Goal: Task Accomplishment & Management: Manage account settings

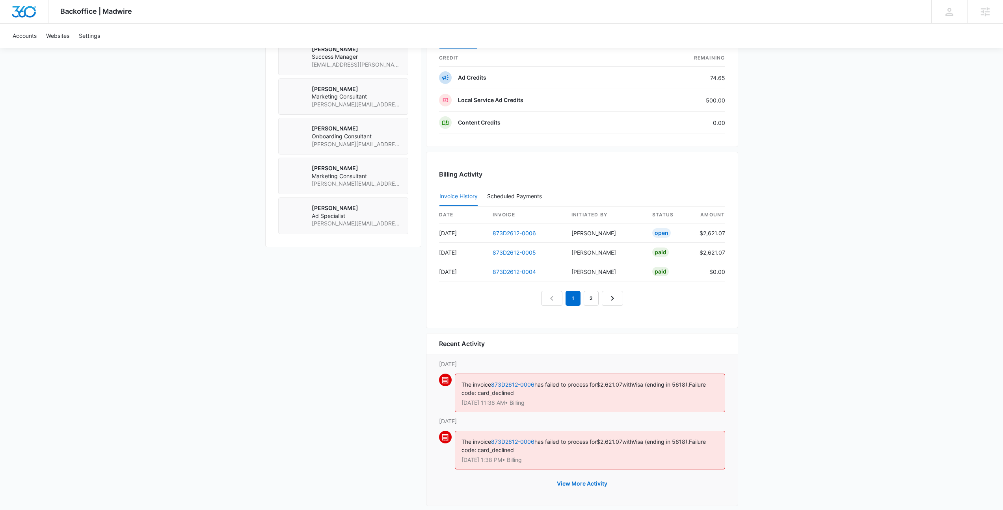
scroll to position [667, 0]
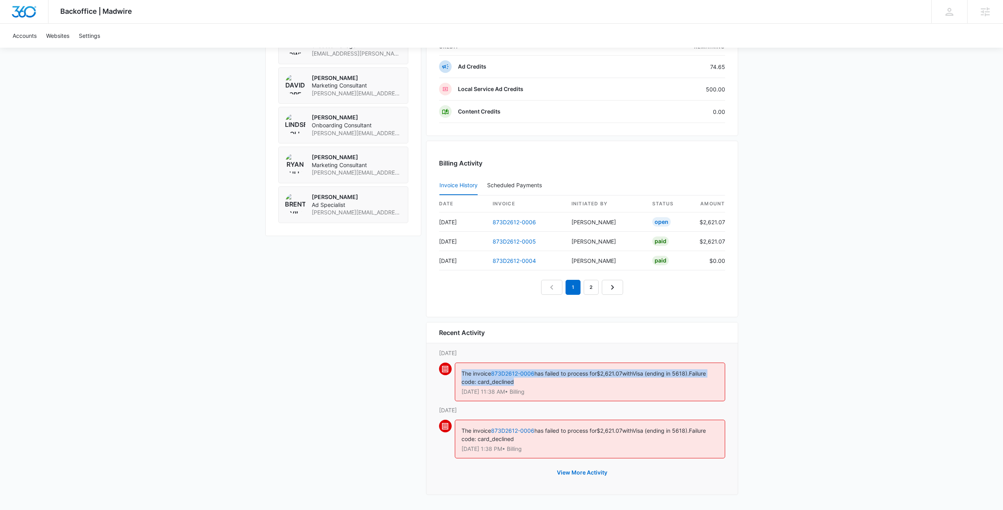
drag, startPoint x: 523, startPoint y: 383, endPoint x: 453, endPoint y: 375, distance: 70.6
click at [453, 375] on div "The invoice 873D2612-0006 has failed to process for $2,621.07 with Visa (ending…" at bounding box center [582, 384] width 286 height 43
drag, startPoint x: 456, startPoint y: 375, endPoint x: 554, endPoint y: 391, distance: 99.4
click at [554, 391] on div "The invoice 873D2612-0006 has failed to process for $2,621.07 with Visa (ending…" at bounding box center [590, 382] width 270 height 39
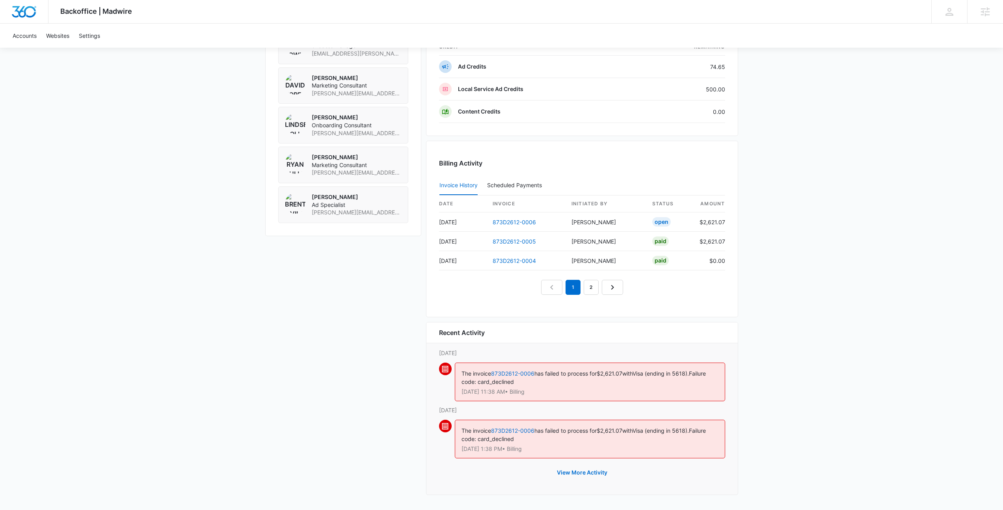
click at [554, 391] on p "Oct 8 at 11:38 AM • Billing" at bounding box center [589, 392] width 257 height 6
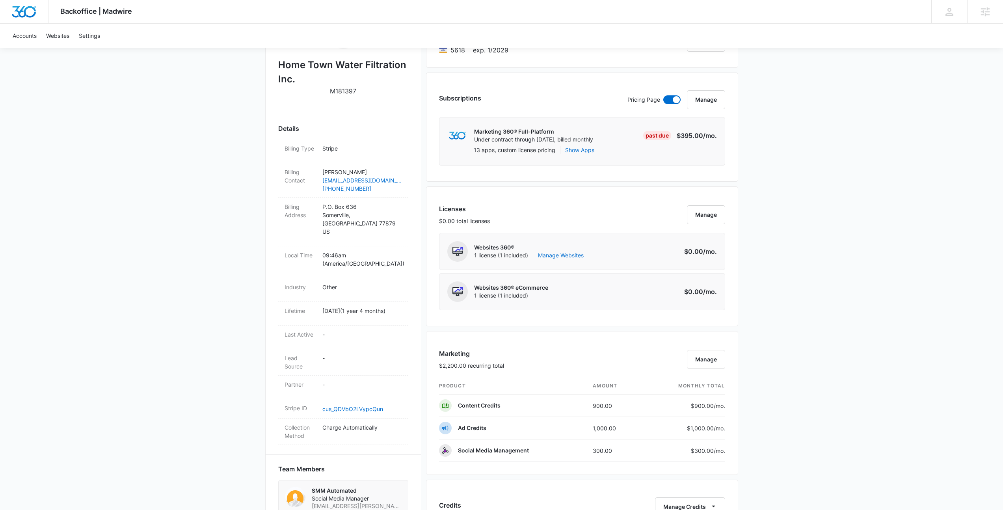
scroll to position [0, 0]
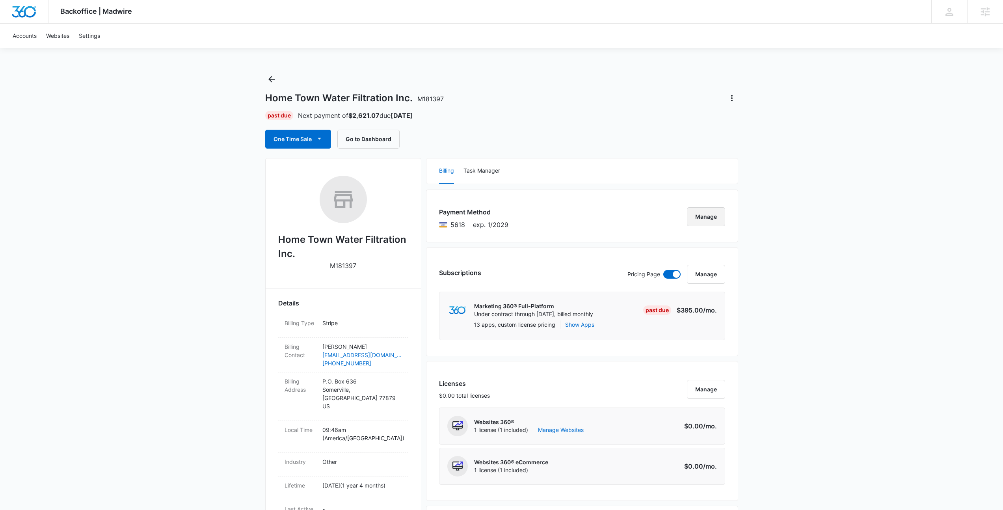
click at [699, 216] on button "Manage" at bounding box center [706, 216] width 38 height 19
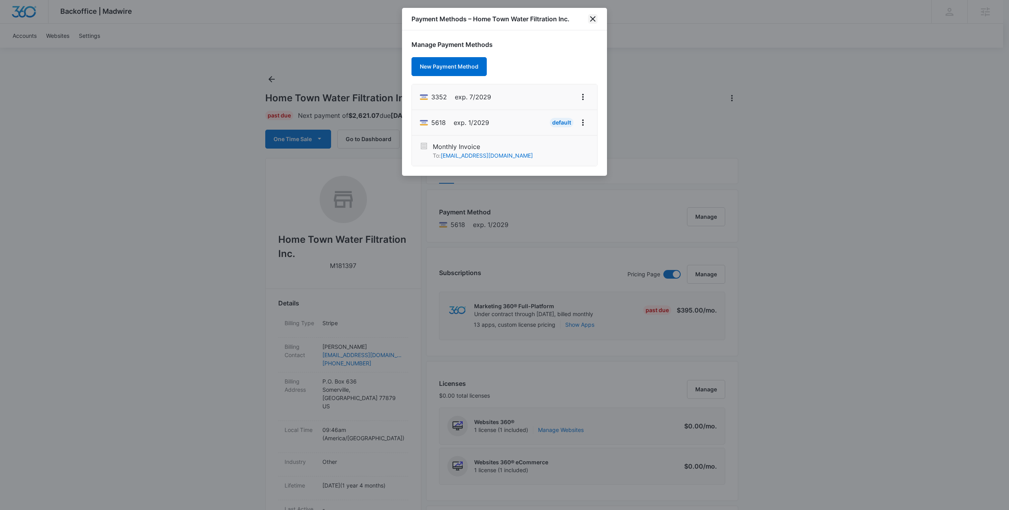
click at [592, 18] on icon "close" at bounding box center [592, 18] width 9 height 9
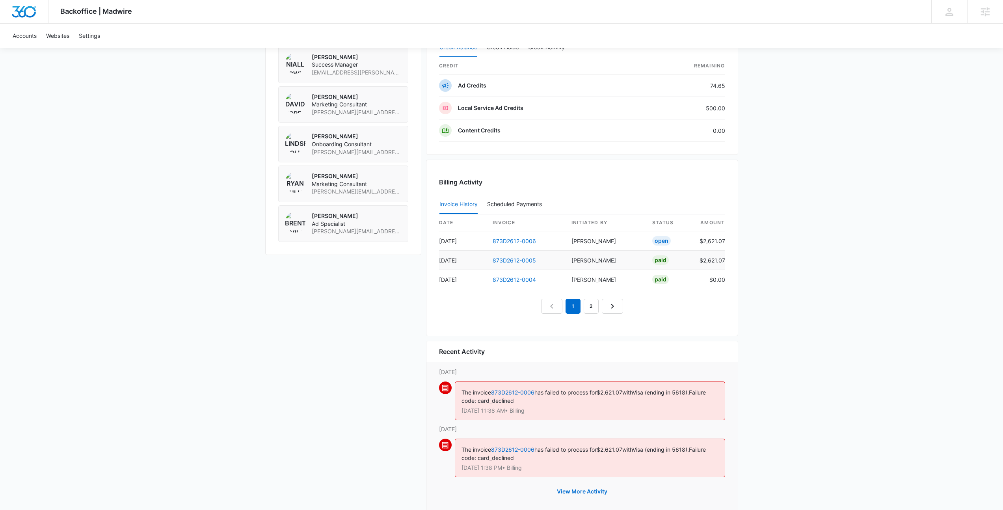
scroll to position [648, 0]
click at [513, 243] on link "873D2612-0006" at bounding box center [514, 240] width 43 height 7
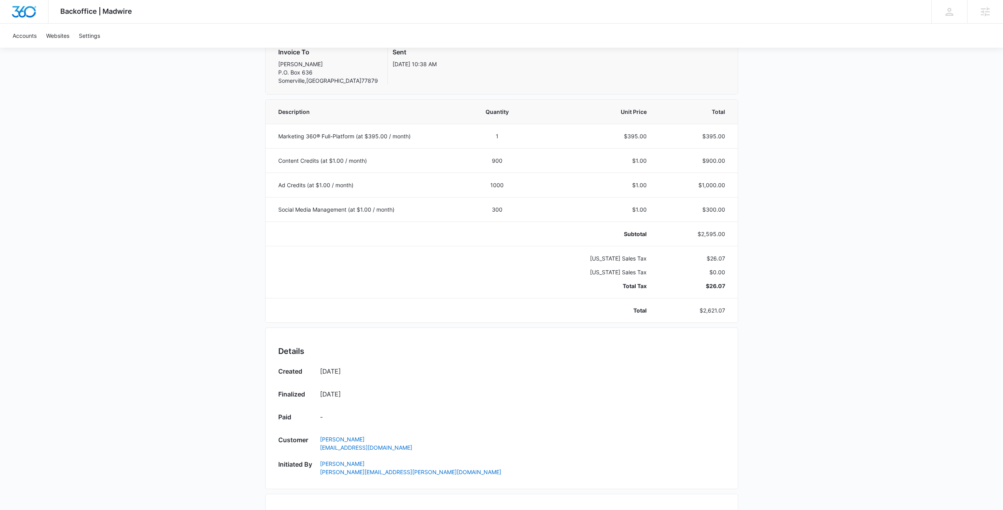
scroll to position [378, 0]
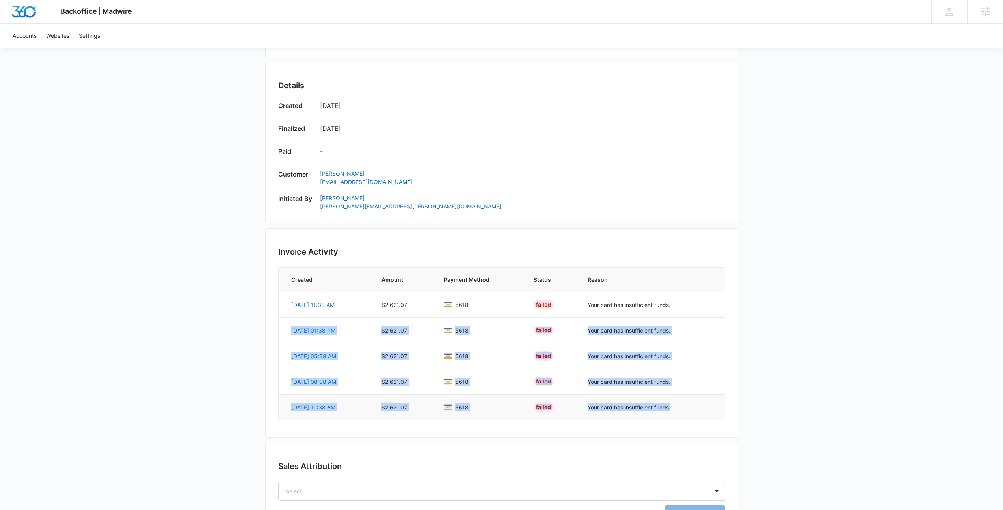
drag, startPoint x: 577, startPoint y: 309, endPoint x: 720, endPoint y: 414, distance: 177.0
click at [720, 414] on tbody "Oct 8, 11:38 AM $2,621.07 5618 Failed Your card has insufficient funds. Oct 7, …" at bounding box center [502, 356] width 446 height 128
click at [720, 414] on td "Your card has insufficient funds." at bounding box center [651, 407] width 146 height 26
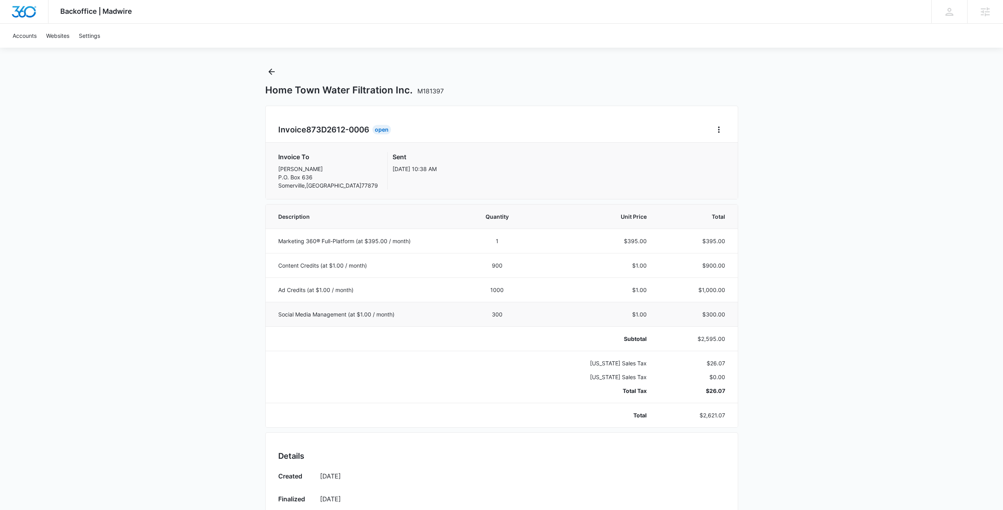
scroll to position [0, 0]
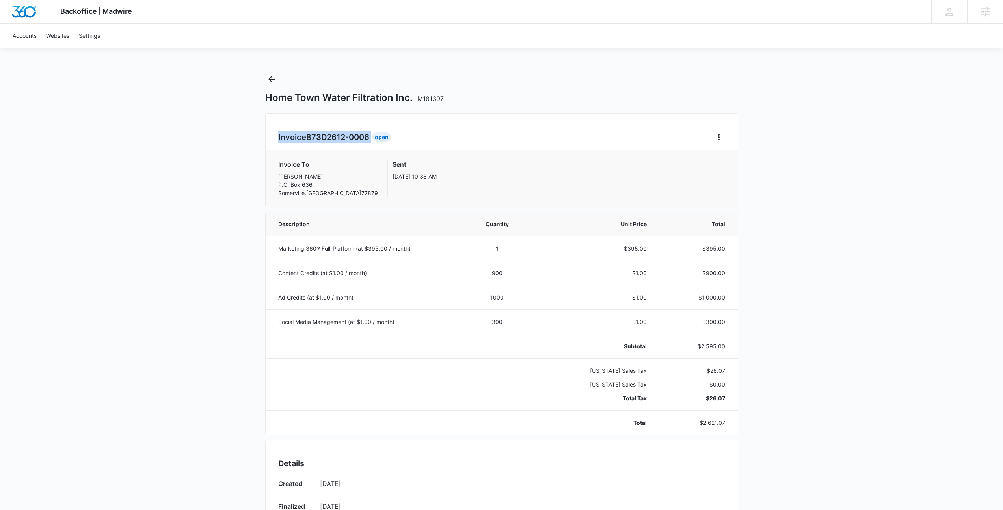
drag, startPoint x: 278, startPoint y: 137, endPoint x: 476, endPoint y: 133, distance: 197.8
click at [476, 133] on div "Invoice 873D2612-0006 Open" at bounding box center [501, 137] width 447 height 13
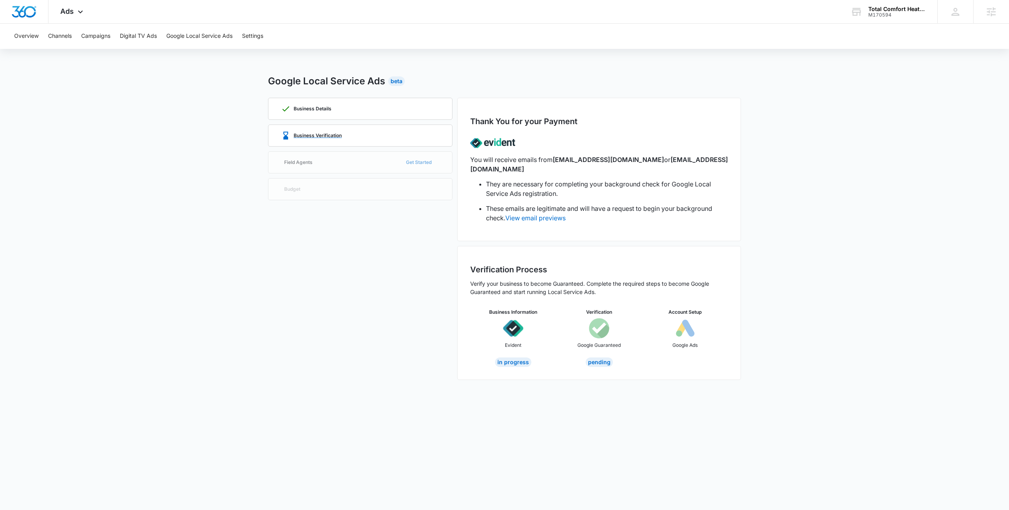
click at [352, 137] on div "Business Verification" at bounding box center [360, 135] width 158 height 21
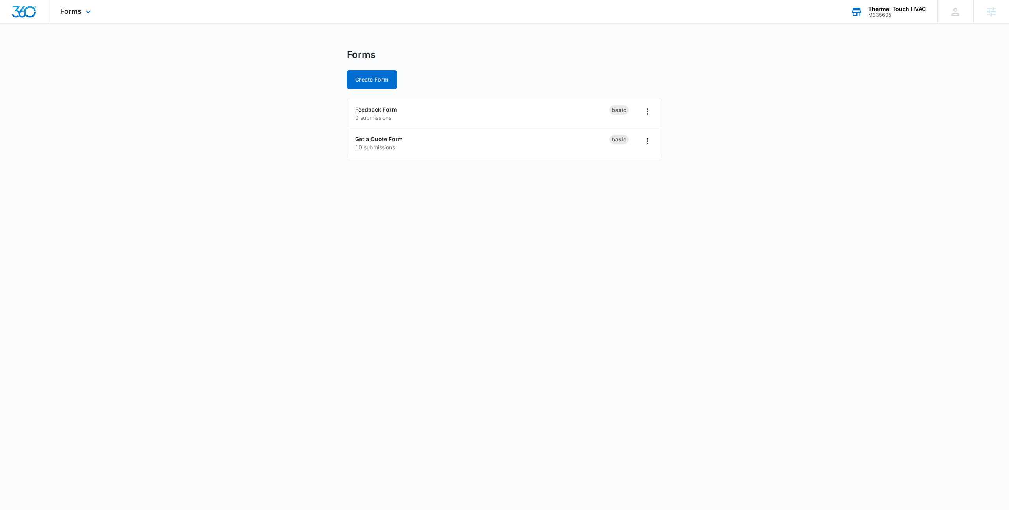
click at [882, 9] on div "Thermal Touch HVAC" at bounding box center [897, 9] width 58 height 6
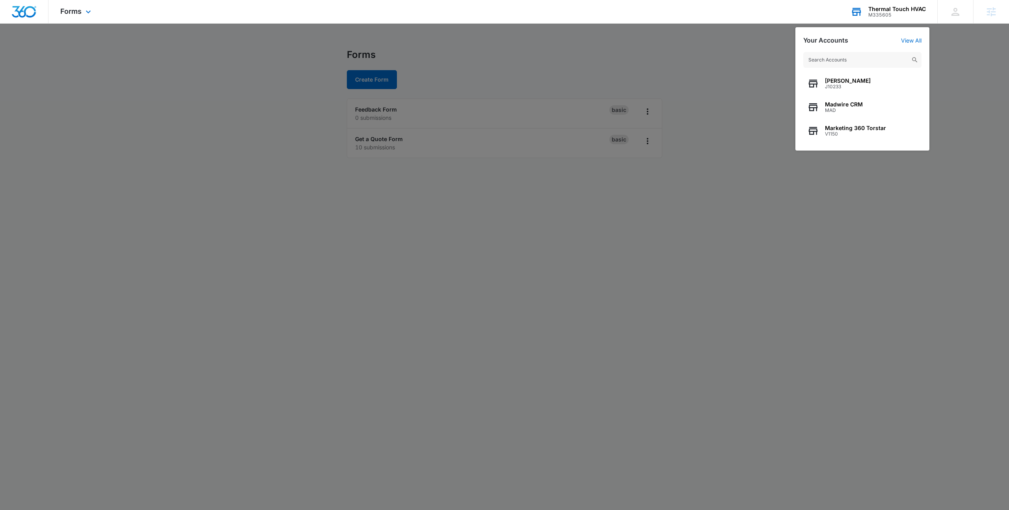
click at [842, 63] on input "text" at bounding box center [862, 60] width 118 height 16
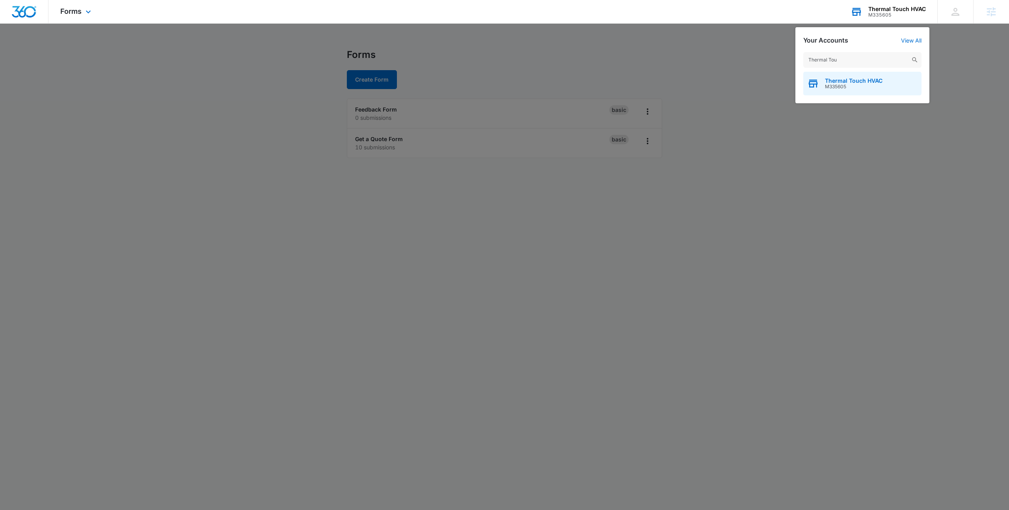
type input "Thermal Tou"
click at [846, 78] on span "Thermal Touch HVAC" at bounding box center [854, 81] width 58 height 6
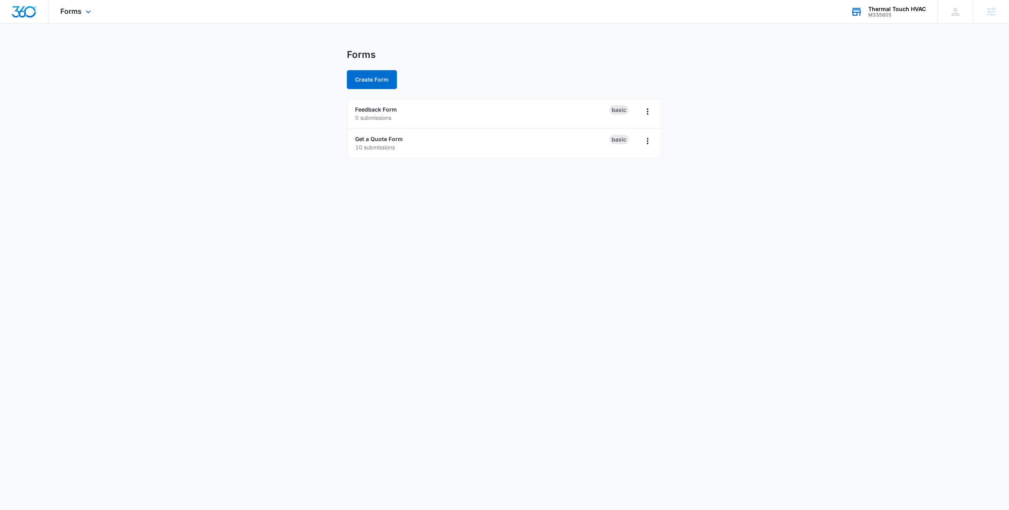
click at [21, 18] on div at bounding box center [24, 11] width 48 height 23
click at [78, 14] on span "Forms" at bounding box center [70, 11] width 21 height 8
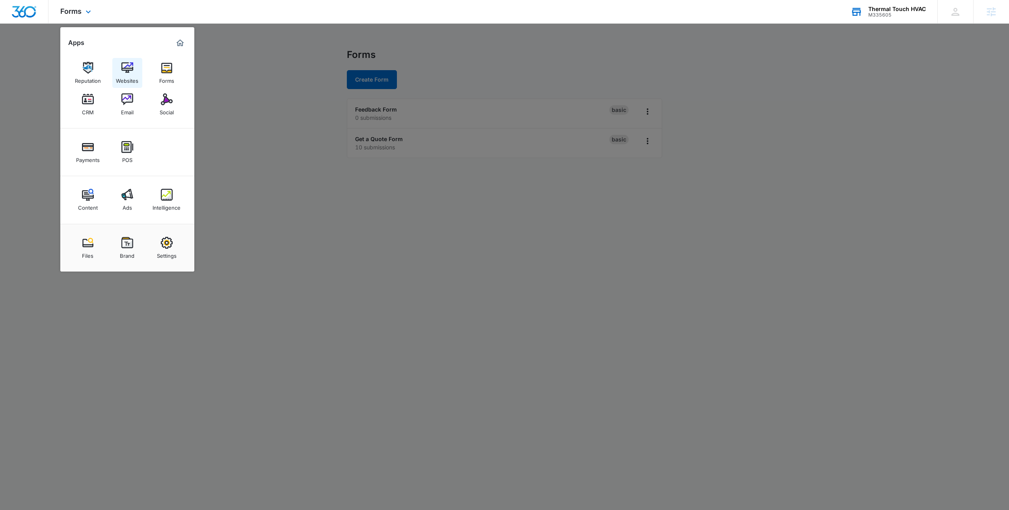
click at [130, 67] on img at bounding box center [127, 68] width 12 height 12
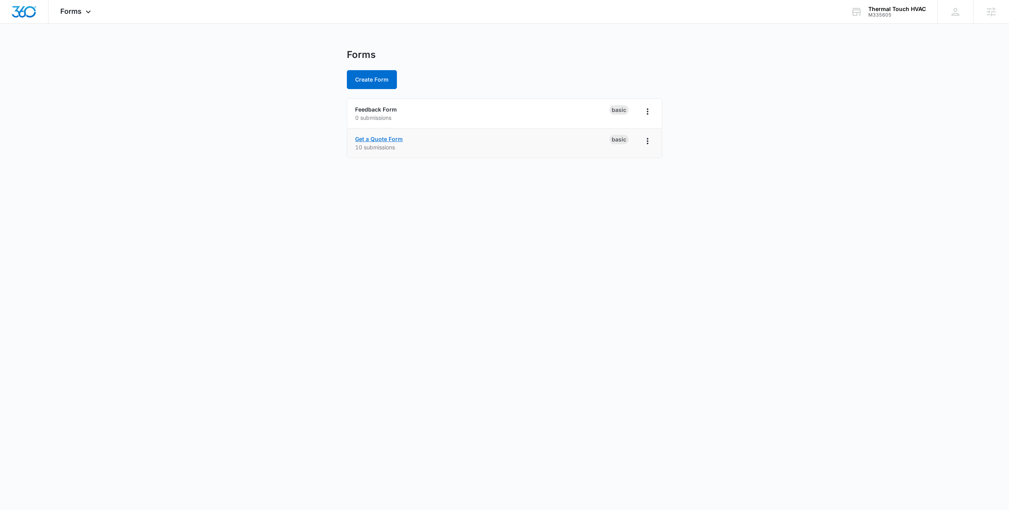
click at [378, 139] on link "Get a Quote Form" at bounding box center [379, 139] width 48 height 7
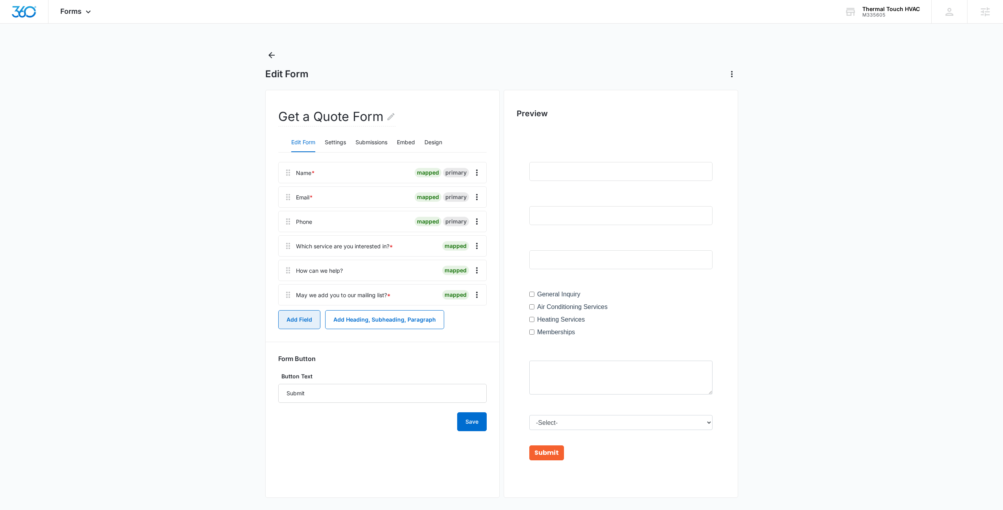
click at [301, 322] on button "Add Field" at bounding box center [299, 319] width 42 height 19
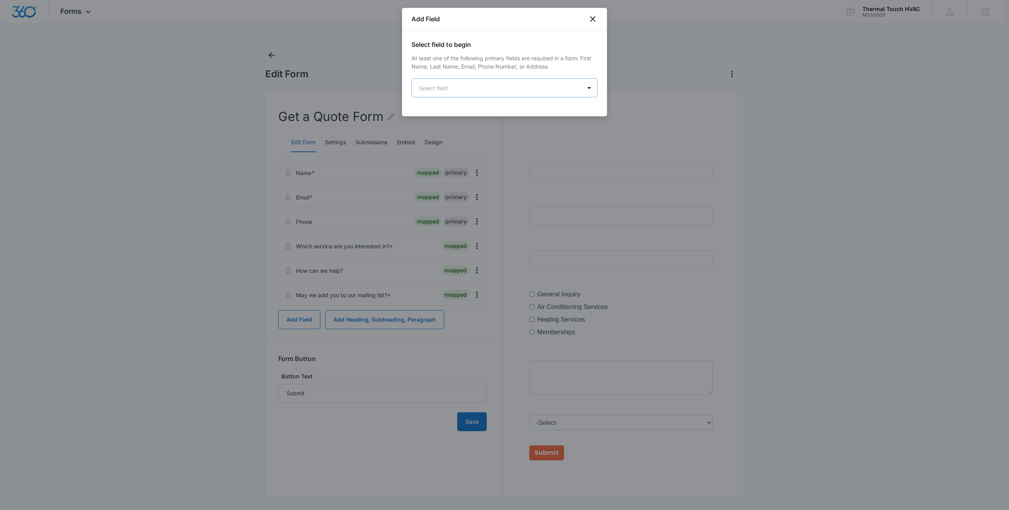
click at [467, 97] on body "Forms Apps Reputation Websites Forms CRM Email Social Payments POS Content Ads …" at bounding box center [504, 256] width 1009 height 513
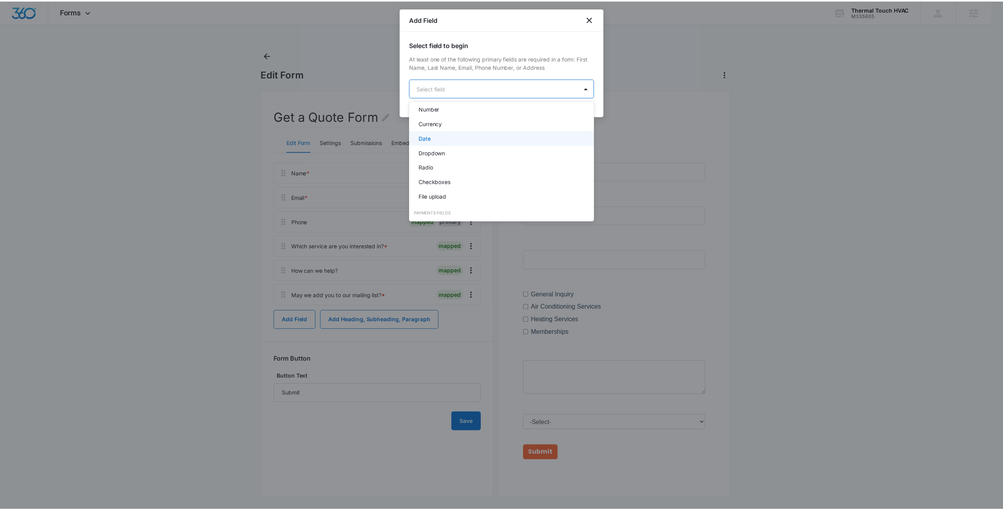
scroll to position [158, 0]
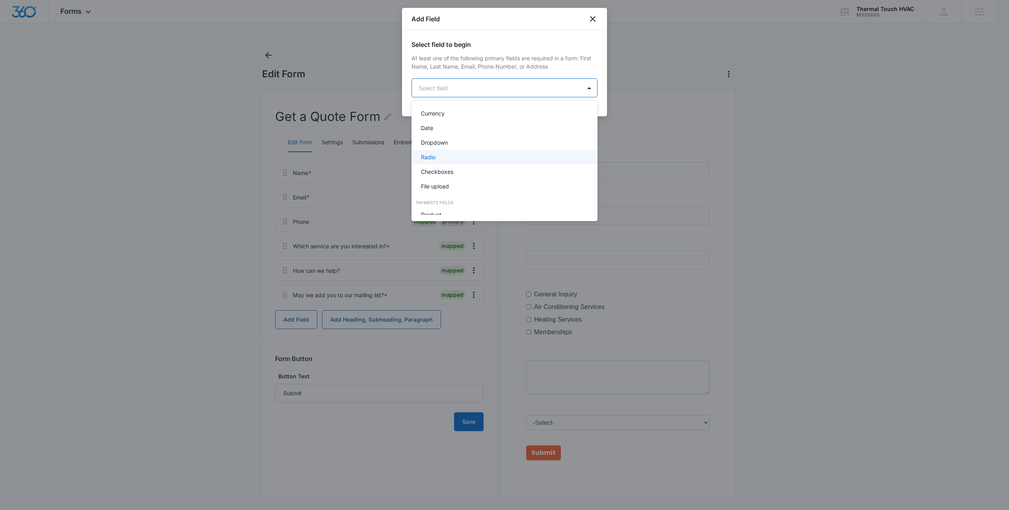
click at [457, 160] on div "Radio" at bounding box center [503, 157] width 165 height 8
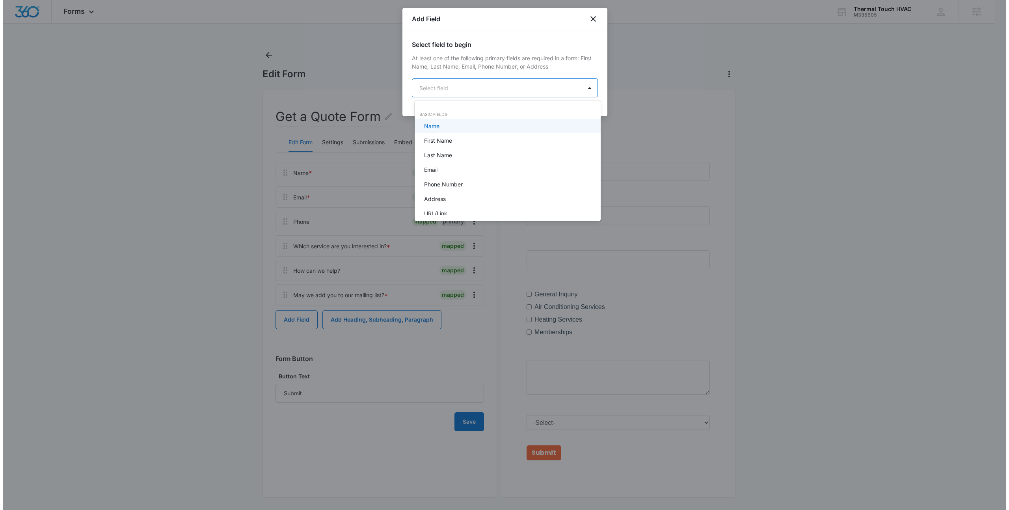
scroll to position [0, 0]
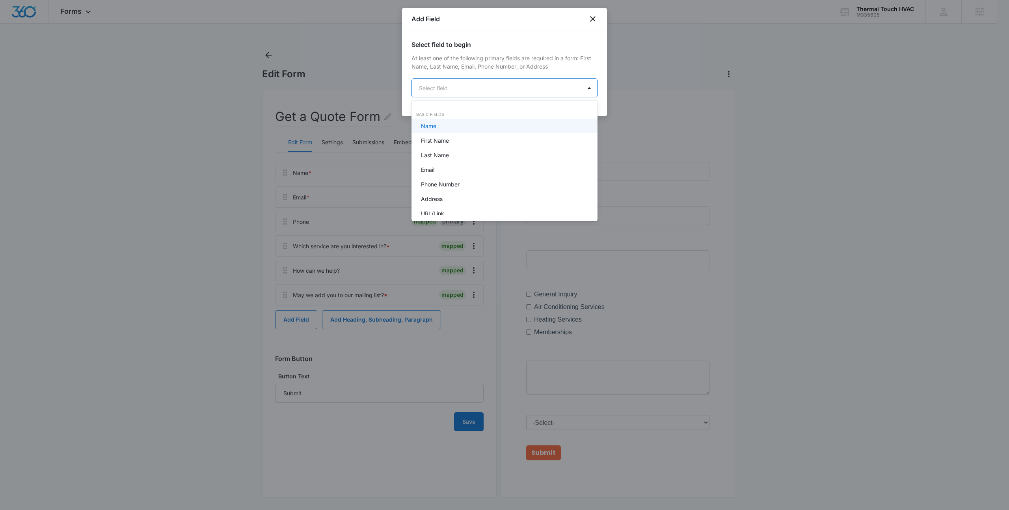
click at [499, 88] on body "Forms Apps Reputation Websites Forms CRM Email Social Payments POS Content Ads …" at bounding box center [504, 255] width 1009 height 510
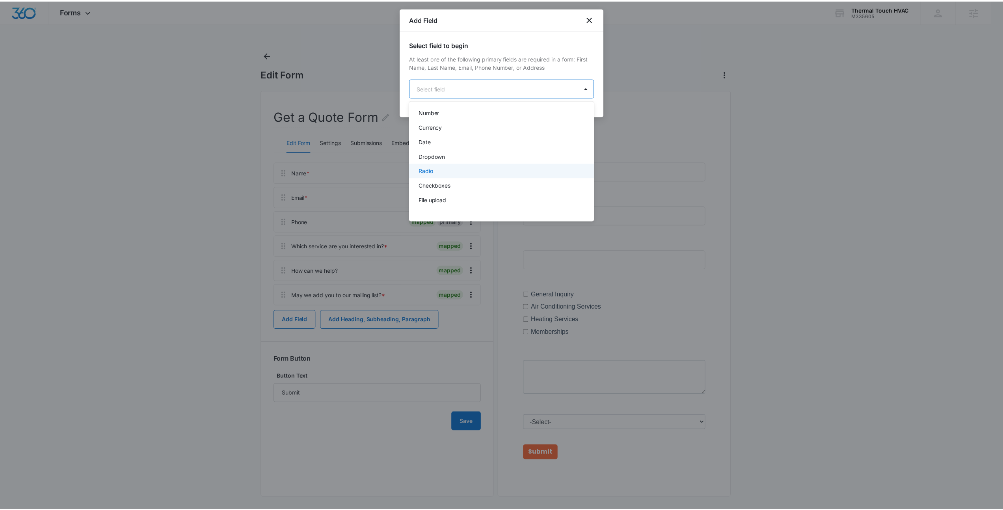
scroll to position [143, 0]
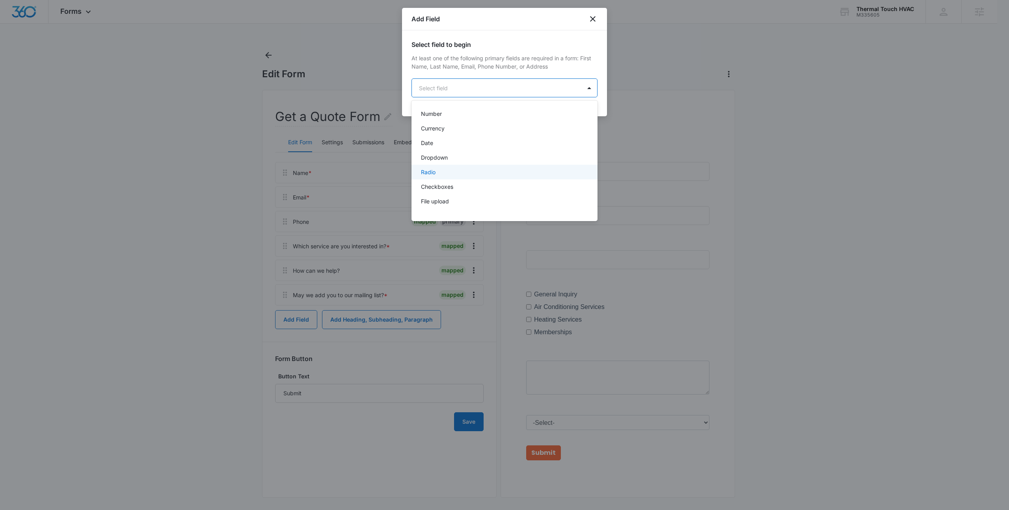
click at [445, 172] on div "Radio" at bounding box center [503, 172] width 165 height 8
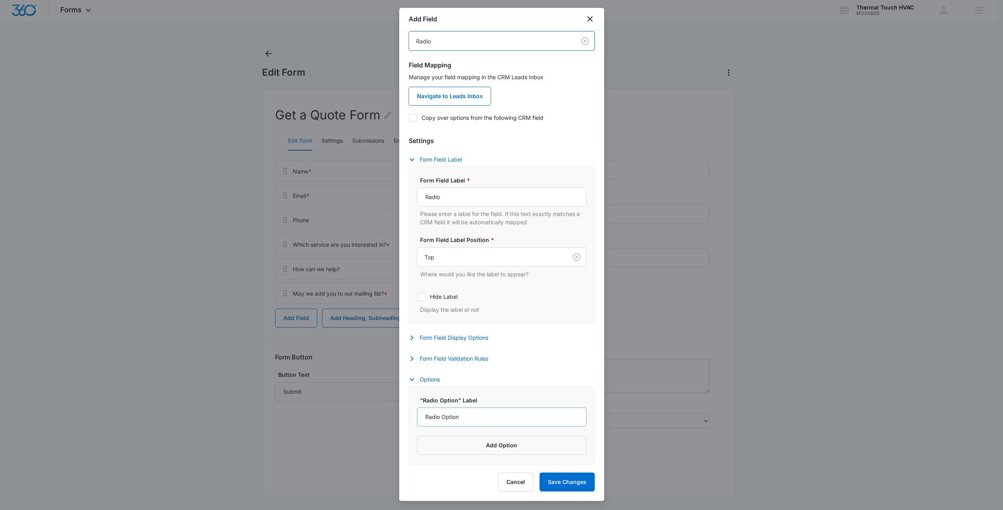
scroll to position [4, 0]
click at [494, 441] on button "Add Option" at bounding box center [501, 445] width 169 height 19
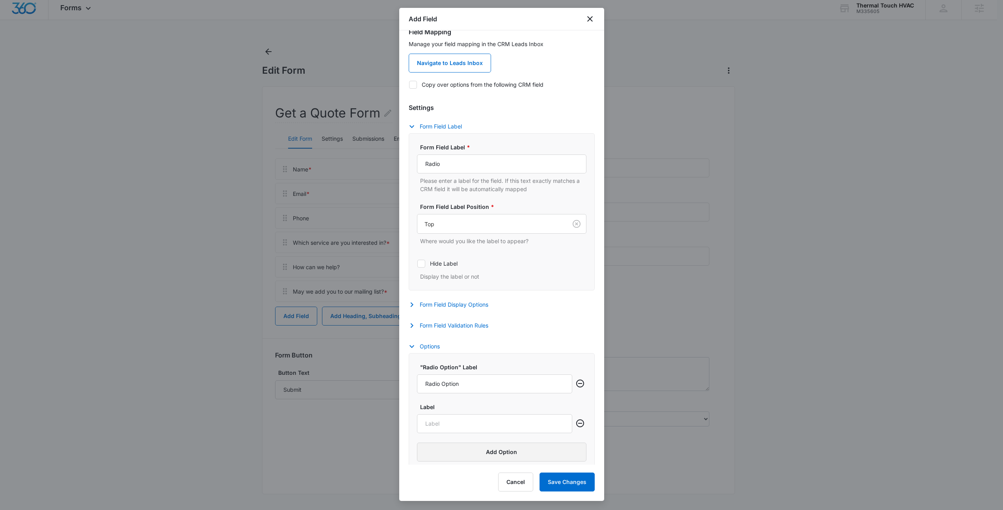
scroll to position [87, 0]
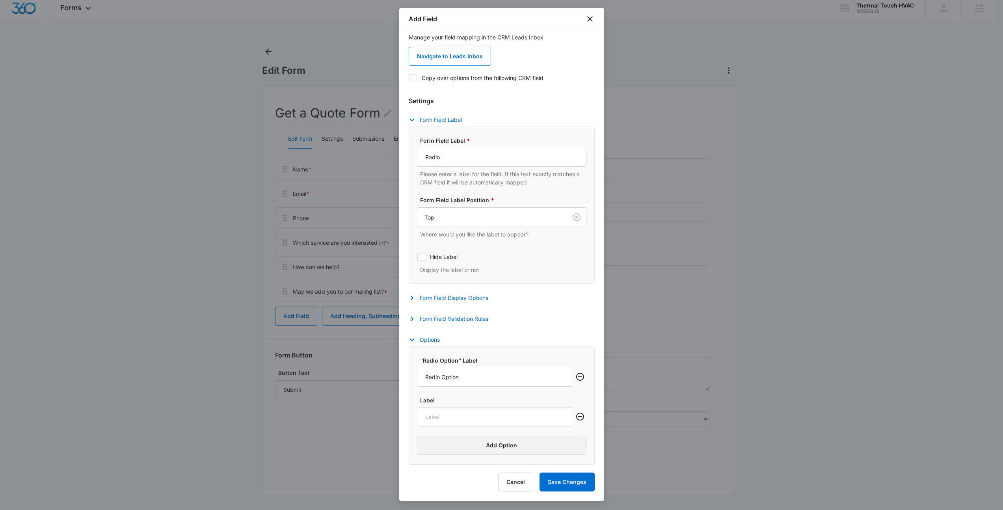
click at [480, 451] on button "Add Option" at bounding box center [501, 445] width 169 height 19
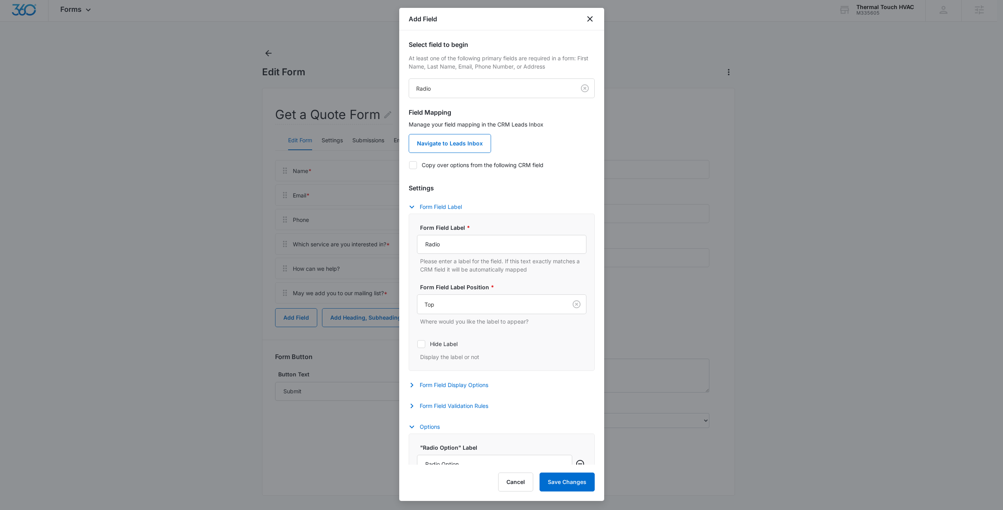
scroll to position [0, 0]
drag, startPoint x: 456, startPoint y: 246, endPoint x: 420, endPoint y: 246, distance: 36.6
click at [420, 246] on input "Radio" at bounding box center [501, 244] width 169 height 19
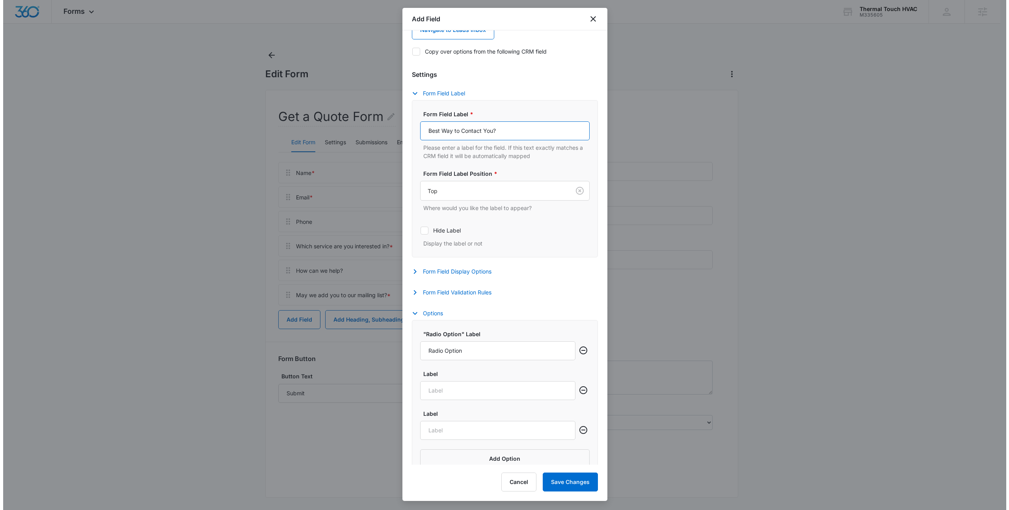
scroll to position [127, 0]
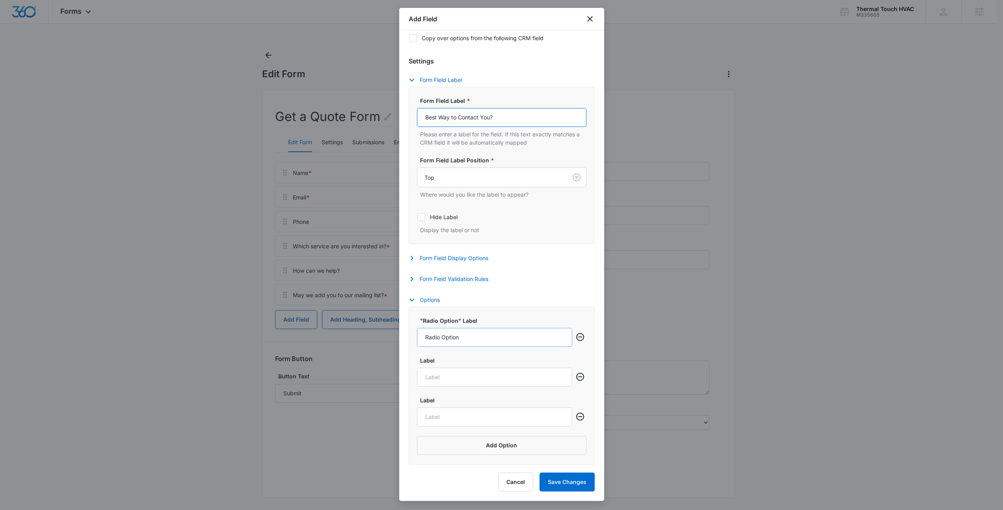
type input "Best Way to Contact You?"
drag, startPoint x: 465, startPoint y: 340, endPoint x: 419, endPoint y: 338, distance: 45.4
click at [419, 338] on input "Radio Option" at bounding box center [494, 337] width 155 height 19
type input "Call"
click at [442, 378] on input "Label" at bounding box center [494, 377] width 155 height 19
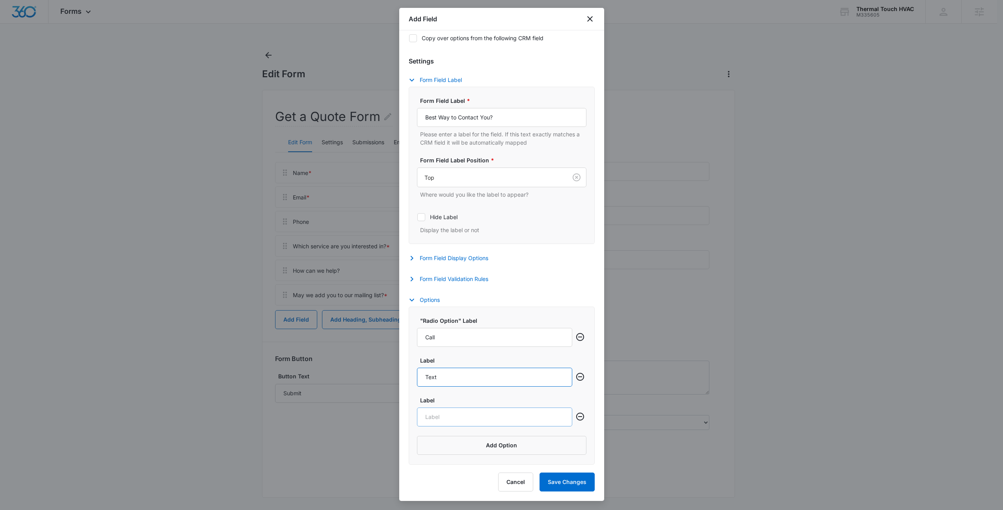
type input "Text"
click at [459, 416] on input "Label" at bounding box center [494, 416] width 155 height 19
type input "Eamil"
click at [481, 282] on button "Form Field Validation Rules" at bounding box center [452, 278] width 87 height 9
click at [439, 306] on label "Required" at bounding box center [501, 304] width 169 height 8
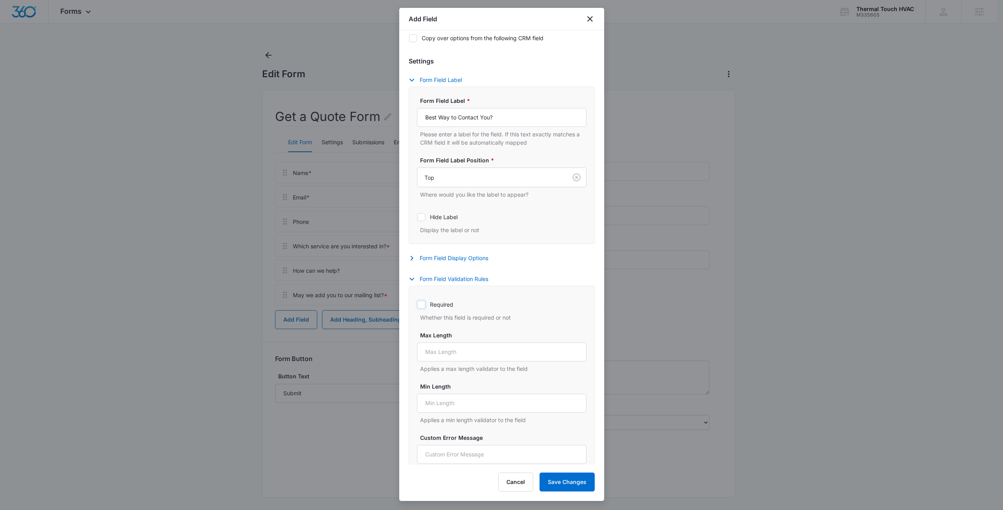
click at [417, 305] on input "Required" at bounding box center [417, 304] width 0 height 0
checkbox input "true"
click at [573, 483] on button "Save Changes" at bounding box center [566, 481] width 55 height 19
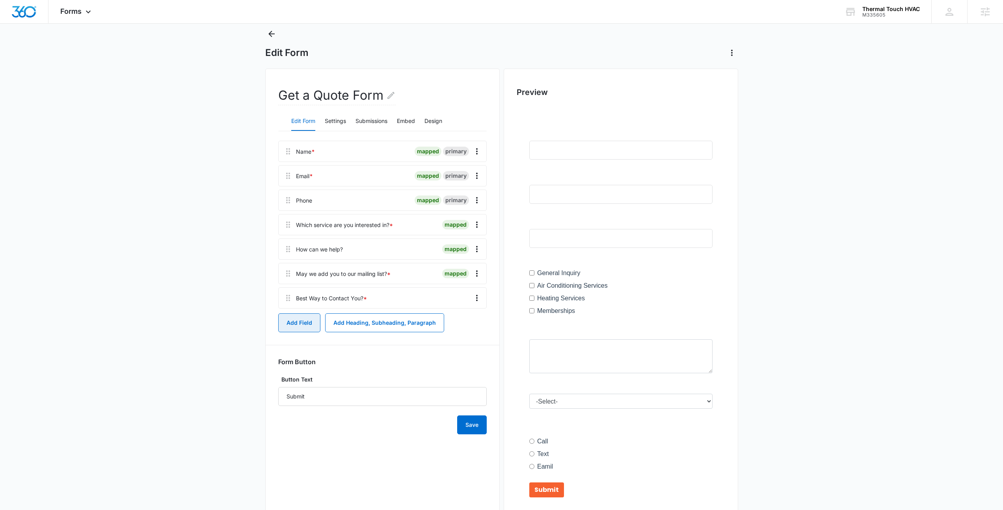
scroll to position [22, 0]
drag, startPoint x: 288, startPoint y: 301, endPoint x: 291, endPoint y: 244, distance: 57.6
click at [291, 244] on div "Name * mapped primary Email * mapped primary Phone mapped primary Which service…" at bounding box center [382, 224] width 208 height 168
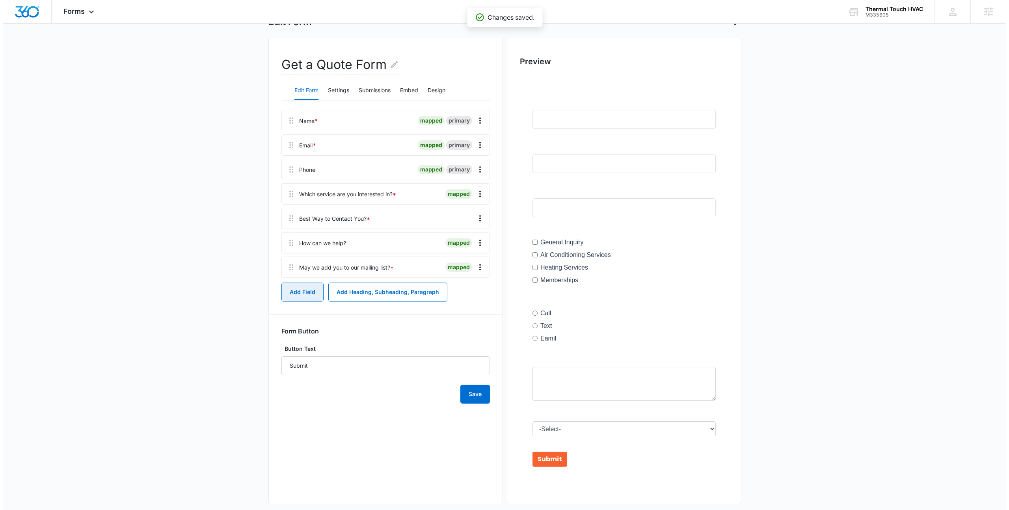
scroll to position [0, 0]
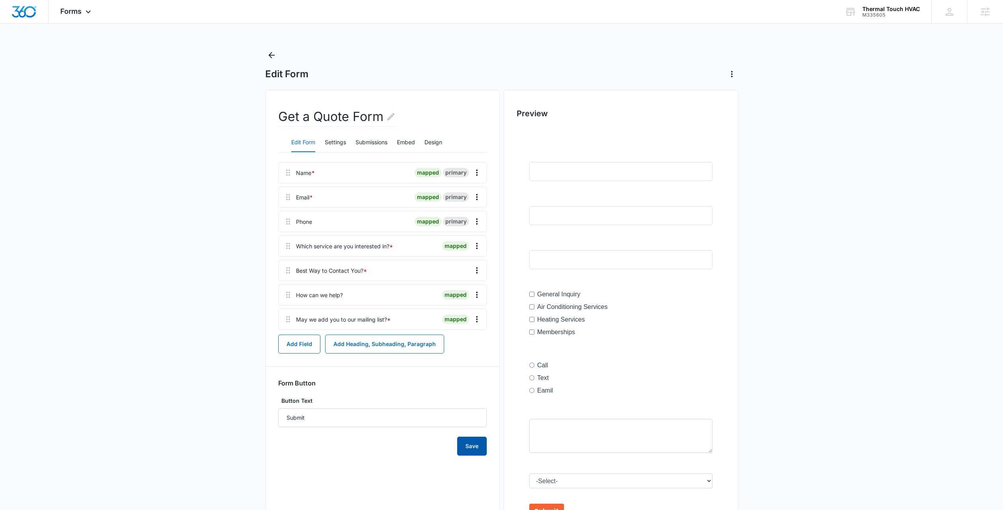
click at [471, 443] on button "Save" at bounding box center [472, 446] width 30 height 19
click at [476, 245] on icon "Overflow Menu" at bounding box center [477, 246] width 2 height 6
click at [462, 265] on div "Edit" at bounding box center [455, 268] width 17 height 6
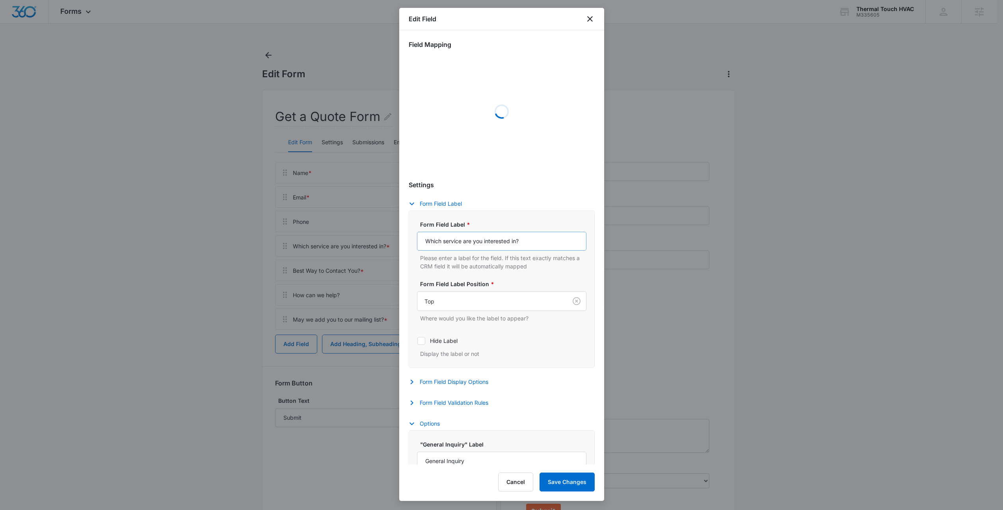
select select "350"
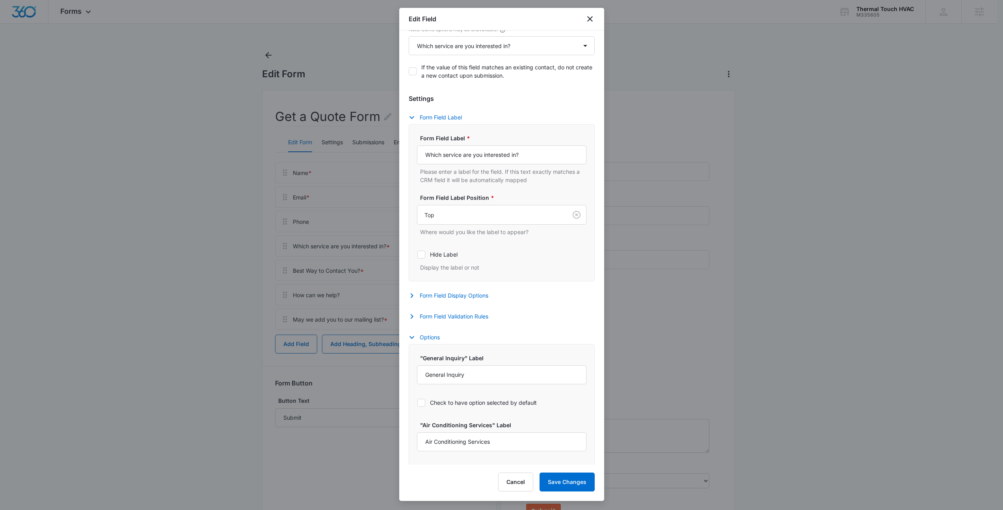
scroll to position [195, 0]
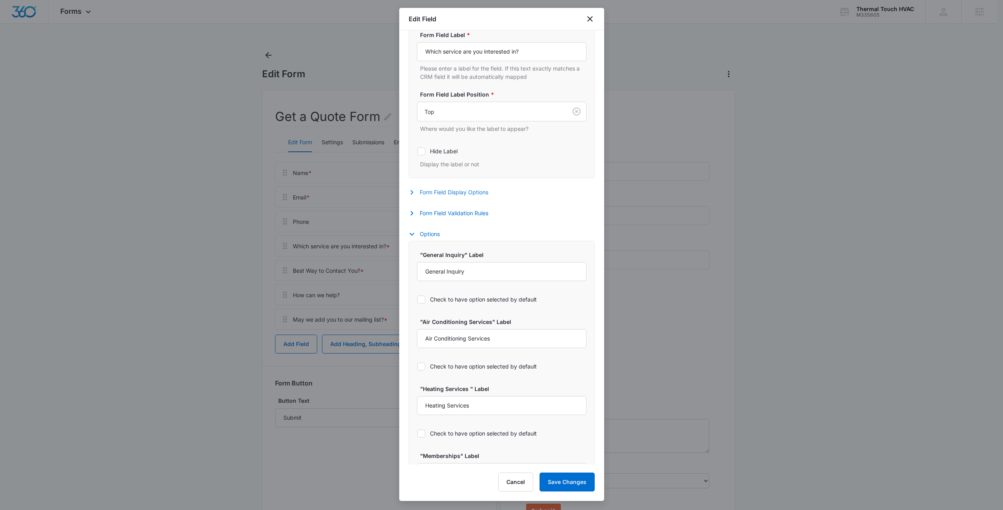
click at [475, 192] on button "Form Field Display Options" at bounding box center [452, 192] width 87 height 9
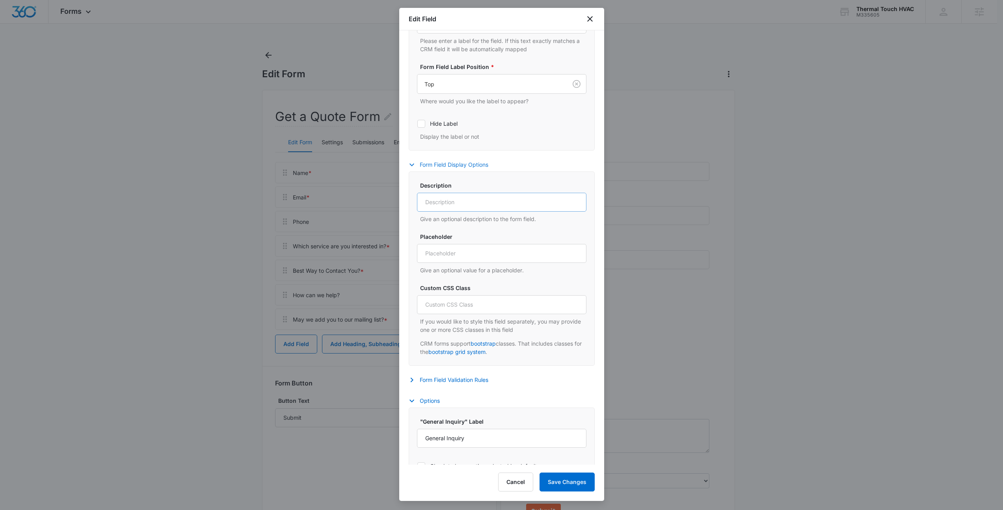
scroll to position [229, 0]
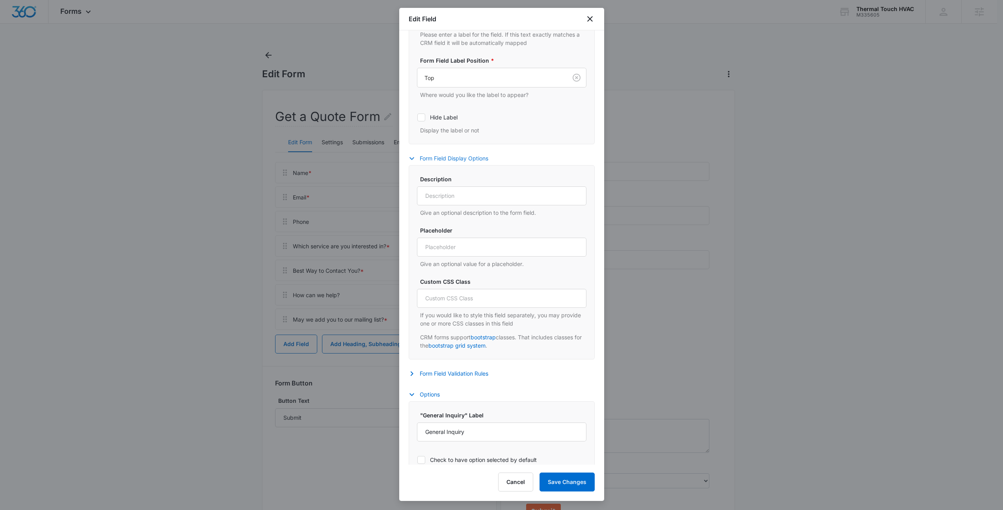
click at [465, 156] on button "Form Field Display Options" at bounding box center [452, 158] width 87 height 9
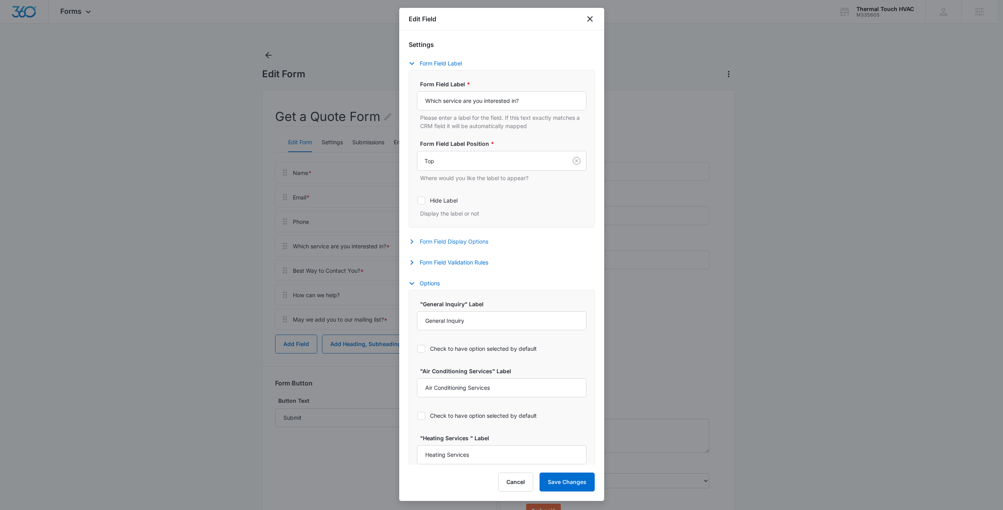
scroll to position [0, 0]
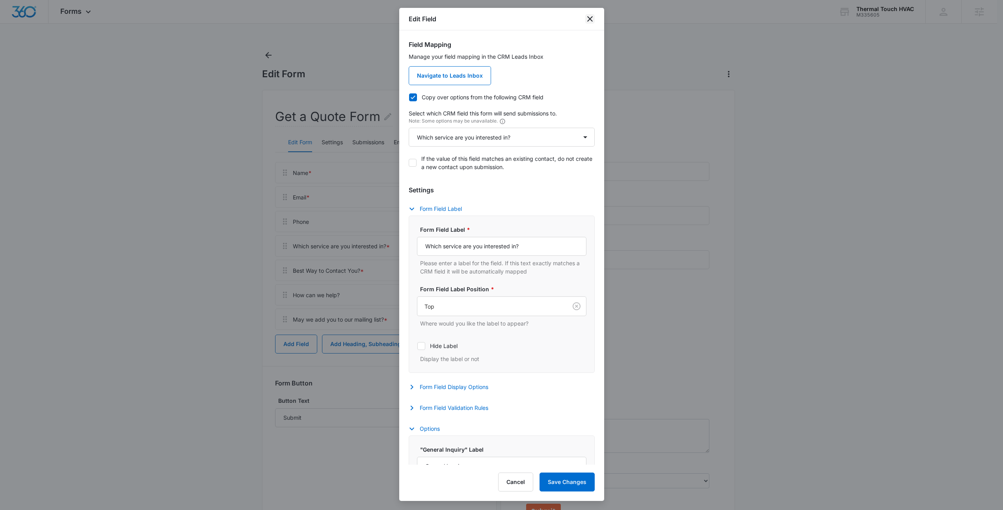
click at [593, 19] on icon "close" at bounding box center [589, 18] width 9 height 9
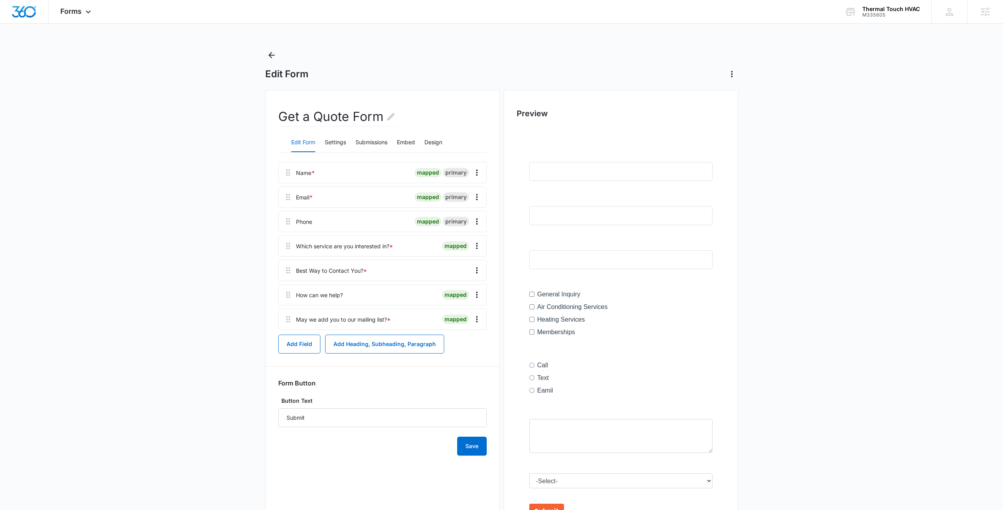
click at [444, 142] on div "Edit Form Settings Submissions Embed Design" at bounding box center [382, 143] width 208 height 20
click at [442, 141] on button "Design" at bounding box center [433, 142] width 18 height 19
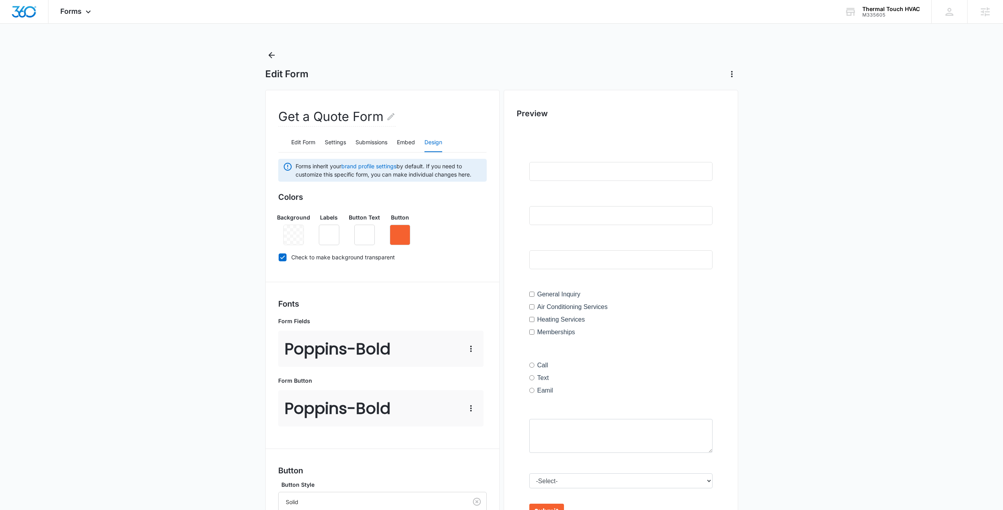
click at [331, 255] on label "Check to make background transparent" at bounding box center [382, 257] width 208 height 8
click at [279, 257] on input "Check to make background transparent" at bounding box center [278, 257] width 0 height 0
click at [357, 235] on button "button" at bounding box center [364, 233] width 20 height 20
click at [485, 206] on div "Background Labels Button Text Button" at bounding box center [382, 224] width 208 height 38
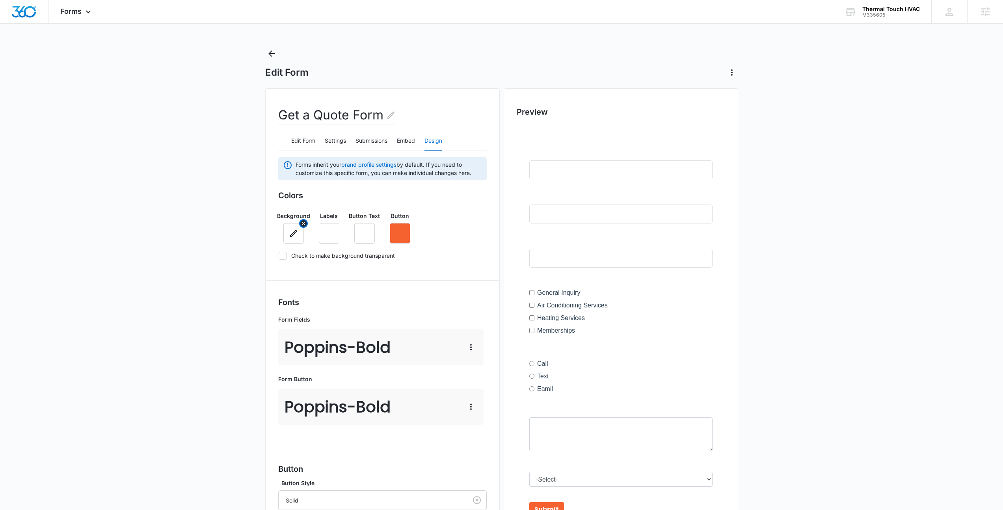
click at [294, 238] on icon "button" at bounding box center [293, 233] width 9 height 9
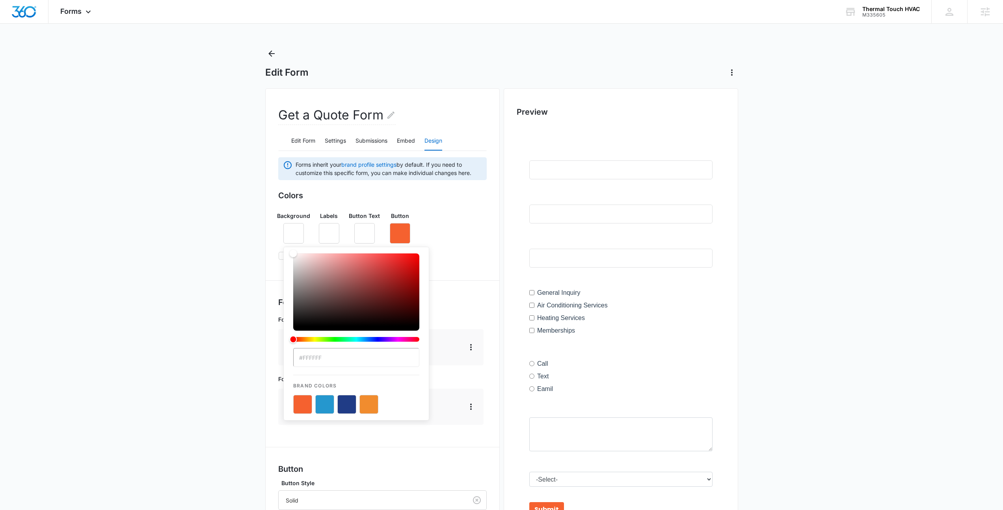
click at [226, 237] on main "Edit Form Get a Quote Form Edit Form Settings Submissions Embed Design Forms in…" at bounding box center [501, 354] width 1003 height 615
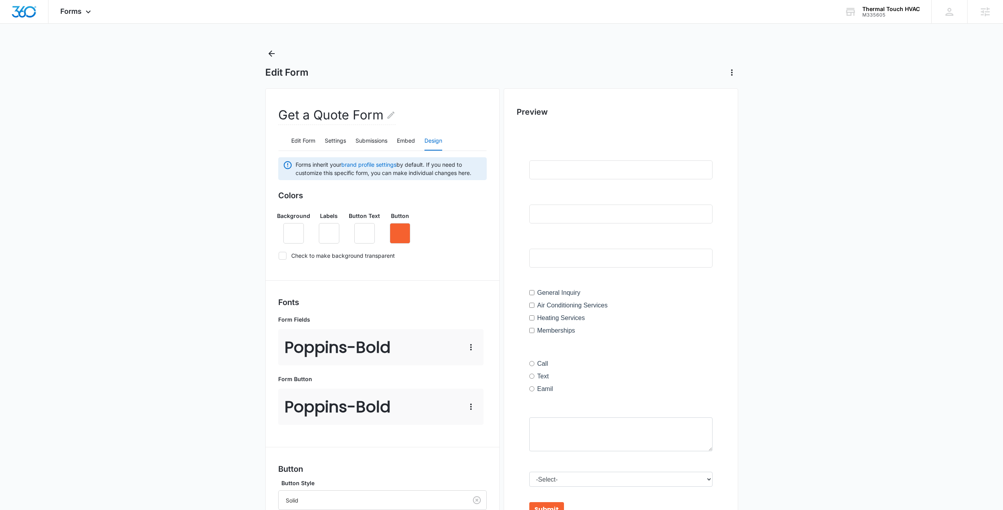
click at [286, 253] on label "Check to make background transparent" at bounding box center [382, 255] width 208 height 8
click at [279, 255] on input "Check to make background transparent" at bounding box center [278, 255] width 0 height 0
checkbox input "true"
drag, startPoint x: 464, startPoint y: 212, endPoint x: 460, endPoint y: 183, distance: 29.4
click at [463, 211] on div "Background Labels Button Text Button" at bounding box center [382, 224] width 208 height 38
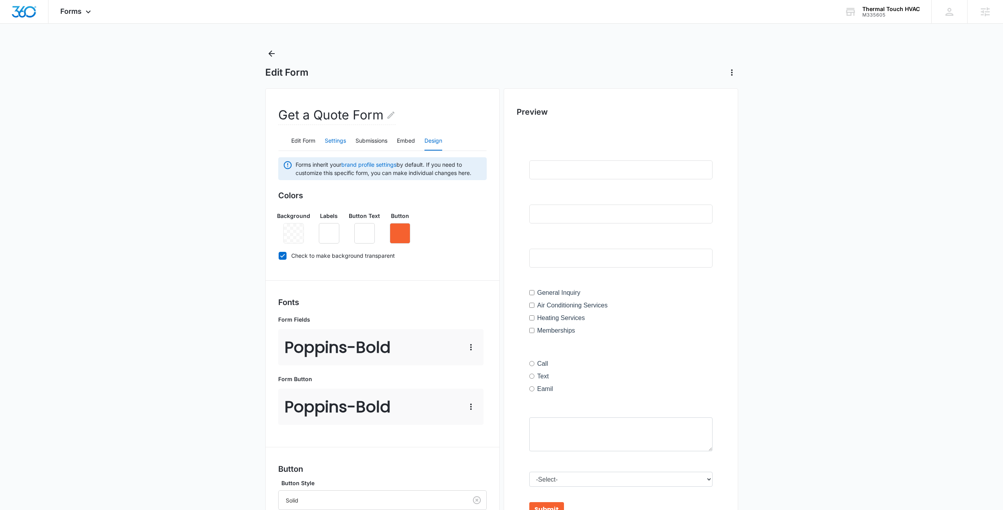
click at [328, 141] on button "Settings" at bounding box center [335, 141] width 21 height 19
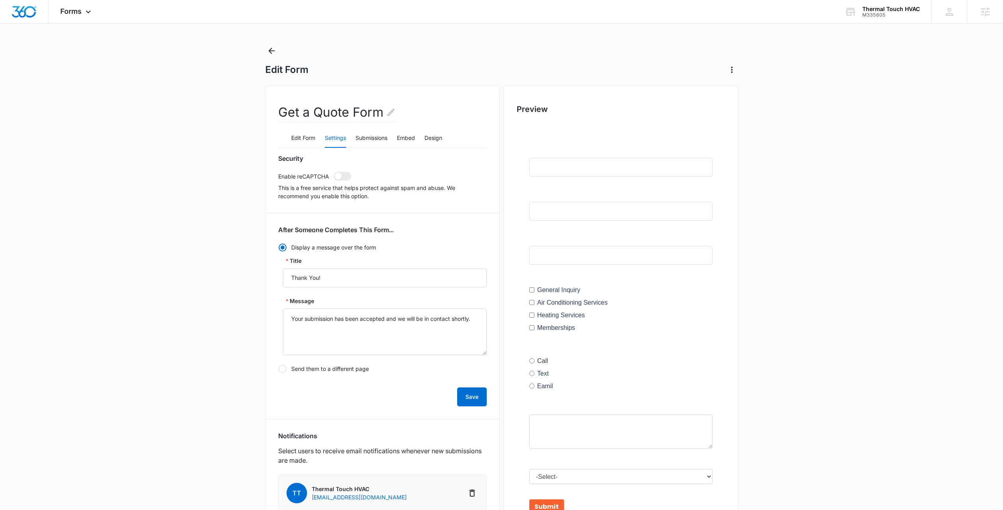
scroll to position [0, 0]
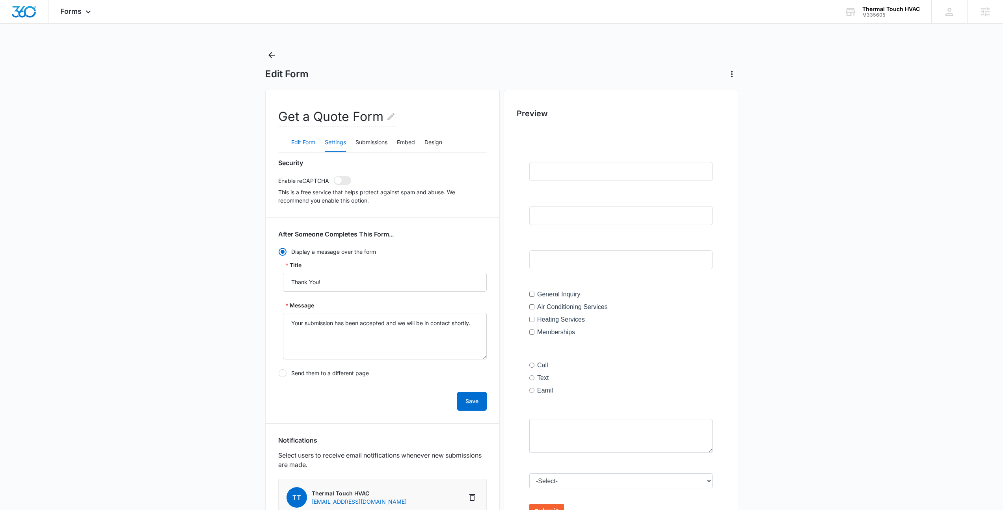
click at [296, 141] on button "Edit Form" at bounding box center [303, 142] width 24 height 19
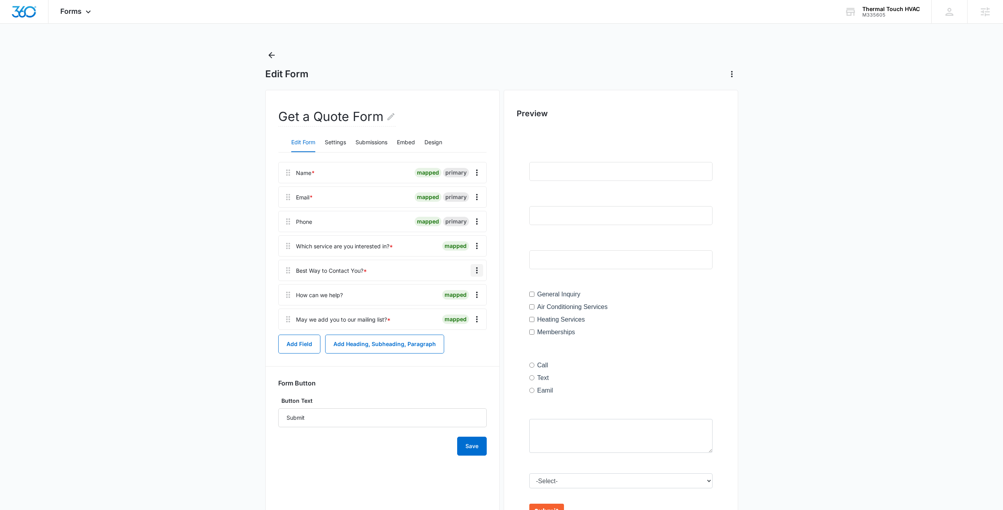
click at [477, 267] on icon "Overflow Menu" at bounding box center [477, 270] width 2 height 6
click at [464, 293] on button "Edit" at bounding box center [460, 292] width 45 height 12
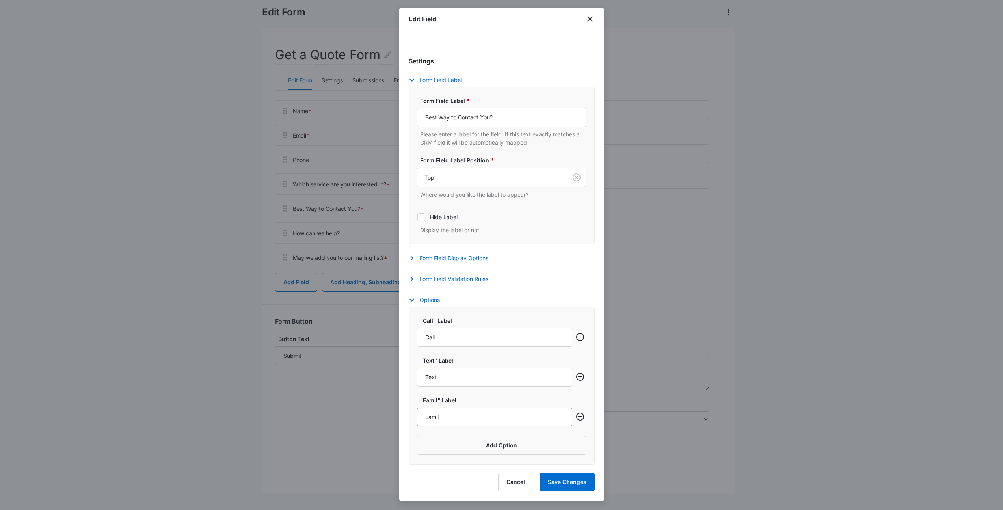
scroll to position [59, 0]
drag, startPoint x: 441, startPoint y: 418, endPoint x: 426, endPoint y: 420, distance: 15.6
click at [426, 420] on input "Eamil" at bounding box center [494, 416] width 155 height 19
type input "Email"
click at [565, 476] on button "Save Changes" at bounding box center [566, 481] width 55 height 19
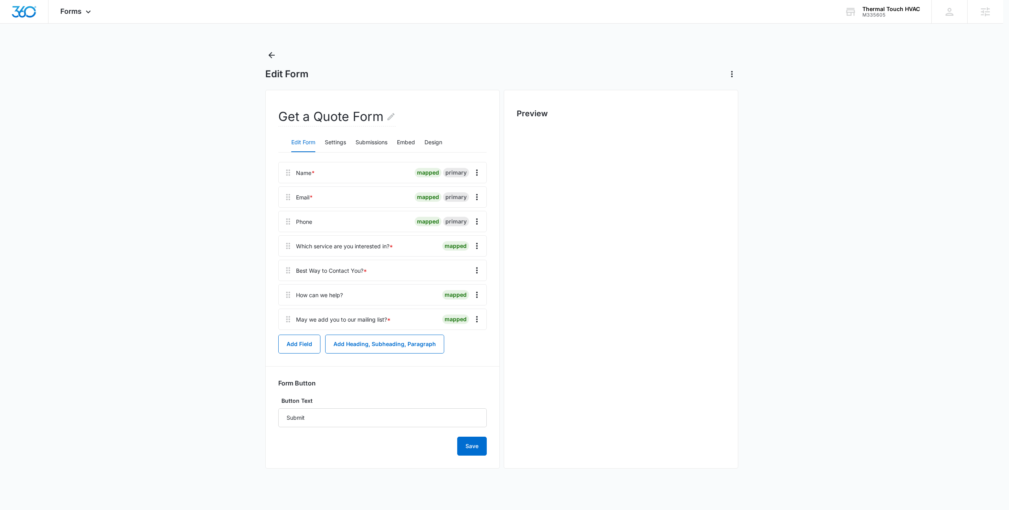
scroll to position [0, 0]
click at [472, 454] on button "Save" at bounding box center [472, 446] width 30 height 19
click at [474, 270] on icon "Overflow Menu" at bounding box center [476, 270] width 9 height 9
click at [460, 305] on div "Delete" at bounding box center [455, 304] width 17 height 6
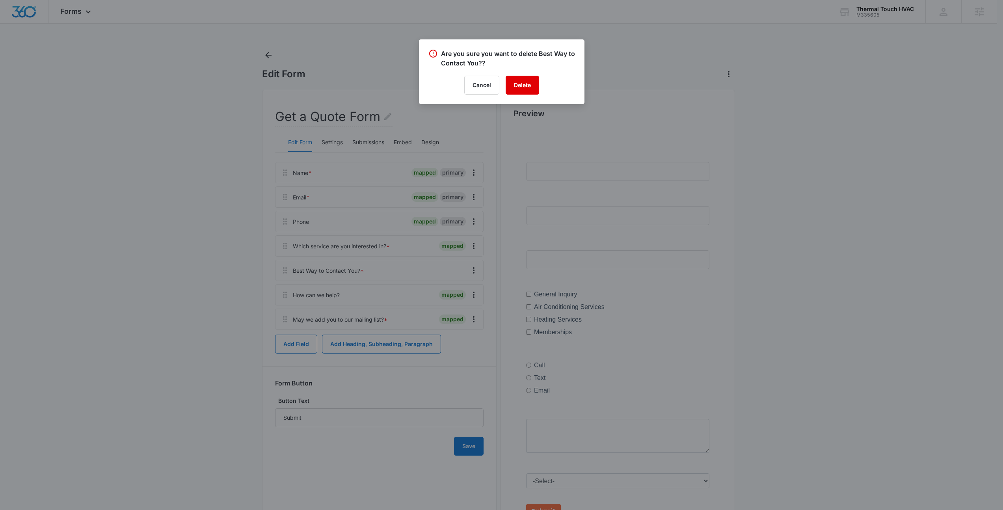
click at [526, 86] on button "Delete" at bounding box center [522, 85] width 33 height 19
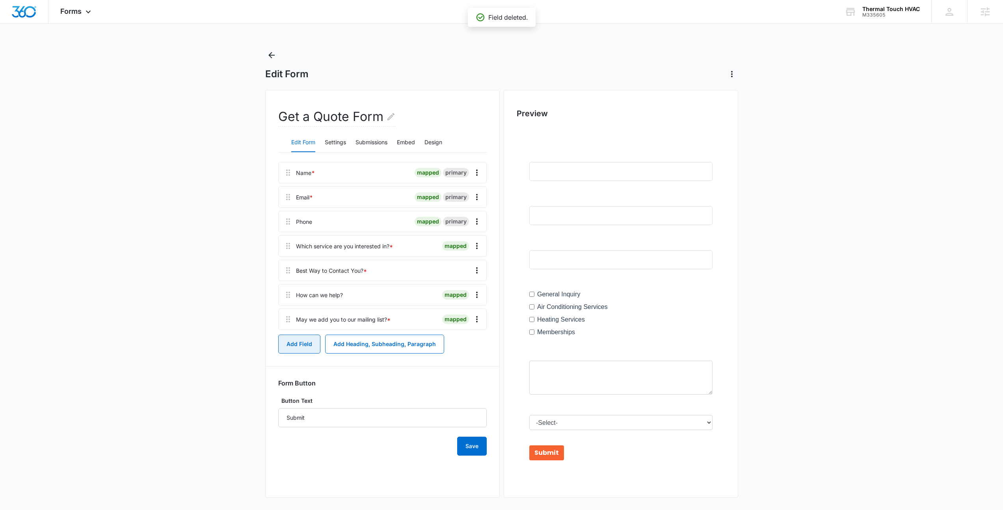
click at [304, 344] on button "Add Field" at bounding box center [299, 344] width 42 height 19
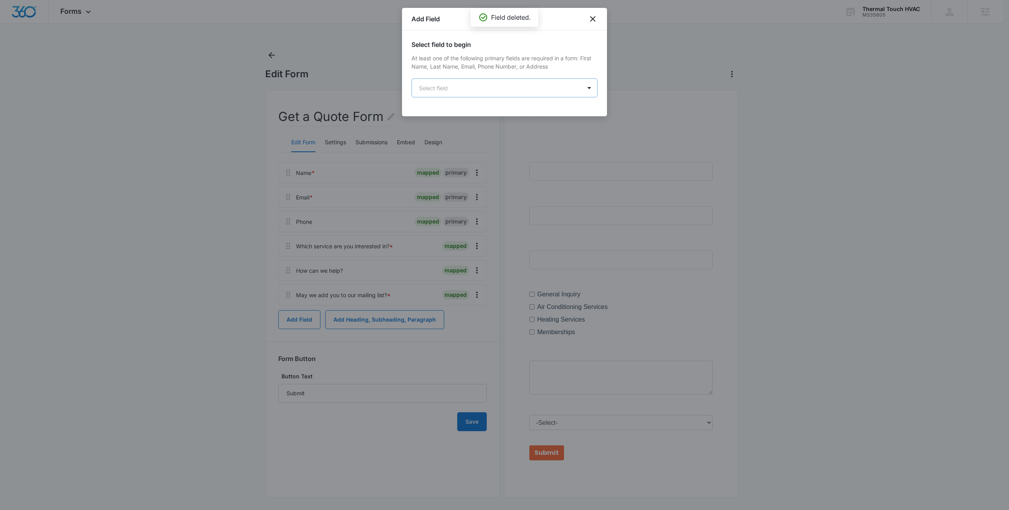
click at [482, 83] on body "Forms Apps Reputation Websites Forms CRM Email Social Payments POS Content Ads …" at bounding box center [504, 256] width 1009 height 513
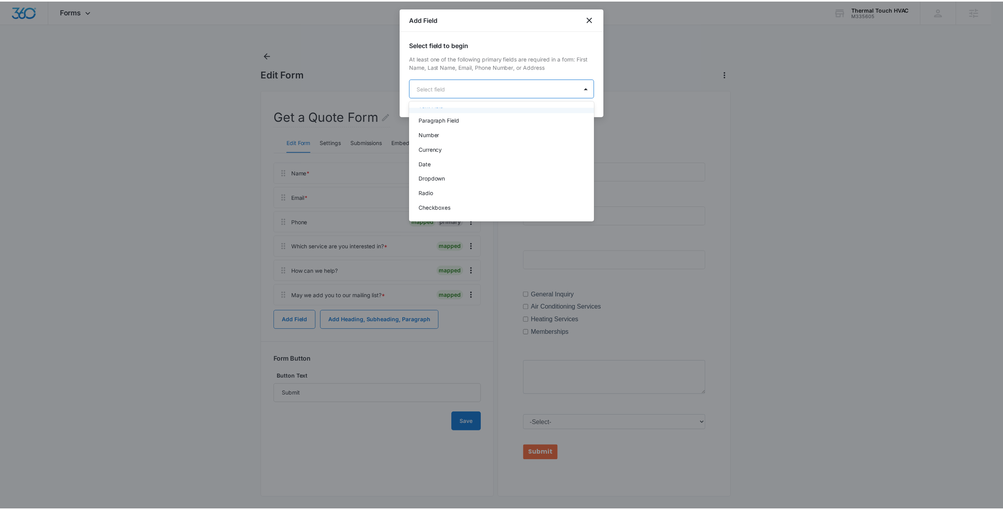
scroll to position [180, 0]
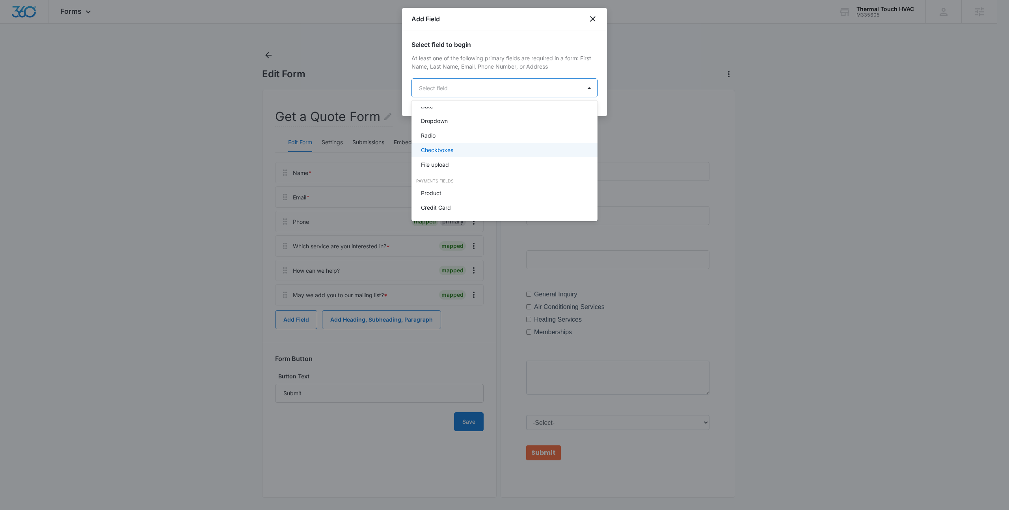
click at [459, 152] on div "Checkboxes" at bounding box center [503, 150] width 165 height 8
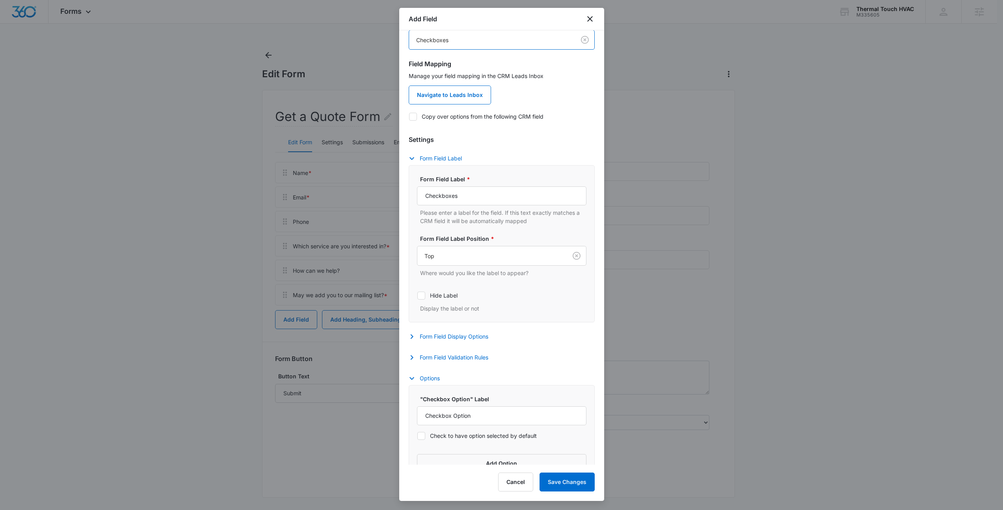
scroll to position [67, 0]
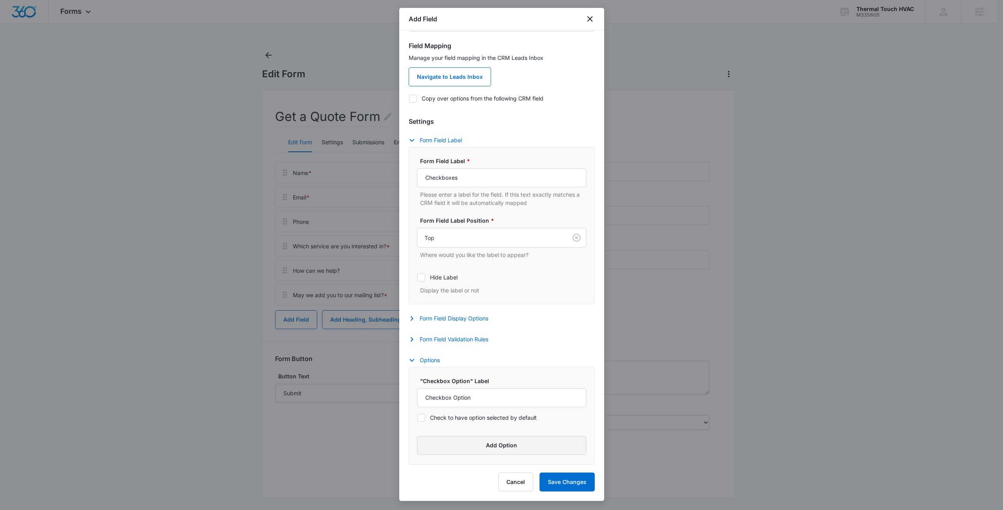
click at [481, 449] on button "Add Option" at bounding box center [501, 445] width 169 height 19
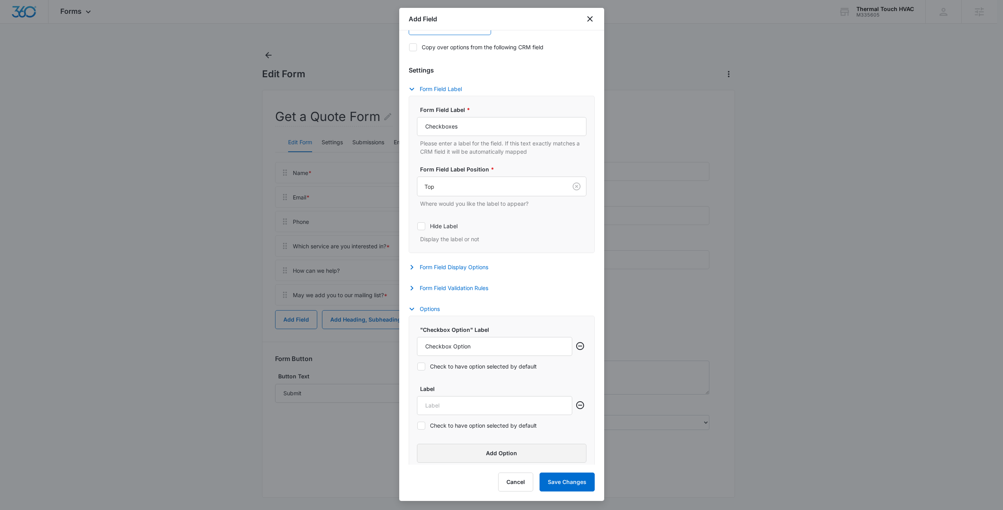
scroll to position [126, 0]
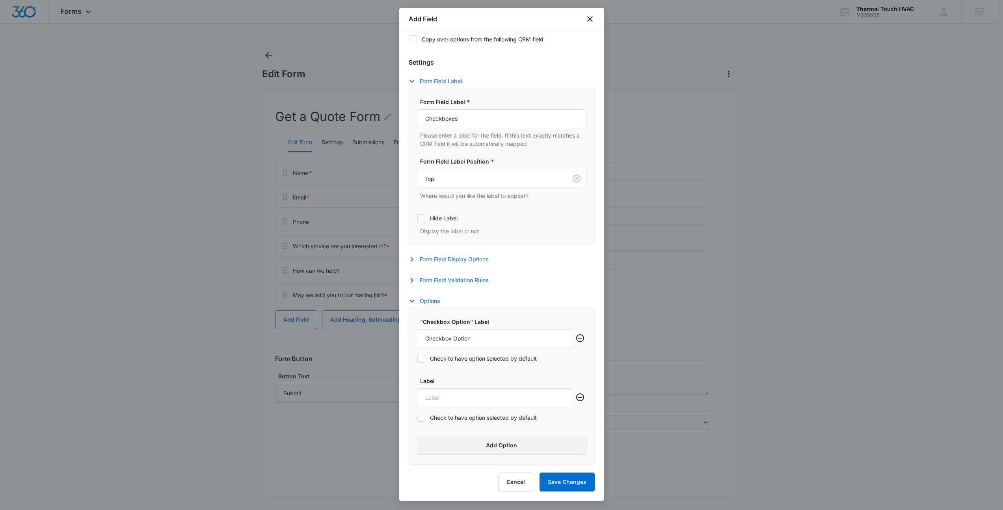
click at [476, 444] on button "Add Option" at bounding box center [501, 445] width 169 height 19
drag, startPoint x: 474, startPoint y: 338, endPoint x: 399, endPoint y: 335, distance: 74.9
click at [399, 335] on div "Select field to begin At least one of the following primary fields are required…" at bounding box center [501, 247] width 205 height 434
type input "Call"
click at [444, 406] on div "Label Check to have option selected by default" at bounding box center [494, 402] width 155 height 50
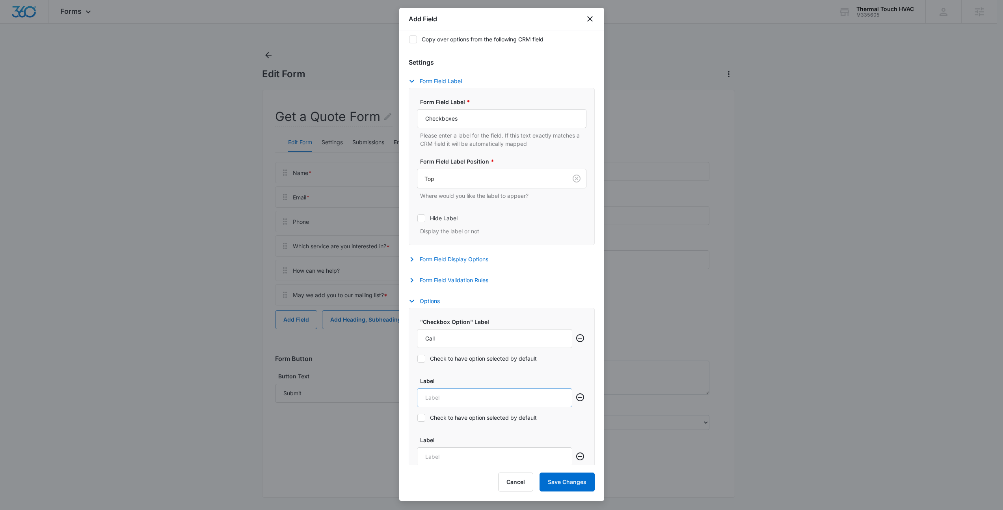
click at [446, 402] on input "Label" at bounding box center [494, 397] width 155 height 19
type input "Text"
click at [465, 457] on input "Label" at bounding box center [494, 456] width 155 height 19
type input "e"
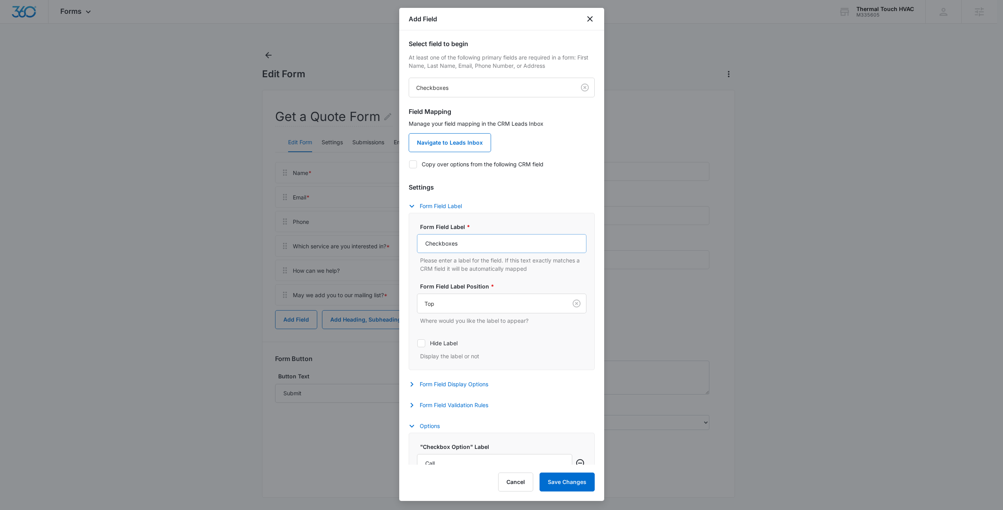
scroll to position [2, 0]
type input "Email"
drag, startPoint x: 472, startPoint y: 245, endPoint x: 401, endPoint y: 243, distance: 71.3
click at [401, 243] on div "Select field to begin At least one of the following primary fields are required…" at bounding box center [501, 247] width 205 height 434
type input "Best Way to Contact You?"
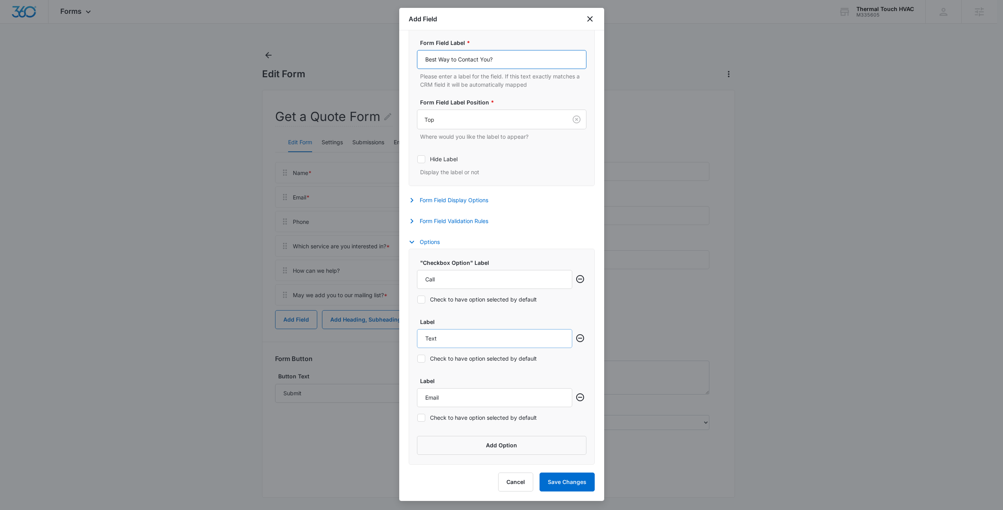
scroll to position [4, 0]
click at [464, 216] on button "Form Field Validation Rules" at bounding box center [452, 220] width 87 height 9
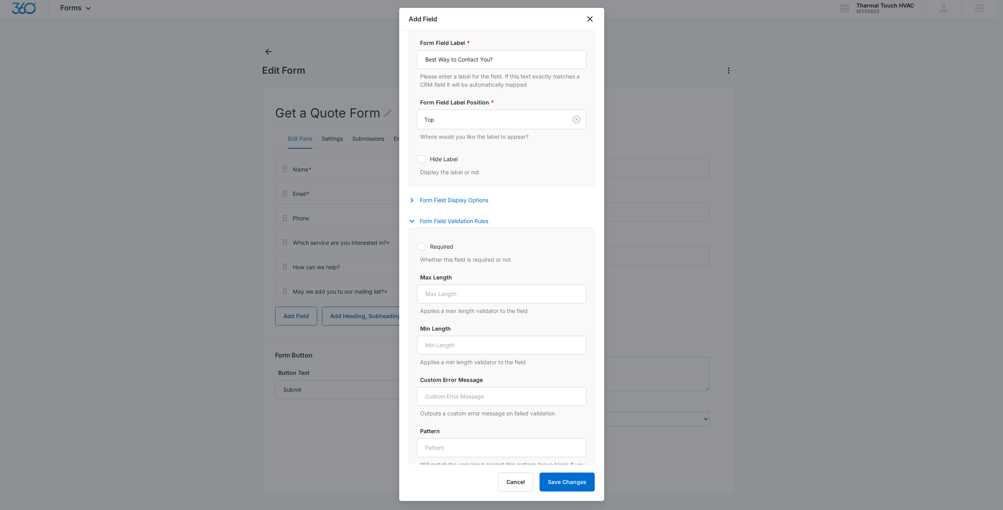
drag, startPoint x: 442, startPoint y: 246, endPoint x: 453, endPoint y: 257, distance: 15.3
click at [442, 246] on label "Required" at bounding box center [501, 246] width 169 height 8
click at [417, 246] on input "Required" at bounding box center [417, 246] width 0 height 0
checkbox input "true"
click at [559, 487] on button "Save Changes" at bounding box center [566, 481] width 55 height 19
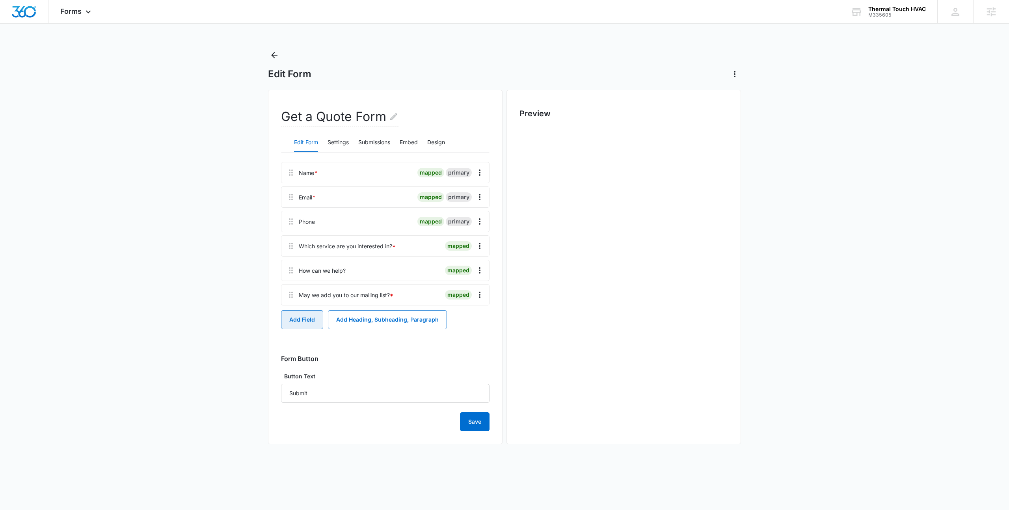
scroll to position [0, 0]
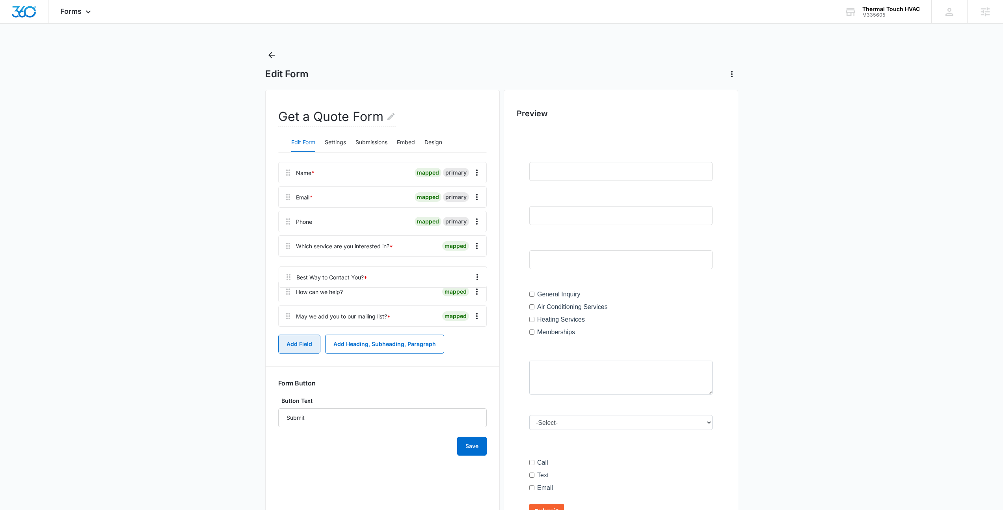
drag, startPoint x: 288, startPoint y: 323, endPoint x: 289, endPoint y: 272, distance: 50.8
click at [289, 272] on div "Name * mapped primary Email * mapped primary Phone mapped primary Which service…" at bounding box center [382, 246] width 208 height 168
click at [483, 448] on button "Save" at bounding box center [472, 446] width 30 height 19
click at [434, 143] on button "Design" at bounding box center [433, 142] width 18 height 19
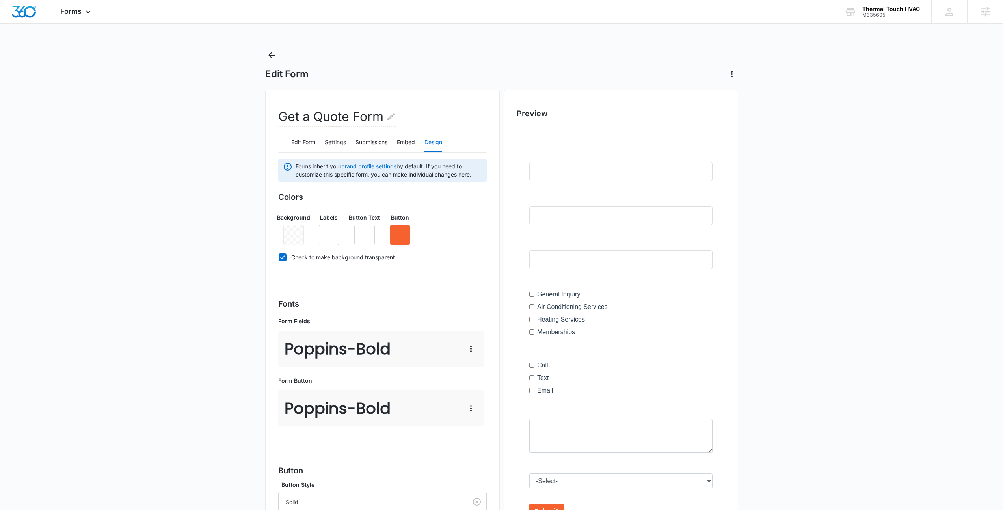
click at [448, 222] on div "Background Labels Button Text Button" at bounding box center [382, 226] width 208 height 38
click at [396, 142] on div "Edit Form Settings Submissions Embed Design" at bounding box center [382, 143] width 208 height 20
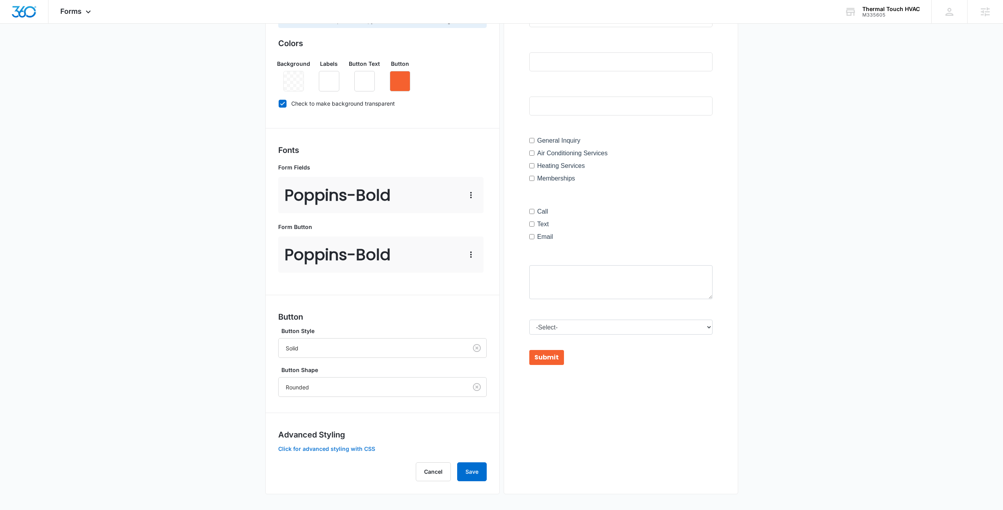
click at [331, 446] on button "Click for advanced styling with CSS" at bounding box center [326, 449] width 97 height 6
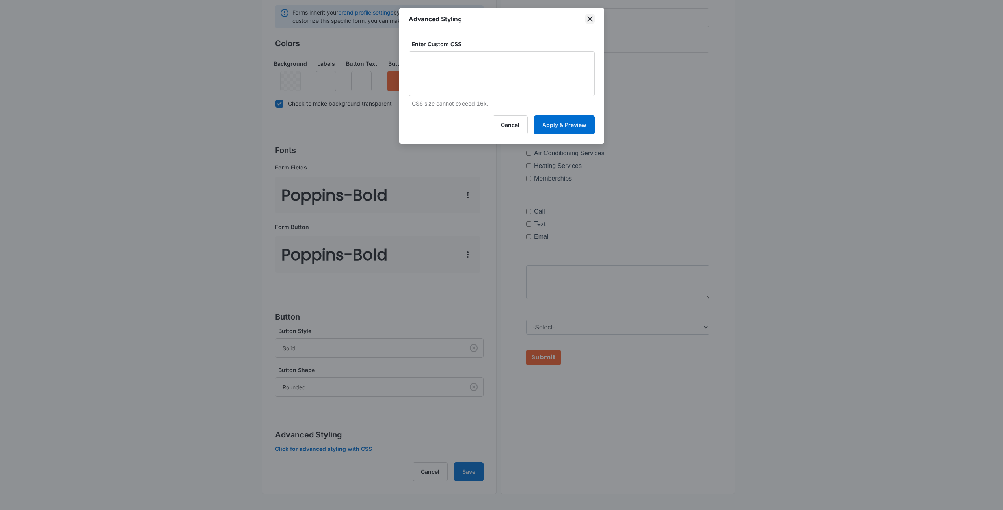
click at [591, 20] on icon "close" at bounding box center [590, 19] width 6 height 6
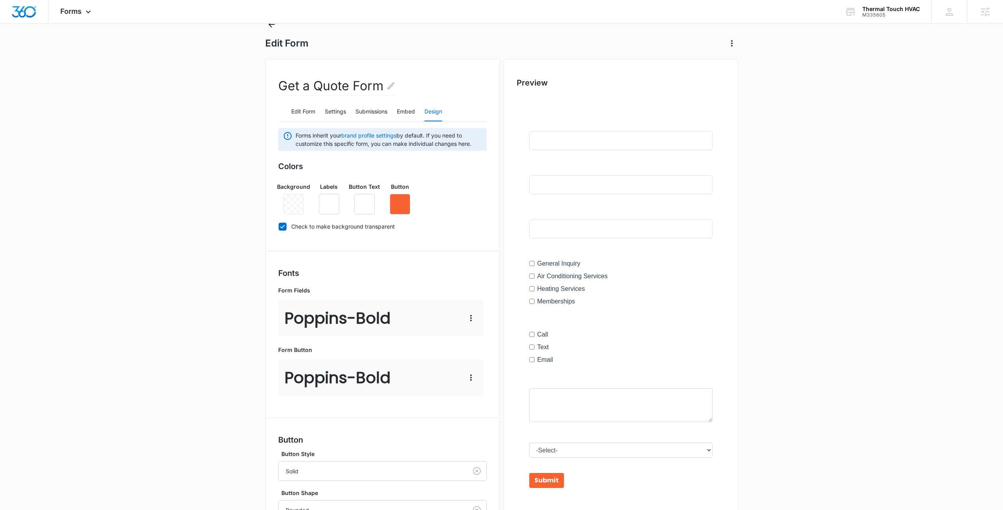
scroll to position [146, 0]
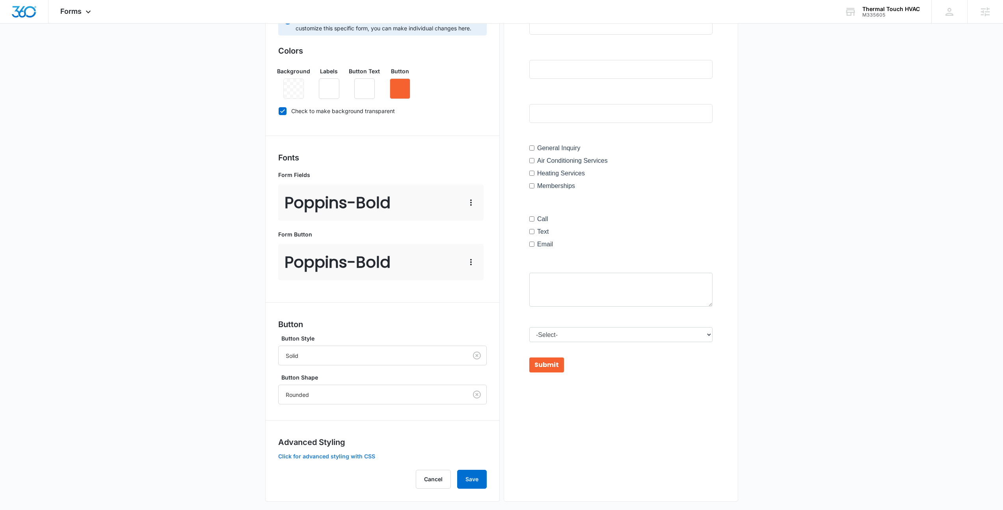
click at [363, 455] on button "Click for advanced styling with CSS" at bounding box center [326, 457] width 97 height 6
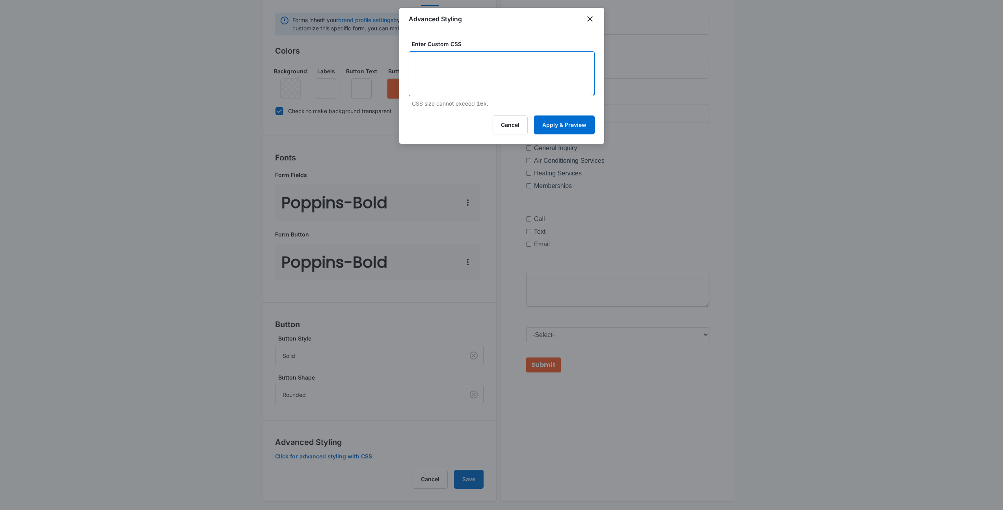
click at [461, 72] on textarea at bounding box center [502, 73] width 186 height 45
paste textarea "/* Label Description Color */ .text-muted { color: #ffffff !important; /* use t…"
type textarea "/* Label Description Color */ .text-muted { color: #ffffff !important; /* use t…"
click at [505, 123] on button "Cancel" at bounding box center [510, 124] width 35 height 19
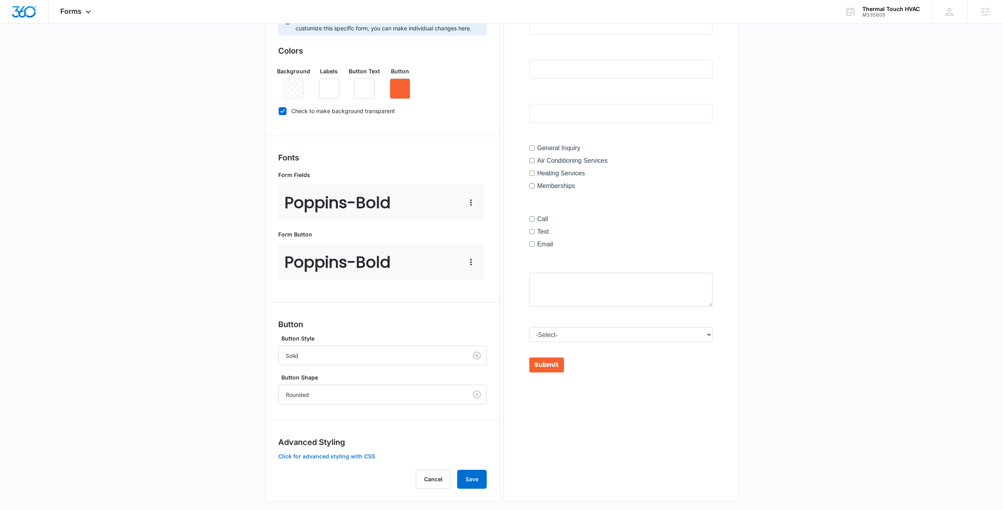
click at [360, 456] on button "Click for advanced styling with CSS" at bounding box center [326, 457] width 97 height 6
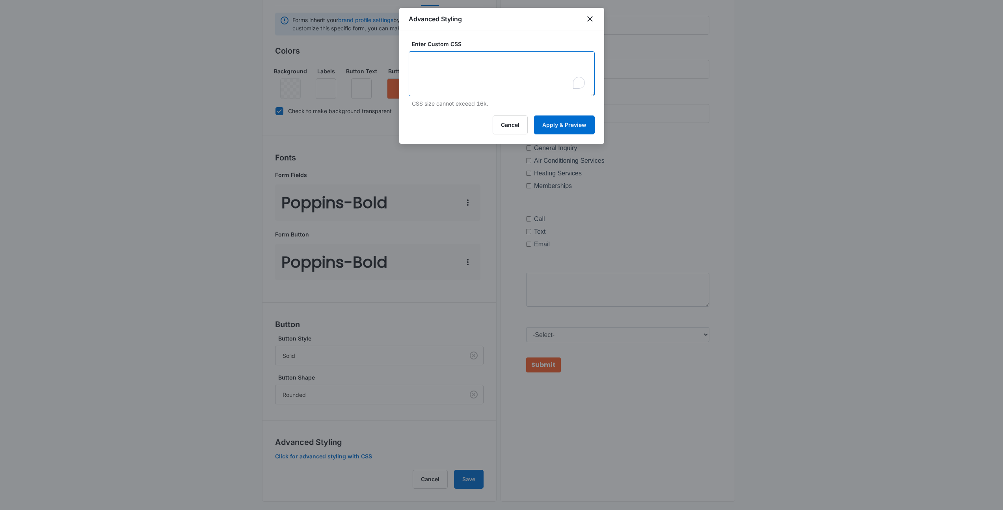
click at [504, 56] on textarea "To enrich screen reader interactions, please activate Accessibility in Grammarl…" at bounding box center [502, 73] width 186 height 45
paste textarea "/* Label Description Color */ .text-muted { color: #ffffff !important; /* use t…"
type textarea "/* Label Description Color */ .text-muted { color: #ffffff !important; /* use t…"
click at [558, 130] on button "Apply & Preview" at bounding box center [564, 124] width 61 height 19
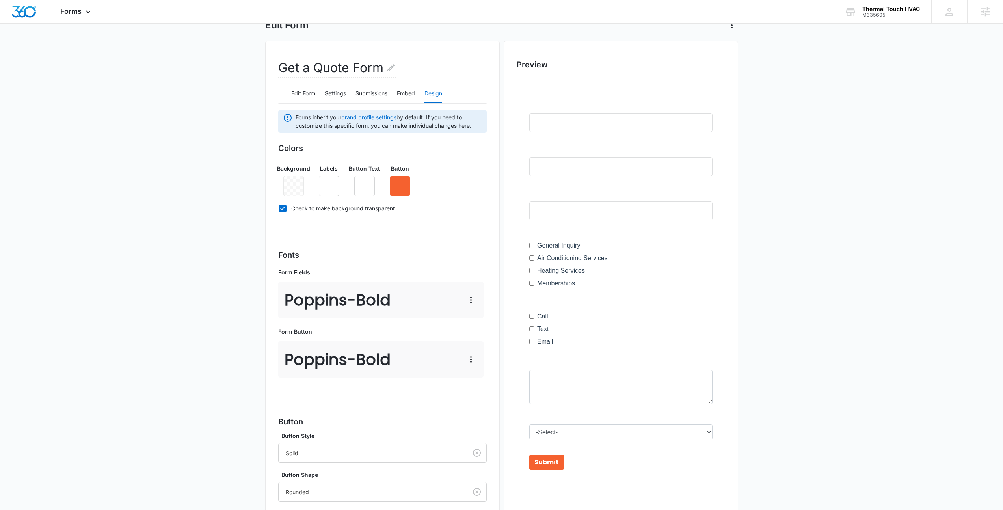
scroll to position [154, 0]
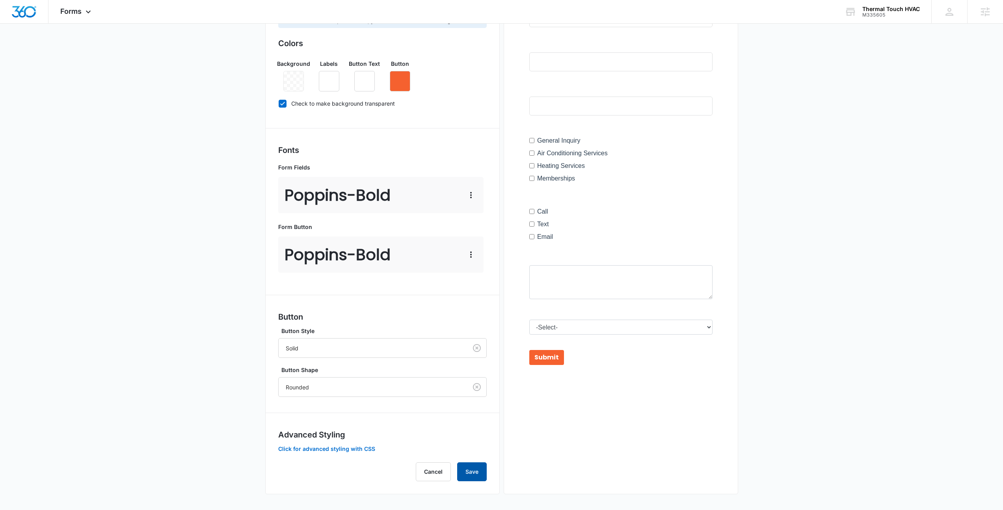
click at [468, 476] on button "Save" at bounding box center [472, 471] width 30 height 19
click at [330, 452] on div "Advanced Styling Click for advanced styling with CSS" at bounding box center [382, 441] width 208 height 24
click at [335, 446] on button "Click for advanced styling with CSS" at bounding box center [326, 449] width 97 height 6
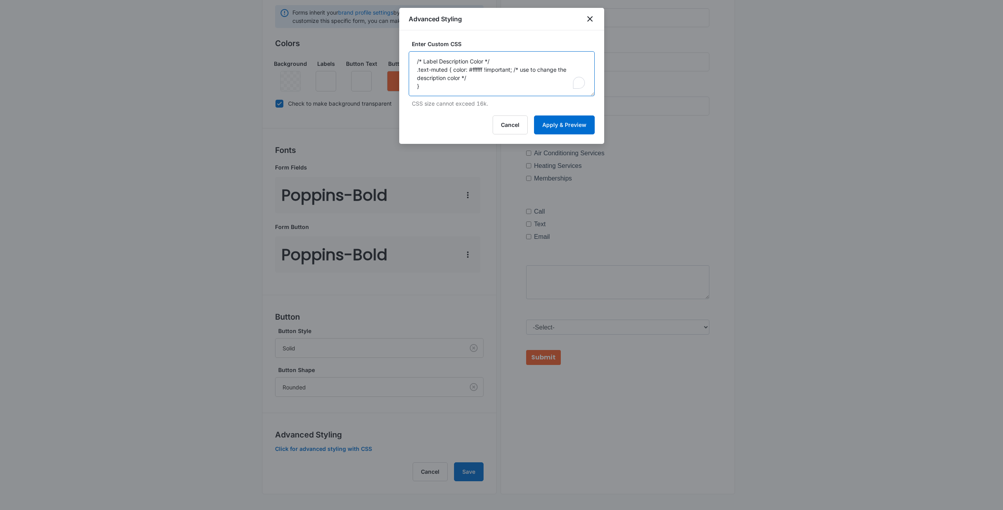
drag, startPoint x: 425, startPoint y: 80, endPoint x: 398, endPoint y: 63, distance: 32.0
click at [398, 63] on body "Forms Apps Reputation Websites Forms CRM Email Social Payments POS Content Ads …" at bounding box center [501, 178] width 1003 height 664
paste textarea "Sub-Label Color - modifies the description on input fields */ .text-muted { col…"
drag, startPoint x: 457, startPoint y: 80, endPoint x: 438, endPoint y: 81, distance: 18.9
click at [438, 81] on textarea "/* Sub-Label Color - modifies the description on input fields */ .text-muted { …" at bounding box center [502, 73] width 186 height 45
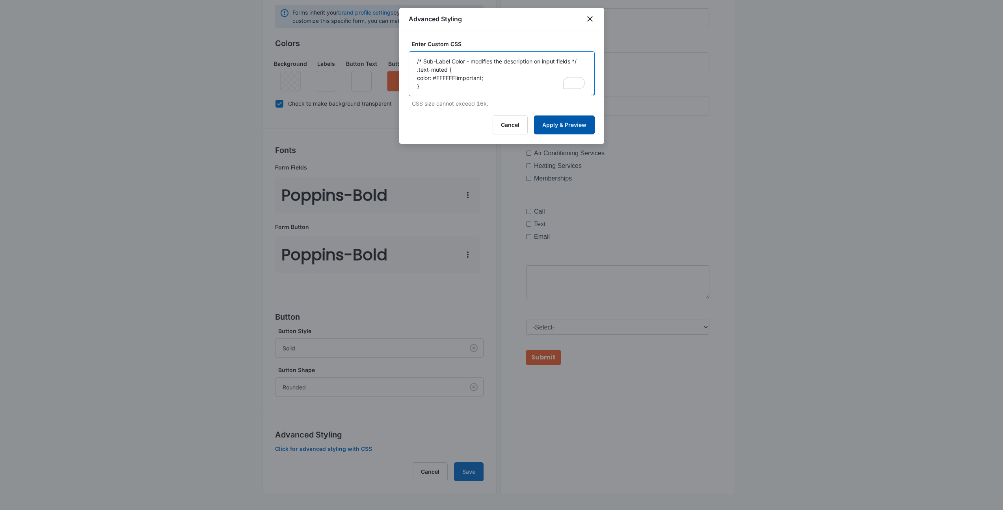
type textarea "/* Sub-Label Color - modifies the description on input fields */ .text-muted { …"
click at [578, 127] on button "Apply & Preview" at bounding box center [564, 124] width 61 height 19
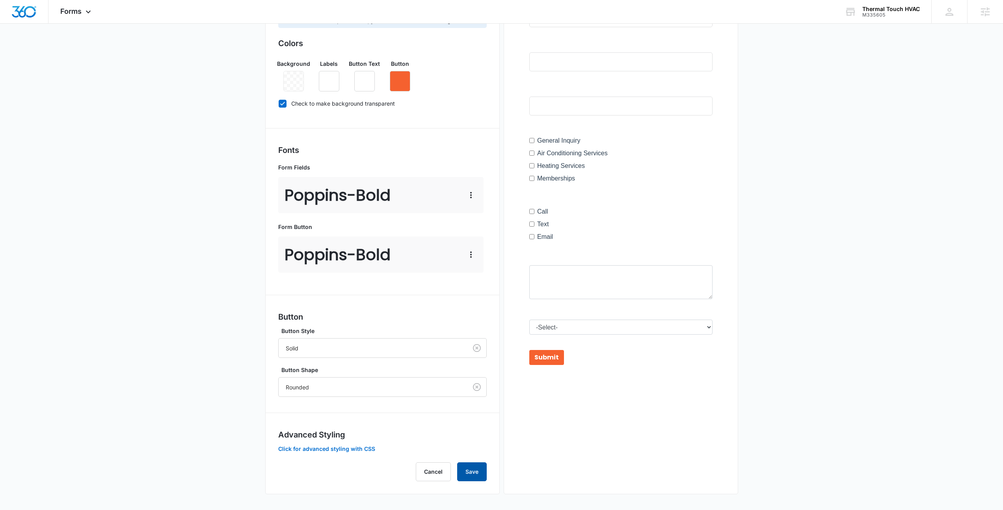
click at [474, 470] on button "Save" at bounding box center [472, 471] width 30 height 19
click at [349, 446] on button "Click for advanced styling with CSS" at bounding box center [326, 449] width 97 height 6
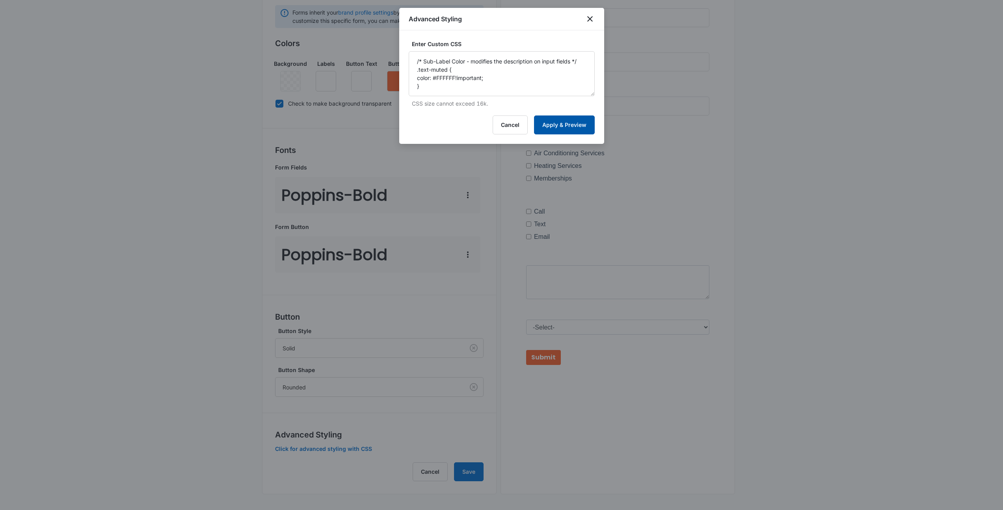
click at [588, 128] on button "Apply & Preview" at bounding box center [564, 124] width 61 height 19
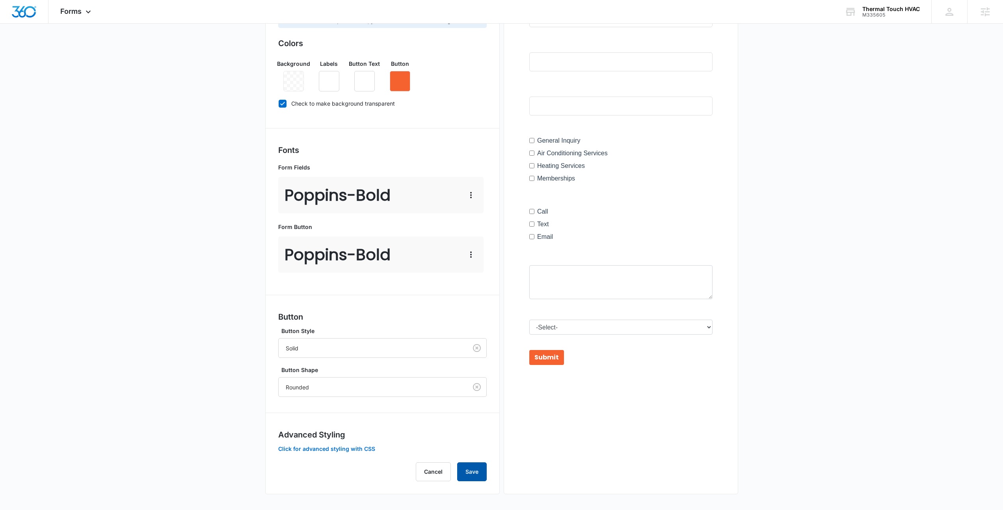
click at [465, 469] on button "Save" at bounding box center [472, 471] width 30 height 19
click at [339, 451] on button "Click for advanced styling with CSS" at bounding box center [326, 449] width 97 height 6
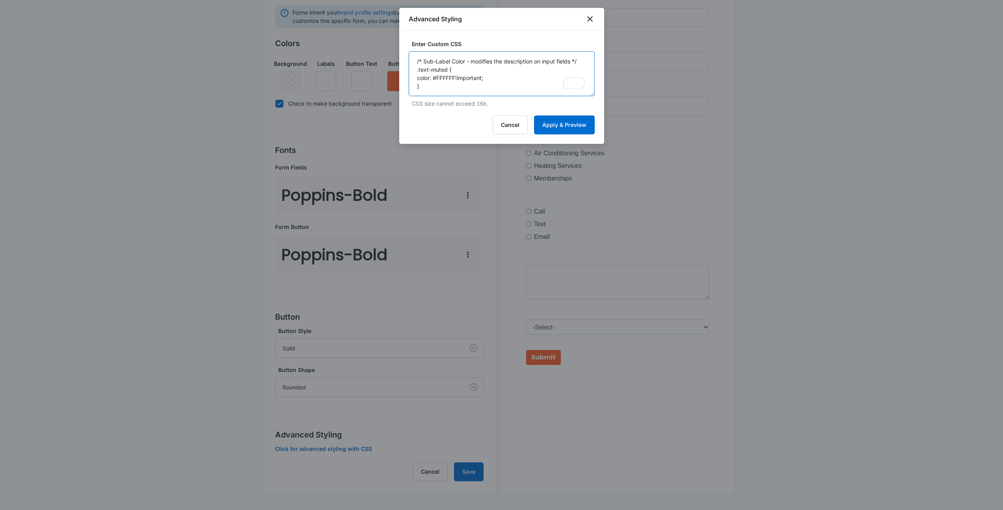
drag, startPoint x: 415, startPoint y: 61, endPoint x: 586, endPoint y: 58, distance: 170.6
click at [586, 58] on textarea "/* Sub-Label Color - modifies the description on input fields */ .text-muted { …" at bounding box center [502, 73] width 186 height 45
type textarea ".text-muted { color: #FFFFFF!important; }"
click at [578, 133] on button "Apply & Preview" at bounding box center [564, 124] width 61 height 19
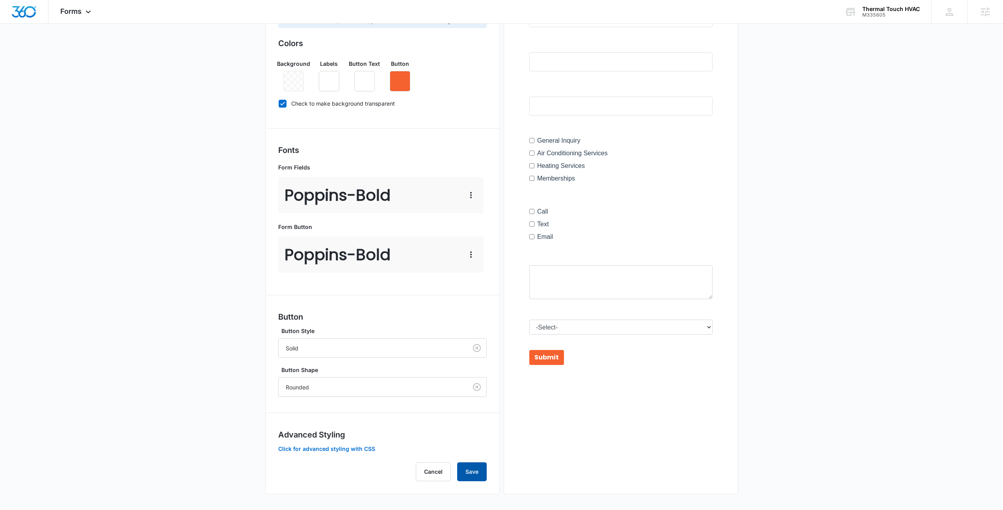
click at [482, 465] on button "Save" at bounding box center [472, 471] width 30 height 19
click at [322, 449] on button "Click for advanced styling with CSS" at bounding box center [326, 449] width 97 height 6
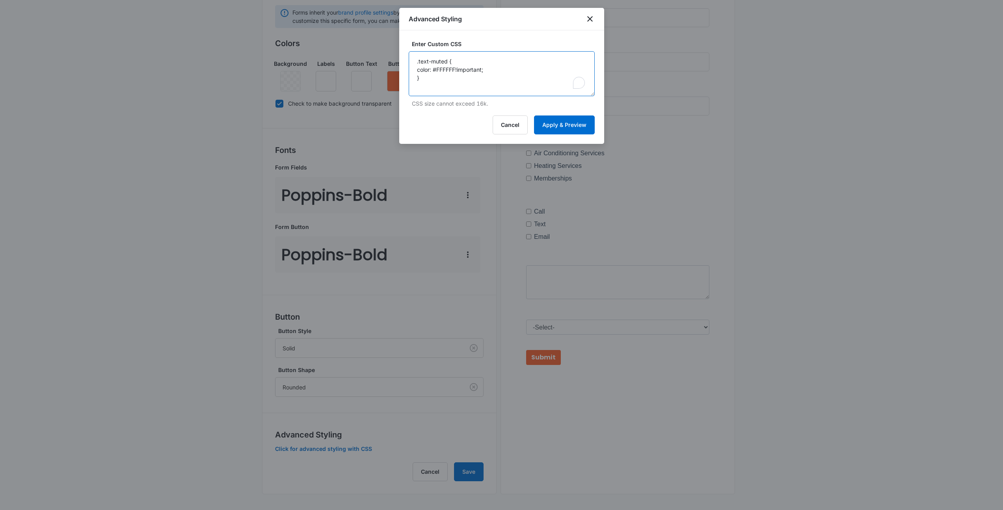
click at [477, 92] on textarea ".text-muted { color: #FFFFFF!important; }" at bounding box center [502, 73] width 186 height 45
paste textarea "label { color: #2E2E2E; }"
drag, startPoint x: 454, startPoint y: 86, endPoint x: 437, endPoint y: 87, distance: 16.2
click at [437, 87] on textarea ".text-muted { color: #FFFFFF!important; } label { color: #2E2E2E; }" at bounding box center [502, 73] width 186 height 45
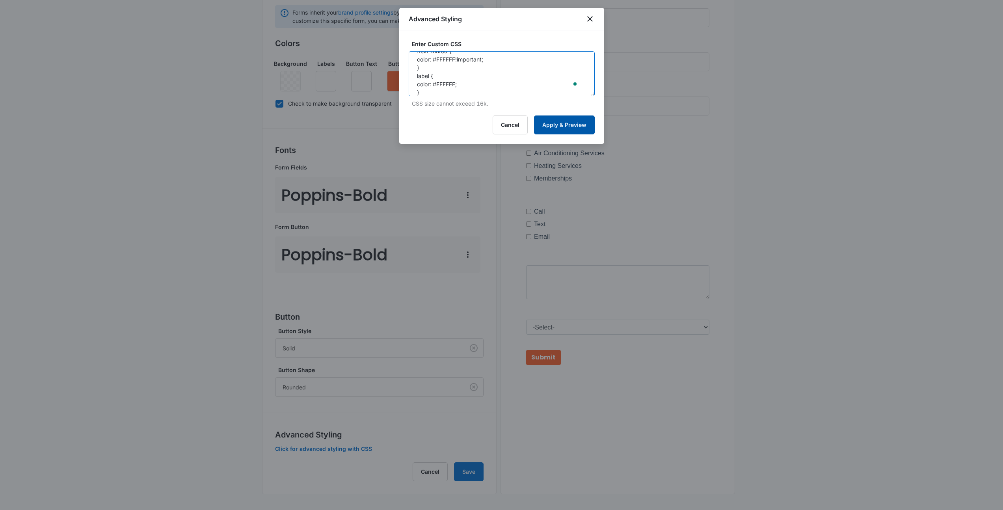
type textarea ".text-muted { color: #FFFFFF!important; } label { color: #FFFFFF; }"
click at [559, 123] on button "Apply & Preview" at bounding box center [564, 124] width 61 height 19
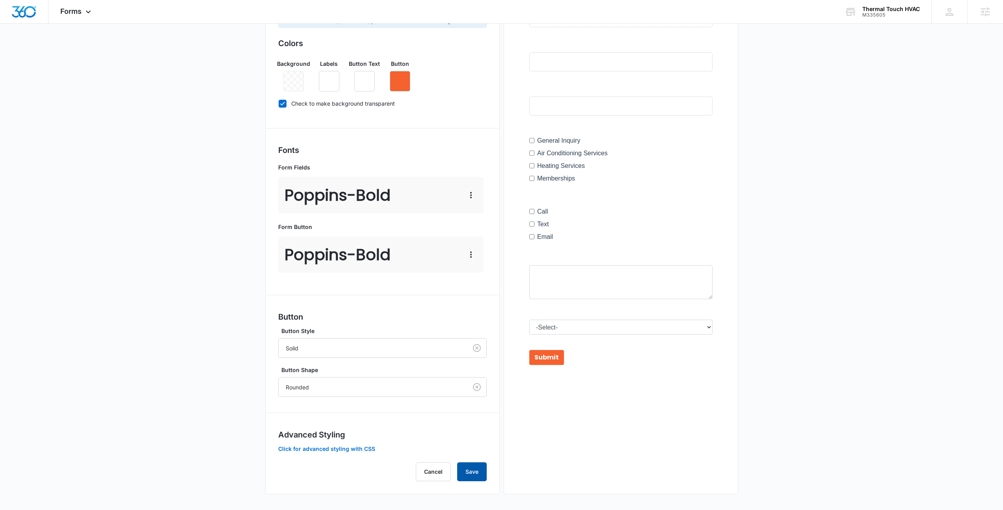
click at [468, 467] on button "Save" at bounding box center [472, 471] width 30 height 19
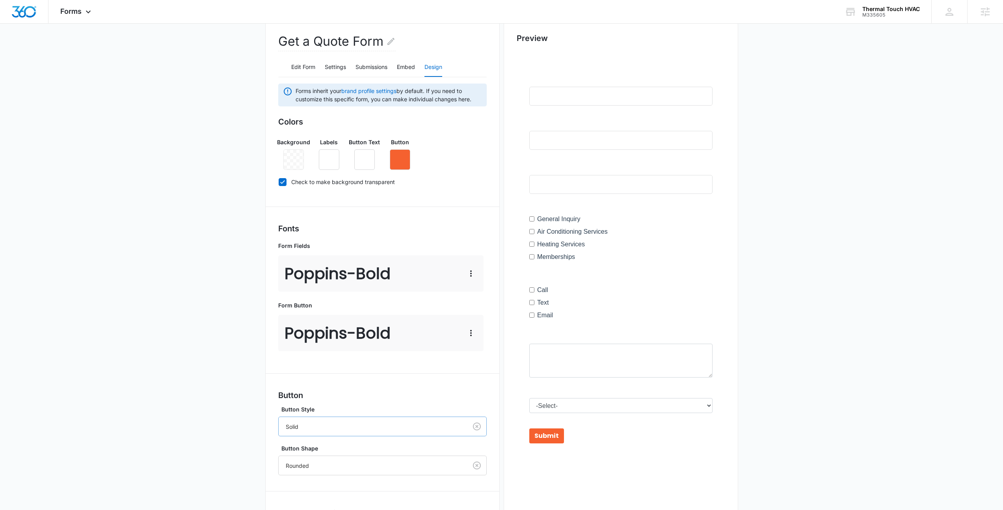
scroll to position [154, 0]
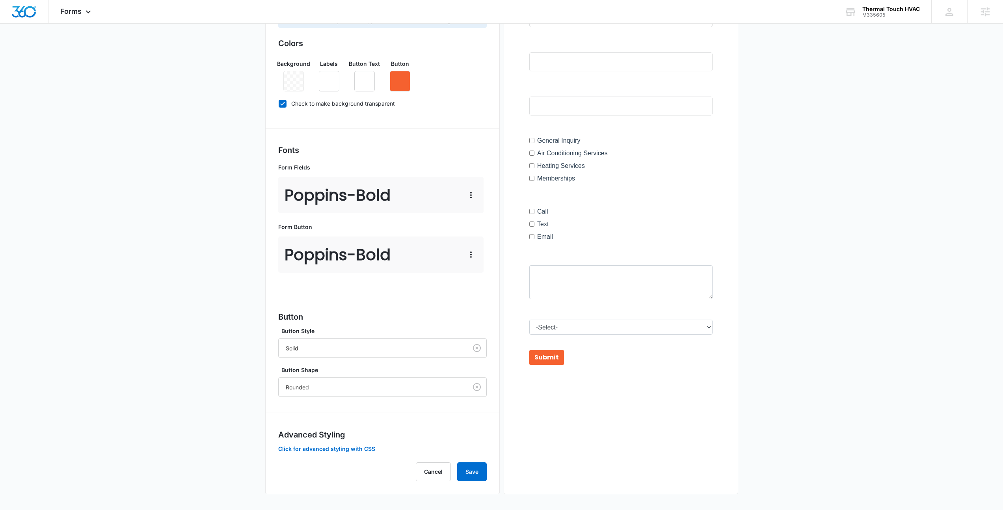
drag, startPoint x: 553, startPoint y: 306, endPoint x: 530, endPoint y: 307, distance: 23.7
click at [530, 307] on div at bounding box center [621, 182] width 208 height 416
click at [325, 447] on button "Click for advanced styling with CSS" at bounding box center [326, 449] width 97 height 6
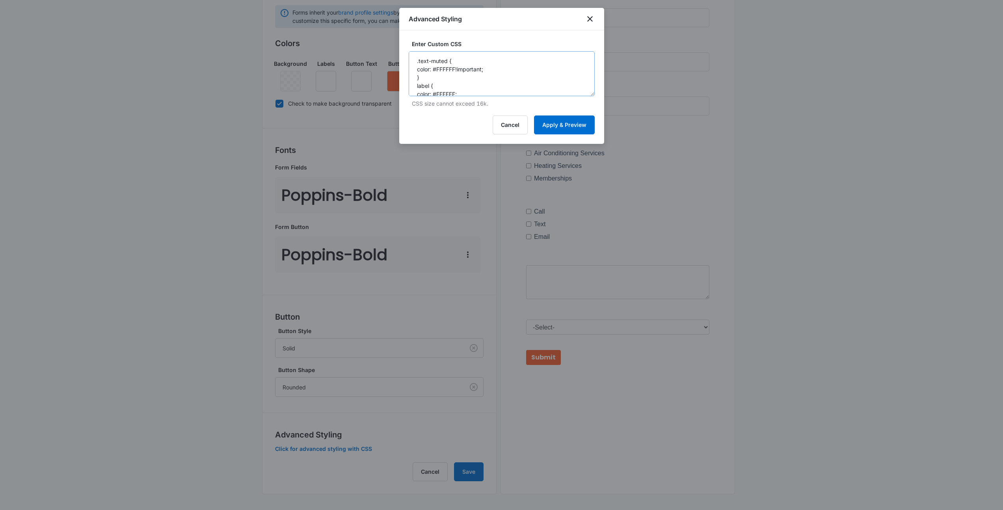
scroll to position [0, 0]
drag, startPoint x: 429, startPoint y: 78, endPoint x: 413, endPoint y: 59, distance: 25.7
click at [413, 59] on textarea ".text-muted { color: #FFFFFF!important; } label { color: #FFFFFF; }" at bounding box center [502, 73] width 186 height 45
paste textarea "color: #ffffff !important; /* use to change the description color */"
click at [483, 61] on textarea ".text-muted { color: #ffffff !important; /* use to change the description color…" at bounding box center [502, 73] width 186 height 45
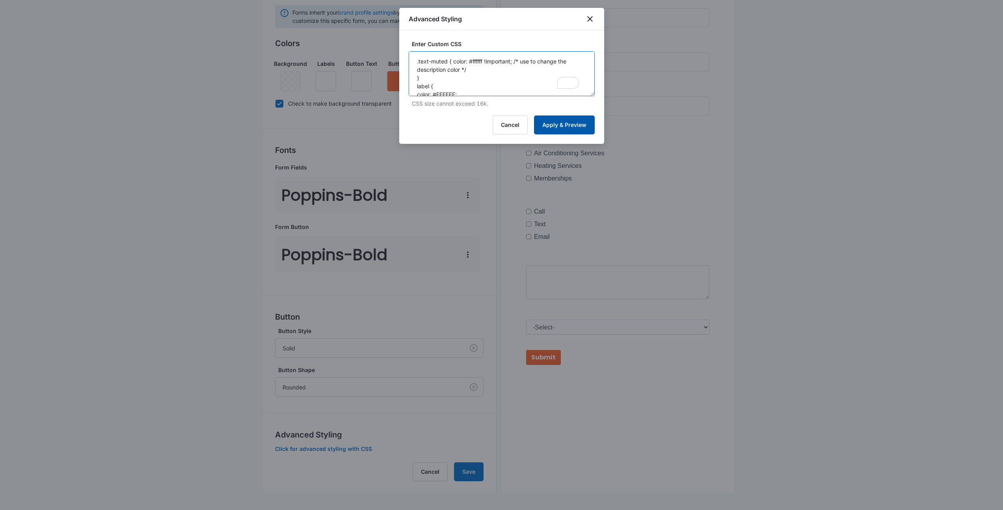
type textarea ".text-muted { color: #ffffff !important; /* use to change the description color…"
click at [553, 123] on button "Apply & Preview" at bounding box center [564, 124] width 61 height 19
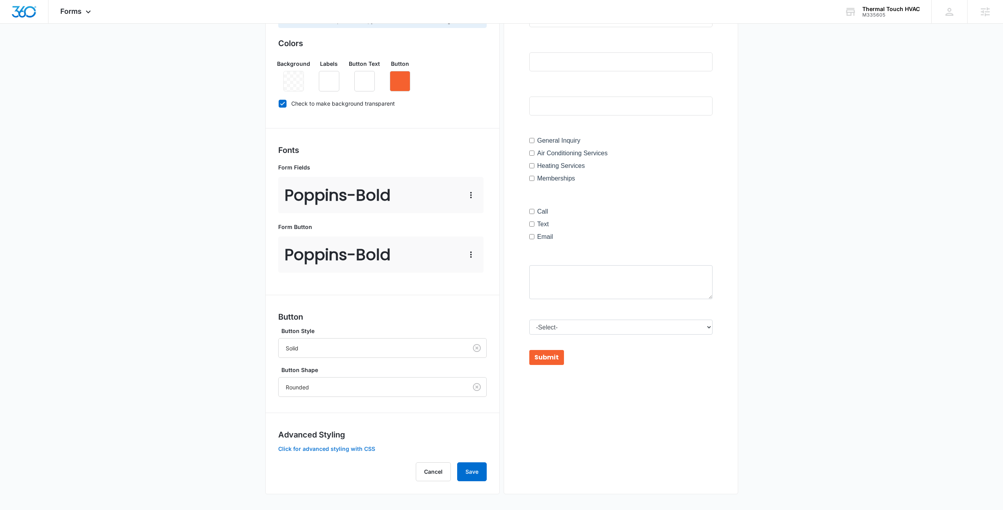
click at [336, 446] on button "Click for advanced styling with CSS" at bounding box center [326, 449] width 97 height 6
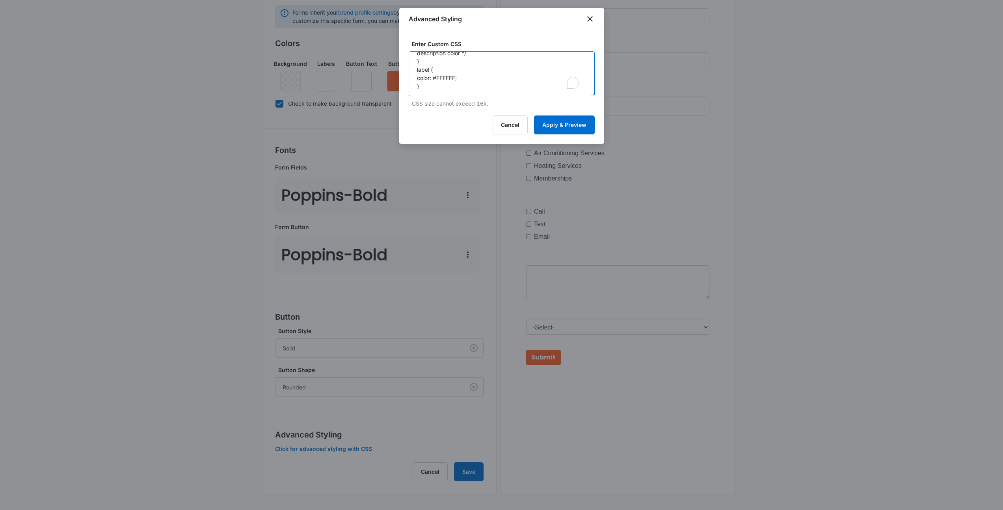
scroll to position [17, 0]
drag, startPoint x: 427, startPoint y: 73, endPoint x: 413, endPoint y: 69, distance: 14.8
click at [413, 69] on textarea ".text-muted { color: #ffffff !important; /* use to change the description color…" at bounding box center [502, 73] width 186 height 45
type textarea ".text-muted { color: #ffffff !important; /* use to change the description color…"
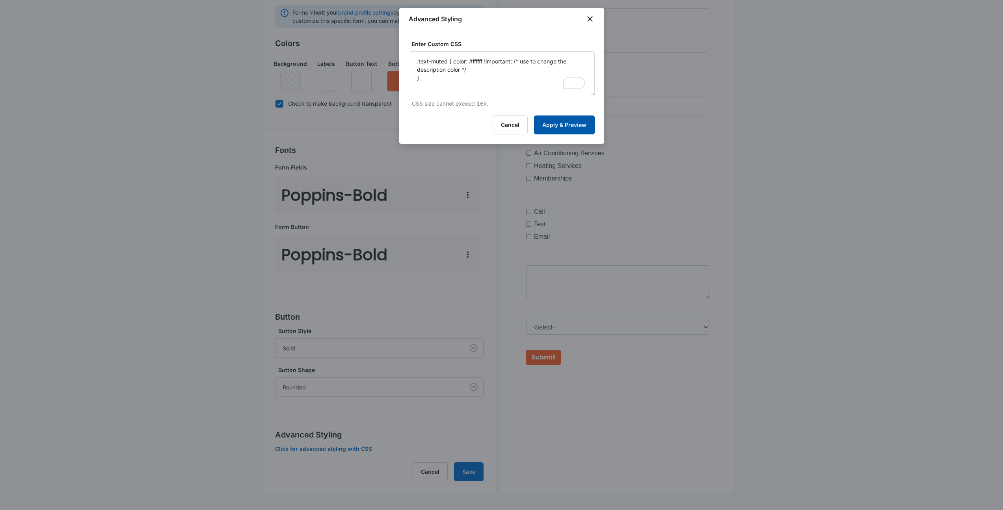
click at [565, 119] on button "Apply & Preview" at bounding box center [564, 124] width 61 height 19
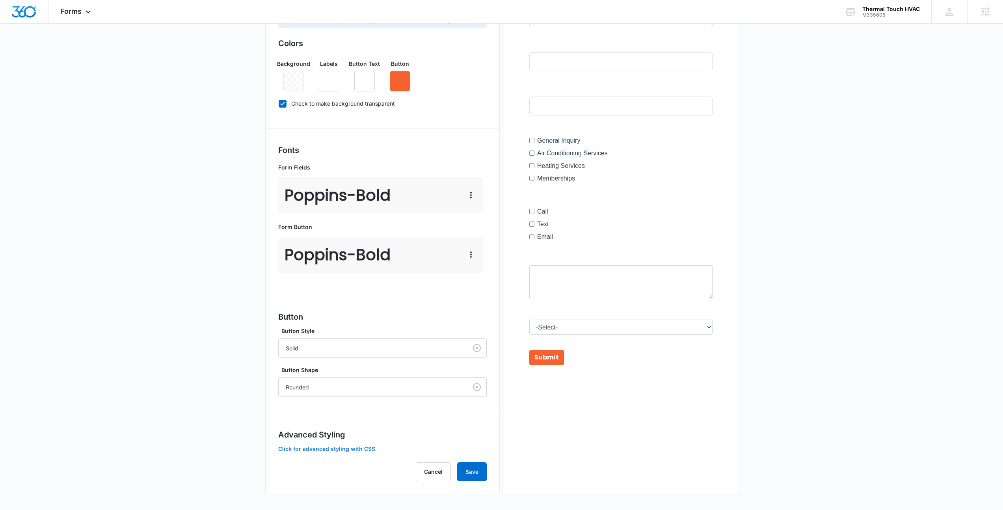
click at [329, 448] on button "Click for advanced styling with CSS" at bounding box center [326, 449] width 97 height 6
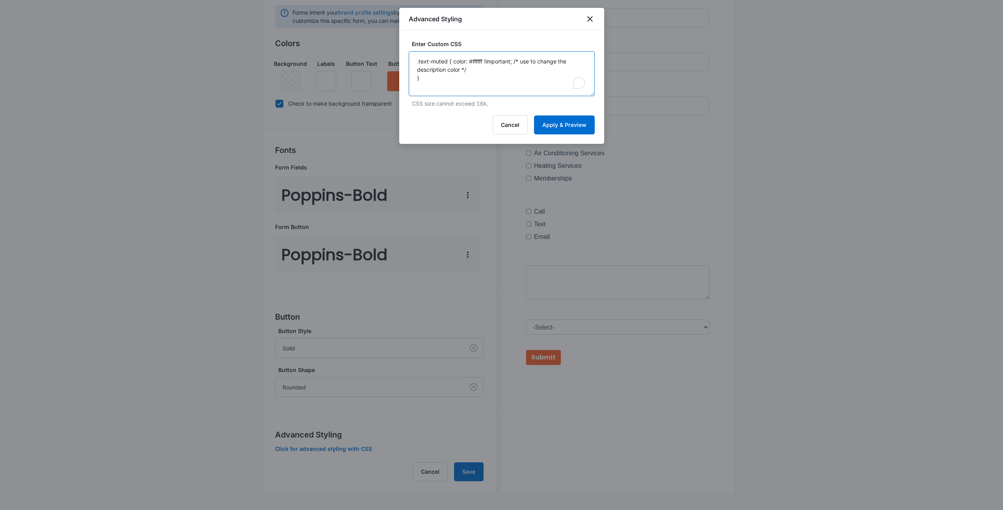
drag, startPoint x: 434, startPoint y: 83, endPoint x: 405, endPoint y: 56, distance: 39.0
click at [405, 56] on div "Enter Custom CSS .text-muted { color: #ffffff !important; /* use to change the …" at bounding box center [501, 86] width 205 height 113
paste textarea "label { color: #FFFFFF !important; /* Changes the text color to white."
type textarea "label { color: #FFFFFF !important; /* Changes the text color to white. */ }"
click at [568, 126] on button "Apply & Preview" at bounding box center [564, 124] width 61 height 19
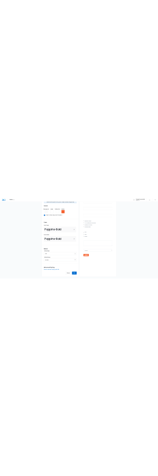
scroll to position [154, 0]
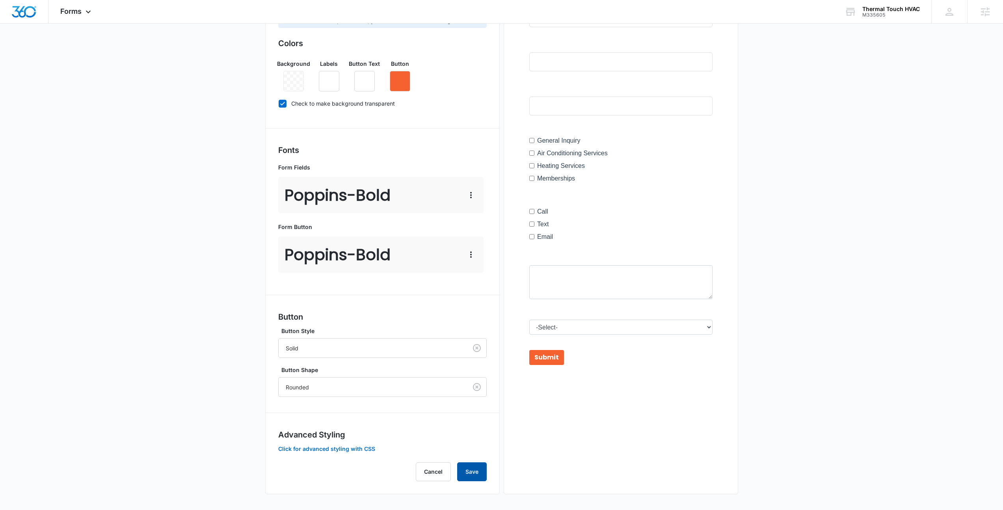
click at [480, 472] on button "Save" at bounding box center [472, 471] width 30 height 19
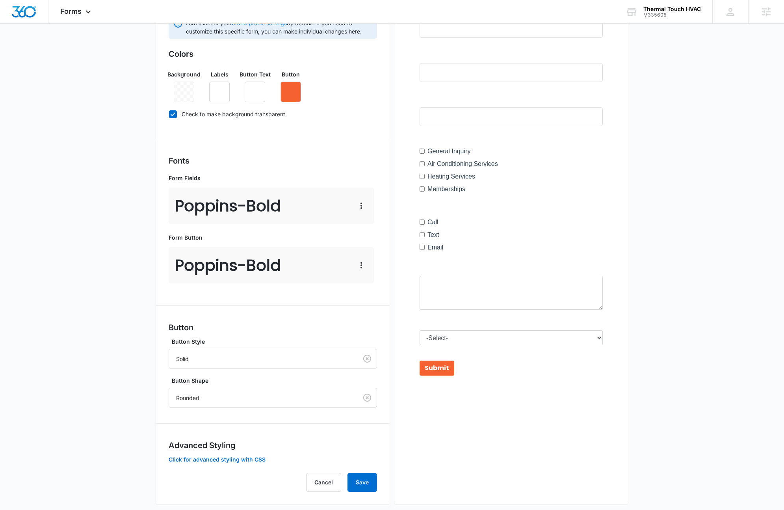
scroll to position [143, 0]
click at [542, 177] on div at bounding box center [511, 192] width 208 height 416
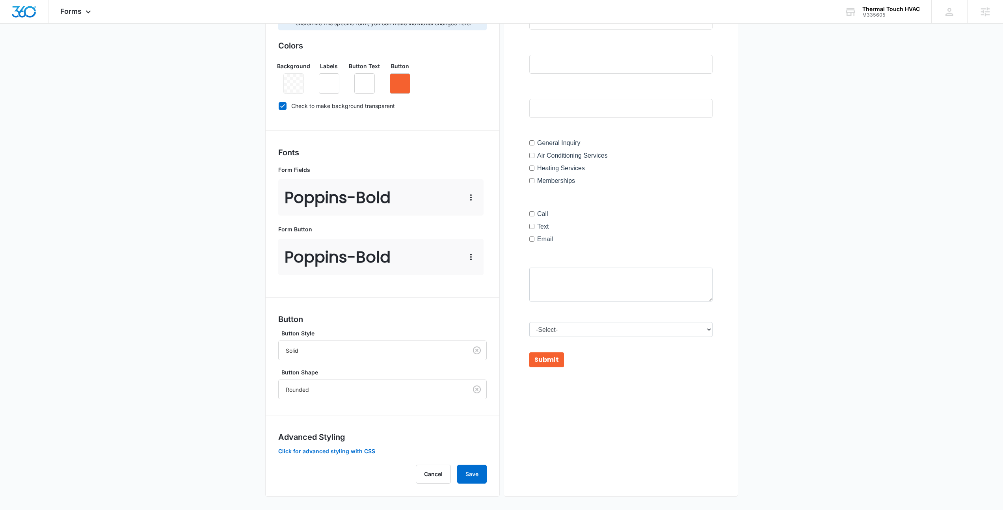
scroll to position [154, 0]
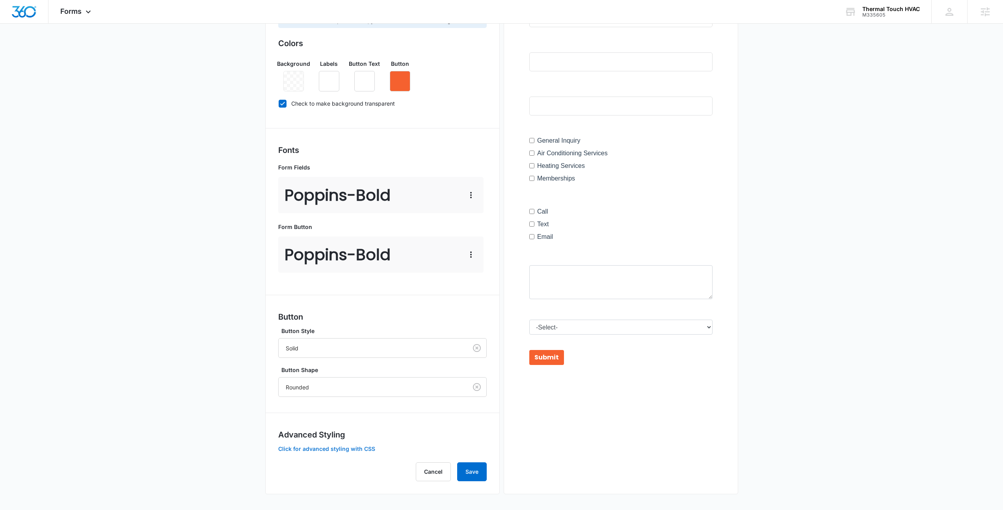
click at [347, 451] on button "Click for advanced styling with CSS" at bounding box center [326, 449] width 97 height 6
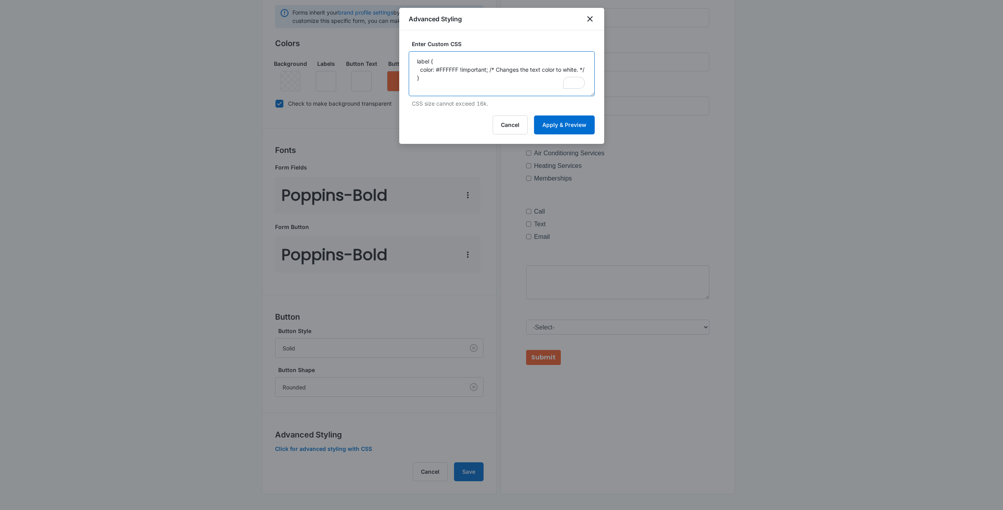
drag, startPoint x: 429, startPoint y: 63, endPoint x: 417, endPoint y: 60, distance: 12.1
click at [417, 60] on textarea "label { color: #FFFFFF !important; /* Changes the text color to white. */ }" at bounding box center [502, 73] width 186 height 45
type textarea "checkbox { color: #FFFFFF !important; /* Changes the text color to white. */ }"
click at [583, 121] on button "Apply & Preview" at bounding box center [564, 124] width 61 height 19
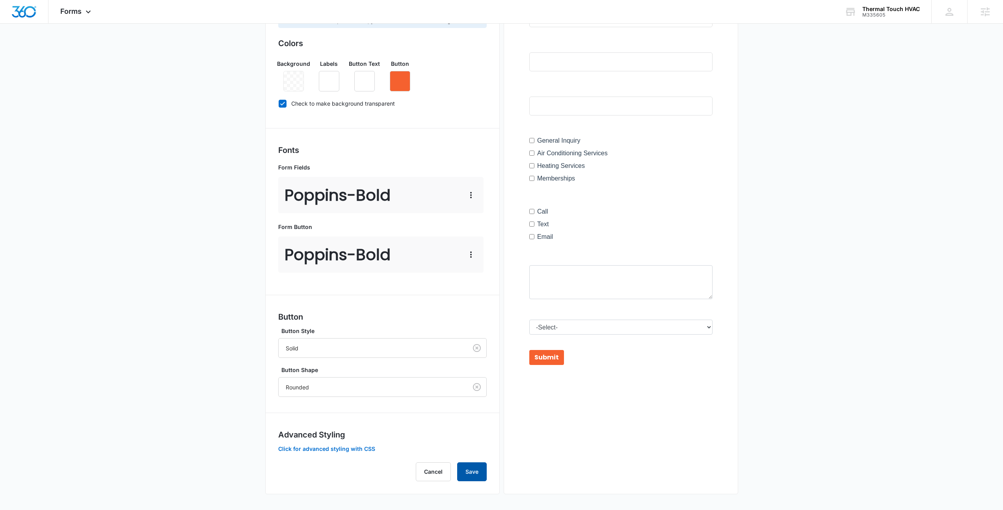
click at [474, 476] on button "Save" at bounding box center [472, 471] width 30 height 19
click at [346, 454] on div "Forms inherit your brand profile settings by default. If you need to customize …" at bounding box center [382, 243] width 208 height 476
click at [346, 450] on button "Click for advanced styling with CSS" at bounding box center [326, 449] width 97 height 6
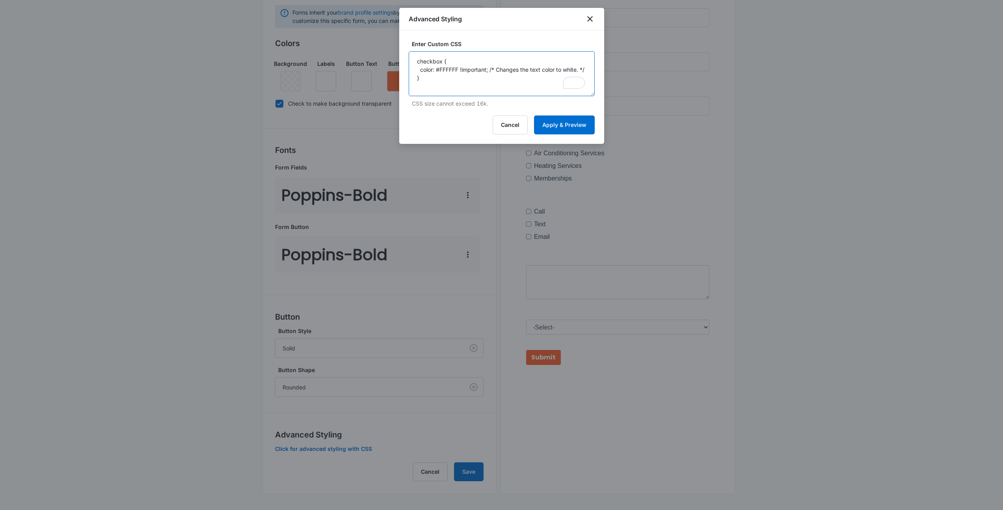
drag, startPoint x: 441, startPoint y: 62, endPoint x: 405, endPoint y: 60, distance: 36.3
click at [405, 60] on div "Enter Custom CSS checkbox { color: #FFFFFF !important; /* Changes the text colo…" at bounding box center [501, 86] width 205 height 113
type textarea "label { color: #FFFFFF !important; /* Changes the text color to white. */ }"
click at [513, 130] on button "Cancel" at bounding box center [510, 124] width 35 height 19
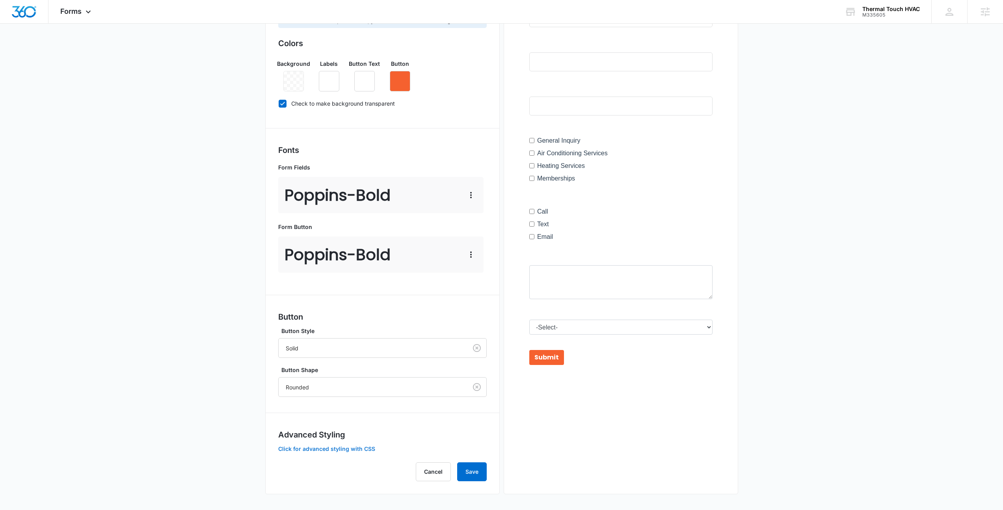
click at [350, 449] on button "Click for advanced styling with CSS" at bounding box center [326, 449] width 97 height 6
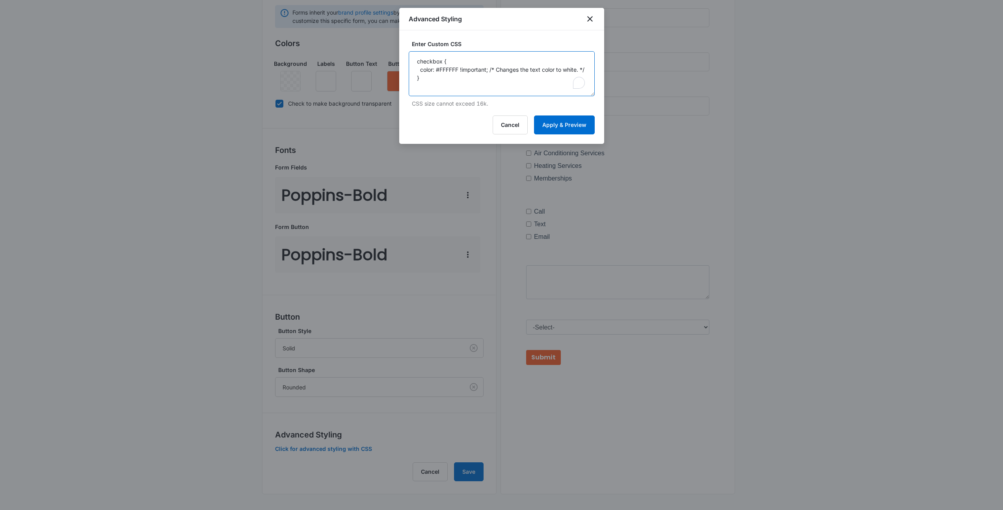
drag, startPoint x: 442, startPoint y: 62, endPoint x: 402, endPoint y: 61, distance: 39.8
click at [402, 61] on div "Enter Custom CSS checkbox { color: #FFFFFF !important; /* Changes the text colo…" at bounding box center [501, 86] width 205 height 113
type textarea "label { color: #FFFFFF !important; /* Changes the text color to white. */ }"
click at [578, 117] on button "Apply & Preview" at bounding box center [564, 124] width 61 height 19
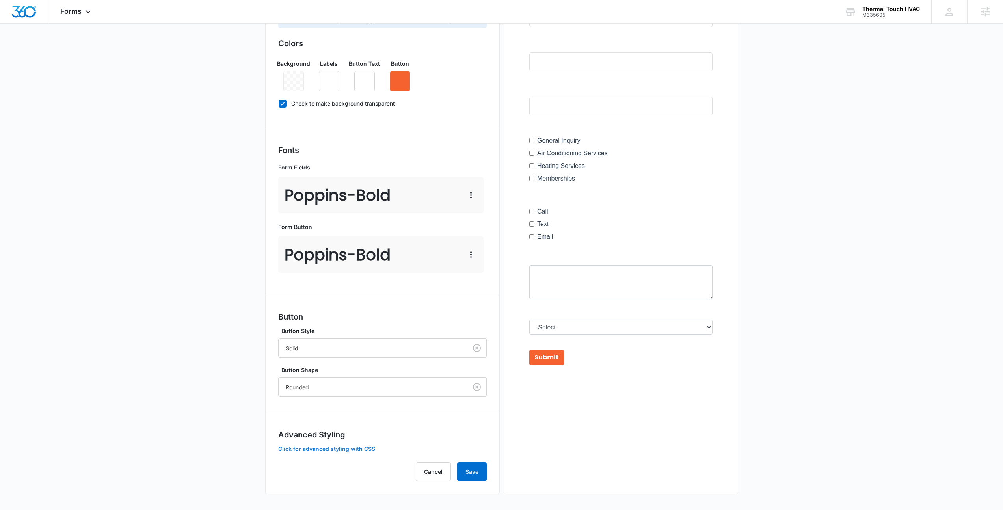
click at [312, 448] on button "Click for advanced styling with CSS" at bounding box center [326, 449] width 97 height 6
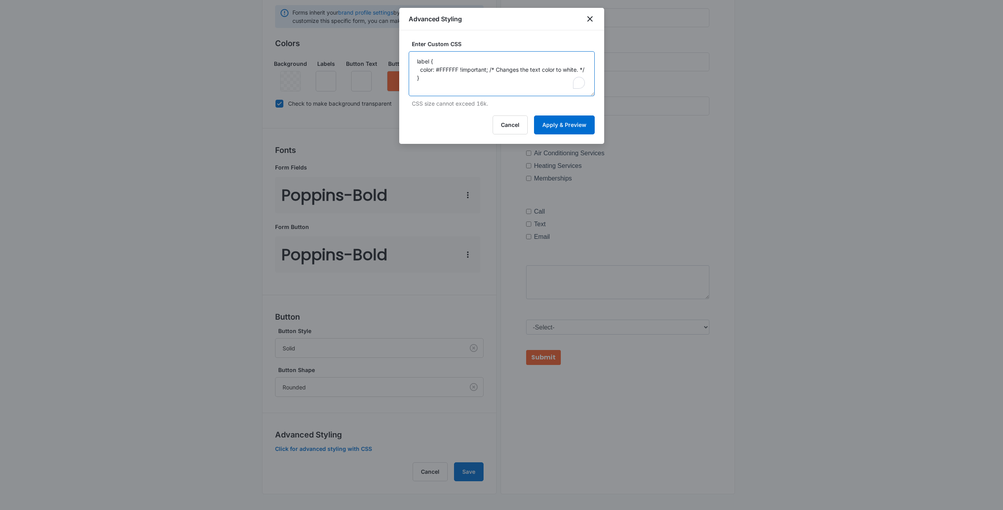
drag, startPoint x: 429, startPoint y: 86, endPoint x: 386, endPoint y: 45, distance: 59.9
click at [386, 45] on body "Forms Apps Reputation Websites Forms CRM Email Social Payments POS Content Ads …" at bounding box center [501, 178] width 1003 height 664
paste textarea "To enrich screen reader interactions, please activate Accessibility in Grammarl…"
type textarea "label { color: #FFFFFF !important; }"
click at [575, 129] on button "Apply & Preview" at bounding box center [564, 124] width 61 height 19
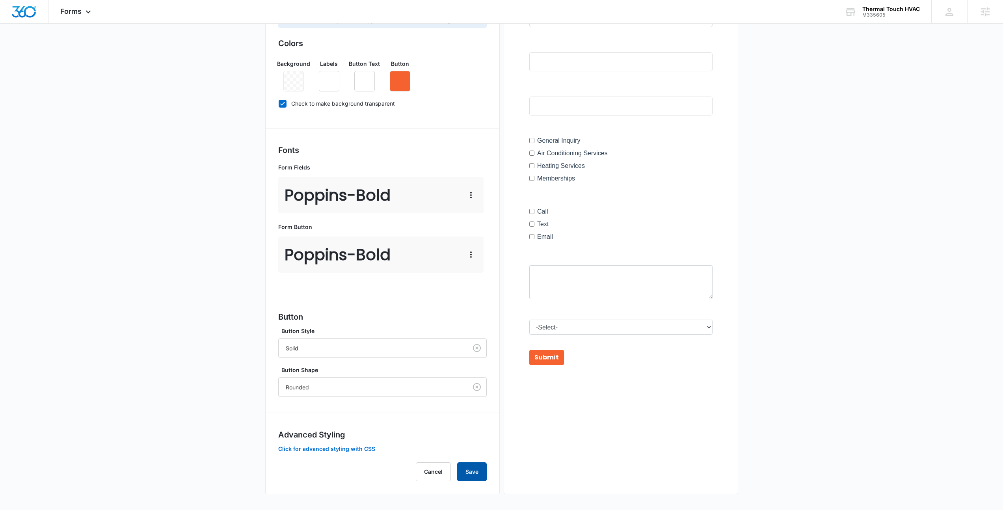
click at [481, 475] on button "Save" at bounding box center [472, 471] width 30 height 19
click at [324, 446] on button "Click for advanced styling with CSS" at bounding box center [326, 449] width 97 height 6
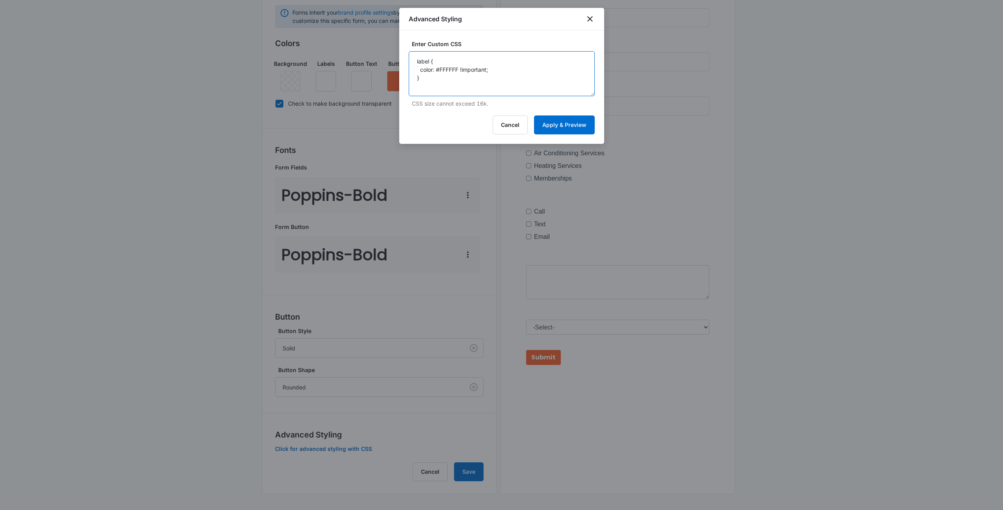
click at [466, 90] on textarea "label { color: #FFFFFF !important; }" at bounding box center [502, 73] width 186 height 45
paste textarea "label.form-check-label { color: #FFFFFF !important; }"
type textarea "label { color: #FFFFFF !important; } label.form-check-label { color: #FFFFFF !i…"
click at [559, 122] on button "Apply & Preview" at bounding box center [564, 124] width 61 height 19
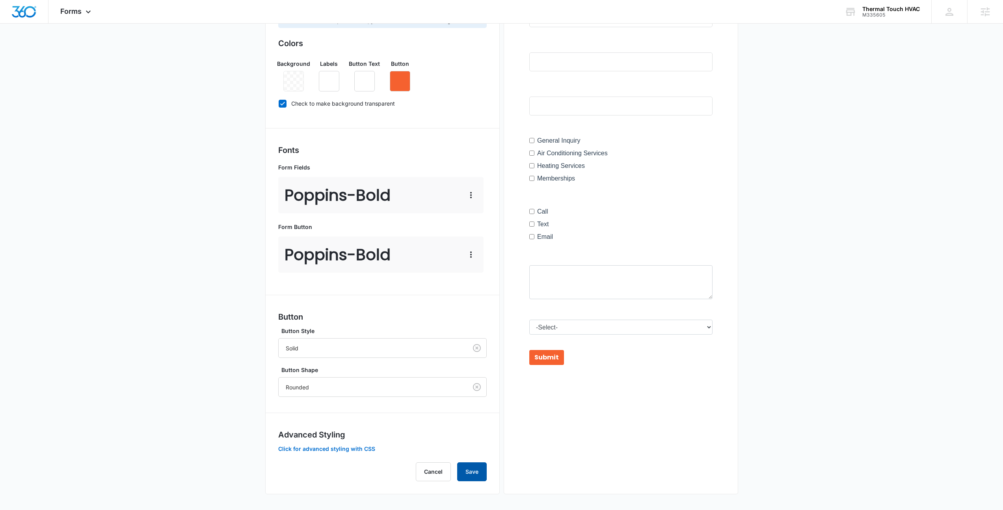
click at [468, 465] on button "Save" at bounding box center [472, 471] width 30 height 19
click at [340, 449] on button "Click for advanced styling with CSS" at bounding box center [326, 449] width 97 height 6
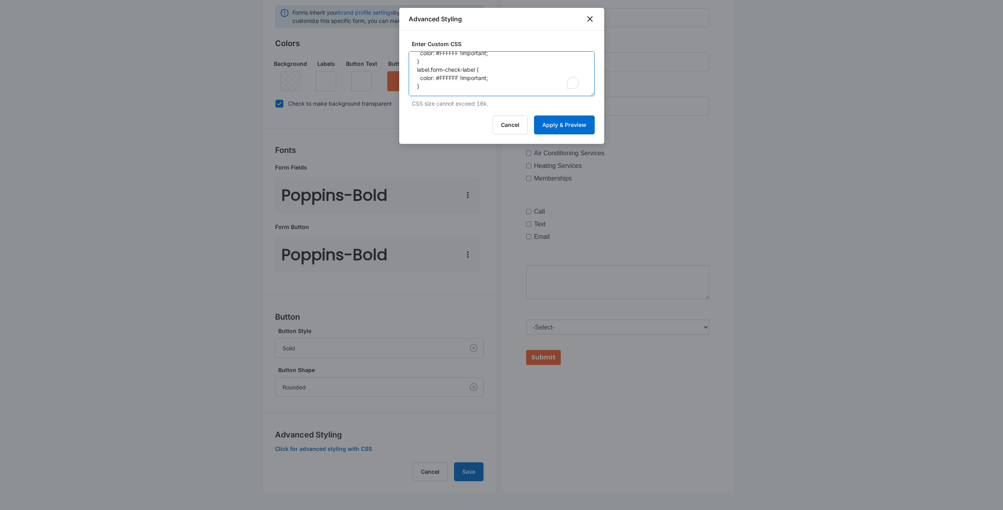
scroll to position [17, 0]
drag, startPoint x: 452, startPoint y: 80, endPoint x: 414, endPoint y: 73, distance: 38.3
click at [414, 73] on textarea "label { color: #FFFFFF !important; } label.form-check-label { color: #FFFFFF !i…" at bounding box center [502, 73] width 186 height 45
type textarea "label { color: #FFFFFF !important; }"
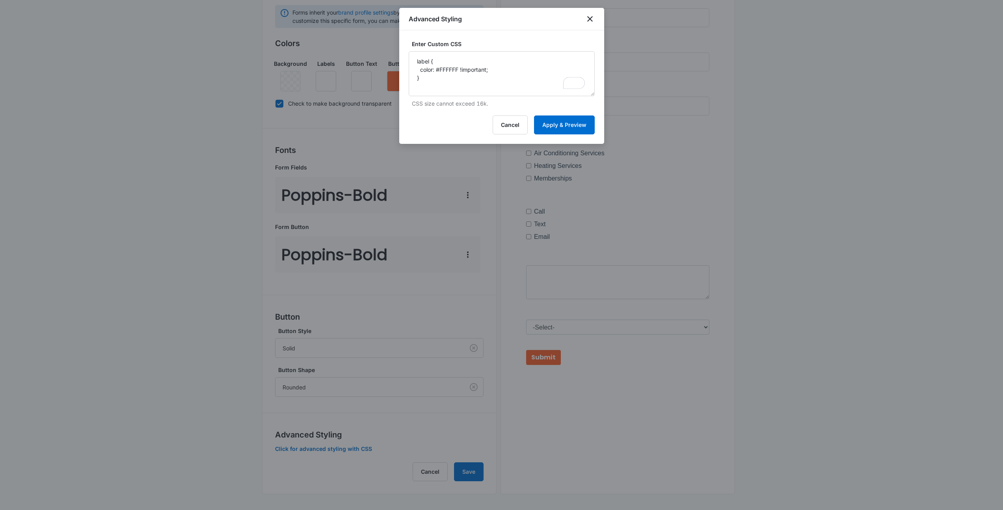
click at [577, 137] on div "Enter Custom CSS label { color: #FFFFFF !important; } CSS size cannot exceed 16…" at bounding box center [501, 86] width 205 height 113
click at [575, 126] on button "Apply & Preview" at bounding box center [564, 124] width 61 height 19
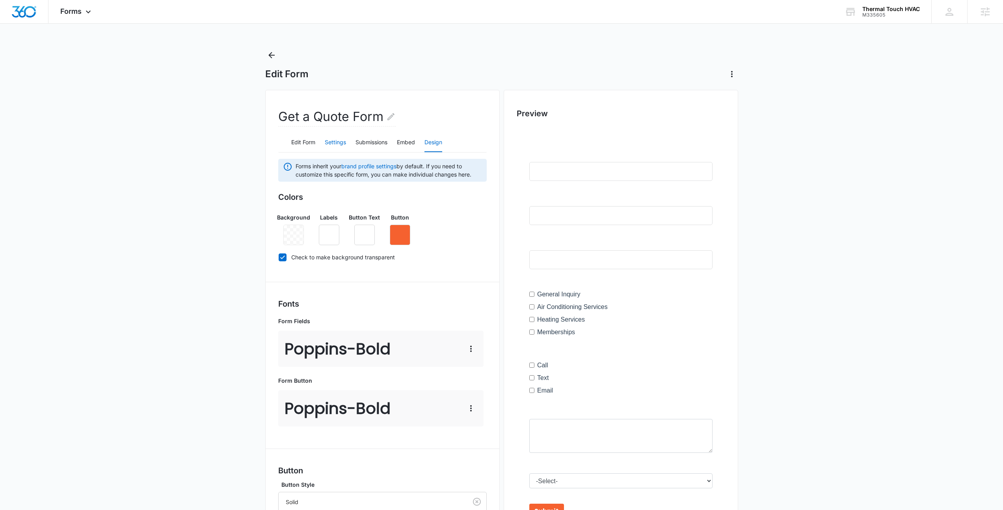
click at [342, 141] on button "Settings" at bounding box center [335, 142] width 21 height 19
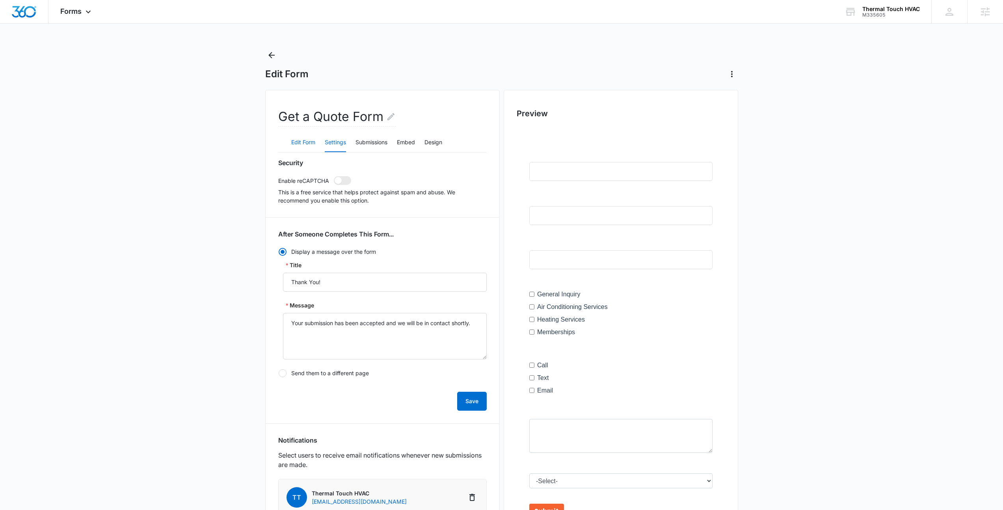
click at [298, 146] on button "Edit Form" at bounding box center [303, 142] width 24 height 19
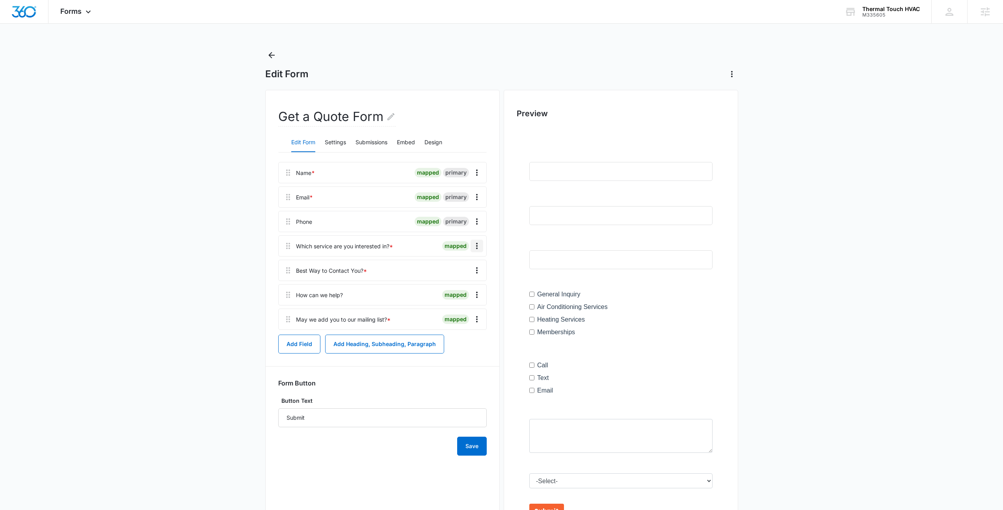
click at [472, 248] on icon "Overflow Menu" at bounding box center [476, 245] width 9 height 9
click at [469, 263] on button "Edit" at bounding box center [460, 268] width 45 height 12
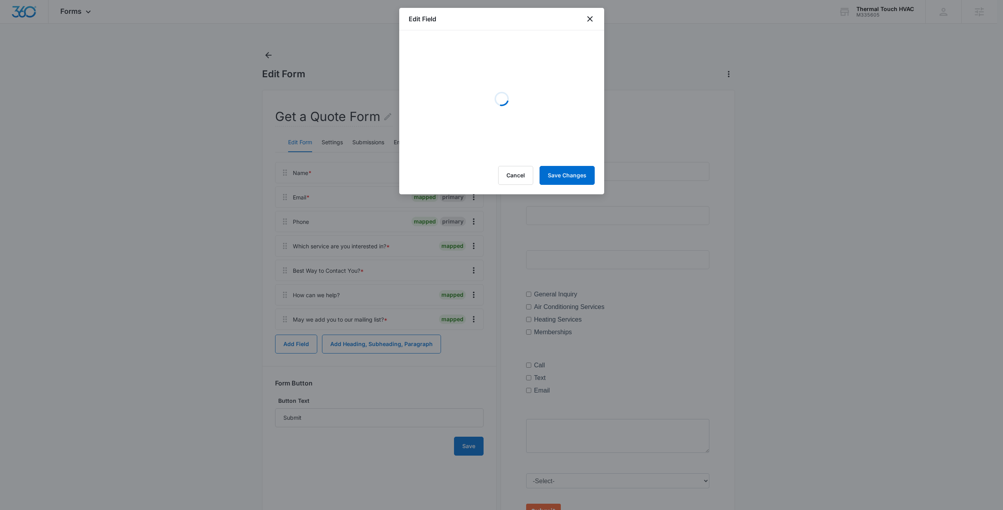
select select "350"
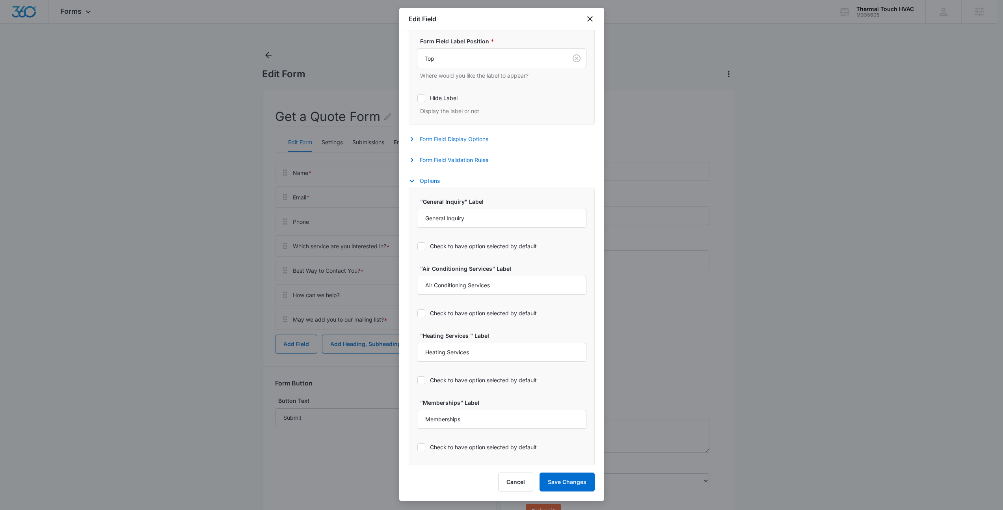
scroll to position [247, 0]
click at [441, 143] on button "Form Field Display Options" at bounding box center [452, 139] width 87 height 9
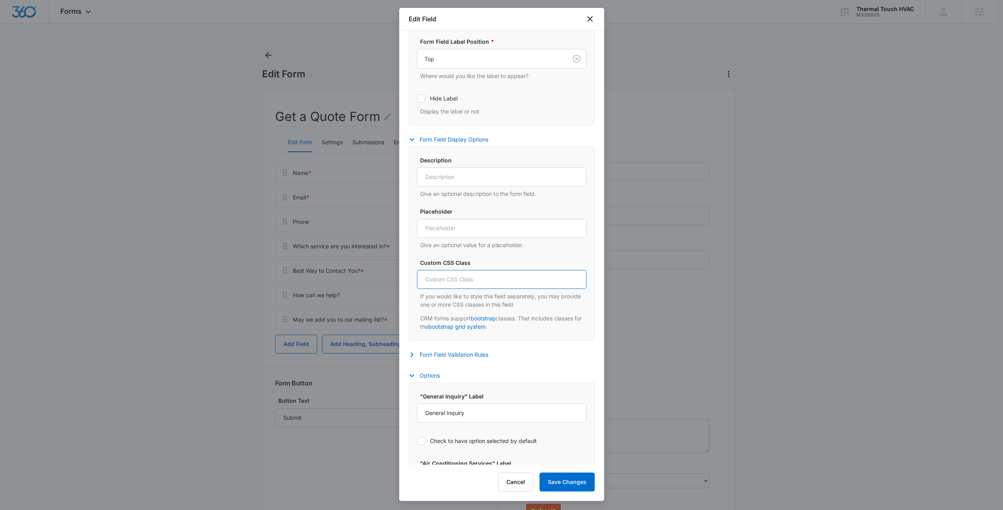
click at [464, 281] on input "Custom CSS Class" at bounding box center [501, 279] width 169 height 19
paste input "label.form-check-label { color: #FFFFFF !important; }"
drag, startPoint x: 571, startPoint y: 282, endPoint x: 345, endPoint y: 281, distance: 225.8
click at [345, 281] on body "Forms Apps Reputation Websites Forms CRM Email Social Payments POS Content Ads …" at bounding box center [501, 286] width 1003 height 572
paste input "text"
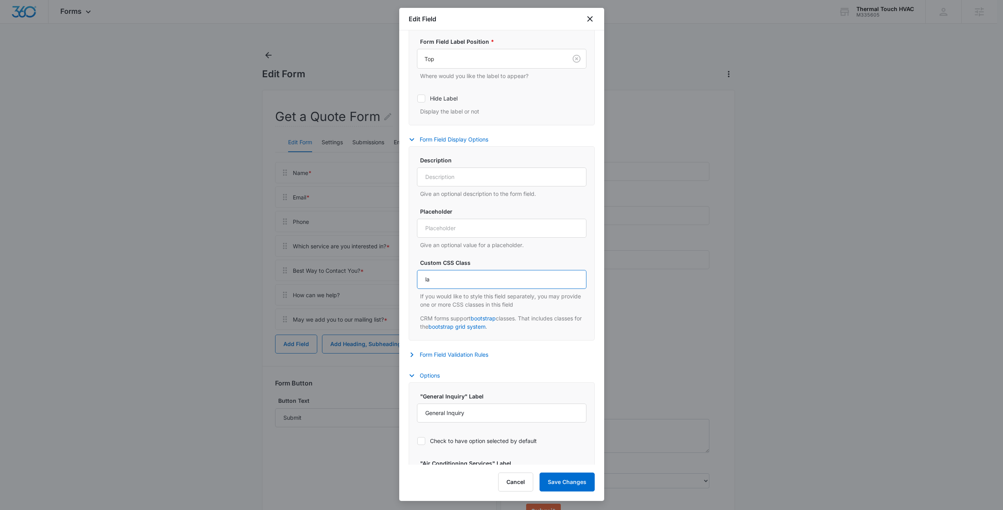
type input "l"
paste input "label { color: #FFFFFF !important; }"
type input "label { color: #FFFFFF !important; }"
click at [581, 476] on button "Save Changes" at bounding box center [566, 481] width 55 height 19
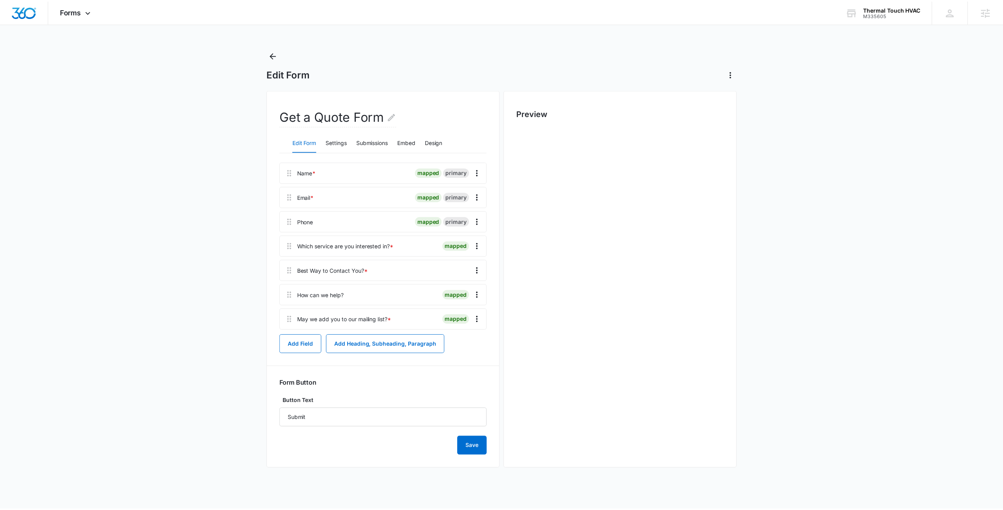
scroll to position [0, 0]
click at [473, 270] on icon "Overflow Menu" at bounding box center [476, 270] width 9 height 9
click at [456, 295] on div "Edit" at bounding box center [455, 293] width 17 height 6
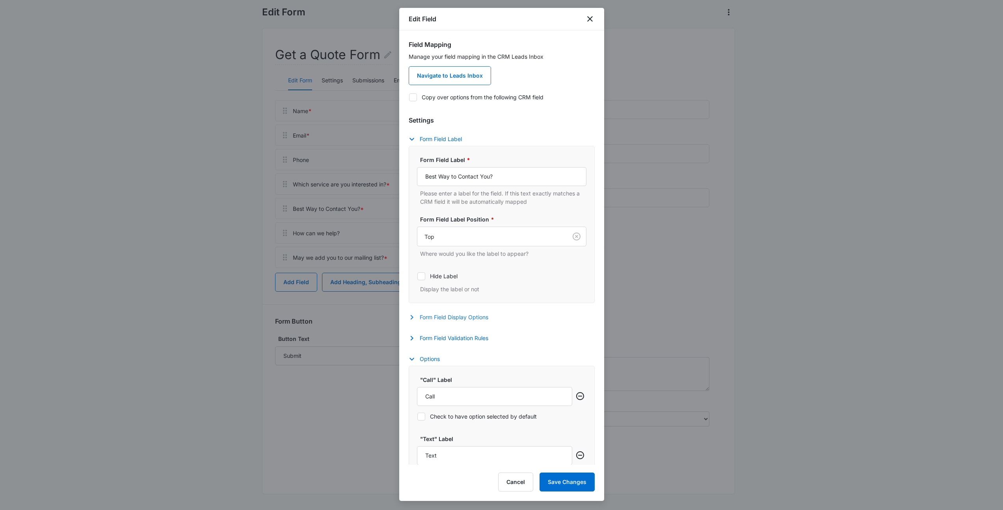
click at [460, 313] on button "Form Field Display Options" at bounding box center [452, 316] width 87 height 9
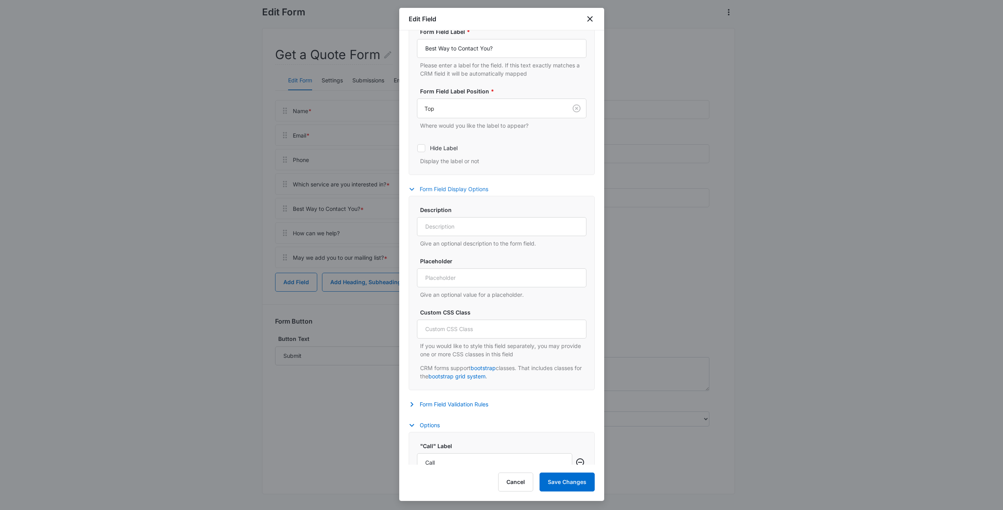
scroll to position [145, 0]
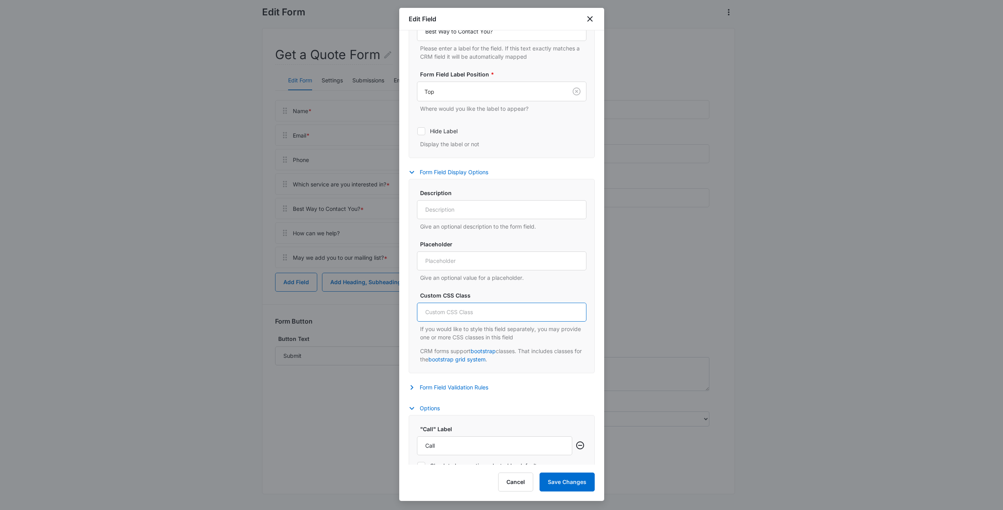
click at [477, 314] on input "Custom CSS Class" at bounding box center [501, 312] width 169 height 19
paste input "label { color: #FFFFFF !important; }"
type input "label { color: #FFFFFF !important; }"
click at [525, 372] on div "Description Give an optional description to the form field. Placeholder Give an…" at bounding box center [502, 276] width 186 height 194
click at [573, 477] on button "Save Changes" at bounding box center [566, 481] width 55 height 19
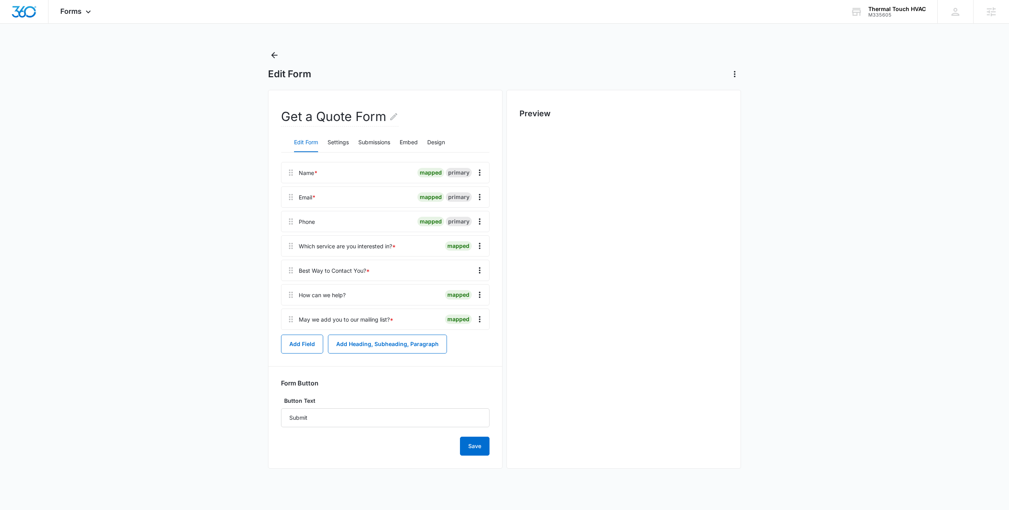
scroll to position [0, 0]
click at [465, 444] on button "Save" at bounding box center [472, 446] width 30 height 19
click at [827, 293] on main "Edit Form Get a Quote Form Edit Form Settings Submissions Embed Design Name * m…" at bounding box center [501, 310] width 1003 height 523
drag, startPoint x: 549, startPoint y: 287, endPoint x: 643, endPoint y: 357, distance: 117.7
click at [643, 357] on div at bounding box center [621, 335] width 208 height 416
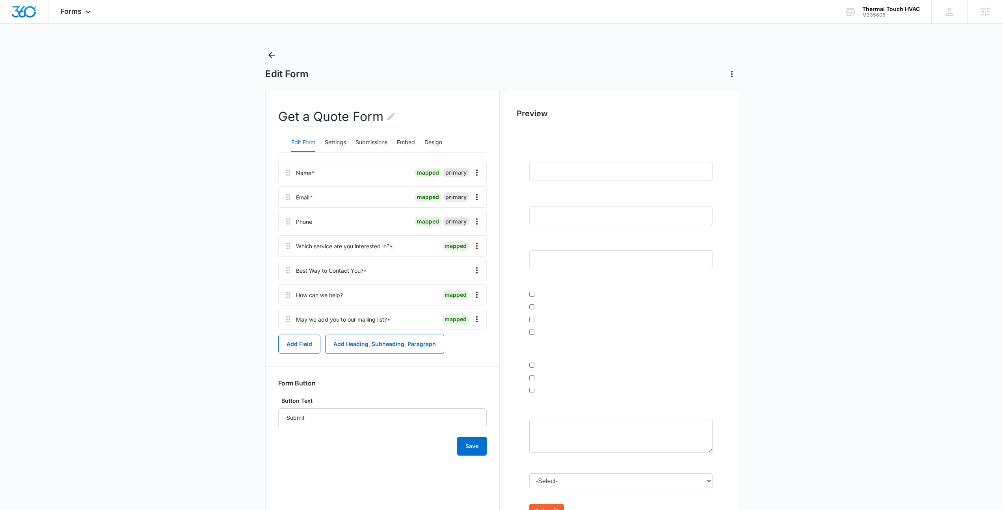
click at [836, 279] on main "Edit Form Get a Quote Form Edit Form Settings Submissions Embed Design Name * m…" at bounding box center [501, 310] width 1003 height 523
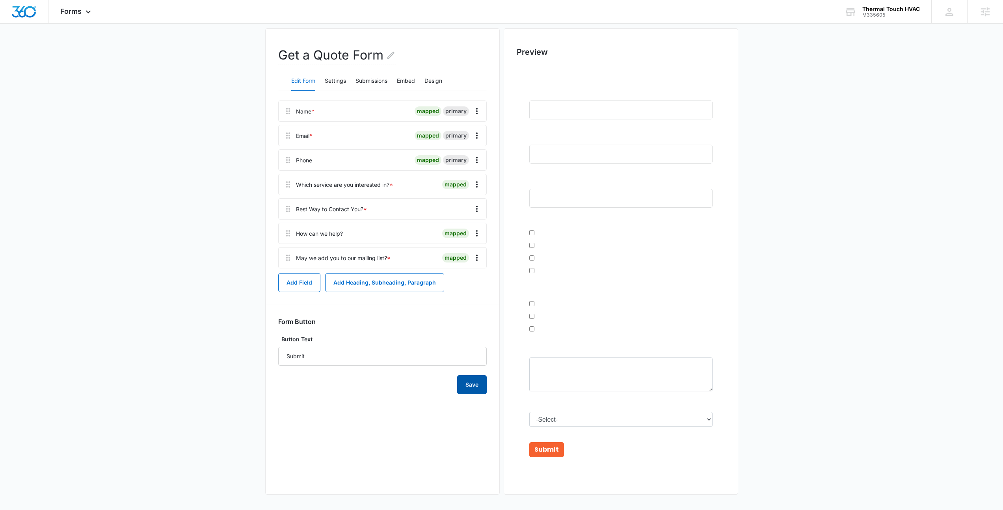
scroll to position [62, 0]
click at [478, 388] on button "Save" at bounding box center [472, 384] width 30 height 19
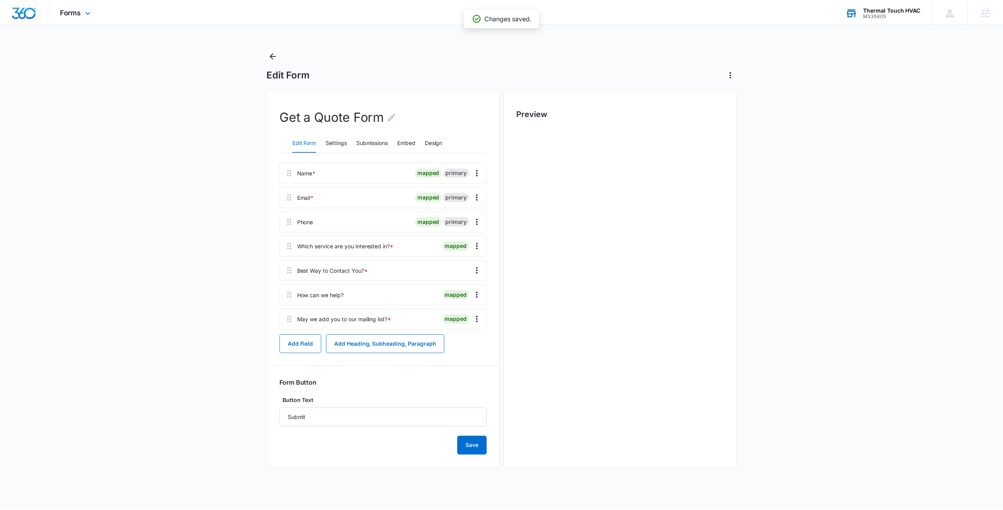
scroll to position [0, 0]
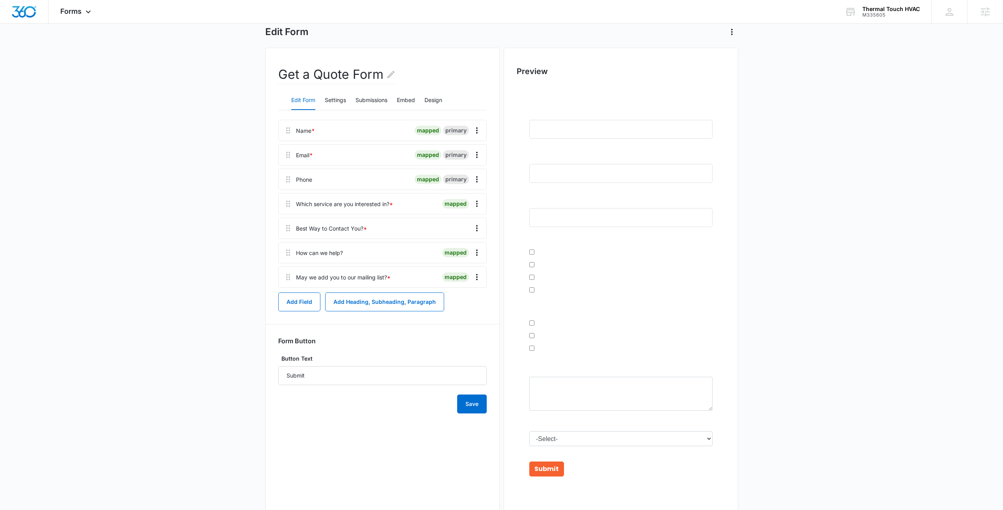
scroll to position [43, 0]
click at [438, 98] on button "Design" at bounding box center [433, 99] width 18 height 19
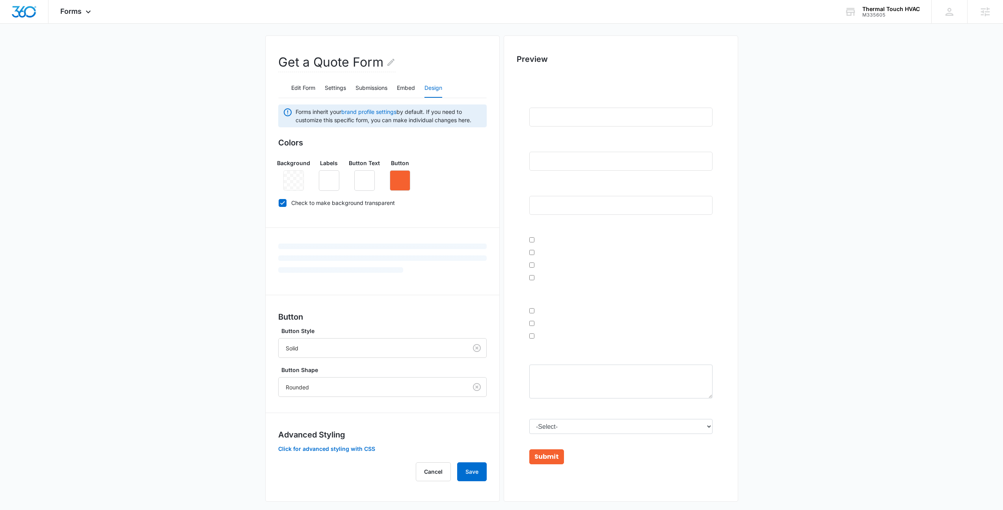
scroll to position [62, 0]
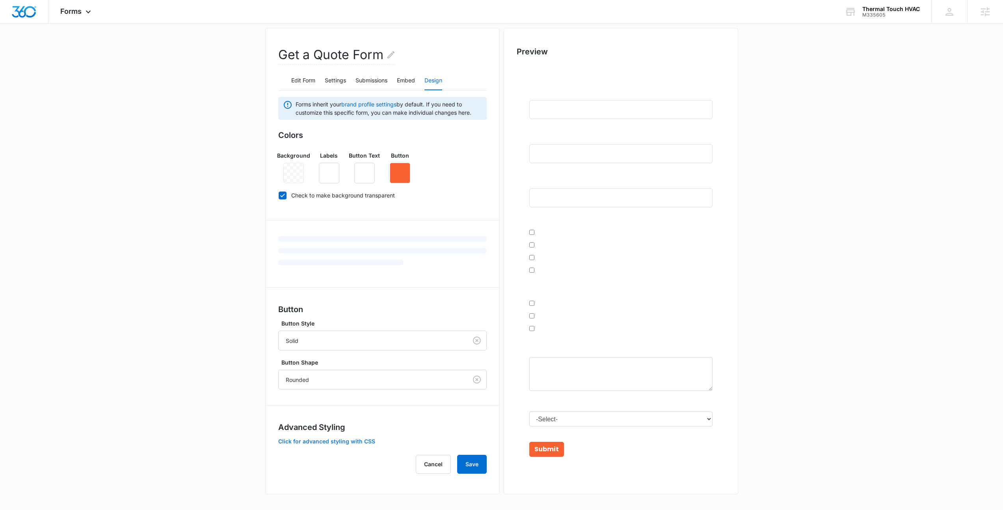
click at [332, 442] on button "Click for advanced styling with CSS" at bounding box center [326, 442] width 97 height 6
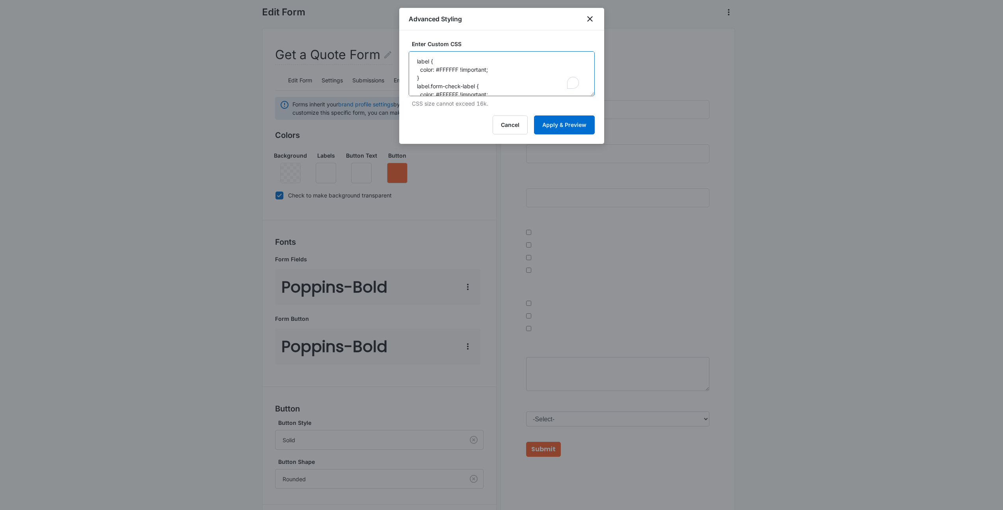
scroll to position [17, 0]
drag, startPoint x: 420, startPoint y: 60, endPoint x: 521, endPoint y: 168, distance: 147.2
click at [521, 168] on body "Forms Apps Reputation Websites Forms CRM Email Social Payments POS Content Ads …" at bounding box center [501, 270] width 1003 height 664
click at [579, 126] on button "Apply & Preview" at bounding box center [564, 124] width 61 height 19
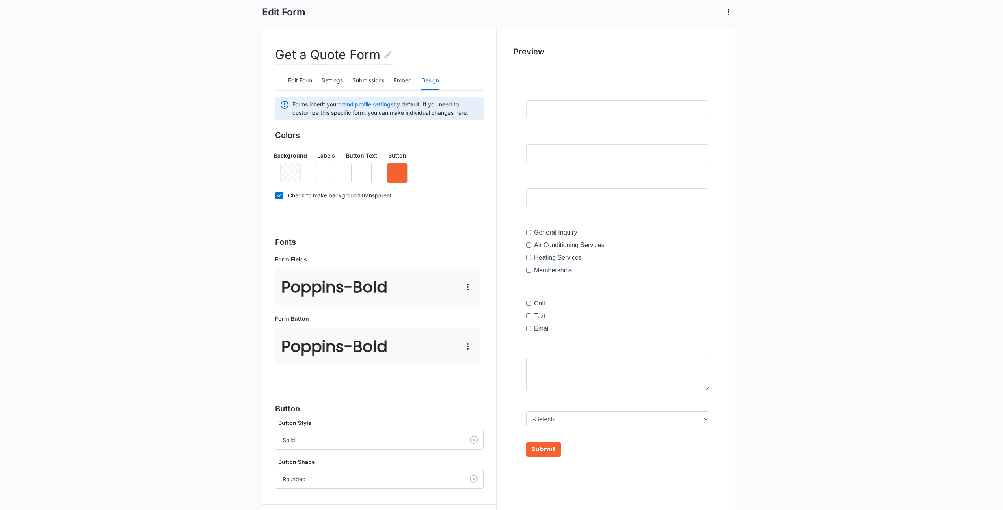
scroll to position [154, 0]
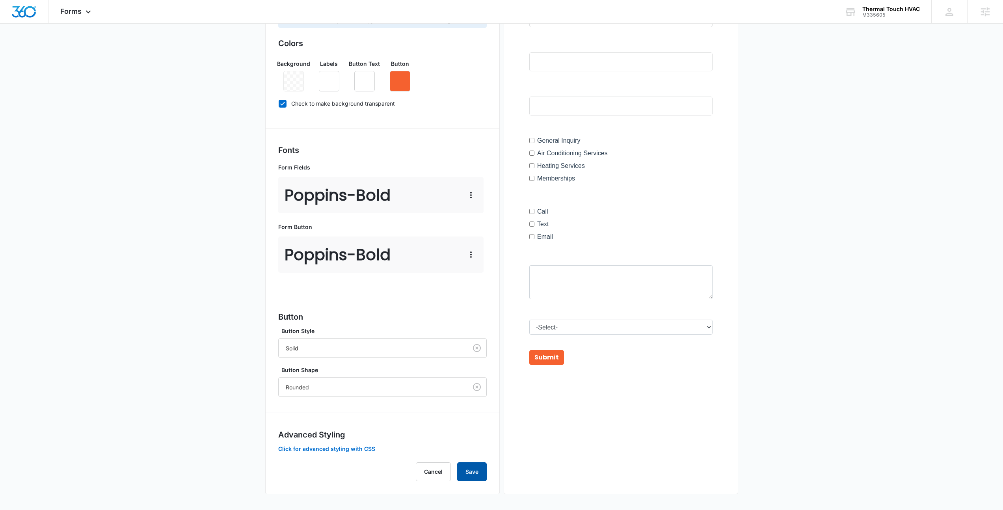
click at [480, 473] on button "Save" at bounding box center [472, 471] width 30 height 19
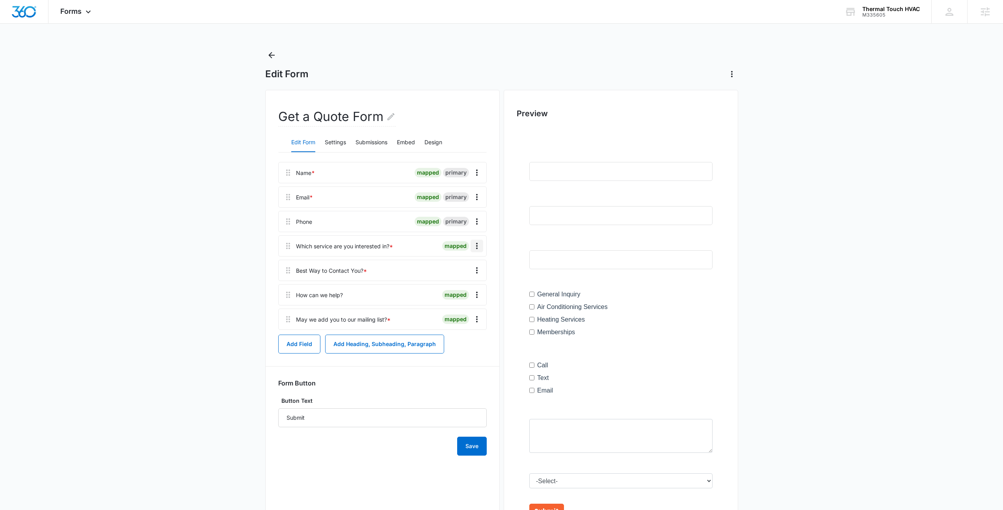
click at [477, 244] on icon "Overflow Menu" at bounding box center [476, 245] width 9 height 9
click at [466, 267] on button "Edit" at bounding box center [460, 268] width 45 height 12
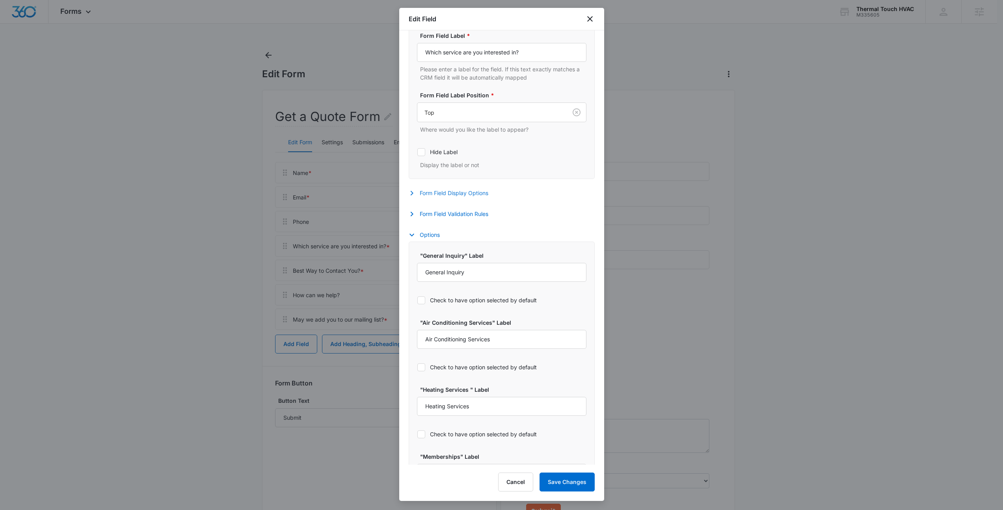
scroll to position [182, 0]
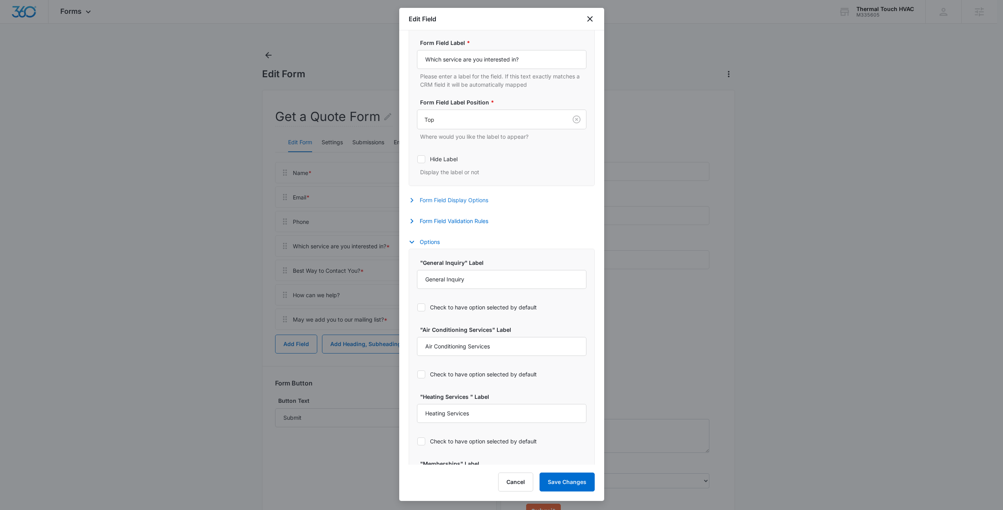
select select "350"
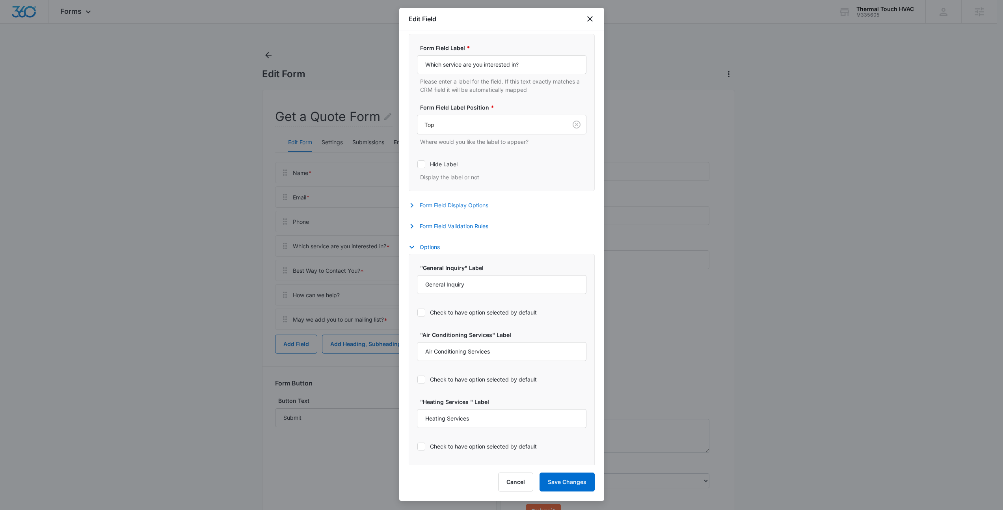
click at [460, 205] on button "Form Field Display Options" at bounding box center [452, 205] width 87 height 9
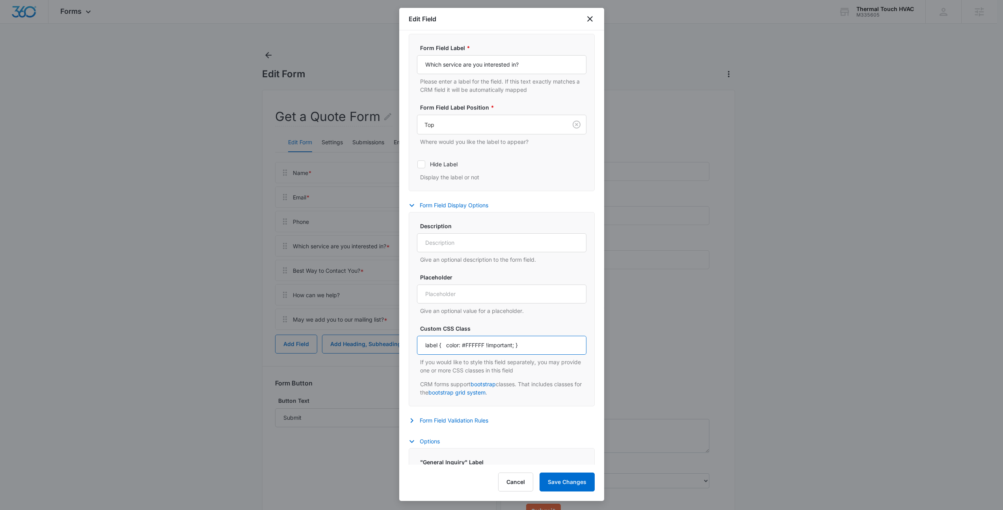
click at [444, 346] on input "label { color: #FFFFFF !important; }" at bounding box center [501, 345] width 169 height 19
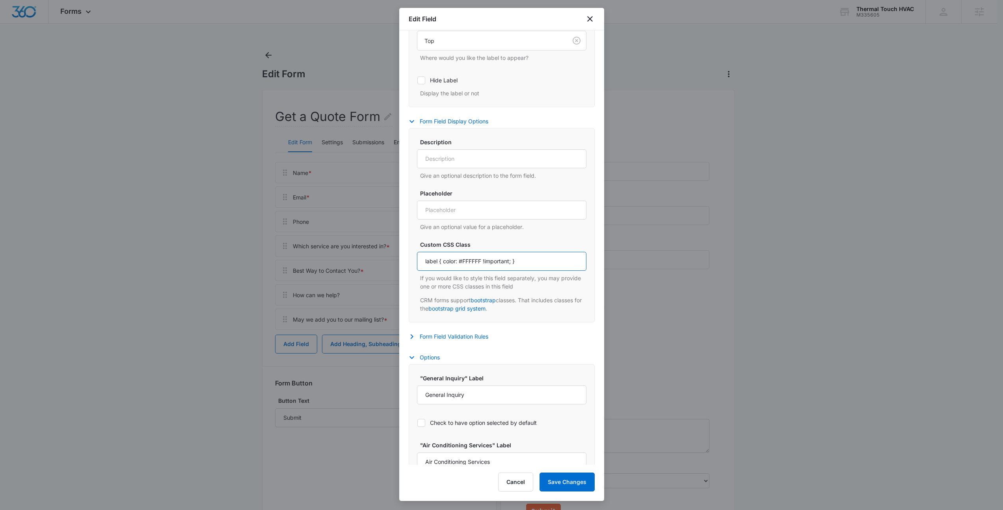
scroll to position [275, 0]
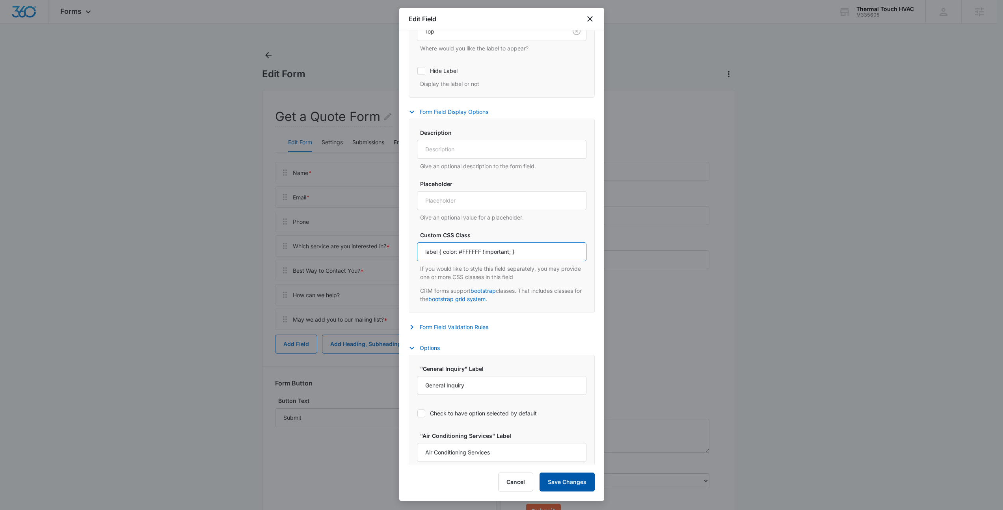
type input "label { color: #FFFFFF !important; }"
click at [552, 486] on button "Save Changes" at bounding box center [566, 481] width 55 height 19
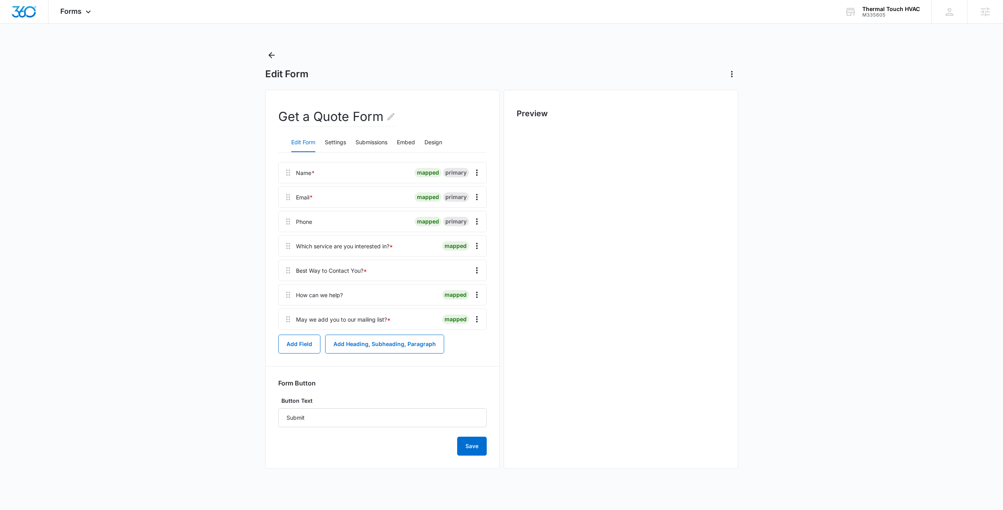
scroll to position [0, 0]
click at [475, 247] on icon "Overflow Menu" at bounding box center [476, 245] width 9 height 9
click at [462, 266] on div "Edit" at bounding box center [455, 268] width 17 height 6
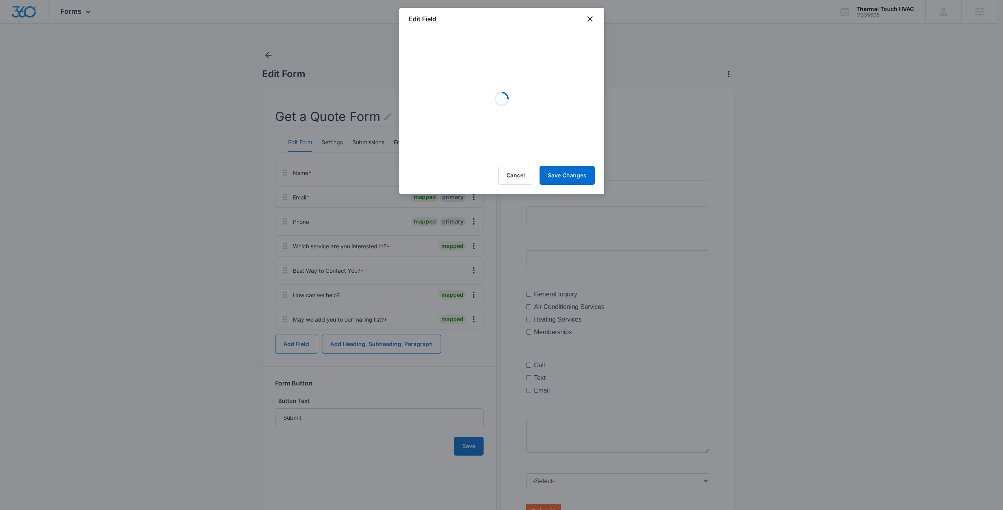
select select "350"
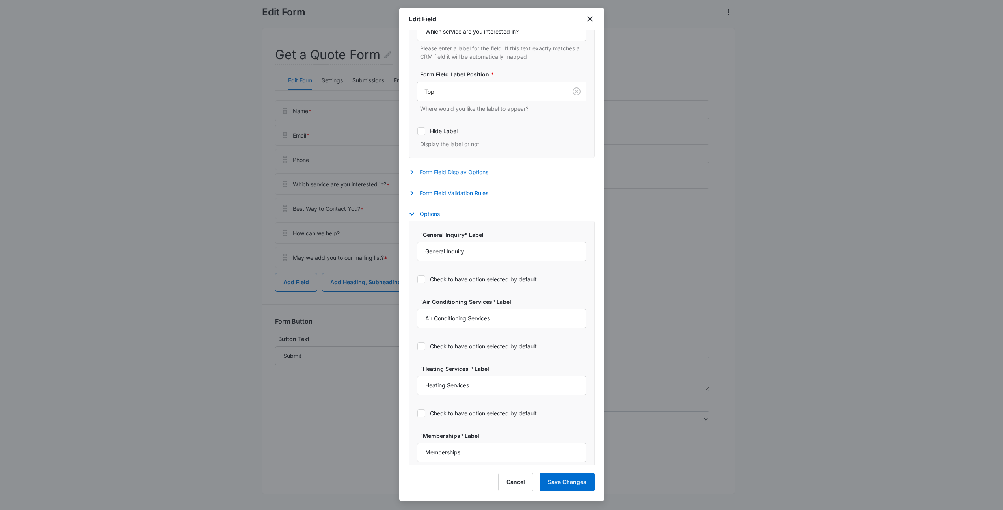
scroll to position [196, 0]
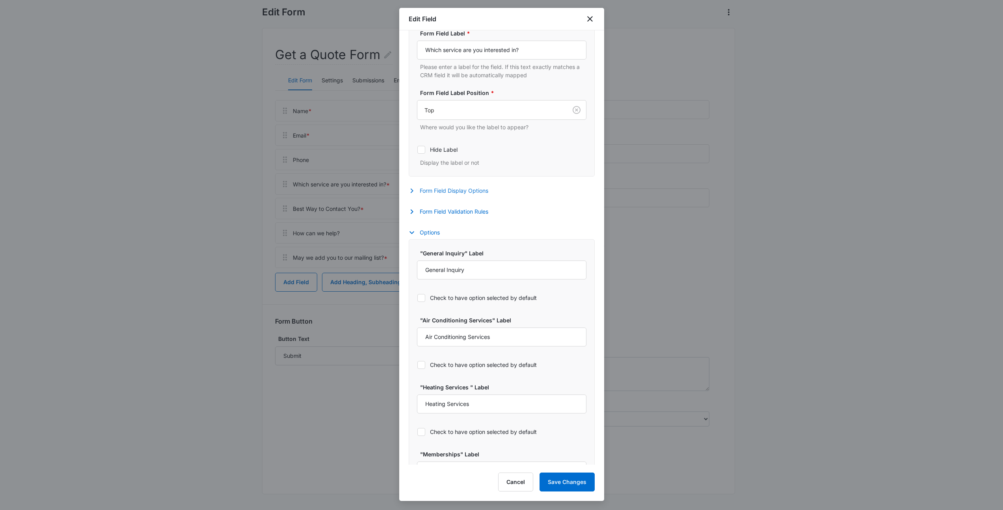
click at [468, 194] on button "Form Field Display Options" at bounding box center [452, 190] width 87 height 9
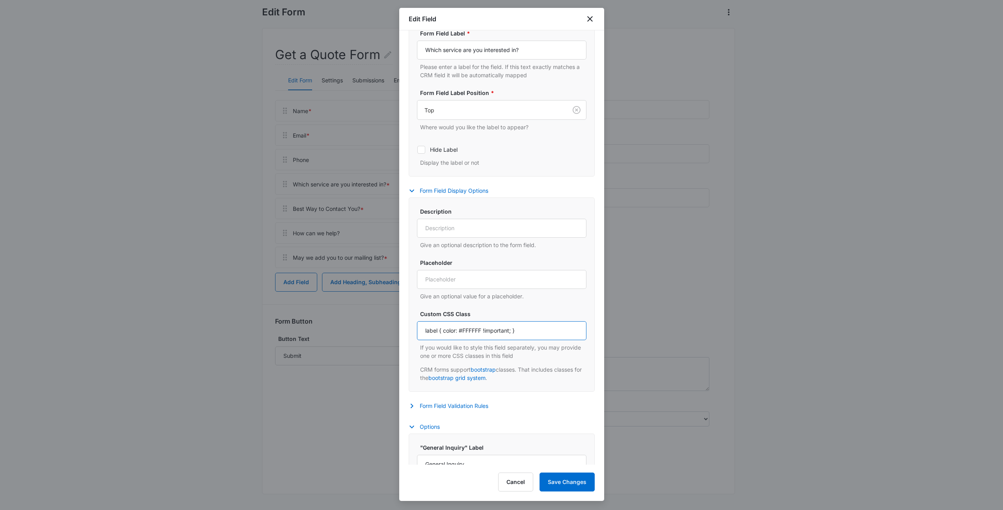
drag, startPoint x: 545, startPoint y: 329, endPoint x: 407, endPoint y: 320, distance: 137.4
click at [407, 320] on div "Field Mapping Manage your field mapping in the CRM Leads Inbox Navigate to Lead…" at bounding box center [501, 247] width 205 height 434
paste input "white-text"
type input "white-text"
click at [508, 301] on div "Description Give an optional description to the form field. Placeholder Give an…" at bounding box center [501, 294] width 169 height 175
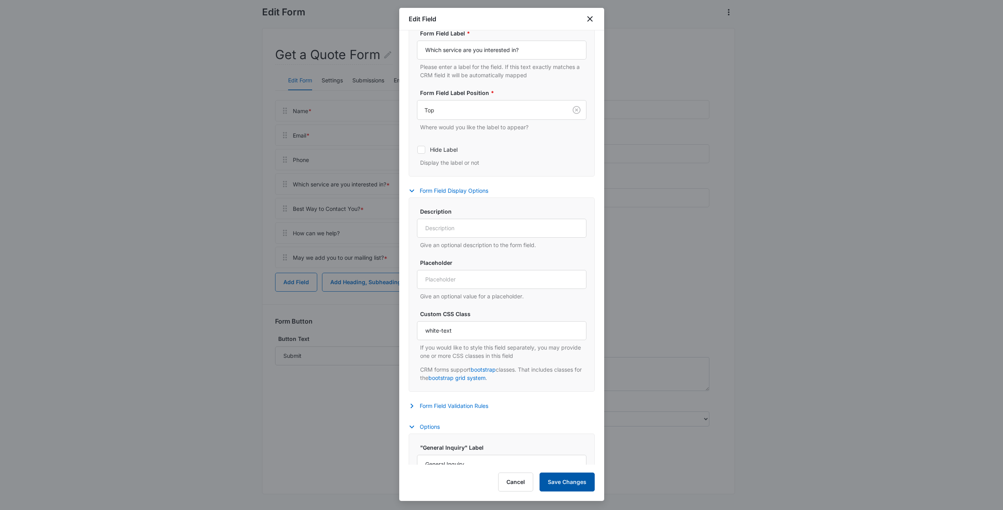
click at [579, 477] on button "Save Changes" at bounding box center [566, 481] width 55 height 19
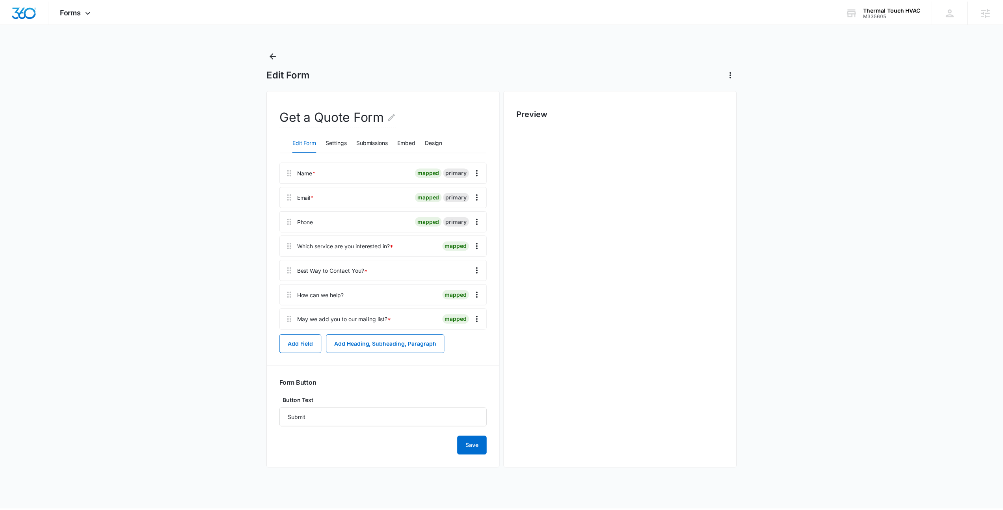
scroll to position [0, 0]
click at [474, 269] on icon "Overflow Menu" at bounding box center [476, 270] width 9 height 9
click at [461, 288] on button "Edit" at bounding box center [460, 292] width 45 height 12
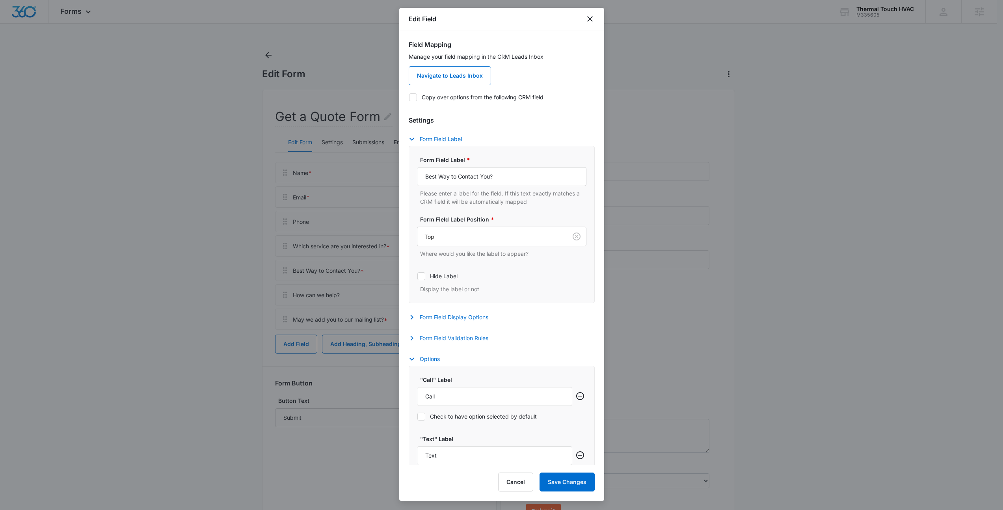
click at [454, 338] on button "Form Field Validation Rules" at bounding box center [452, 337] width 87 height 9
click at [457, 316] on button "Form Field Display Options" at bounding box center [452, 316] width 87 height 9
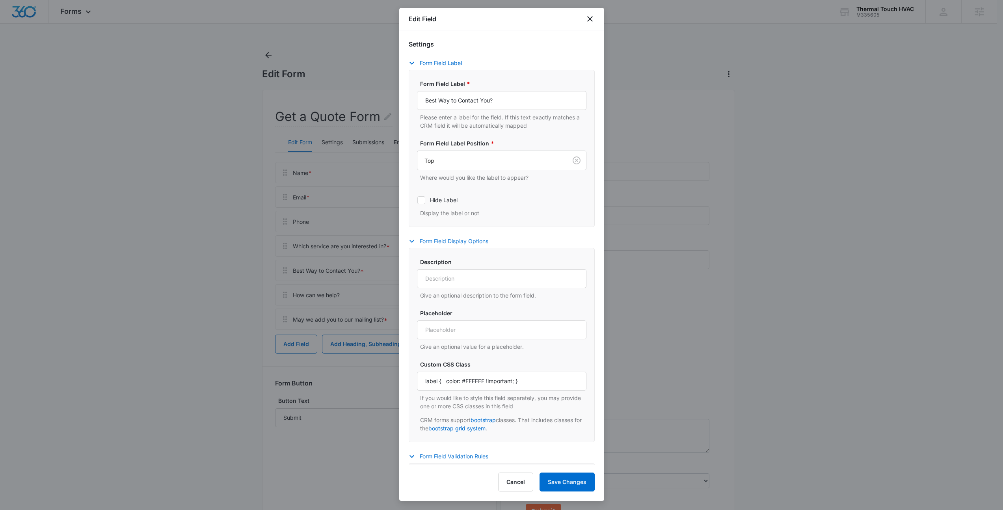
scroll to position [127, 0]
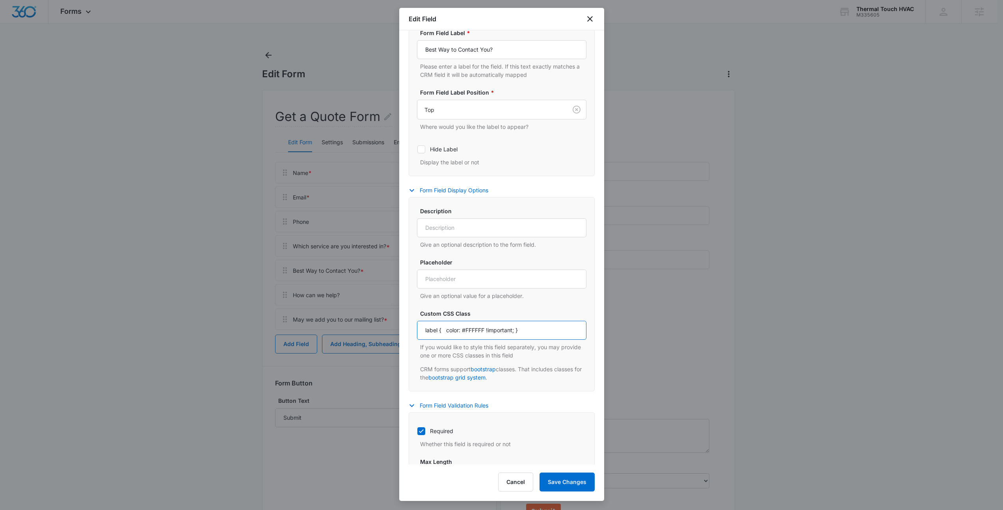
drag, startPoint x: 532, startPoint y: 327, endPoint x: 367, endPoint y: 325, distance: 164.7
click at [367, 325] on body "Forms Apps Reputation Websites Forms CRM Email Social Payments POS Content Ads …" at bounding box center [501, 286] width 1003 height 572
paste input "white-text"
type input "white-text"
click at [556, 479] on button "Save Changes" at bounding box center [566, 481] width 55 height 19
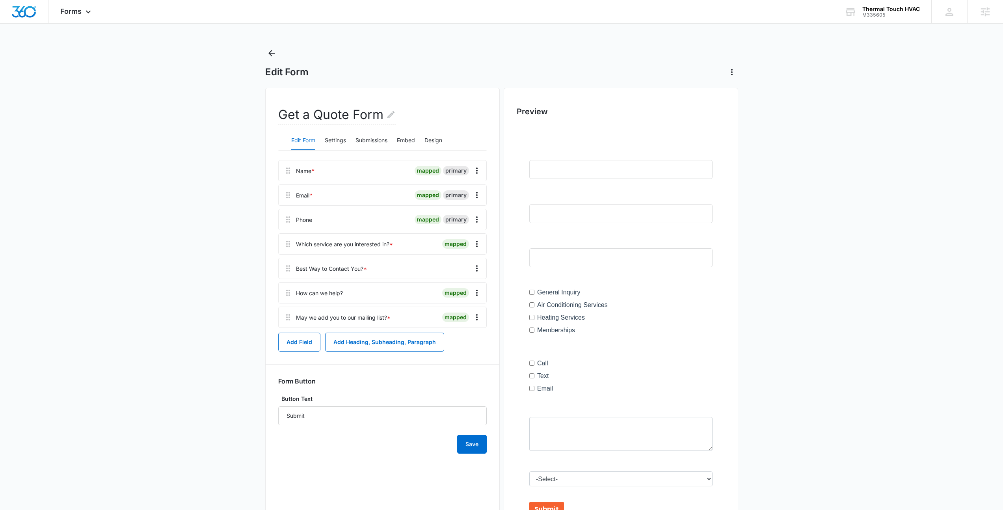
scroll to position [0, 0]
click at [435, 144] on button "Design" at bounding box center [433, 142] width 18 height 19
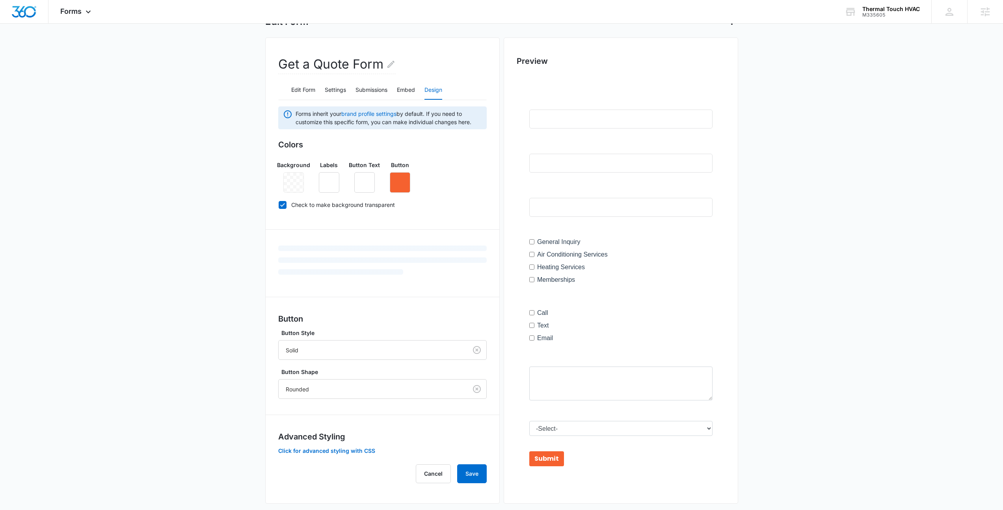
scroll to position [62, 0]
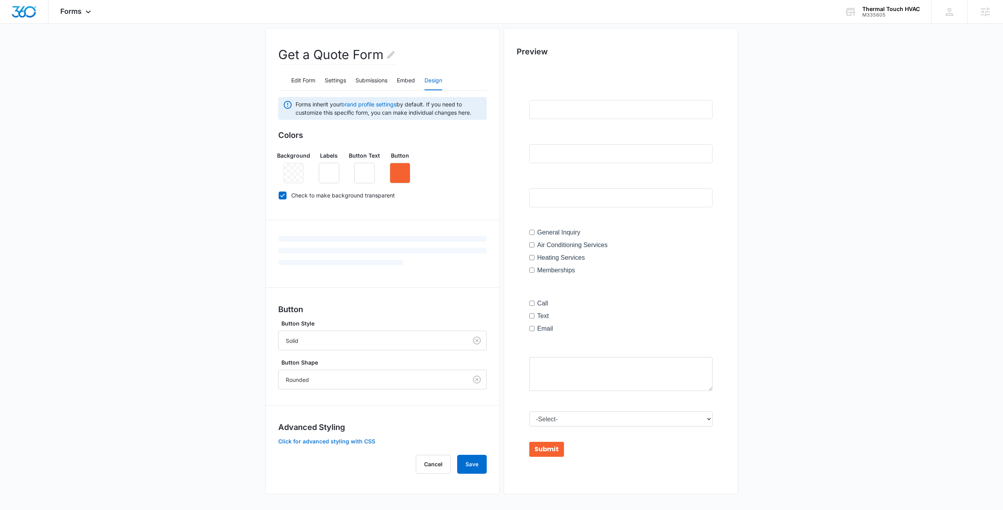
click at [335, 442] on button "Click for advanced styling with CSS" at bounding box center [326, 442] width 97 height 6
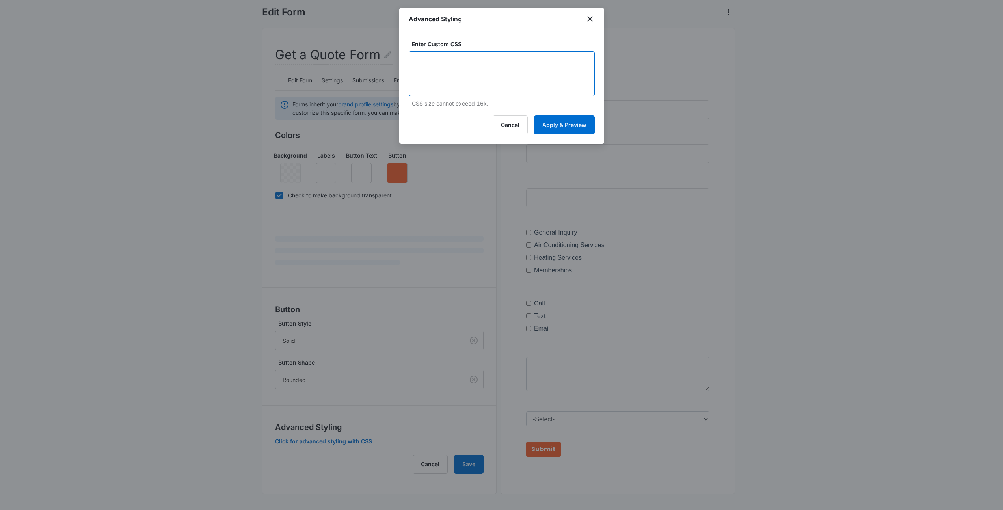
click at [456, 58] on textarea at bounding box center [502, 73] width 186 height 45
paste textarea "/* This code targets the labels within the fields that have the "white-text" cl…"
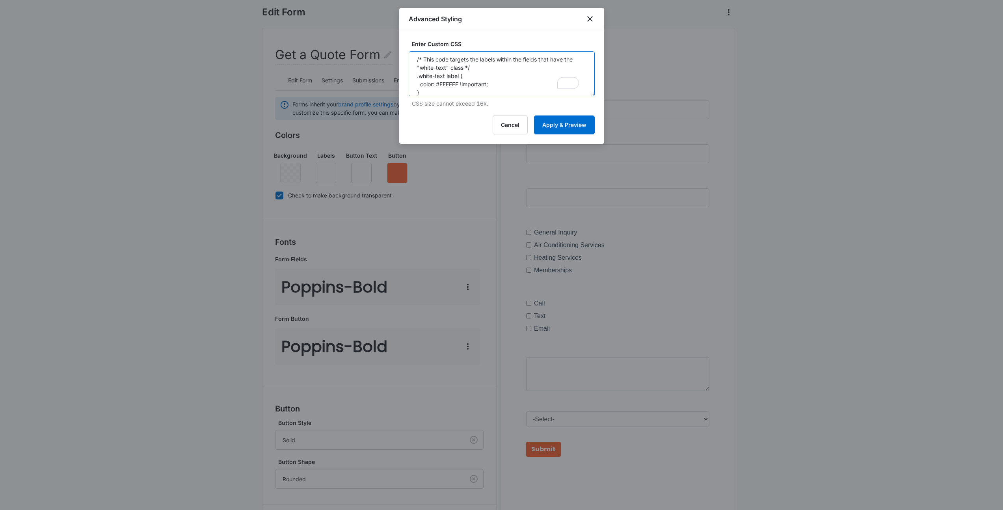
scroll to position [2, 0]
type textarea "/* This code targets the labels within the fields that have the "white-text" cl…"
click at [576, 131] on button "Apply & Preview" at bounding box center [564, 124] width 61 height 19
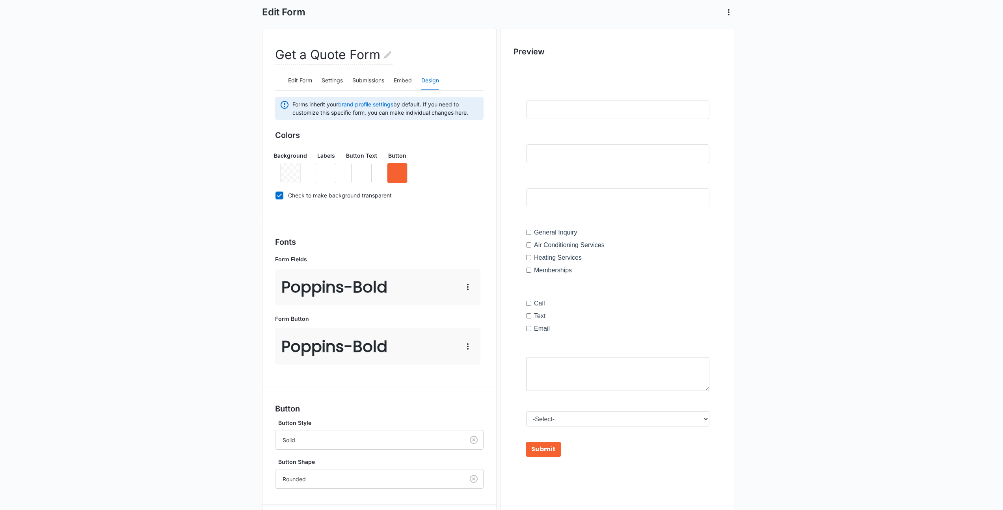
scroll to position [154, 0]
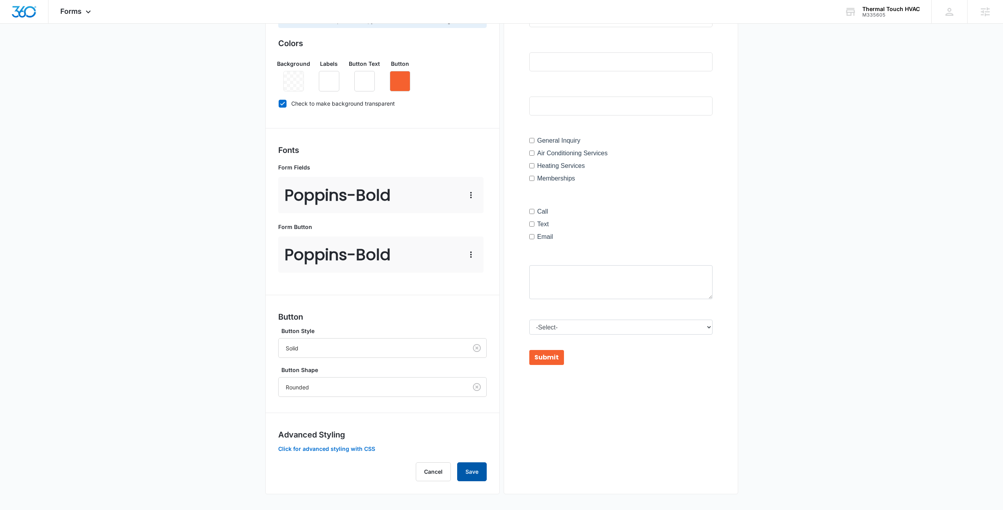
click at [471, 475] on button "Save" at bounding box center [472, 471] width 30 height 19
click at [310, 448] on button "Click for advanced styling with CSS" at bounding box center [326, 449] width 97 height 6
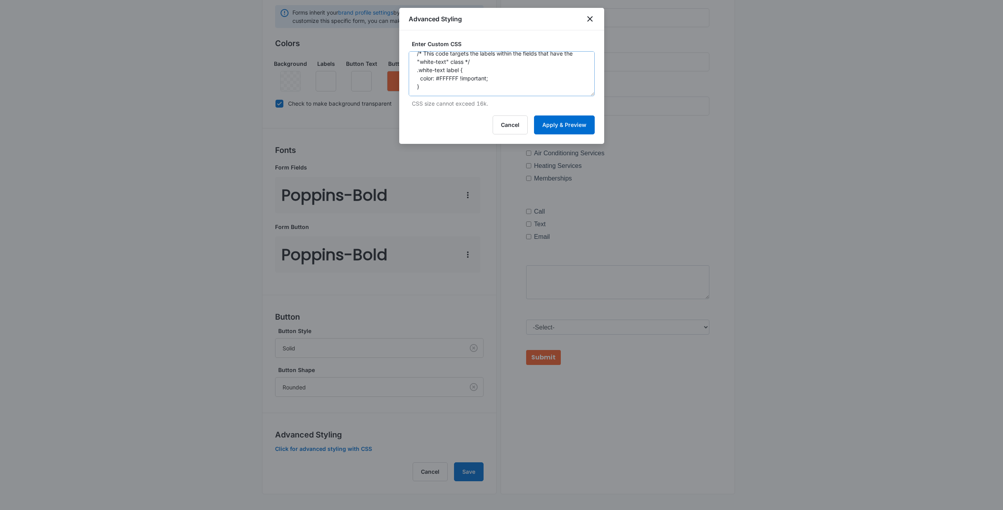
scroll to position [8, 0]
click at [431, 89] on textarea "/* This code targets the labels within the fields that have the "white-text" cl…" at bounding box center [502, 73] width 186 height 45
paste textarea "/* Label Description Color */ .text-muted { color: #ffffff !important; /* use t…"
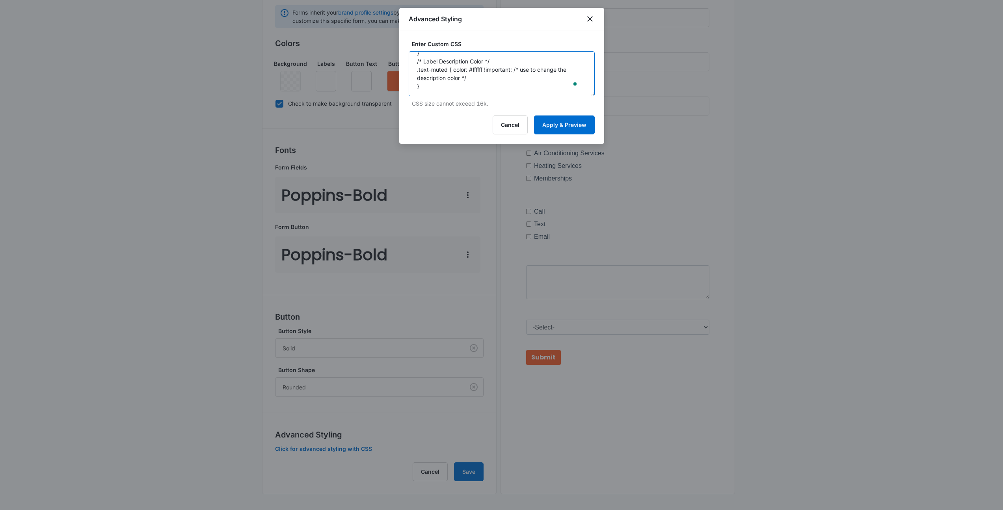
paste textarea "/* Label Color - modifies the label on input fields */ label { color: #2E2E2E; …"
drag, startPoint x: 456, startPoint y: 84, endPoint x: 437, endPoint y: 86, distance: 18.2
click at [437, 86] on textarea "/* This code targets the labels within the fields that have the "white-text" cl…" at bounding box center [502, 73] width 186 height 45
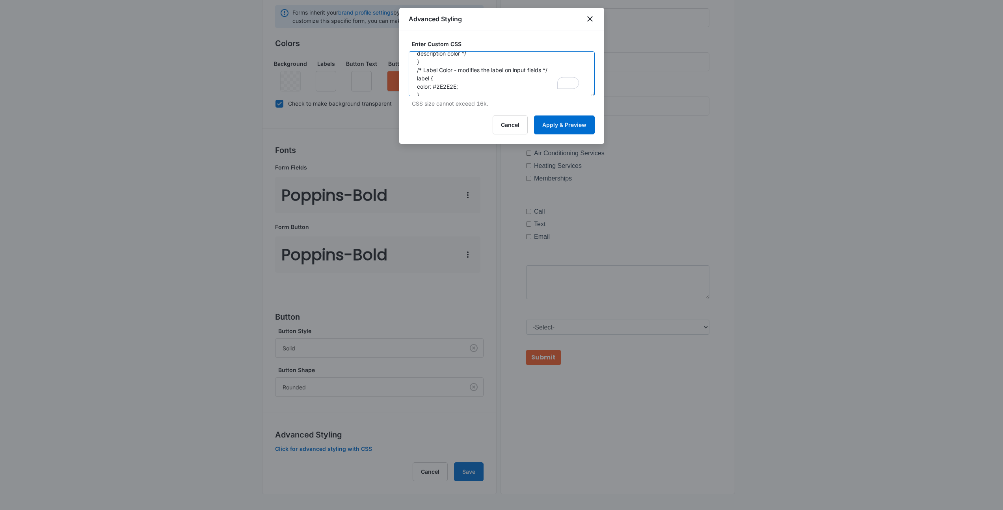
drag, startPoint x: 456, startPoint y: 86, endPoint x: 438, endPoint y: 88, distance: 18.7
click at [438, 88] on textarea "/* This code targets the labels within the fields that have the "white-text" cl…" at bounding box center [502, 73] width 186 height 45
type textarea "/* This code targets the labels within the fields that have the "white-text" cl…"
click at [565, 123] on button "Apply & Preview" at bounding box center [564, 124] width 61 height 19
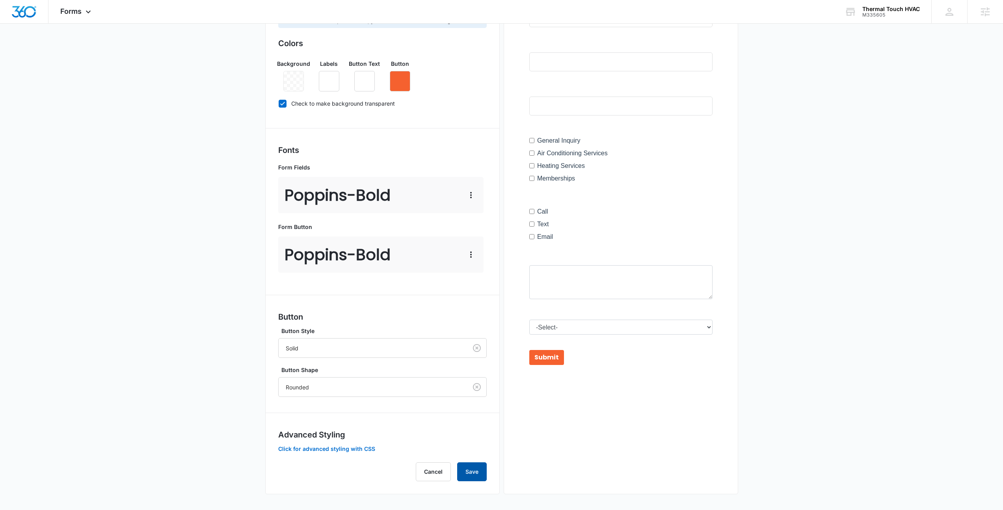
click at [474, 474] on button "Save" at bounding box center [472, 471] width 30 height 19
click at [324, 446] on button "Click for advanced styling with CSS" at bounding box center [326, 449] width 97 height 6
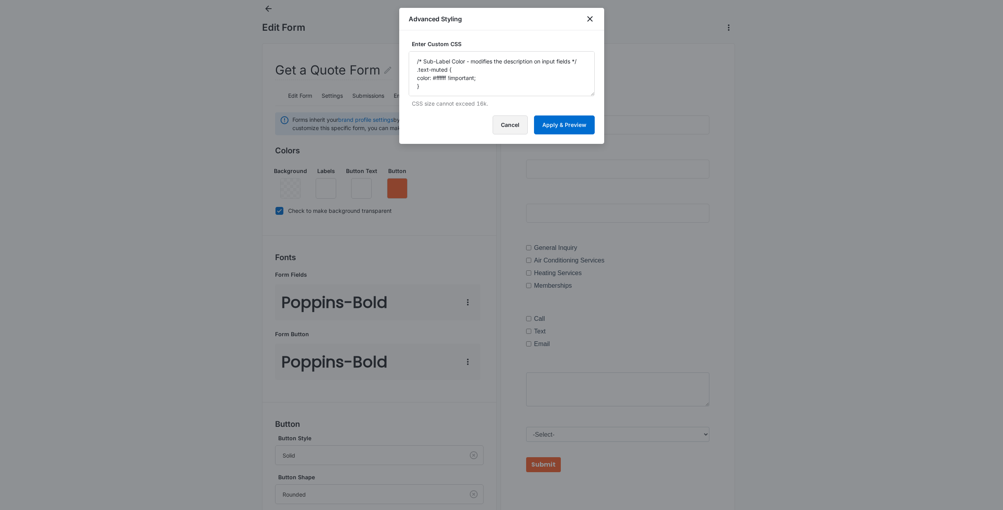
click at [495, 120] on button "Cancel" at bounding box center [510, 124] width 35 height 19
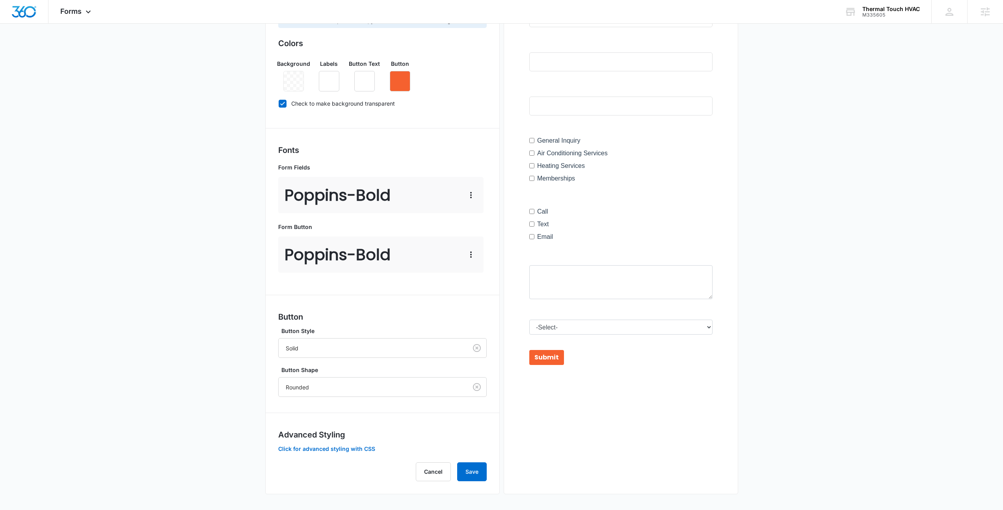
click at [346, 48] on h3 "Colors" at bounding box center [382, 43] width 208 height 12
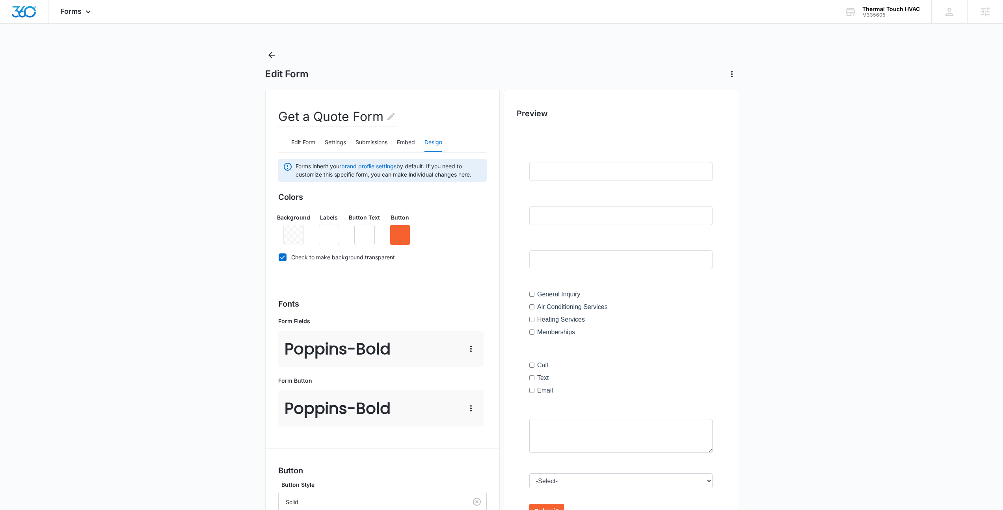
click at [189, 165] on main "Edit Form Get a Quote Form Edit Form Settings Submissions Embed Design Forms in…" at bounding box center [501, 356] width 1003 height 615
click at [334, 145] on button "Settings" at bounding box center [335, 142] width 21 height 19
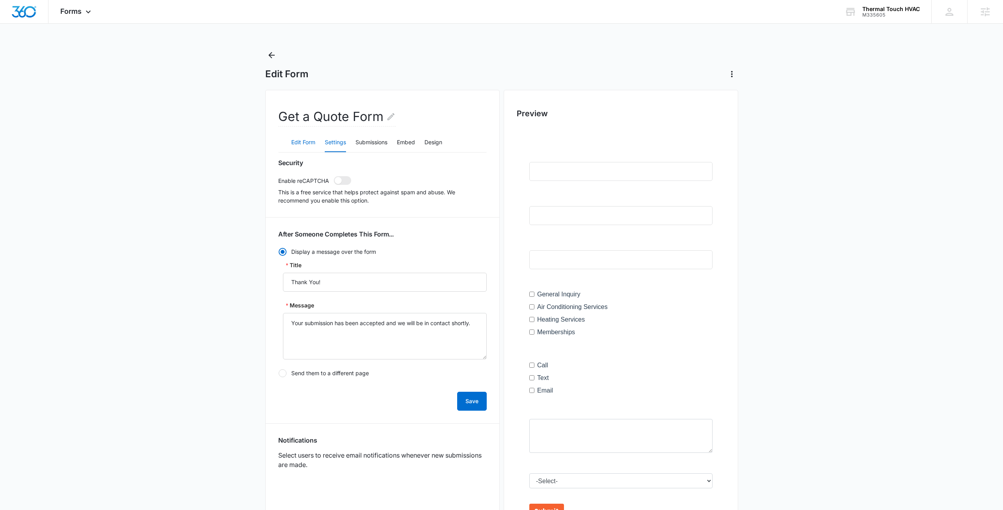
click at [293, 143] on button "Edit Form" at bounding box center [303, 142] width 24 height 19
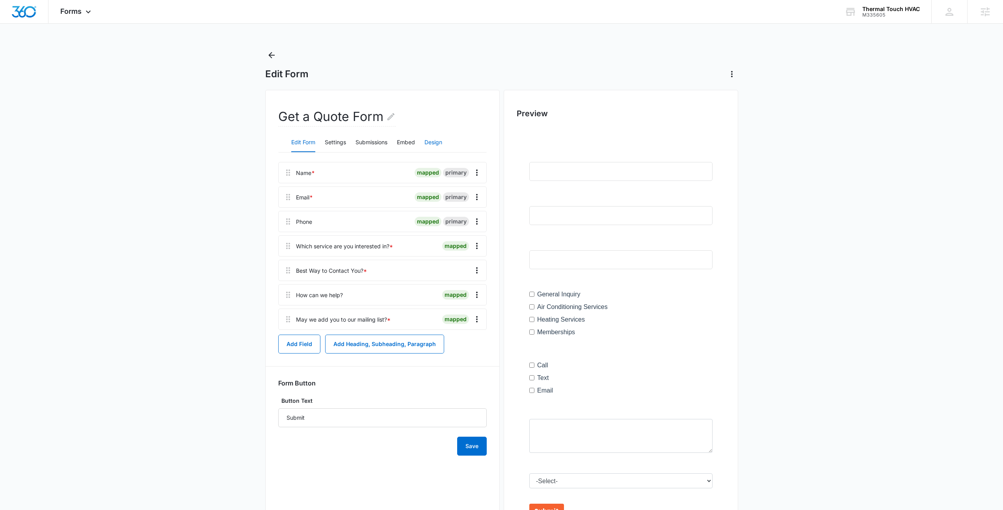
click at [436, 146] on button "Design" at bounding box center [433, 142] width 18 height 19
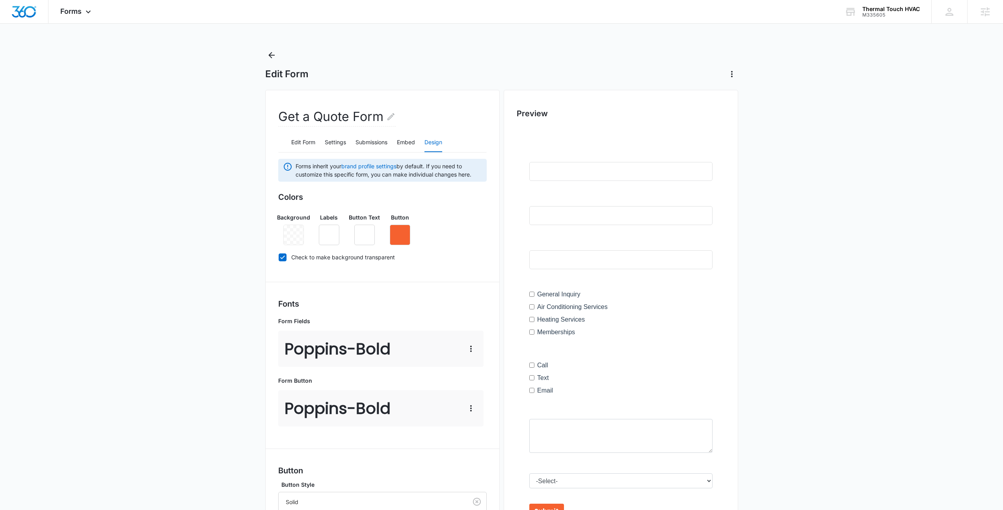
click at [463, 202] on h3 "Colors" at bounding box center [382, 197] width 208 height 12
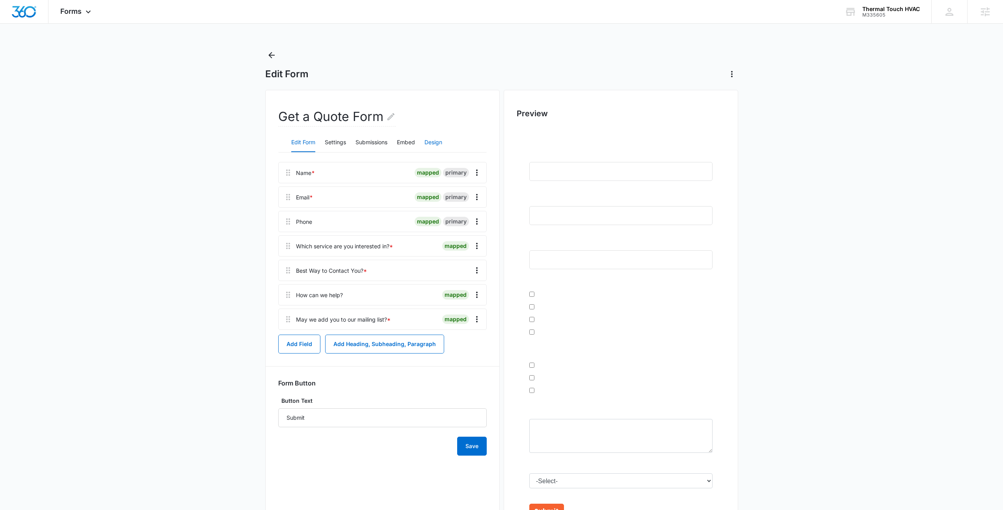
click at [433, 138] on button "Design" at bounding box center [433, 142] width 18 height 19
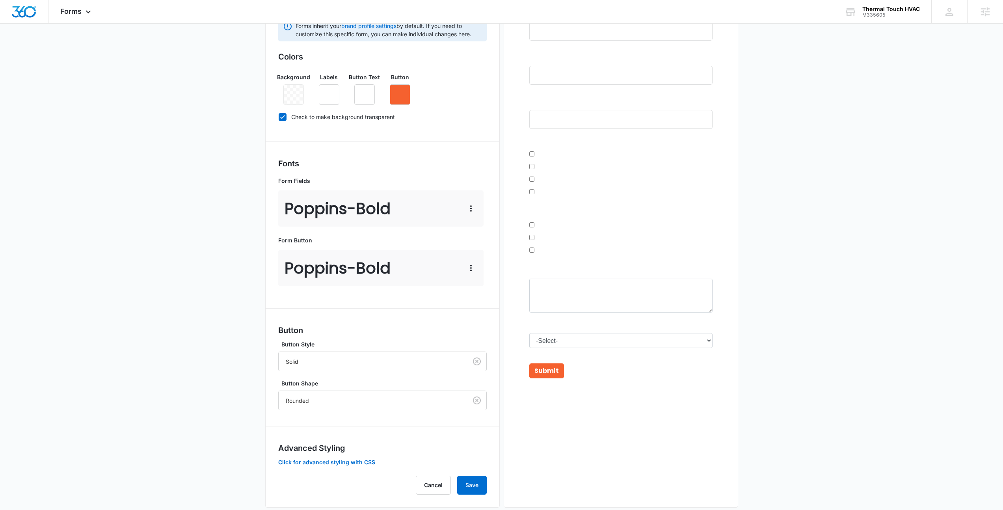
scroll to position [154, 0]
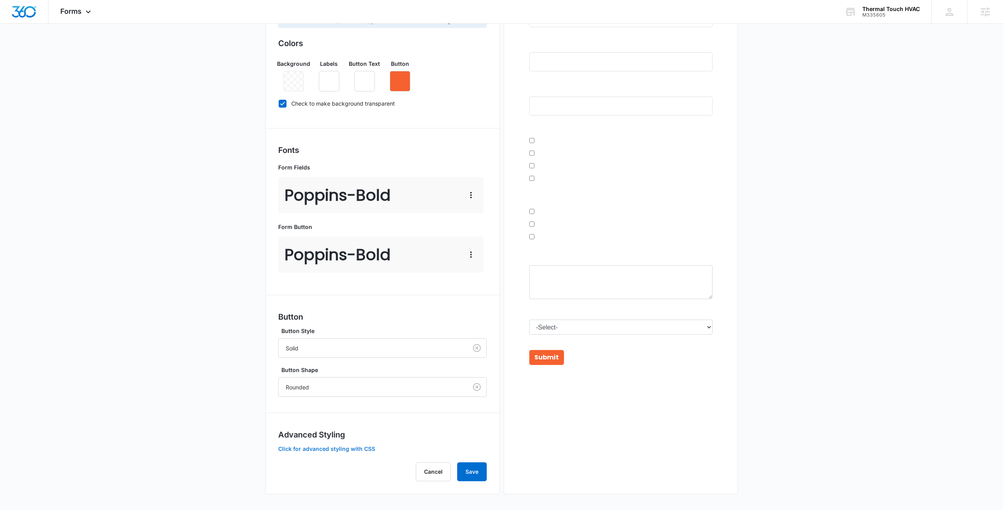
click at [314, 450] on button "Click for advanced styling with CSS" at bounding box center [326, 449] width 97 height 6
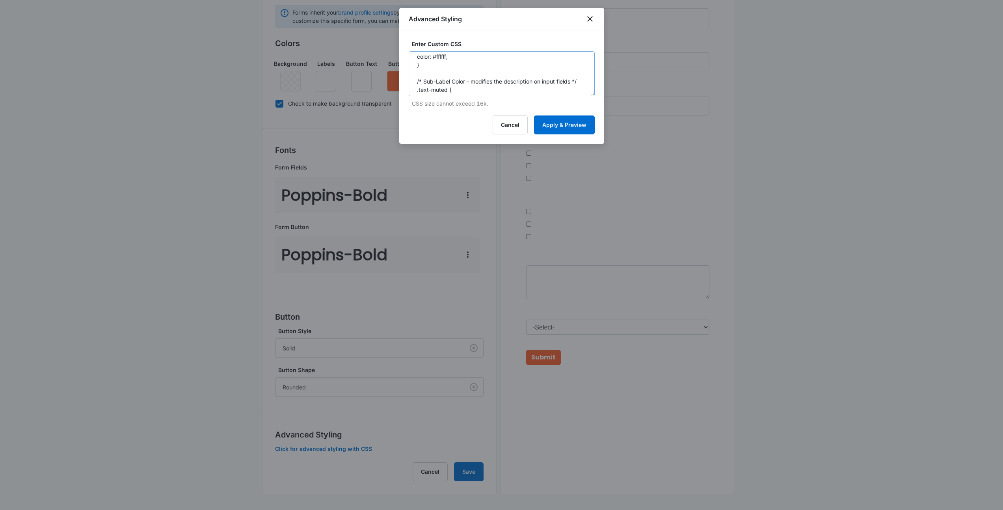
scroll to position [116, 0]
click at [502, 120] on button "Cancel" at bounding box center [510, 124] width 35 height 19
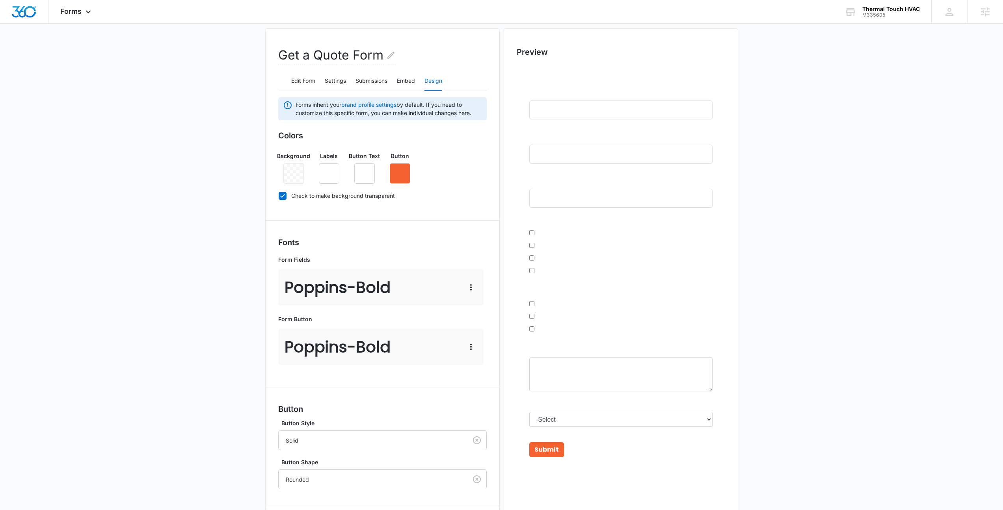
scroll to position [0, 0]
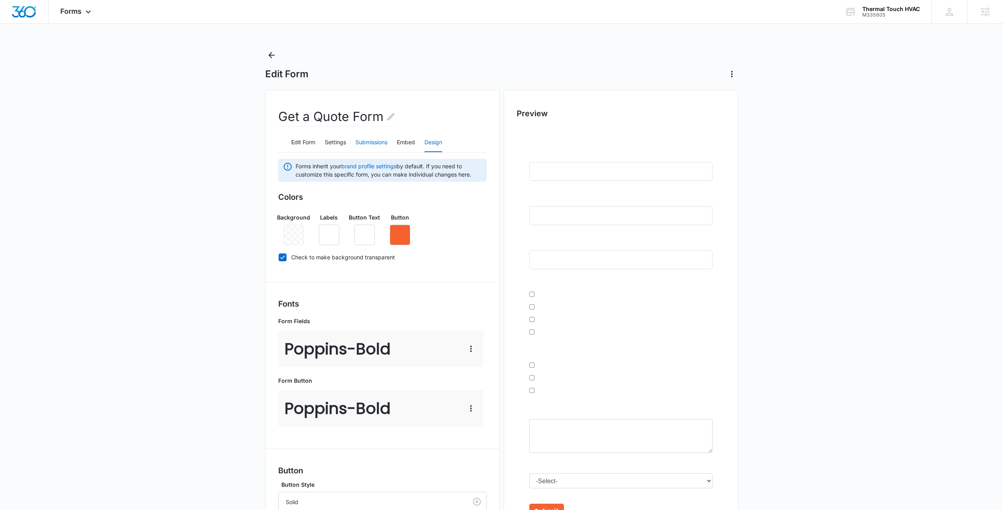
click at [359, 145] on button "Submissions" at bounding box center [371, 142] width 32 height 19
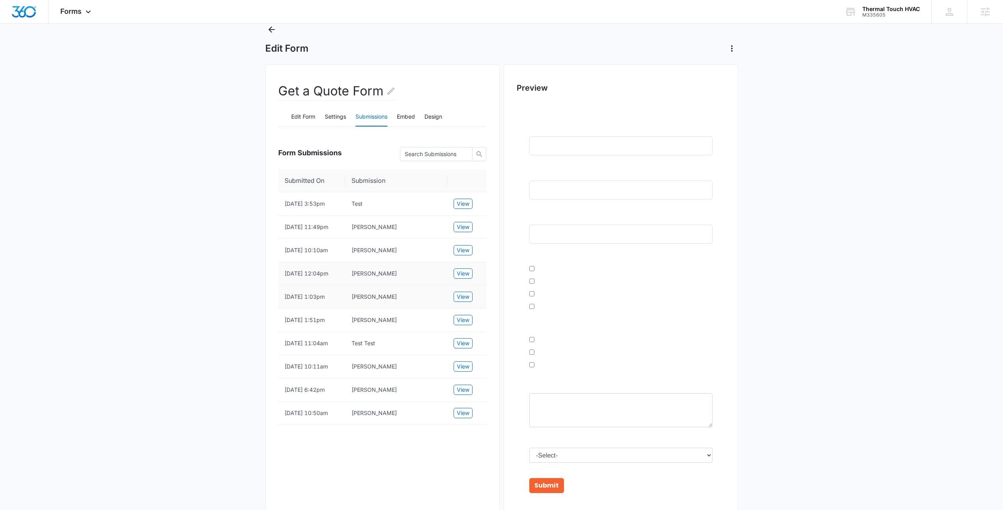
scroll to position [17, 0]
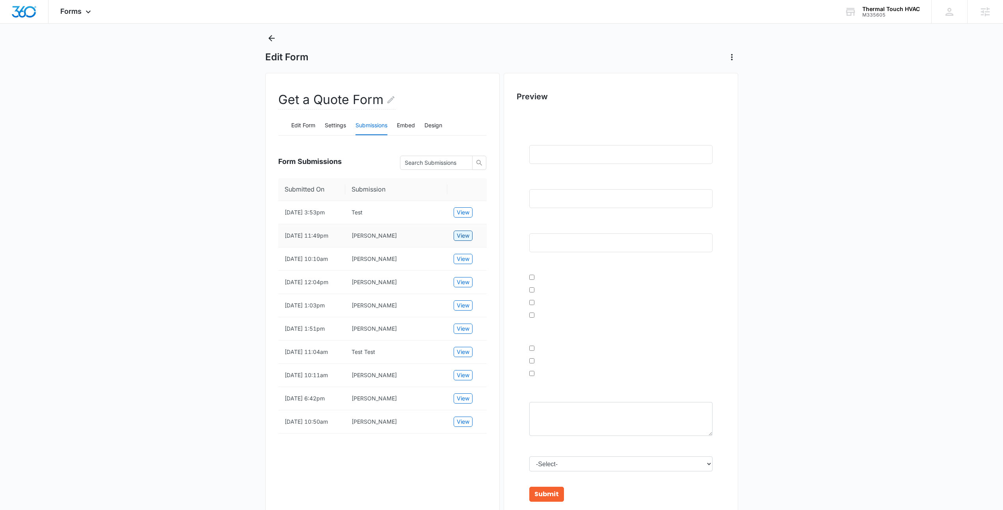
click at [456, 241] on button "View" at bounding box center [463, 236] width 19 height 10
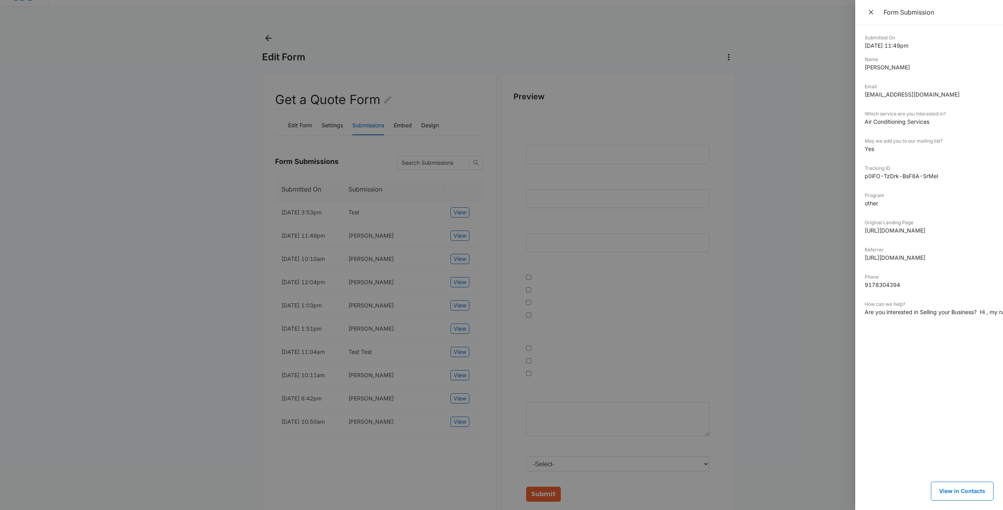
click at [610, 222] on div at bounding box center [501, 255] width 1003 height 510
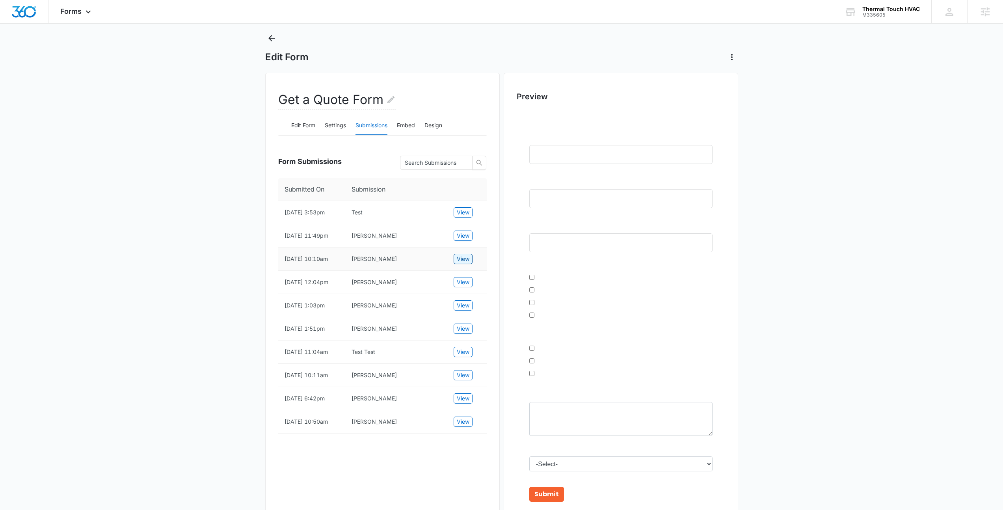
click at [457, 263] on span "View" at bounding box center [463, 259] width 13 height 9
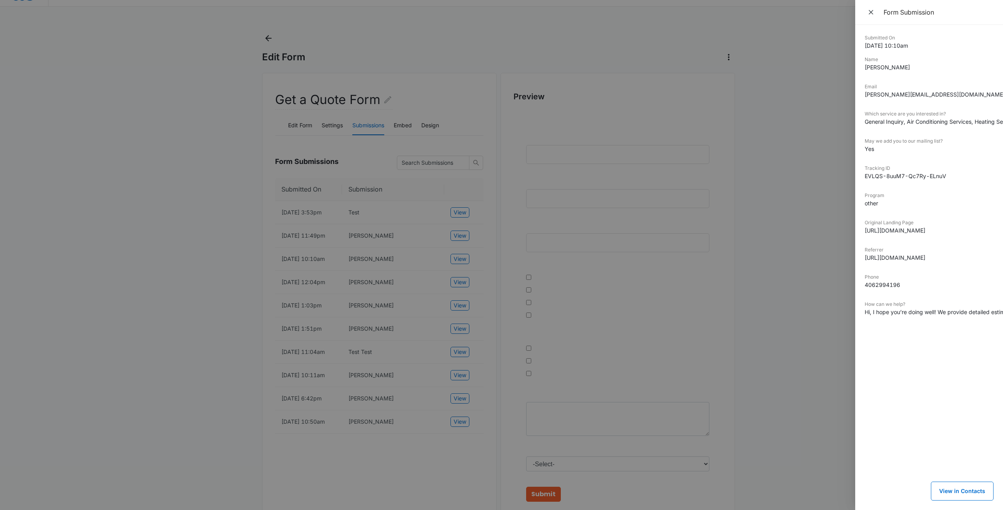
drag, startPoint x: 480, startPoint y: 265, endPoint x: 474, endPoint y: 270, distance: 7.6
click at [478, 266] on div at bounding box center [501, 255] width 1003 height 510
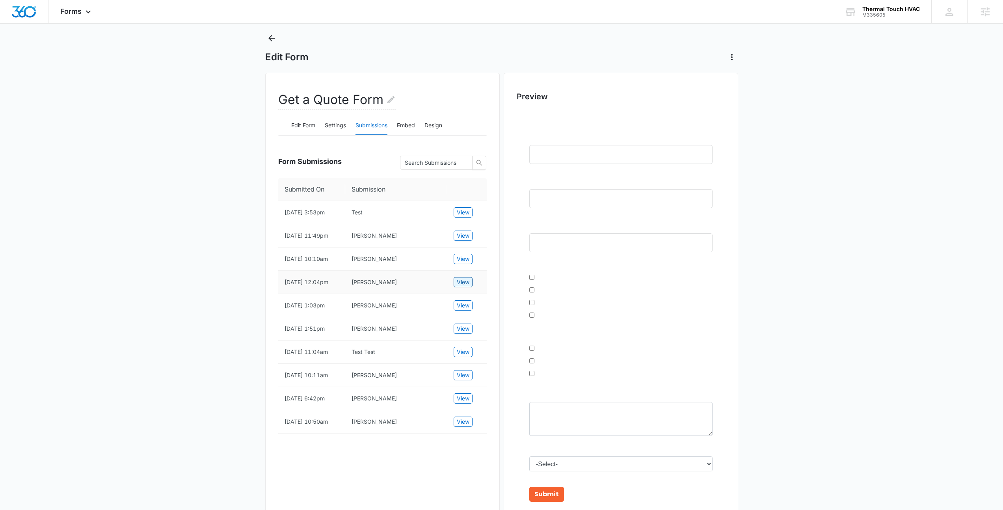
click at [461, 286] on span "View" at bounding box center [463, 282] width 13 height 9
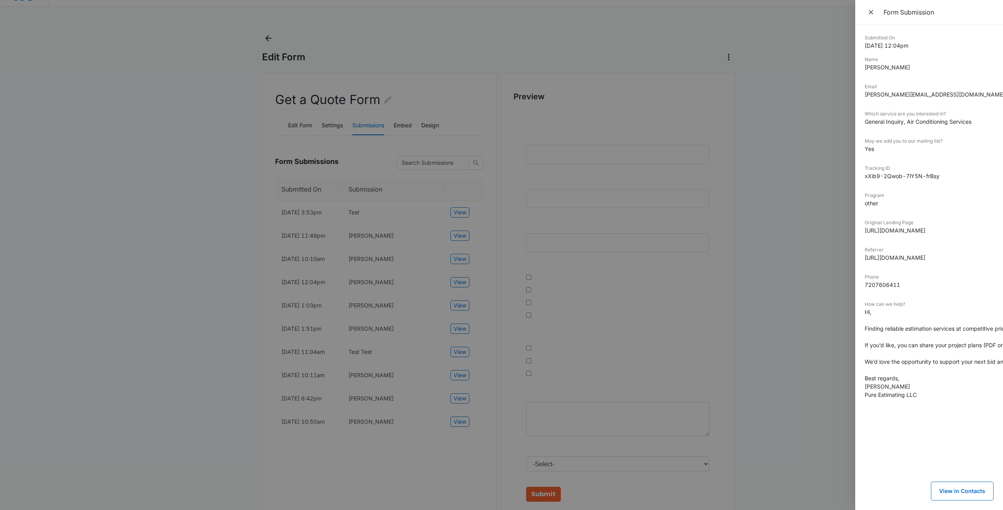
click at [489, 280] on div at bounding box center [501, 255] width 1003 height 510
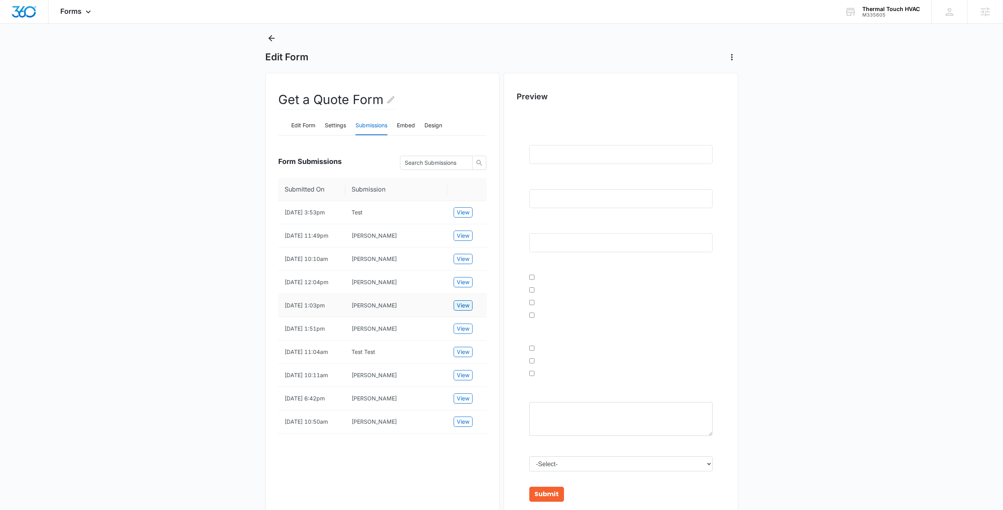
click at [464, 310] on span "View" at bounding box center [463, 305] width 13 height 9
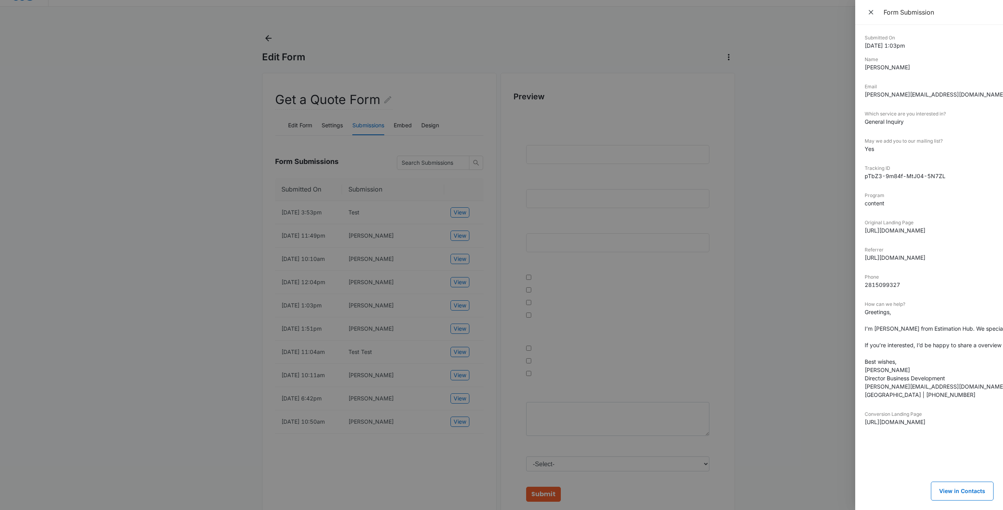
click at [483, 305] on div at bounding box center [501, 255] width 1003 height 510
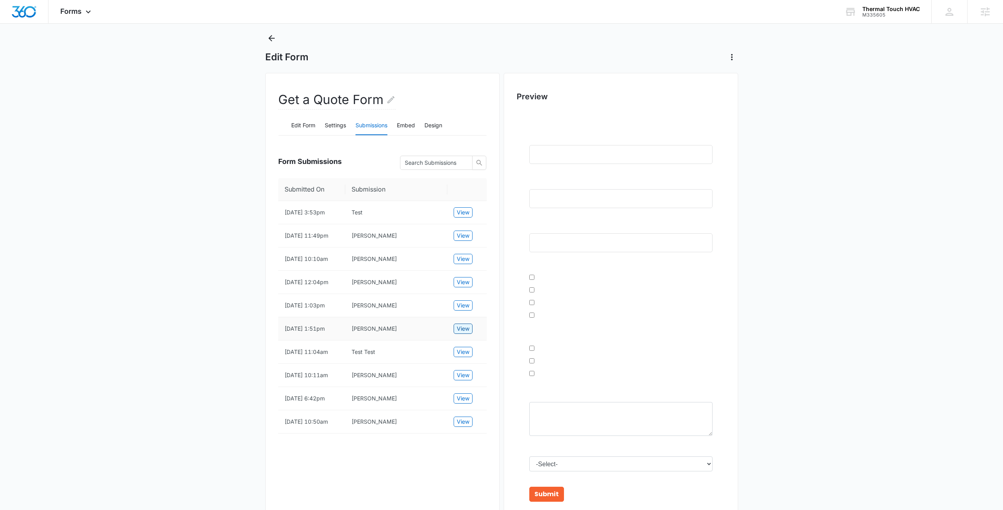
click at [461, 333] on span "View" at bounding box center [463, 328] width 13 height 9
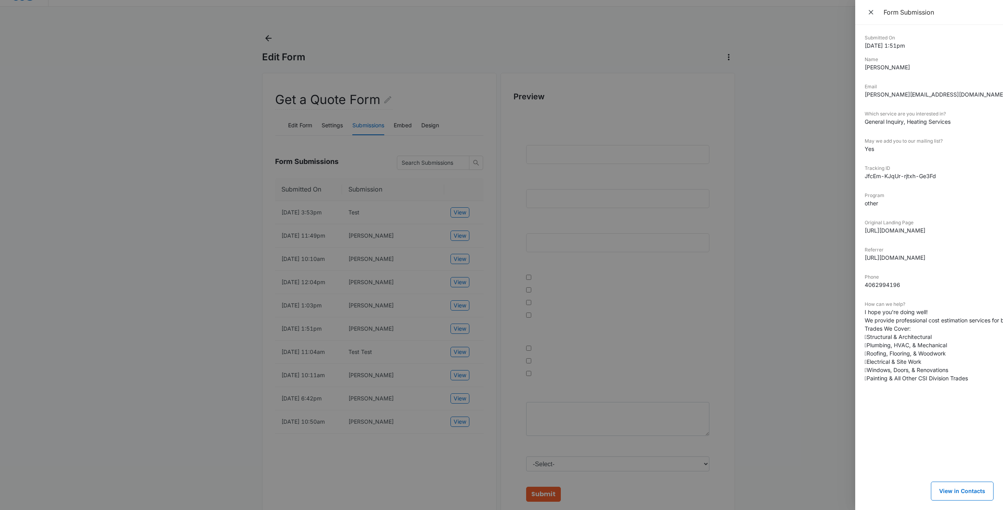
click at [503, 320] on div at bounding box center [501, 255] width 1003 height 510
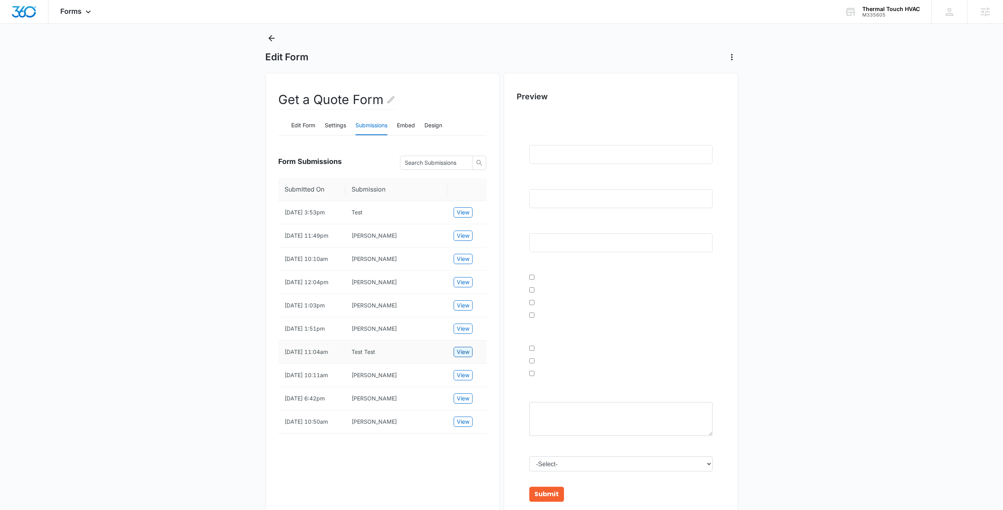
click at [457, 356] on span "View" at bounding box center [463, 352] width 13 height 9
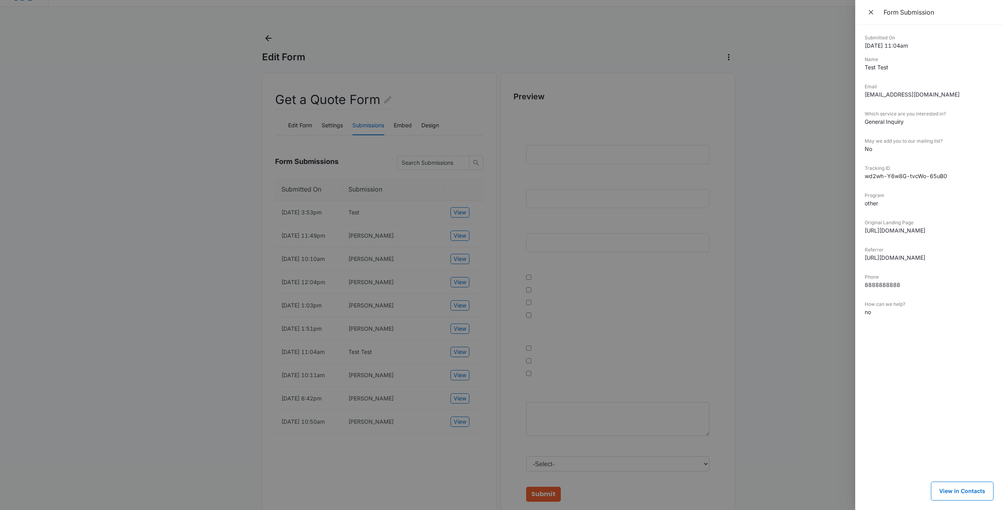
click at [485, 383] on div at bounding box center [501, 255] width 1003 height 510
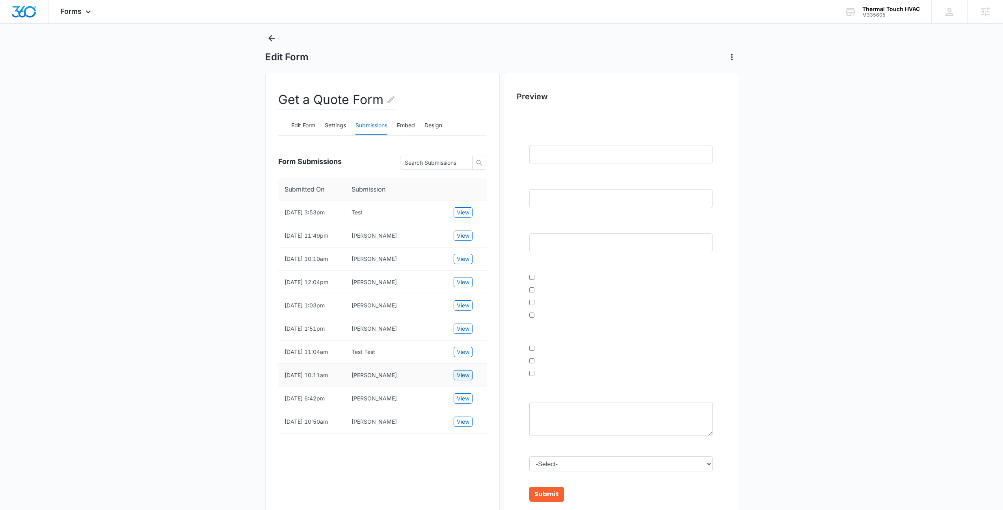
click at [458, 379] on span "View" at bounding box center [463, 375] width 13 height 9
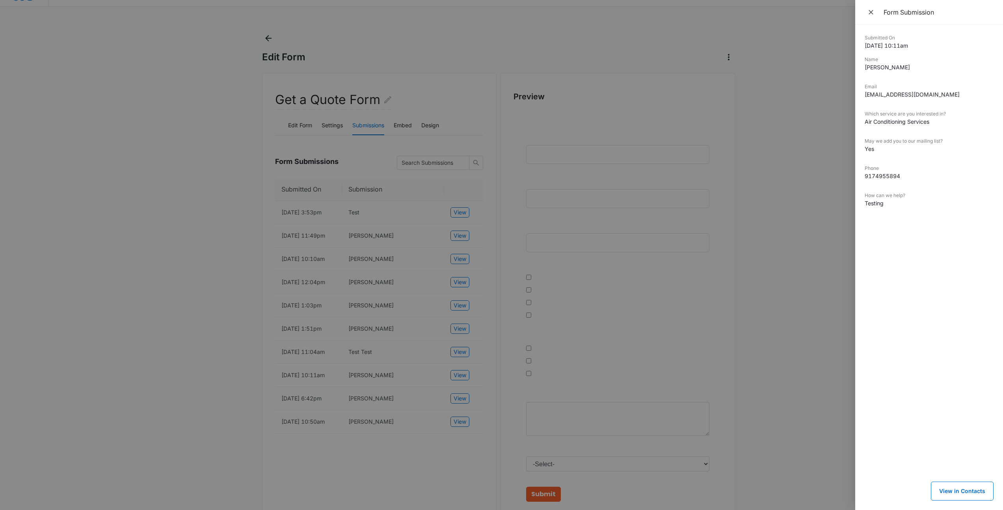
click at [460, 398] on div at bounding box center [501, 255] width 1003 height 510
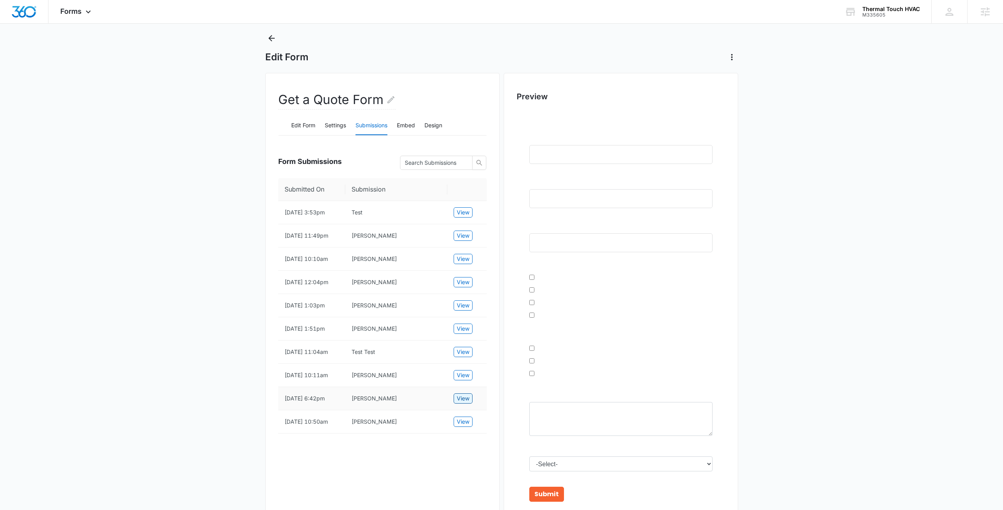
click at [457, 403] on span "View" at bounding box center [463, 398] width 13 height 9
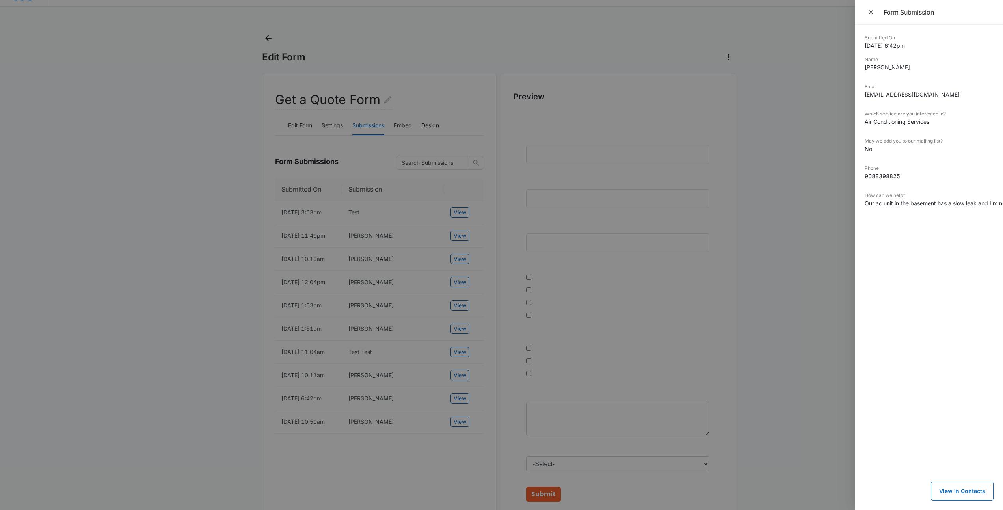
click at [443, 344] on div at bounding box center [501, 255] width 1003 height 510
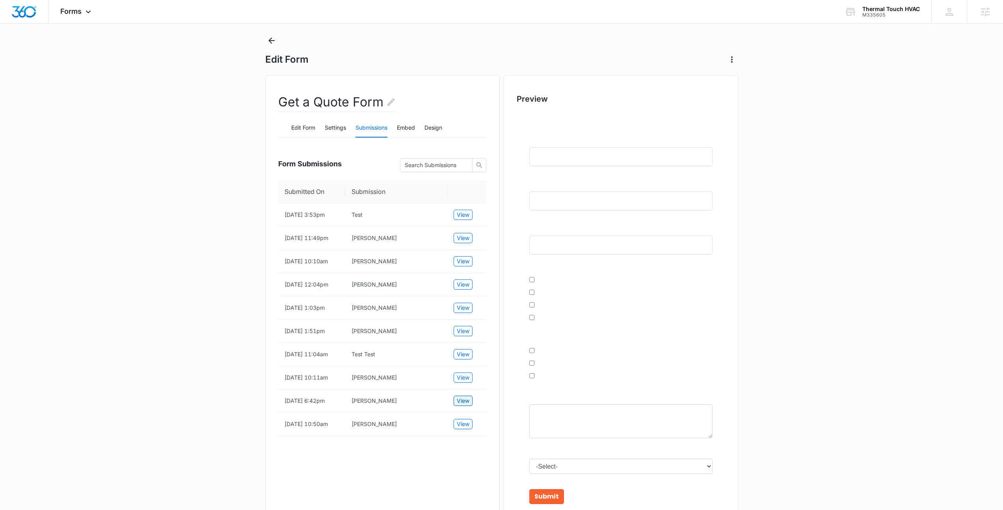
scroll to position [0, 0]
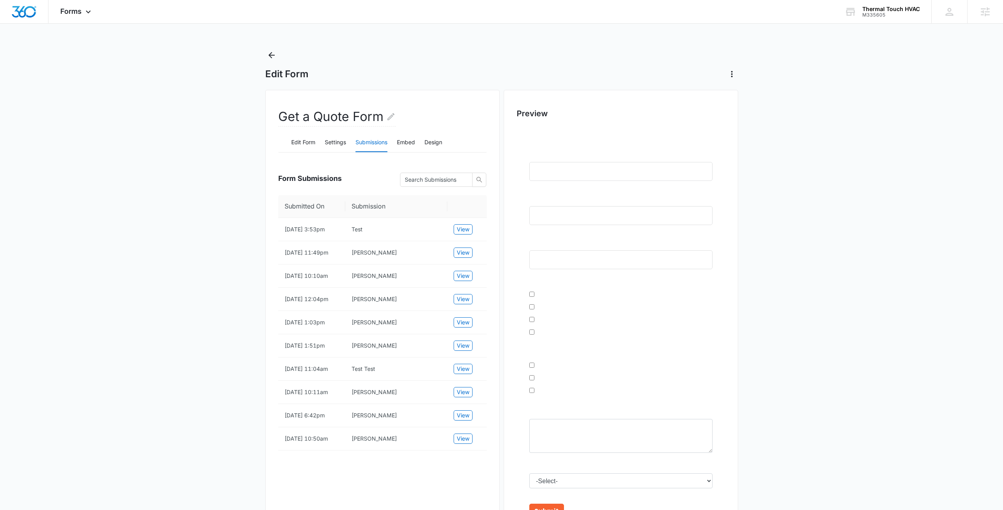
click at [838, 136] on main "Edit Form Get a Quote Form Edit Form Settings Submissions Embed Design Form Sub…" at bounding box center [501, 310] width 1003 height 523
click at [858, 15] on div "Thermal Touch HVAC M335605 Your Accounts View All" at bounding box center [882, 11] width 99 height 23
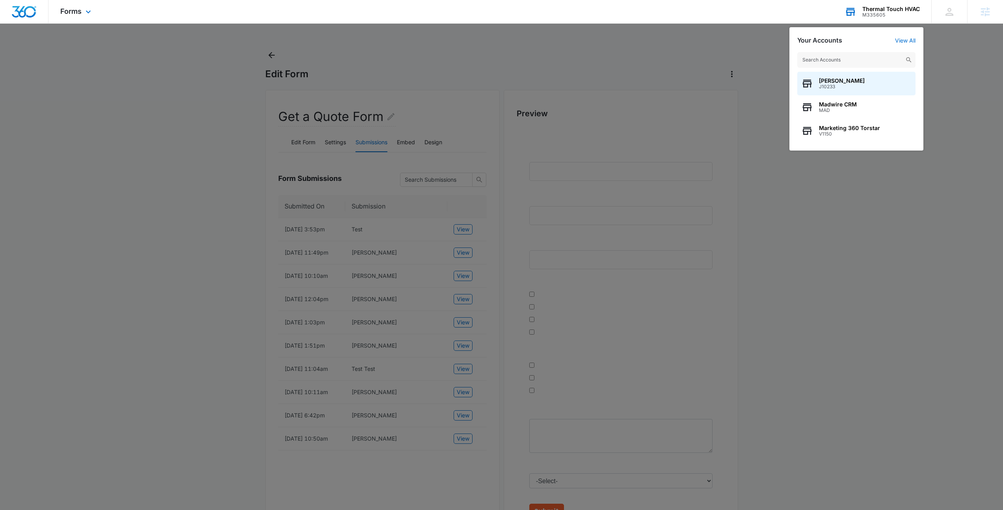
click at [846, 59] on input "text" at bounding box center [856, 60] width 118 height 16
type input "Crocker"
click at [869, 125] on span "[PERSON_NAME] Coffee House" at bounding box center [861, 128] width 84 height 6
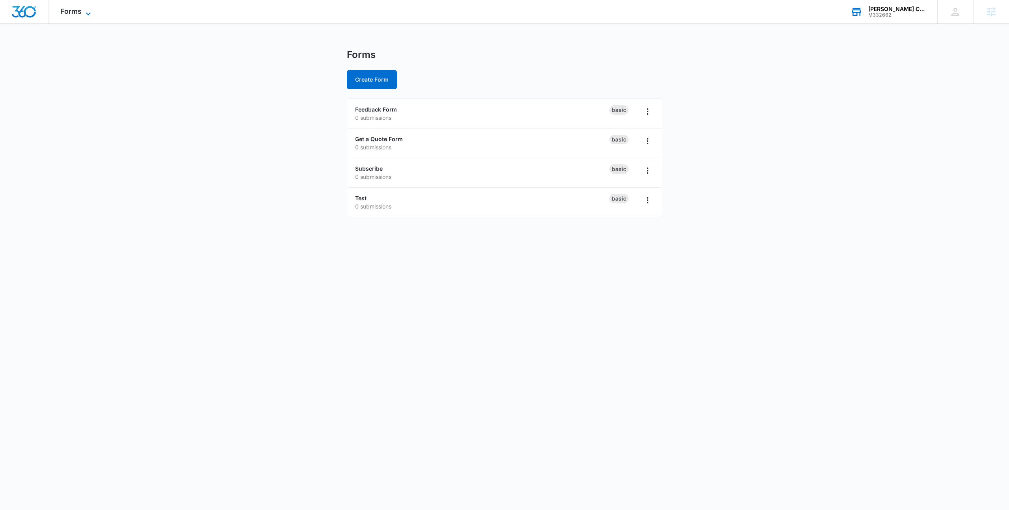
click at [73, 10] on span "Forms" at bounding box center [70, 11] width 21 height 8
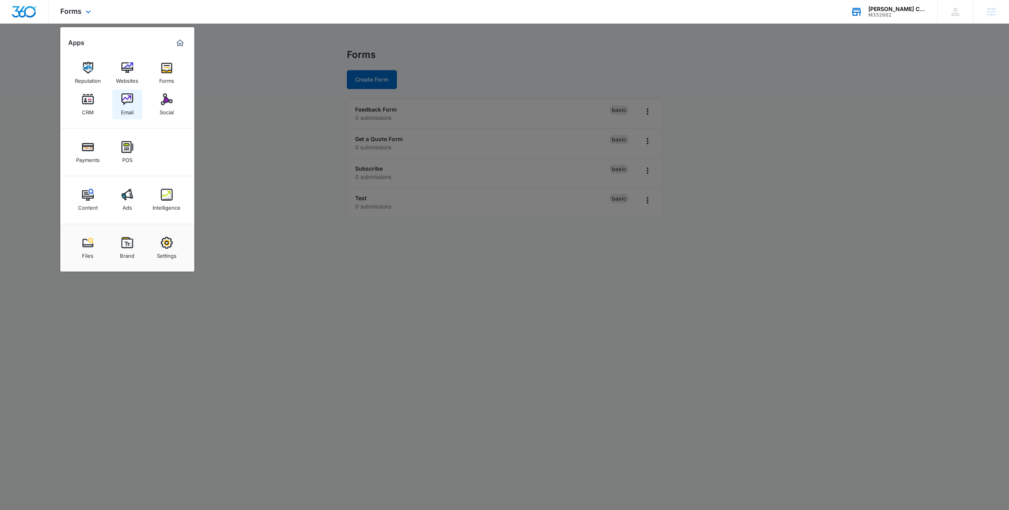
click at [121, 105] on img at bounding box center [127, 99] width 12 height 12
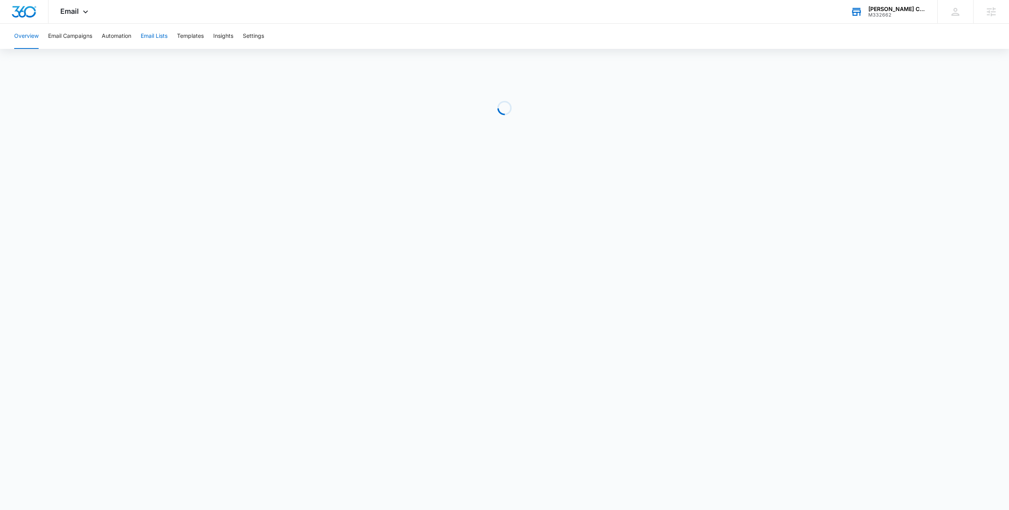
click at [143, 38] on button "Email Lists" at bounding box center [154, 36] width 27 height 25
click at [89, 7] on div "Email Apps Reputation Websites Forms CRM Email Social Payments POS Content Ads …" at bounding box center [75, 11] width 54 height 23
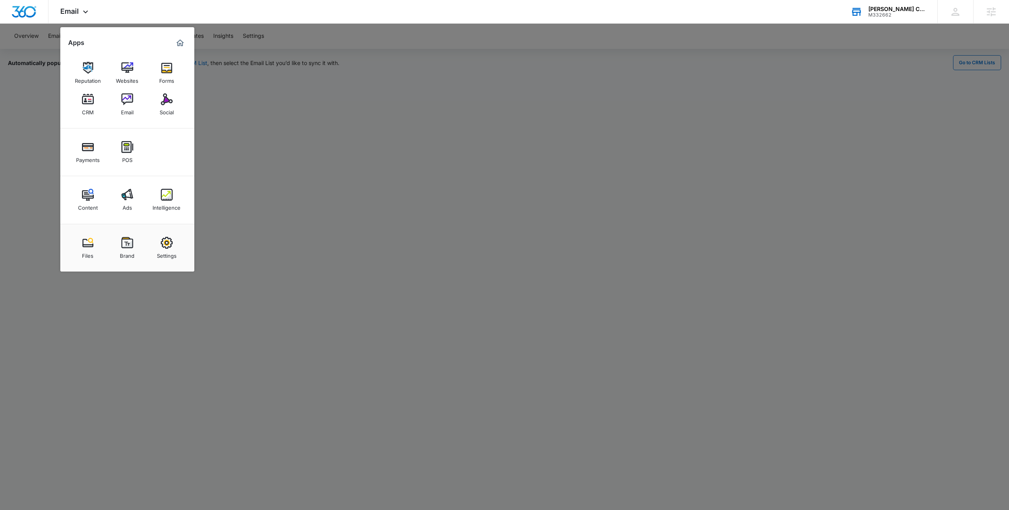
click at [240, 42] on div at bounding box center [504, 255] width 1009 height 510
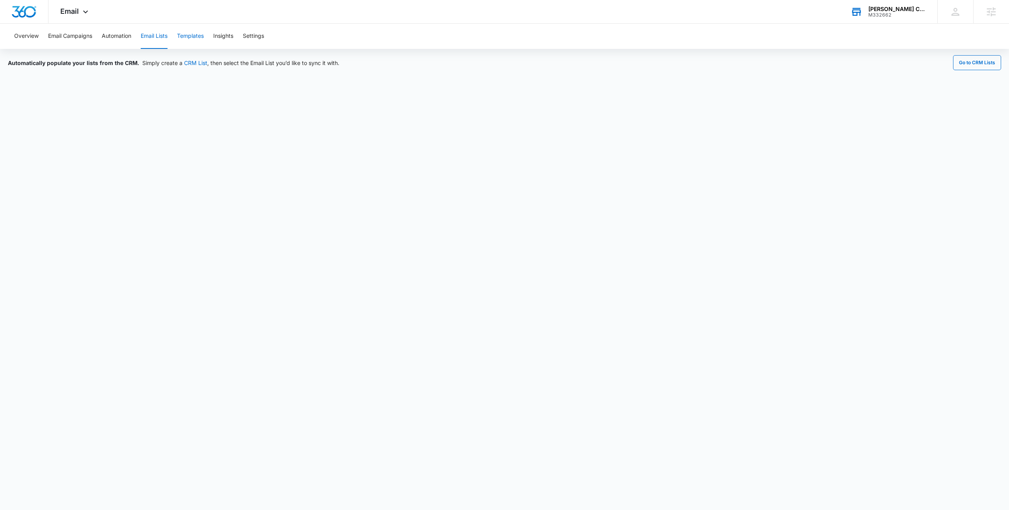
click at [199, 36] on button "Templates" at bounding box center [190, 36] width 27 height 25
click at [122, 31] on button "Automation" at bounding box center [117, 36] width 30 height 25
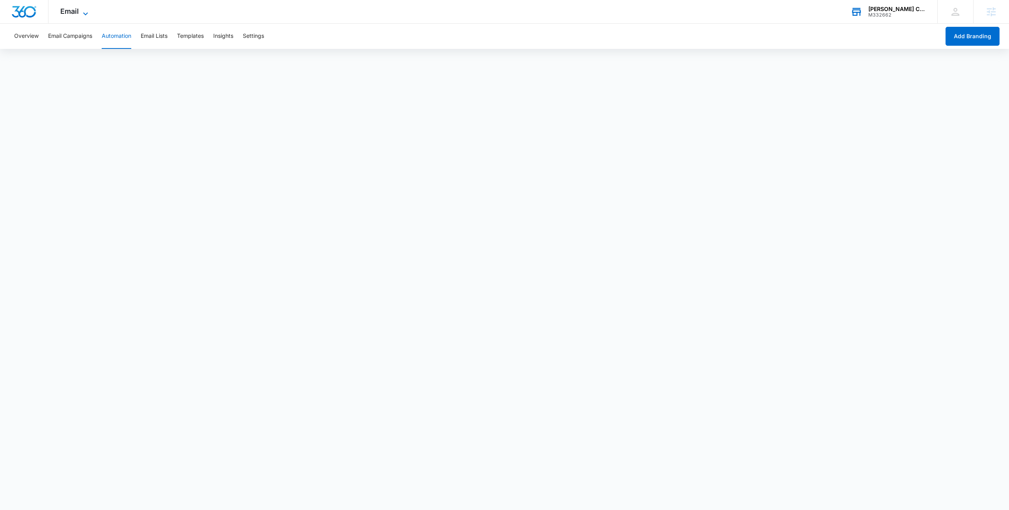
click at [74, 14] on span "Email" at bounding box center [69, 11] width 19 height 8
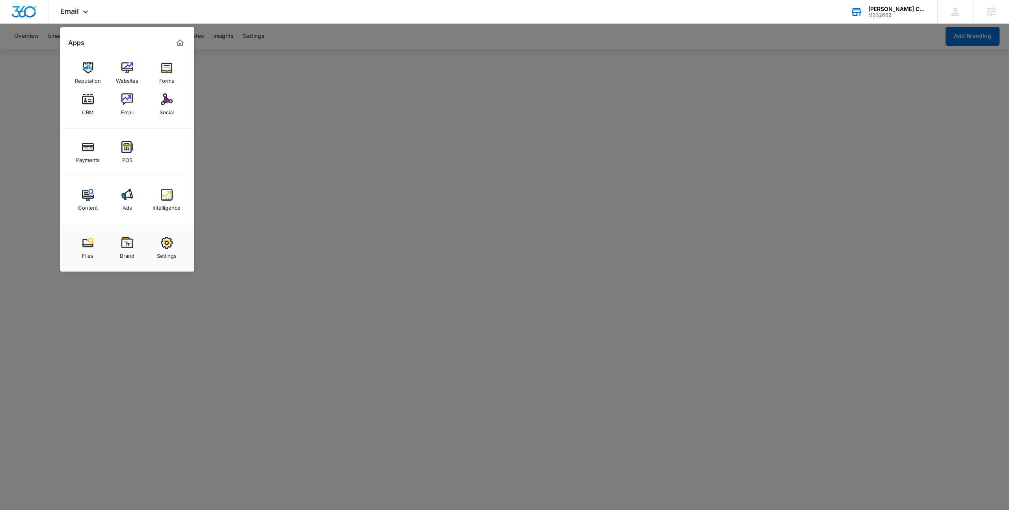
click at [448, 41] on div at bounding box center [504, 255] width 1009 height 510
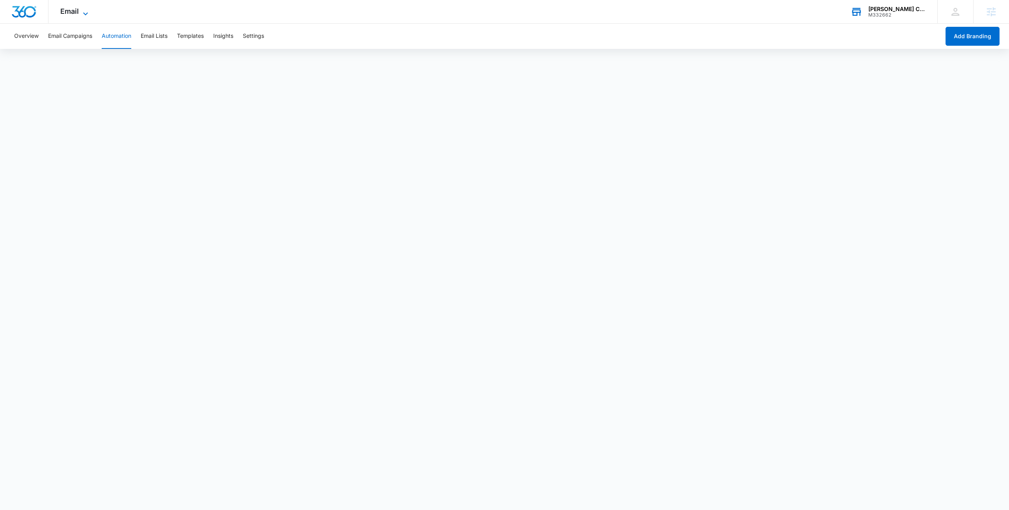
click at [81, 9] on icon at bounding box center [85, 13] width 9 height 9
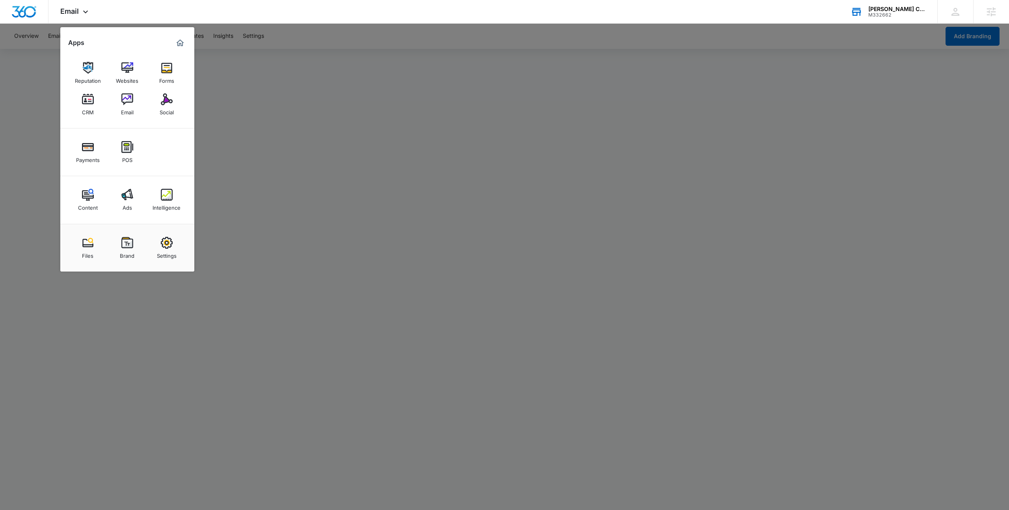
click at [240, 48] on div at bounding box center [504, 255] width 1009 height 510
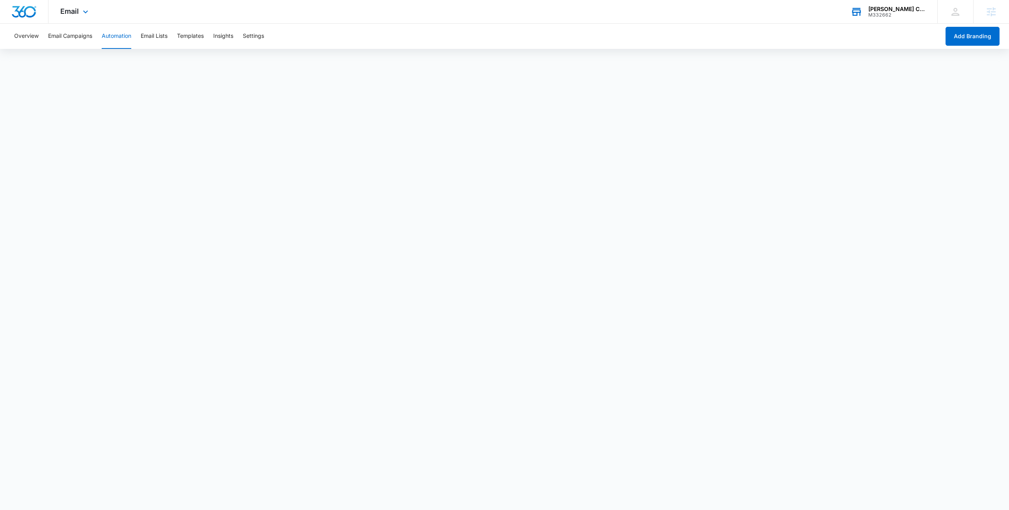
click at [162, 18] on div "Email Apps Reputation Websites Forms CRM Email Social Payments POS Content Ads …" at bounding box center [504, 12] width 1009 height 24
click at [99, 11] on div "Email Apps Reputation Websites Forms CRM Email Social Payments POS Content Ads …" at bounding box center [75, 11] width 54 height 23
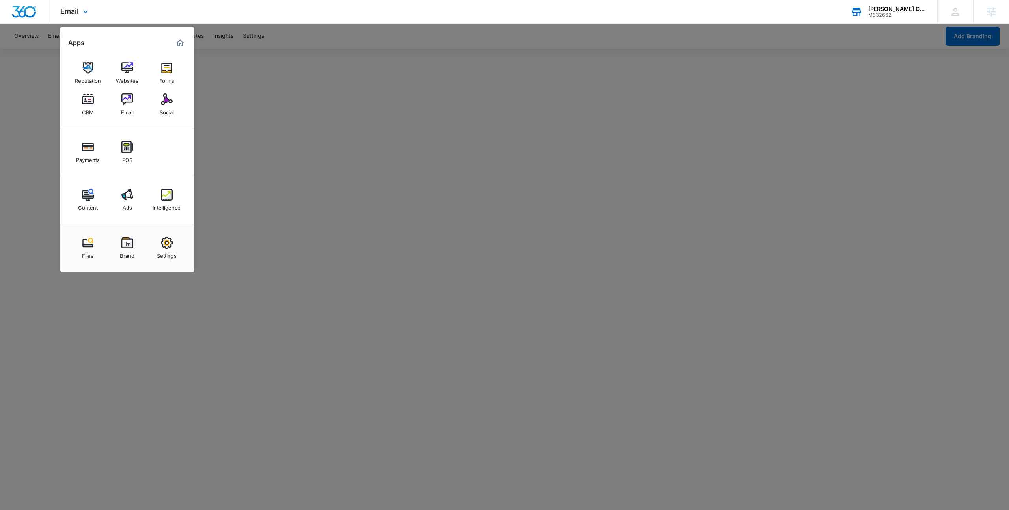
click at [194, 10] on div "Email Apps Reputation Websites Forms CRM Email Social Payments POS Content Ads …" at bounding box center [504, 12] width 1009 height 24
click at [333, 152] on div at bounding box center [504, 255] width 1009 height 510
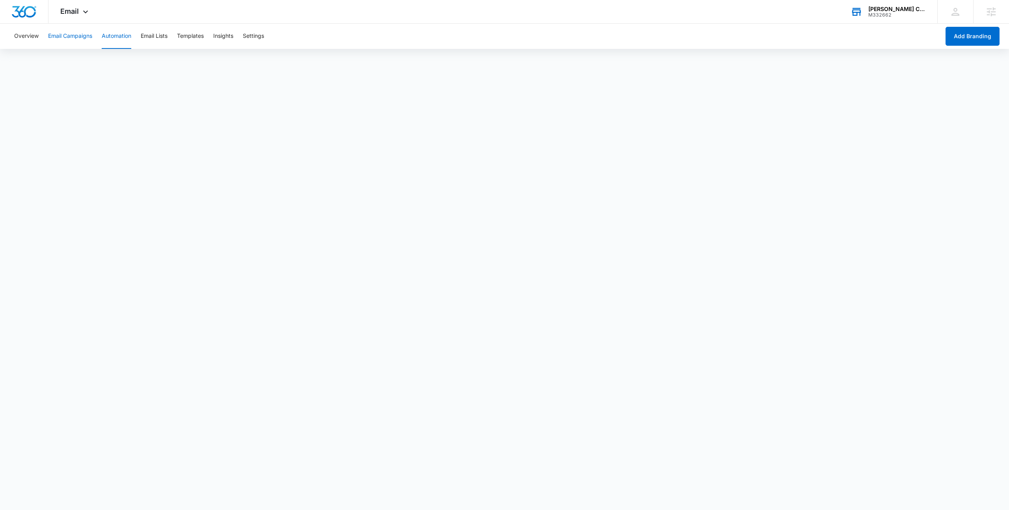
click at [48, 48] on button "Email Campaigns" at bounding box center [70, 36] width 44 height 25
click at [81, 15] on icon at bounding box center [85, 13] width 9 height 9
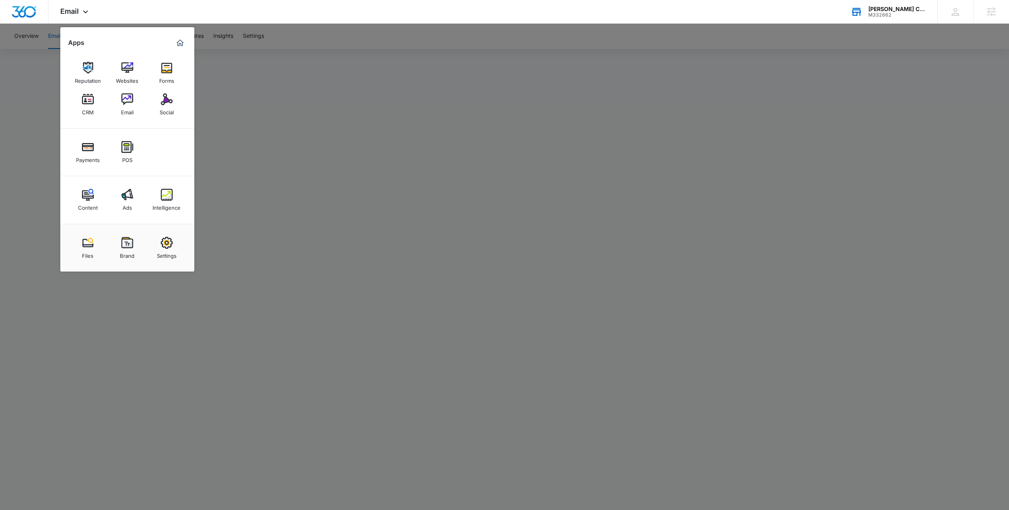
click at [279, 123] on div at bounding box center [504, 255] width 1009 height 510
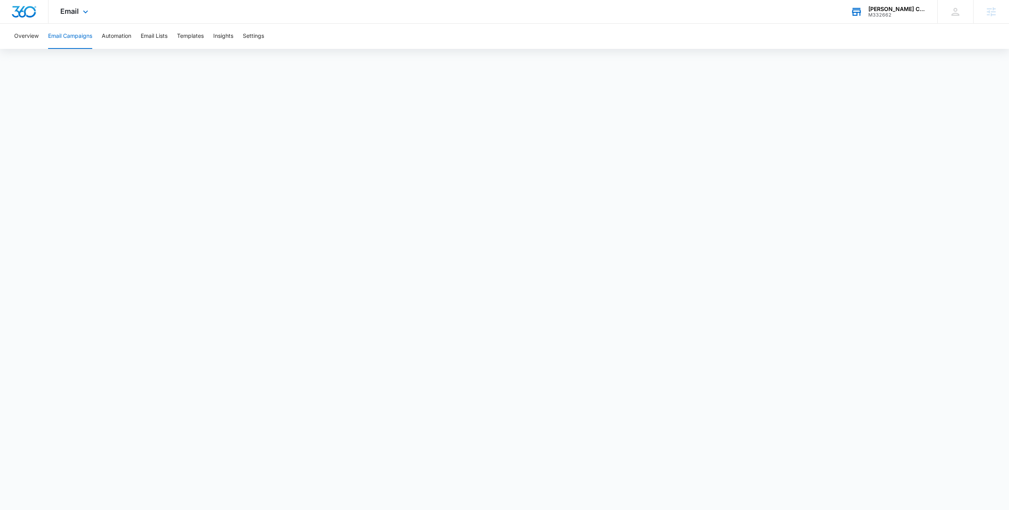
click at [80, 16] on div "Email Apps Reputation Websites Forms CRM Email Social Payments POS Content Ads …" at bounding box center [75, 11] width 54 height 23
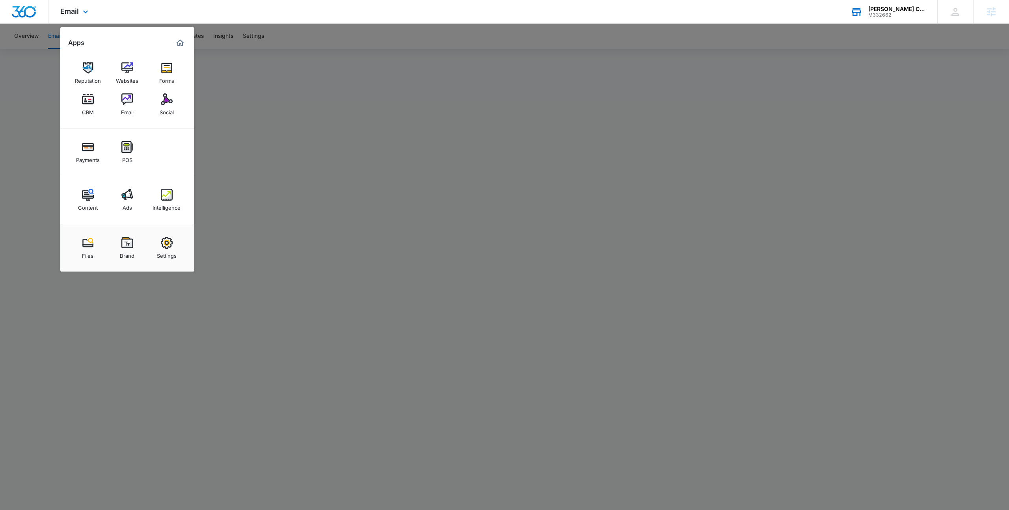
click at [80, 16] on div "Email Apps Reputation Websites Forms CRM Email Social Payments POS Content Ads …" at bounding box center [75, 11] width 54 height 23
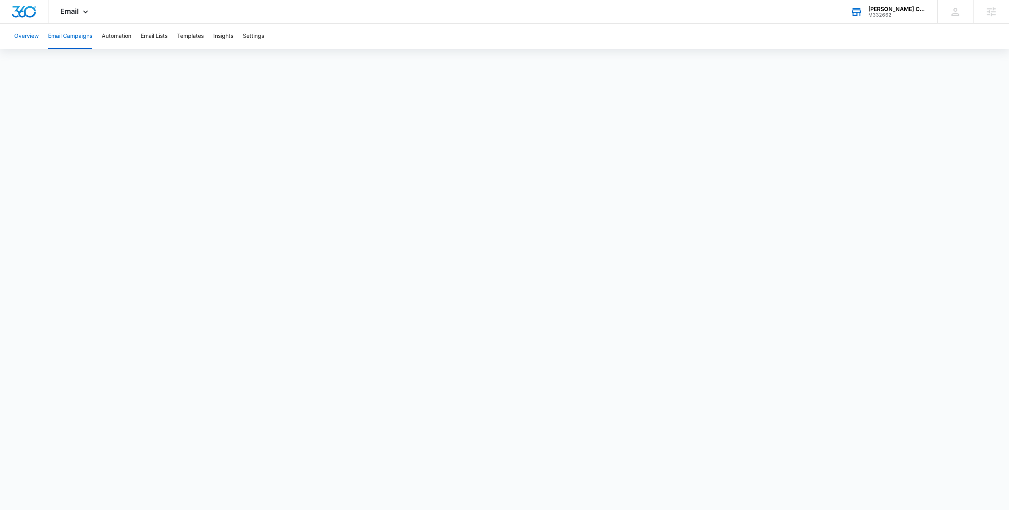
click at [33, 38] on button "Overview" at bounding box center [26, 36] width 24 height 25
click at [79, 8] on div "Email Apps Reputation Websites Forms CRM Email Social Payments POS Content Ads …" at bounding box center [75, 11] width 54 height 23
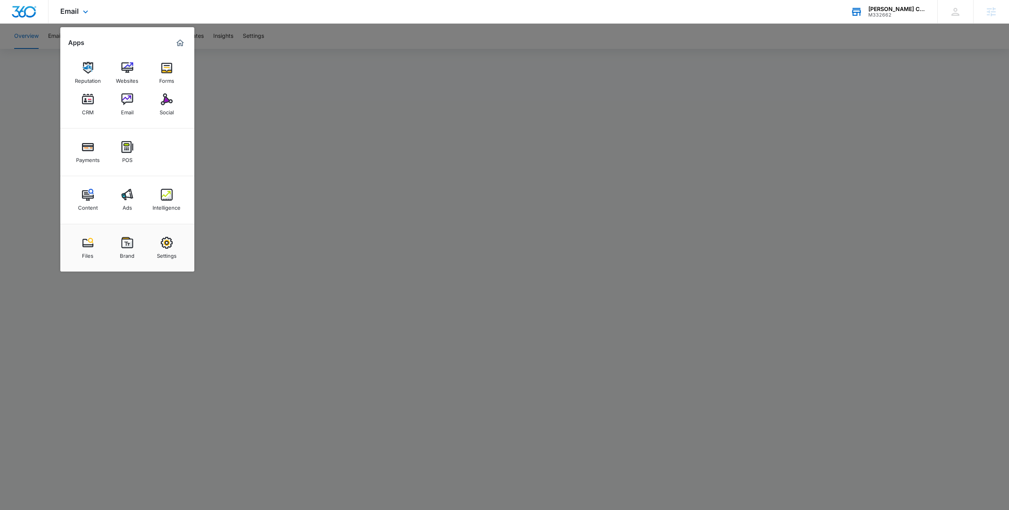
click at [79, 8] on div "Email Apps Reputation Websites Forms CRM Email Social Payments POS Content Ads …" at bounding box center [75, 11] width 54 height 23
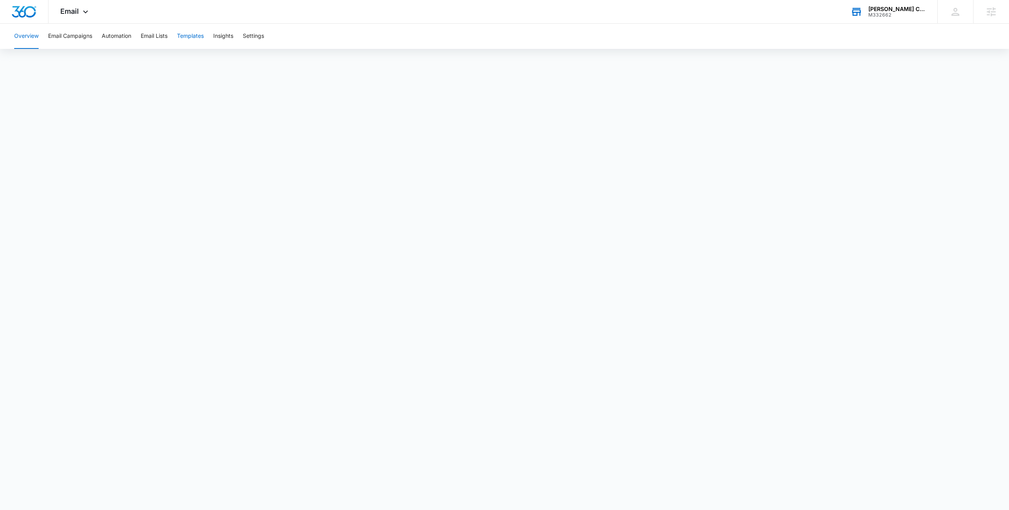
click at [193, 37] on button "Templates" at bounding box center [190, 36] width 27 height 25
click at [72, 7] on span "Email" at bounding box center [69, 11] width 19 height 8
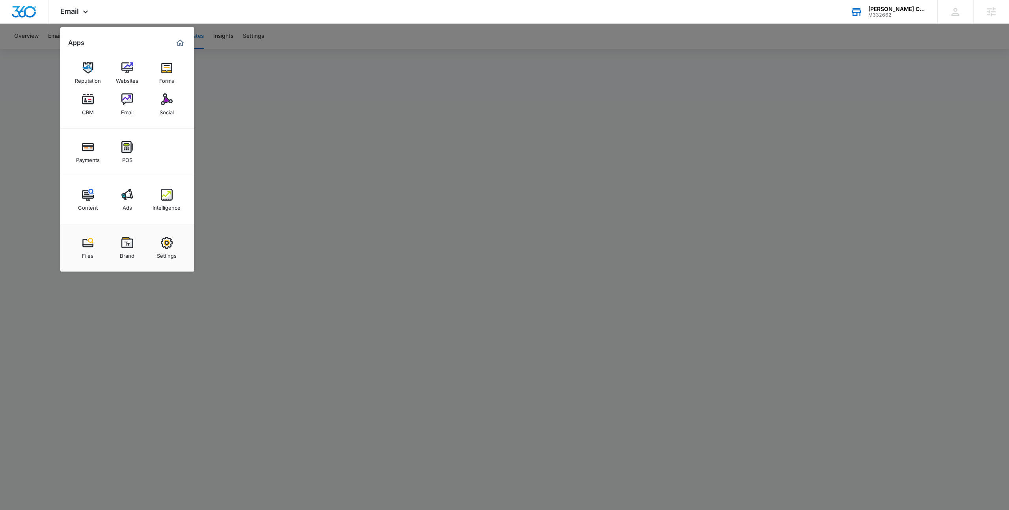
click at [430, 213] on div at bounding box center [504, 255] width 1009 height 510
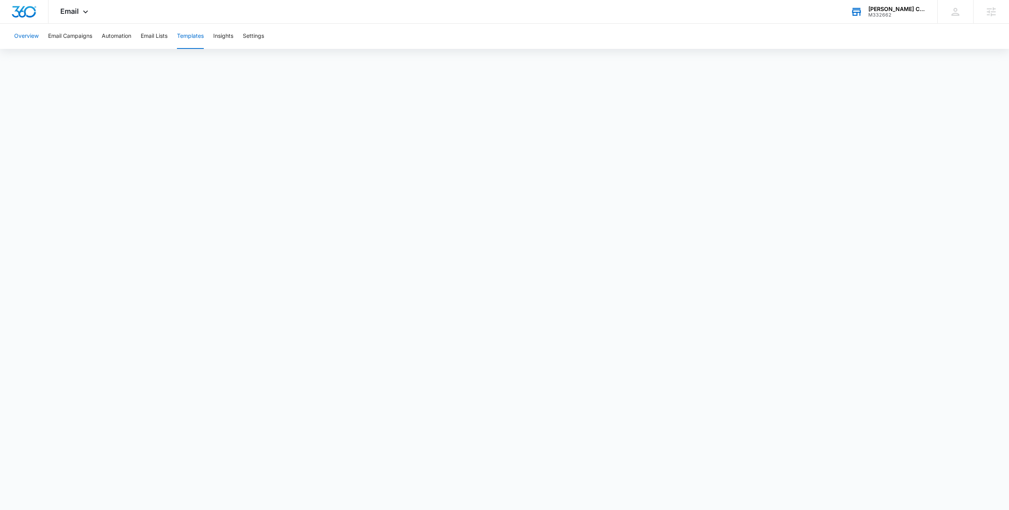
click at [29, 36] on button "Overview" at bounding box center [26, 36] width 24 height 25
click at [186, 7] on div "Email Apps Reputation Websites Forms CRM Email Social Payments POS Content Ads …" at bounding box center [504, 12] width 1009 height 24
click at [515, 28] on div "Overview Email Campaigns Automation Email Lists Templates Insights Settings" at bounding box center [504, 36] width 990 height 25
click at [74, 9] on span "Email" at bounding box center [69, 11] width 19 height 8
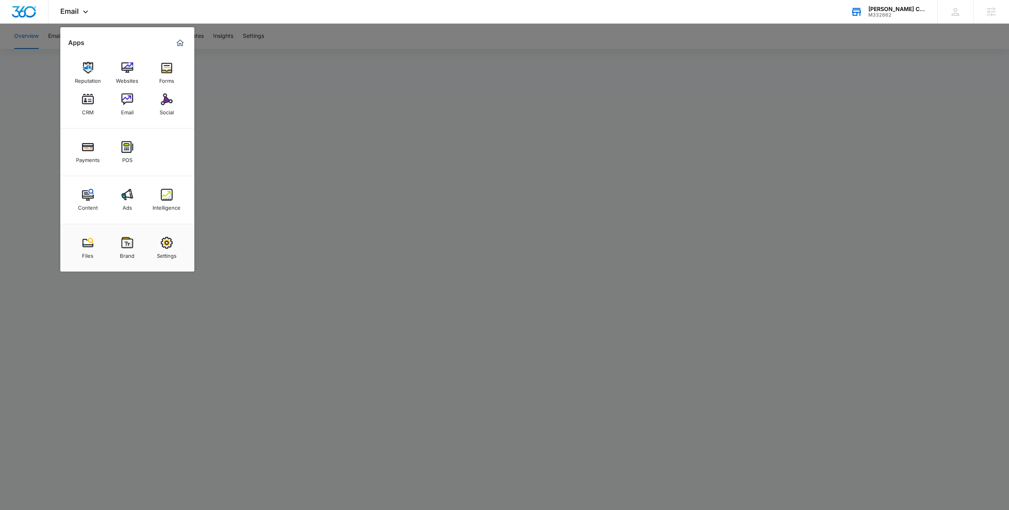
click at [248, 64] on div at bounding box center [504, 255] width 1009 height 510
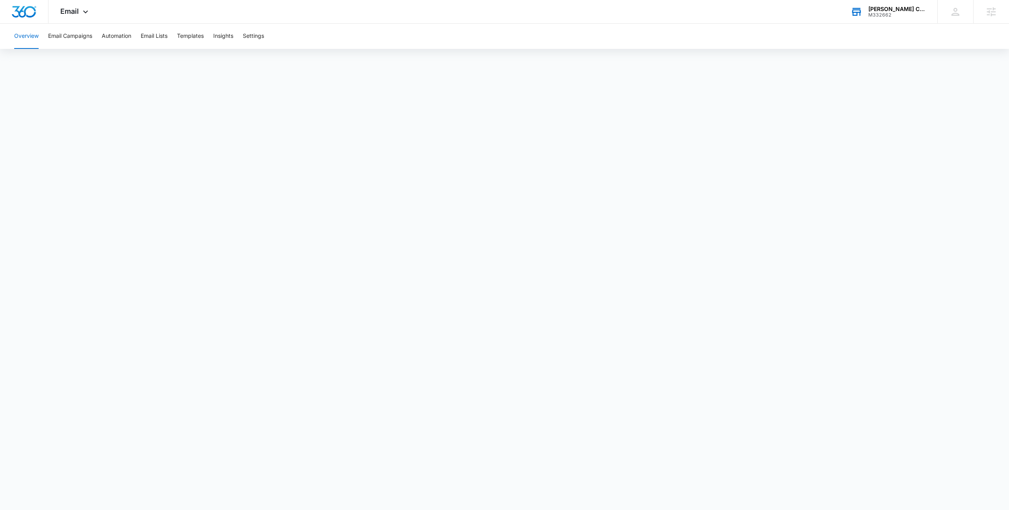
click at [495, 37] on div "Overview Email Campaigns Automation Email Lists Templates Insights Settings" at bounding box center [504, 36] width 990 height 25
click at [25, 36] on button "Overview" at bounding box center [26, 36] width 24 height 25
click at [402, 42] on div "Overview Email Campaigns Automation Email Lists Templates Insights Settings" at bounding box center [504, 36] width 990 height 25
drag, startPoint x: 364, startPoint y: 24, endPoint x: 362, endPoint y: 15, distance: 9.1
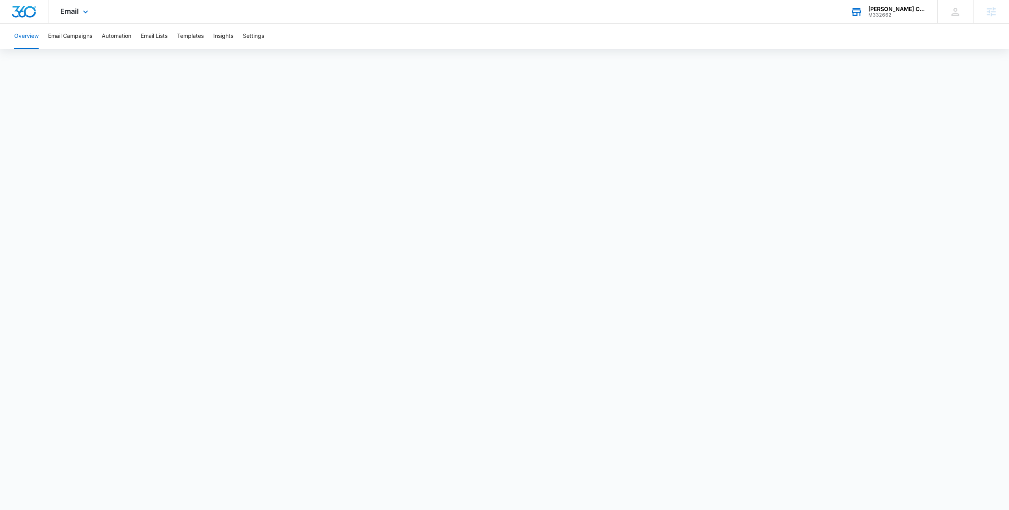
click at [364, 24] on div "Overview Email Campaigns Automation Email Lists Templates Insights Settings" at bounding box center [504, 36] width 990 height 25
click at [128, 37] on button "Automation" at bounding box center [117, 36] width 30 height 25
click at [74, 38] on button "Email Campaigns" at bounding box center [70, 36] width 44 height 25
click at [125, 38] on button "Automation" at bounding box center [117, 36] width 30 height 25
click at [59, 45] on button "Email Campaigns" at bounding box center [70, 36] width 44 height 25
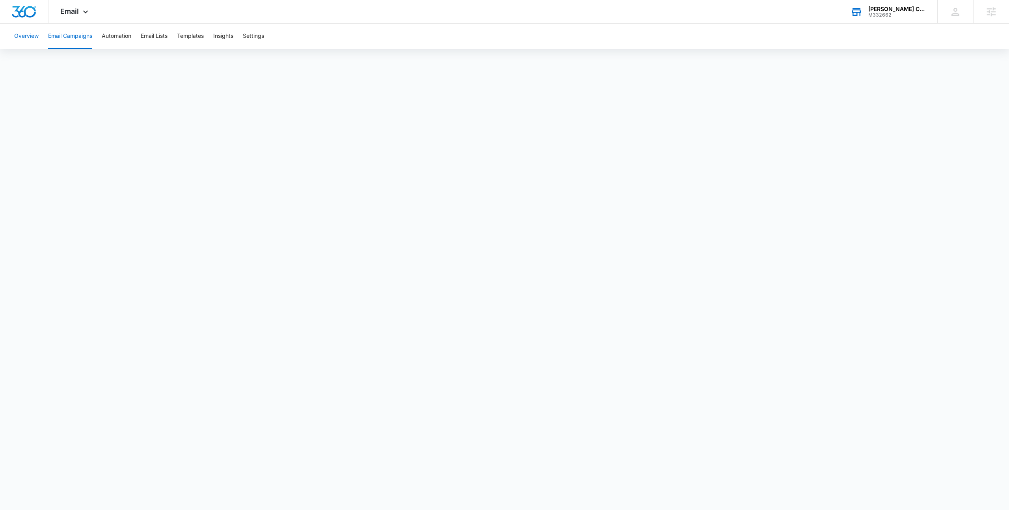
click at [16, 39] on button "Overview" at bounding box center [26, 36] width 24 height 25
click at [107, 35] on button "Automation" at bounding box center [117, 36] width 30 height 25
click at [184, 14] on div "Email Apps Reputation Websites Forms CRM Email Social Payments POS Content Ads …" at bounding box center [504, 12] width 1009 height 24
click at [93, 12] on div "Email Apps Reputation Websites Forms CRM Email Social Payments POS Content Ads …" at bounding box center [75, 11] width 54 height 23
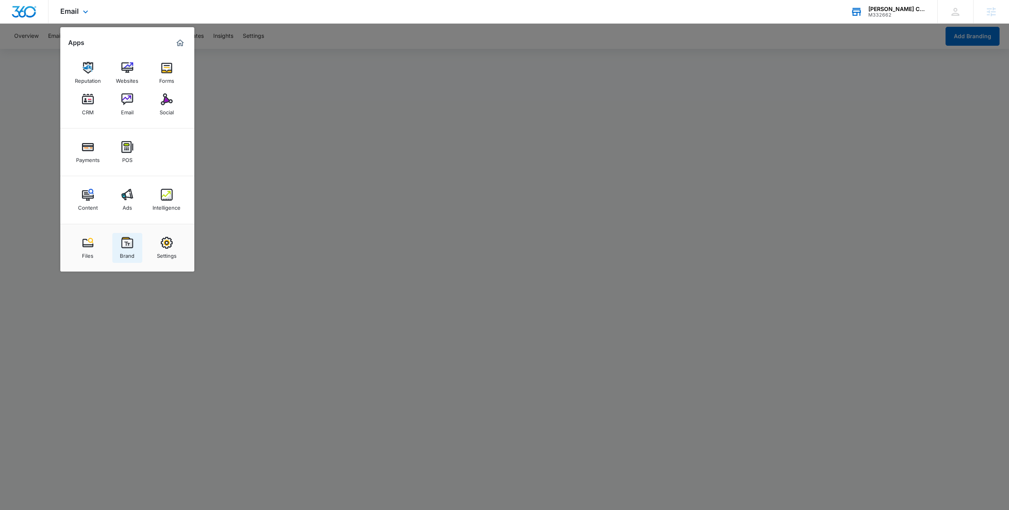
click at [124, 240] on img at bounding box center [127, 243] width 12 height 12
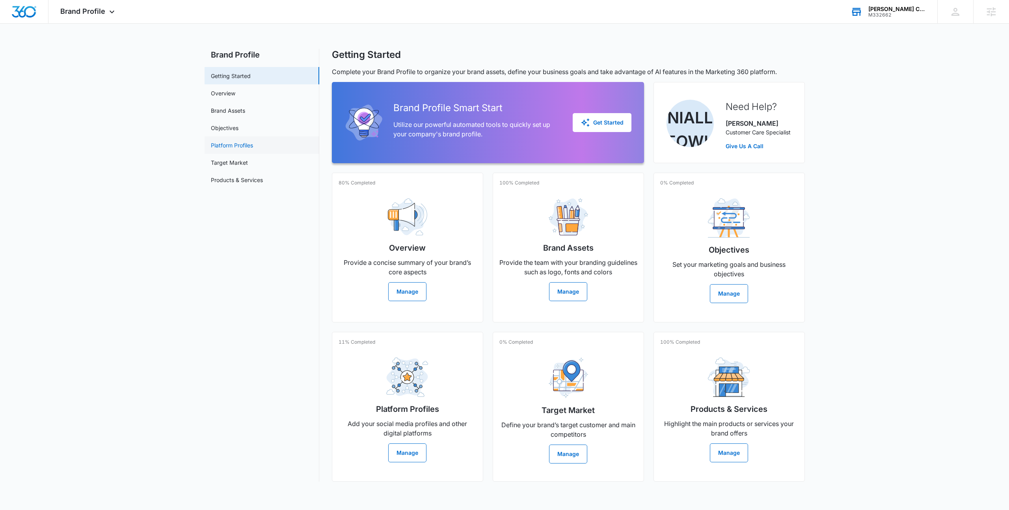
click at [245, 147] on link "Platform Profiles" at bounding box center [232, 145] width 42 height 8
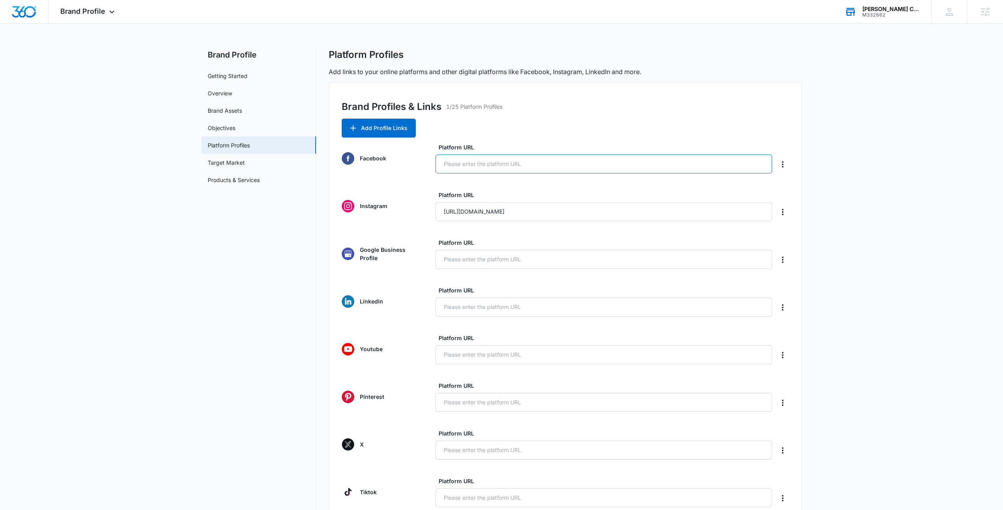
click at [525, 166] on input "Platform URL" at bounding box center [603, 163] width 337 height 19
click at [571, 118] on div "Brand Profiles & Links 1/25 Platform Profiles Add Profile Links Facebook Platfo…" at bounding box center [565, 333] width 473 height 503
click at [455, 153] on div "Platform URL" at bounding box center [603, 158] width 337 height 30
click at [473, 49] on div "Platform Profiles" at bounding box center [565, 55] width 473 height 12
click at [516, 160] on input "Platform URL" at bounding box center [603, 163] width 337 height 19
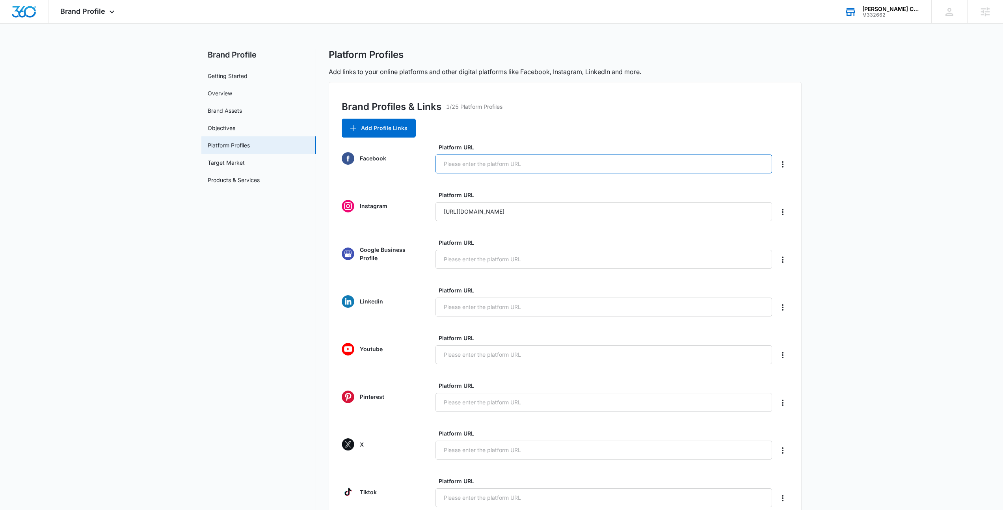
paste input "https://www.facebook.com/profile.php?id=61570547877802"
type input "https://www.facebook.com/profile.php?id=61570547877802"
click at [663, 116] on div "Brand Profiles & Links 1/25 Platform Profiles" at bounding box center [565, 109] width 447 height 19
click at [831, 327] on main "Brand Profile Getting Started Overview Brand Assets Objectives Platform Profile…" at bounding box center [501, 375] width 1003 height 652
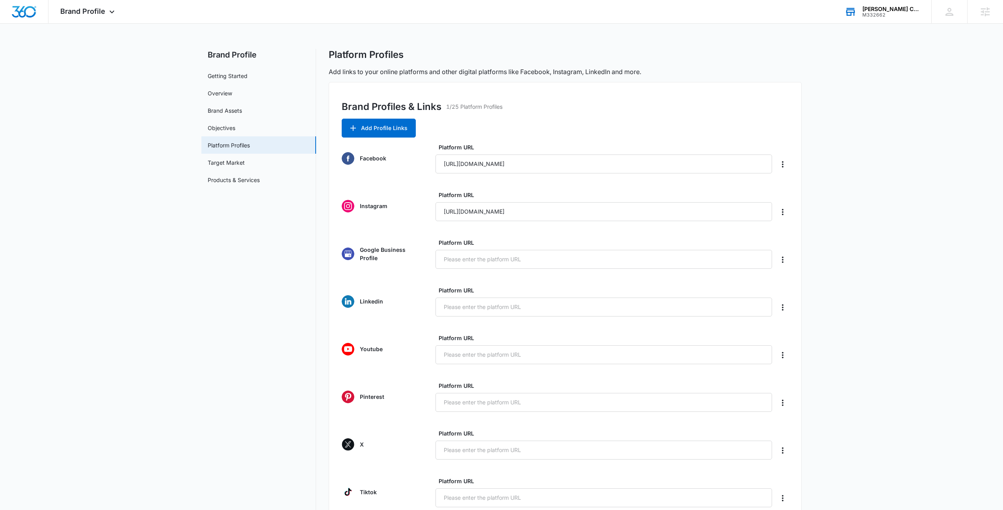
click at [815, 294] on main "Brand Profile Getting Started Overview Brand Assets Objectives Platform Profile…" at bounding box center [501, 375] width 1003 height 652
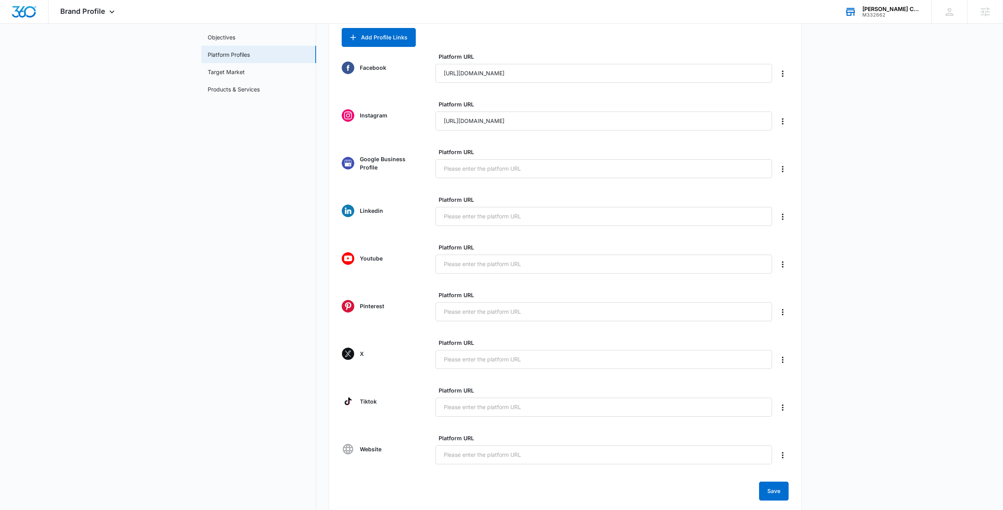
scroll to position [191, 0]
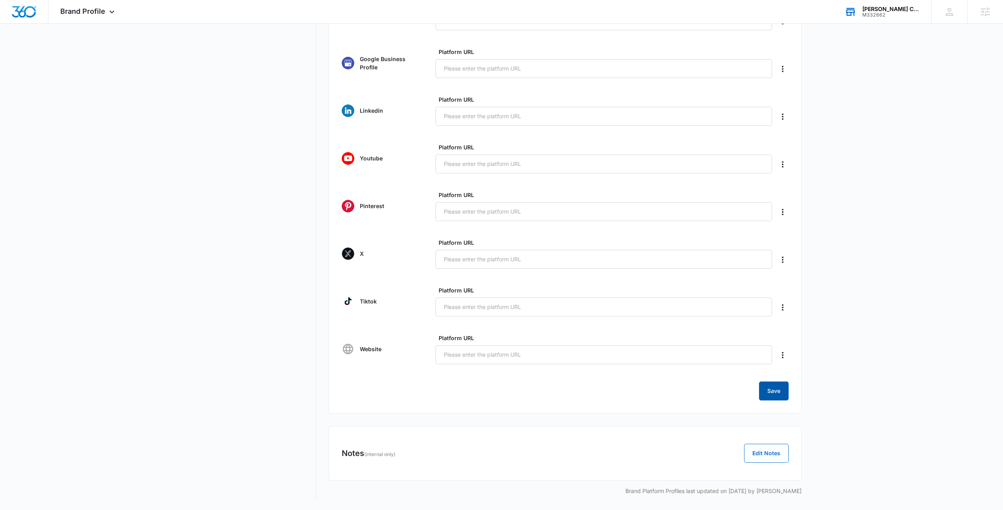
click at [771, 393] on button "Save" at bounding box center [774, 390] width 30 height 19
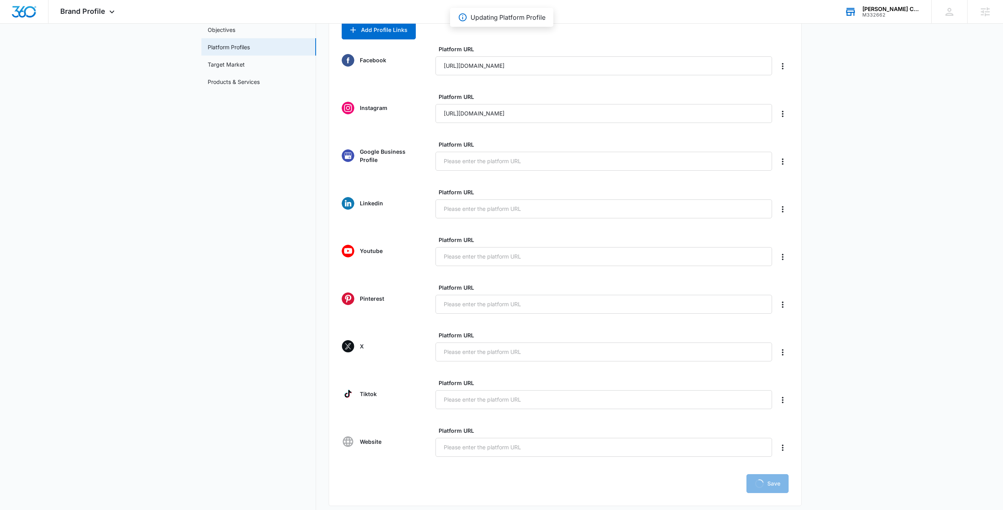
scroll to position [0, 0]
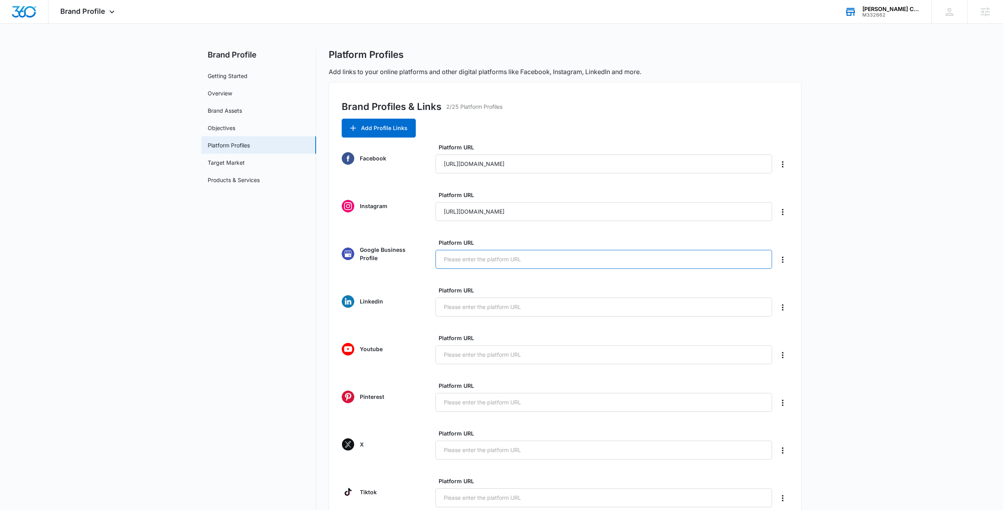
click at [496, 264] on input "Platform URL" at bounding box center [603, 259] width 337 height 19
paste input "https://share.google/DlBTbpcsKNZgVVman"
type input "https://share.google/DlBTbpcsKNZgVVman"
click at [805, 255] on main "Brand Profile Getting Started Overview Brand Assets Objectives Platform Profile…" at bounding box center [501, 375] width 1003 height 652
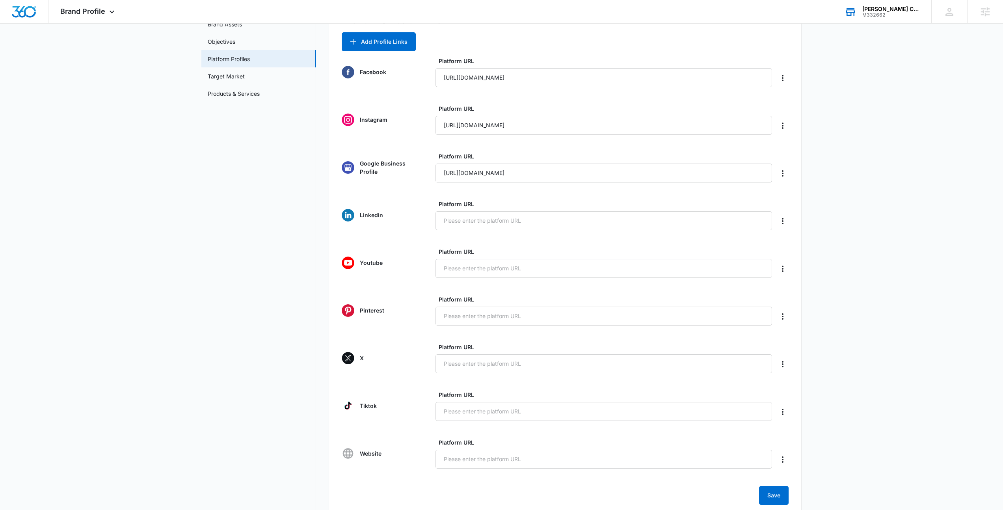
scroll to position [191, 0]
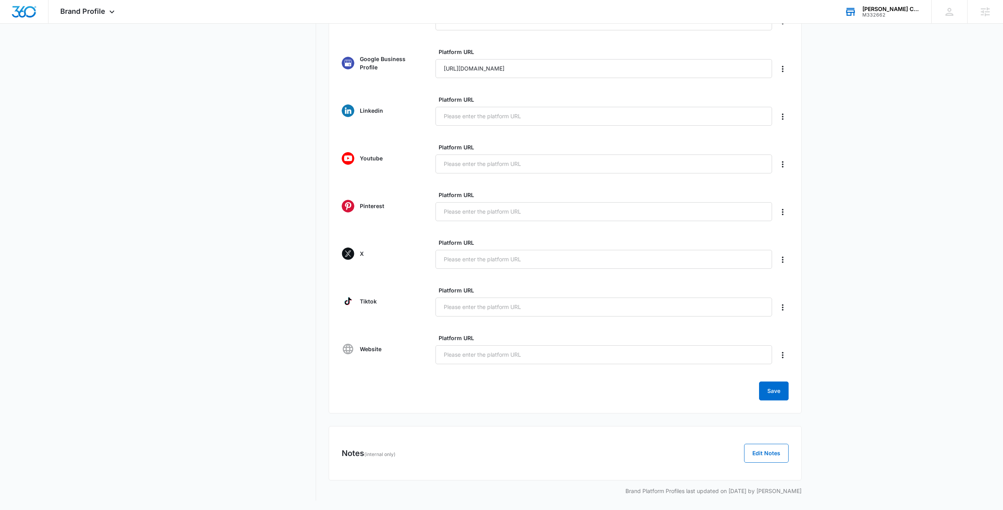
click at [471, 342] on div "Platform URL" at bounding box center [603, 349] width 337 height 30
click at [486, 345] on div "Platform URL" at bounding box center [603, 349] width 337 height 30
click at [454, 353] on input "Platform URL" at bounding box center [603, 354] width 337 height 19
paste input "https://crockercoffee.com/"
click at [552, 359] on input "https://crockercoffee.com/" at bounding box center [603, 354] width 337 height 19
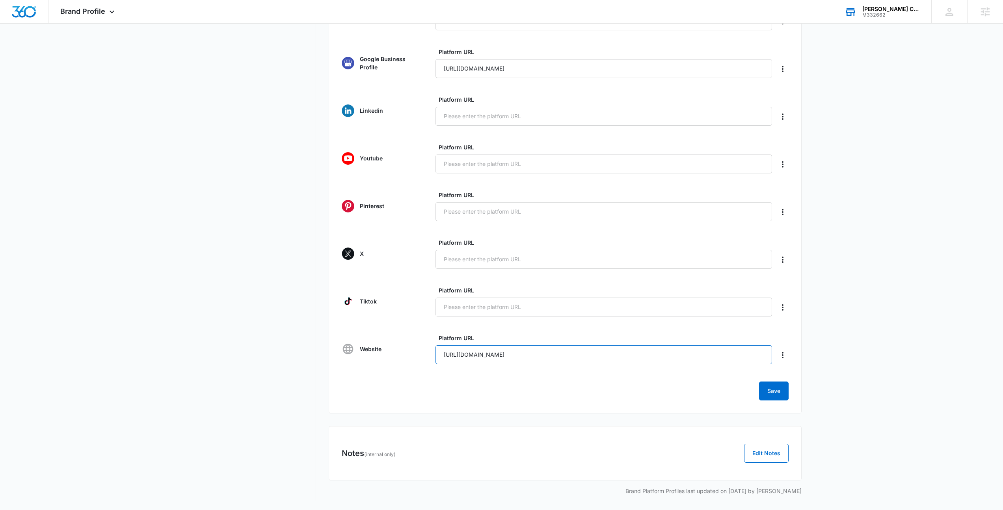
type input "https://crockercoffee.com/"
click at [546, 366] on form "Facebook Platform URL https://www.facebook.com/profile.php?id=61570547877802 In…" at bounding box center [565, 176] width 447 height 448
click at [773, 385] on button "Save" at bounding box center [774, 390] width 30 height 19
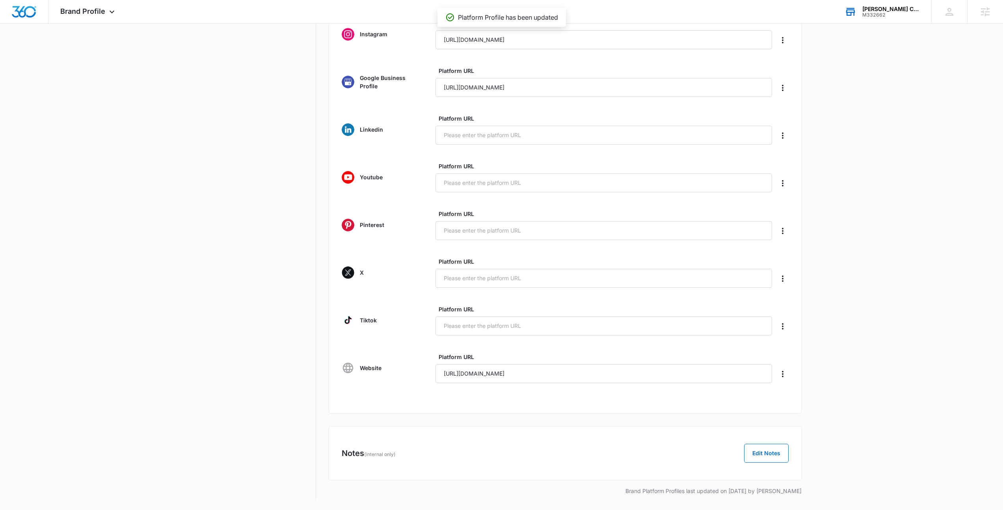
scroll to position [170, 0]
click at [497, 330] on input "Platform URL" at bounding box center [603, 327] width 337 height 19
click at [456, 327] on input "Platform URL" at bounding box center [603, 327] width 337 height 19
paste input "https://www.tiktok.com/@crockercoffee"
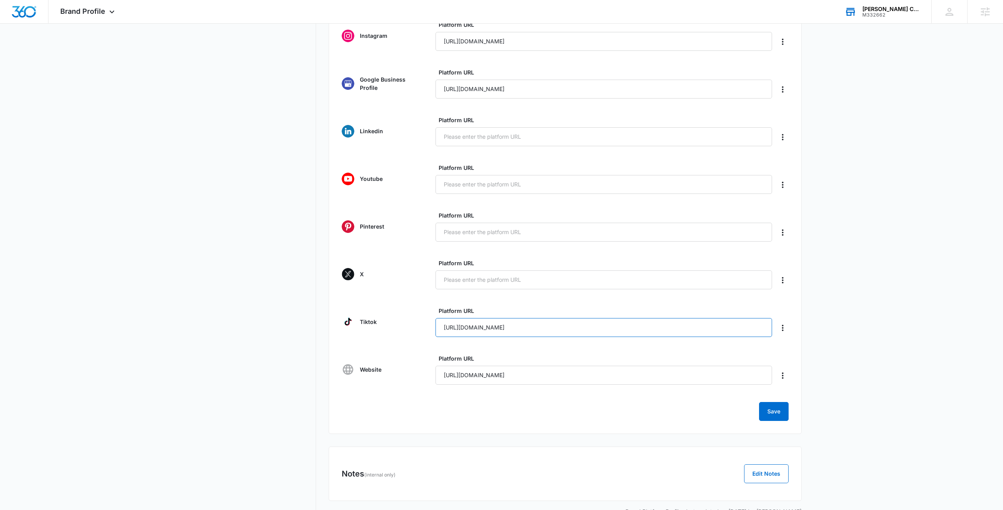
type input "https://www.tiktok.com/@crockercoffee"
click at [868, 314] on main "Brand Profile Getting Started Overview Brand Assets Objectives Platform Profile…" at bounding box center [501, 205] width 1003 height 652
click at [764, 411] on button "Save" at bounding box center [774, 411] width 30 height 19
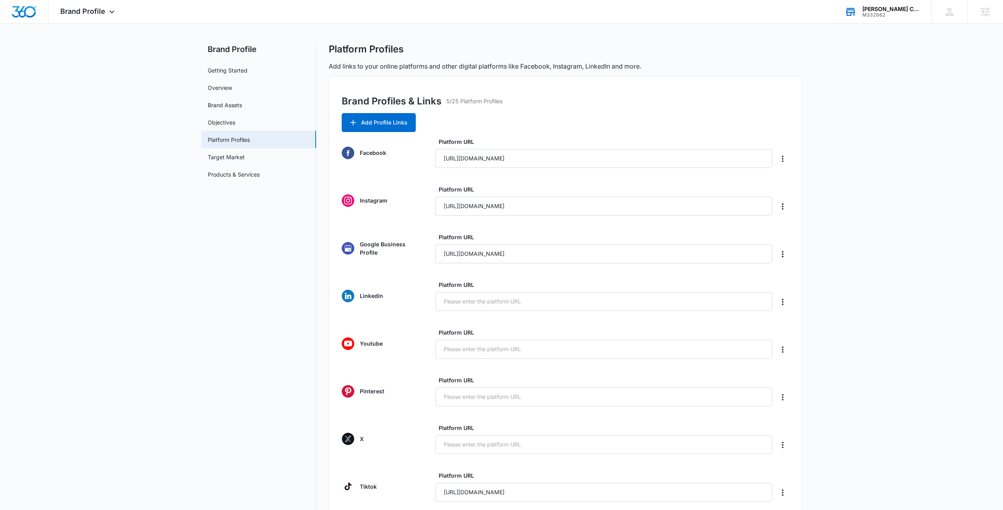
scroll to position [0, 0]
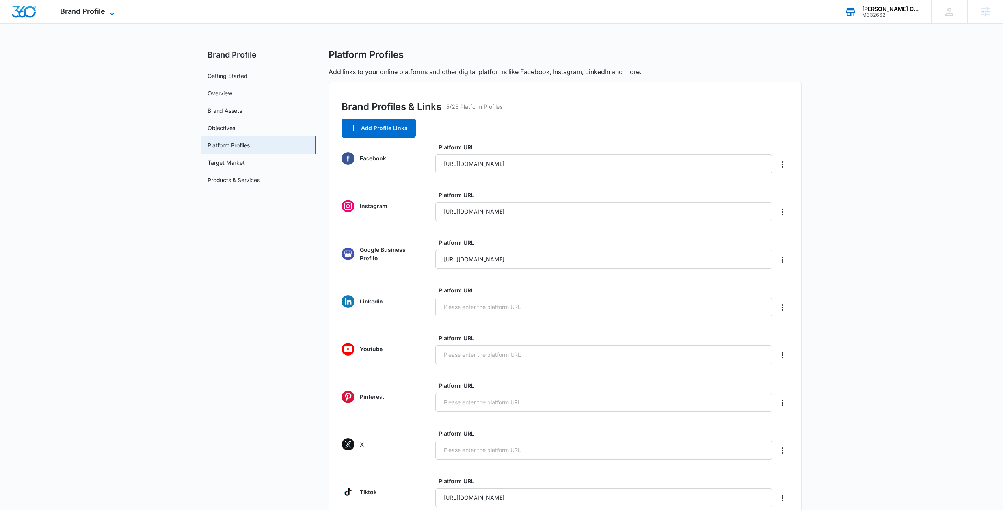
click at [110, 13] on icon at bounding box center [111, 13] width 9 height 9
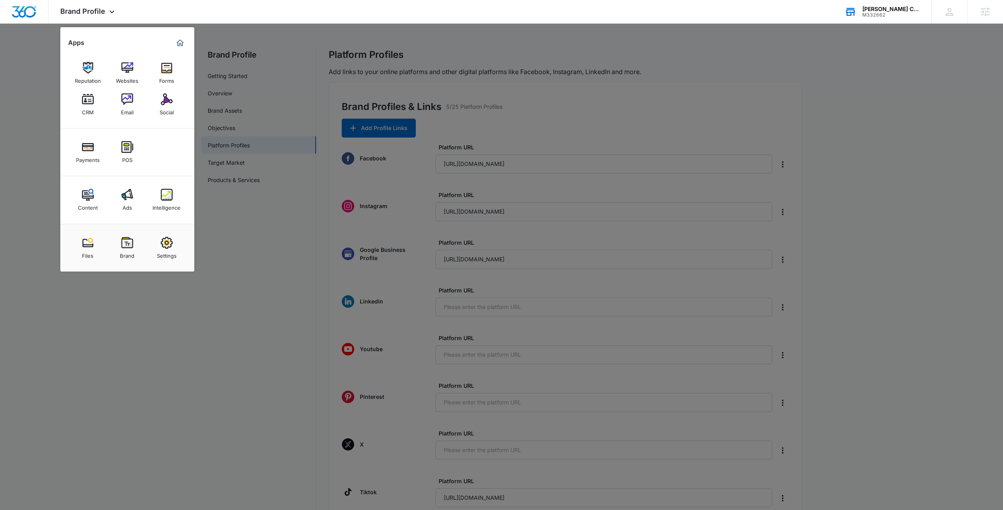
click at [281, 208] on div at bounding box center [501, 255] width 1003 height 510
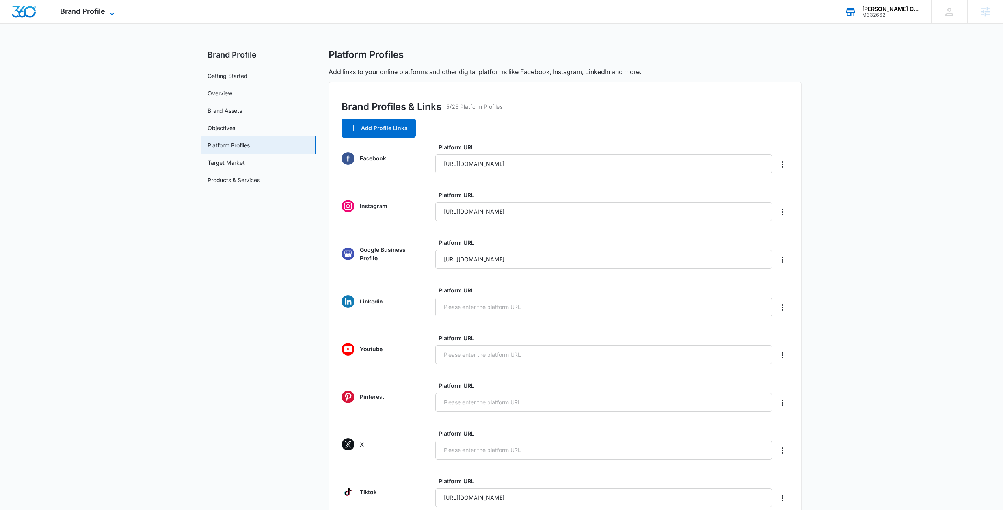
click at [77, 7] on span "Brand Profile" at bounding box center [82, 11] width 45 height 8
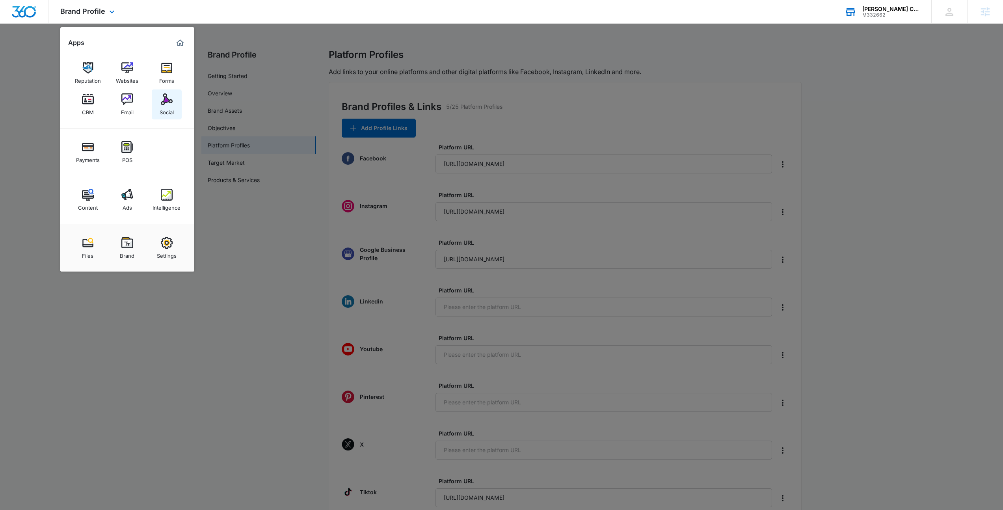
click at [163, 100] on img at bounding box center [167, 99] width 12 height 12
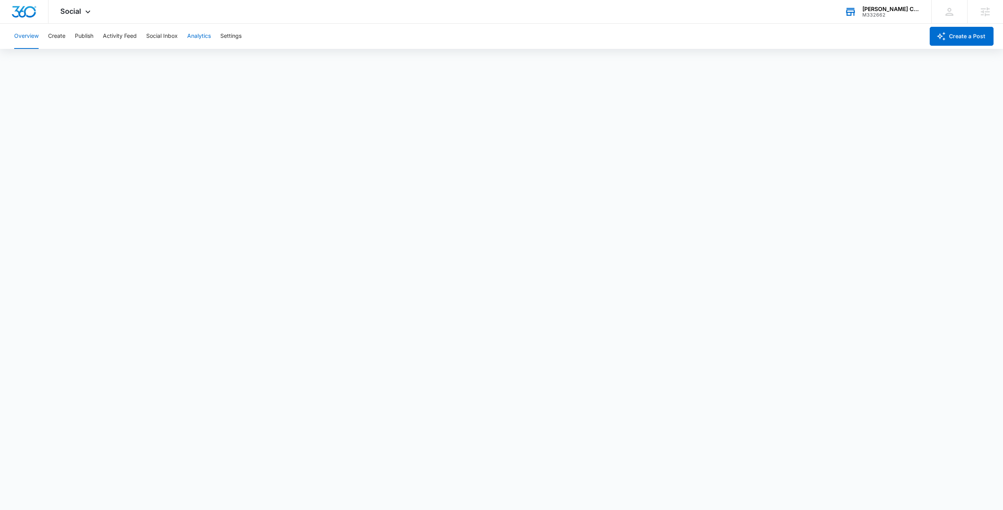
click at [210, 34] on button "Analytics" at bounding box center [199, 36] width 24 height 25
click at [48, 67] on button "Post" at bounding box center [50, 60] width 11 height 22
click at [575, 57] on div "Account Post Insights Community Hashtag Content Tag Ad Analytics Reports" at bounding box center [501, 60] width 984 height 22
click at [81, 67] on button "Insights" at bounding box center [76, 60] width 20 height 22
click at [121, 59] on button "Community" at bounding box center [110, 60] width 29 height 22
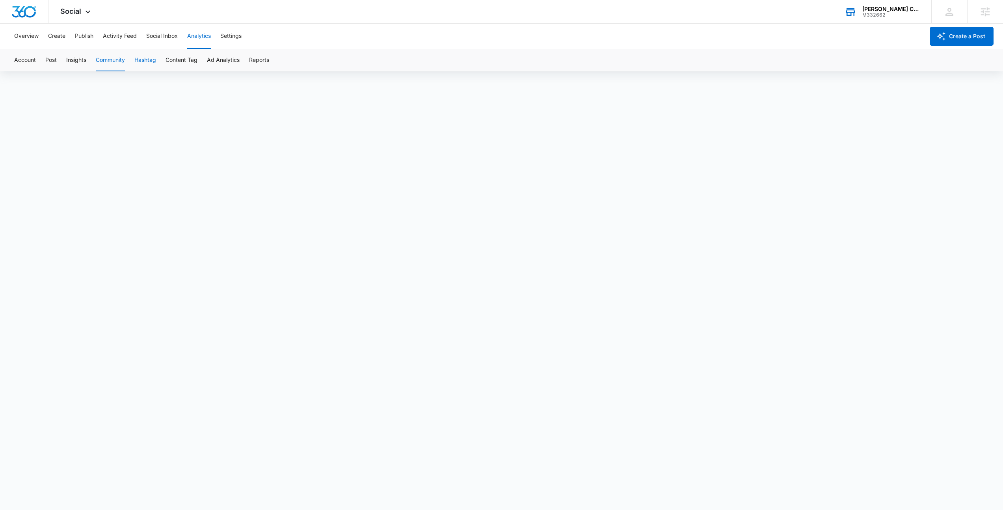
click at [148, 66] on button "Hashtag" at bounding box center [145, 60] width 22 height 22
click at [121, 67] on button "Community" at bounding box center [110, 60] width 29 height 22
click at [75, 59] on button "Insights" at bounding box center [76, 60] width 20 height 22
click at [119, 63] on button "Community" at bounding box center [110, 60] width 29 height 22
click at [44, 60] on div "Account Post Insights Community Hashtag Content Tag Ad Analytics Reports" at bounding box center [501, 60] width 984 height 22
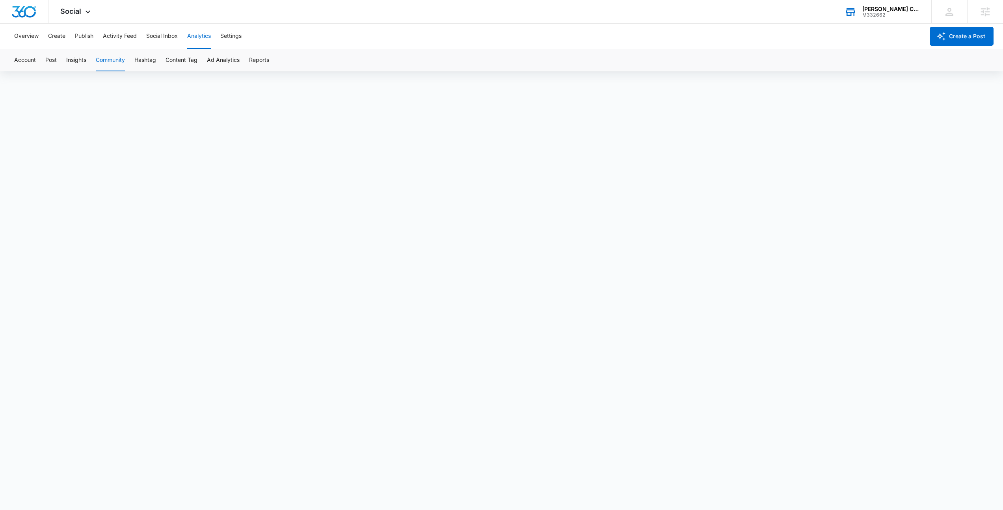
click at [115, 58] on button "Community" at bounding box center [110, 60] width 29 height 22
click at [77, 59] on button "Insights" at bounding box center [76, 60] width 20 height 22
click at [28, 60] on button "Account" at bounding box center [25, 60] width 22 height 22
click at [335, 59] on div "Account Post Insights Community Hashtag Content Tag Ad Analytics Reports" at bounding box center [501, 60] width 984 height 22
click at [29, 58] on button "Account" at bounding box center [25, 60] width 22 height 22
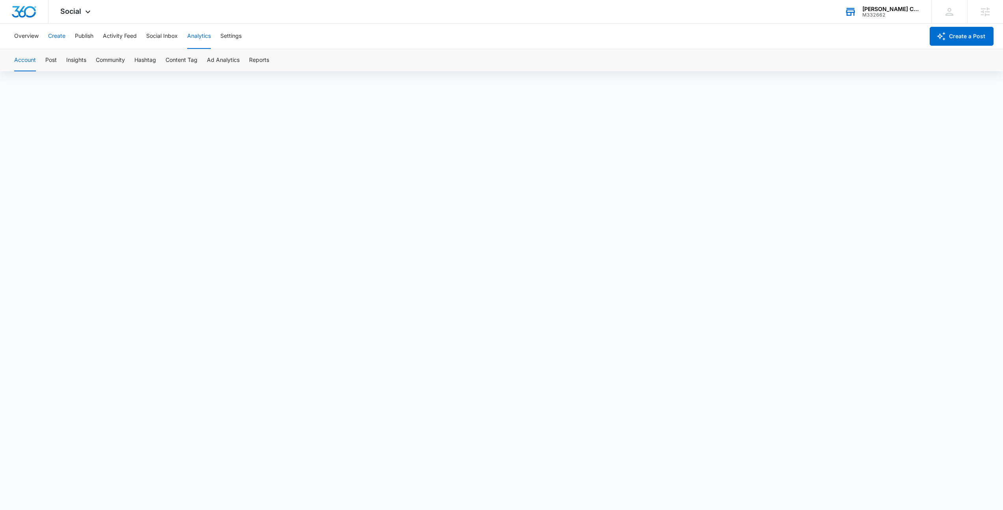
click at [54, 41] on button "Create" at bounding box center [56, 36] width 17 height 25
click at [113, 20] on div "Social Apps Reputation Websites Forms CRM Email Social Payments POS Content Ads…" at bounding box center [501, 12] width 1003 height 24
click at [83, 30] on button "Publish" at bounding box center [84, 36] width 19 height 25
click at [193, 39] on button "Analytics" at bounding box center [199, 36] width 24 height 25
click at [35, 40] on button "Overview" at bounding box center [26, 36] width 24 height 25
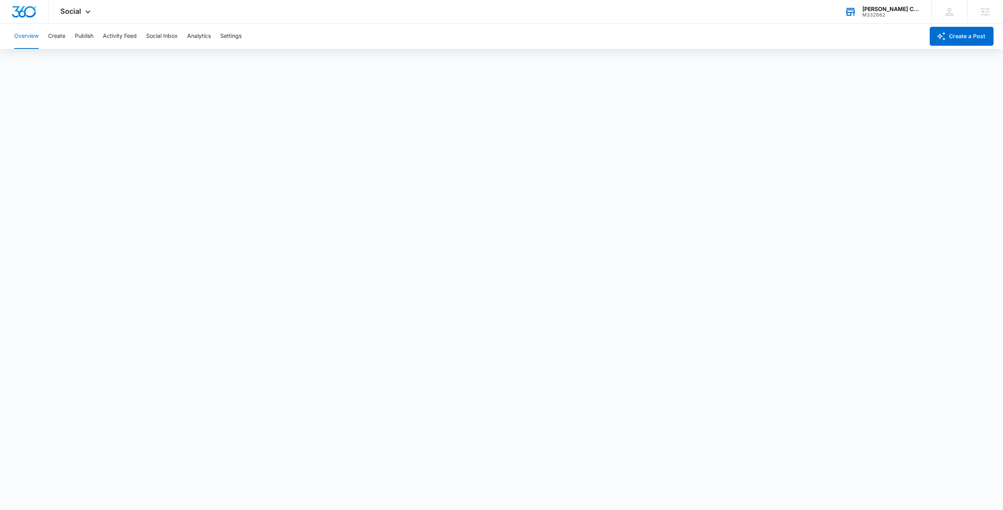
click at [71, 35] on div "Overview Create Publish Activity Feed Social Inbox Analytics Settings" at bounding box center [466, 36] width 915 height 25
click at [71, 38] on div "Overview Create Publish Activity Feed Social Inbox Analytics Settings" at bounding box center [466, 36] width 915 height 25
click at [84, 34] on button "Publish" at bounding box center [84, 36] width 19 height 25
click at [33, 38] on button "Overview" at bounding box center [26, 36] width 24 height 25
click at [74, 16] on div "Social Apps Reputation Websites Forms CRM Email Social Payments POS Content Ads…" at bounding box center [76, 11] width 56 height 23
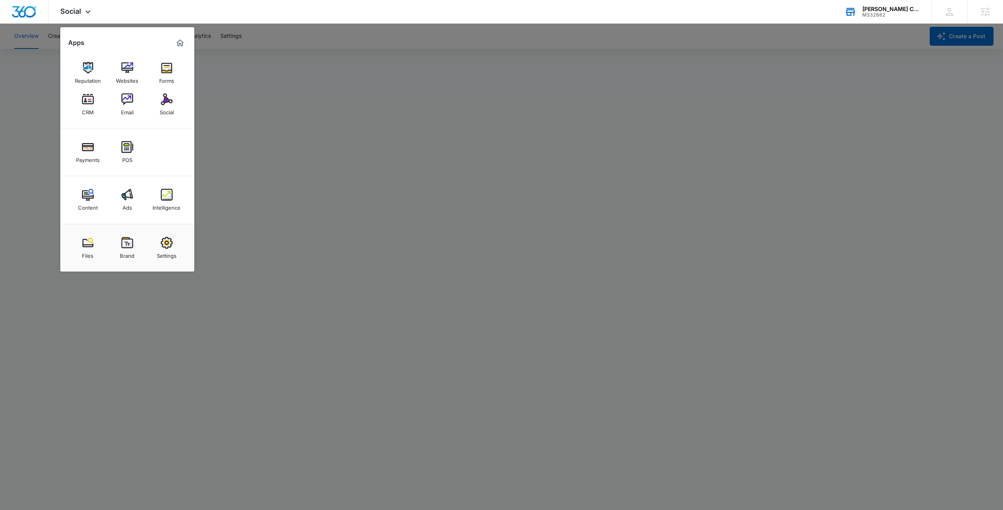
click at [266, 192] on div at bounding box center [501, 255] width 1003 height 510
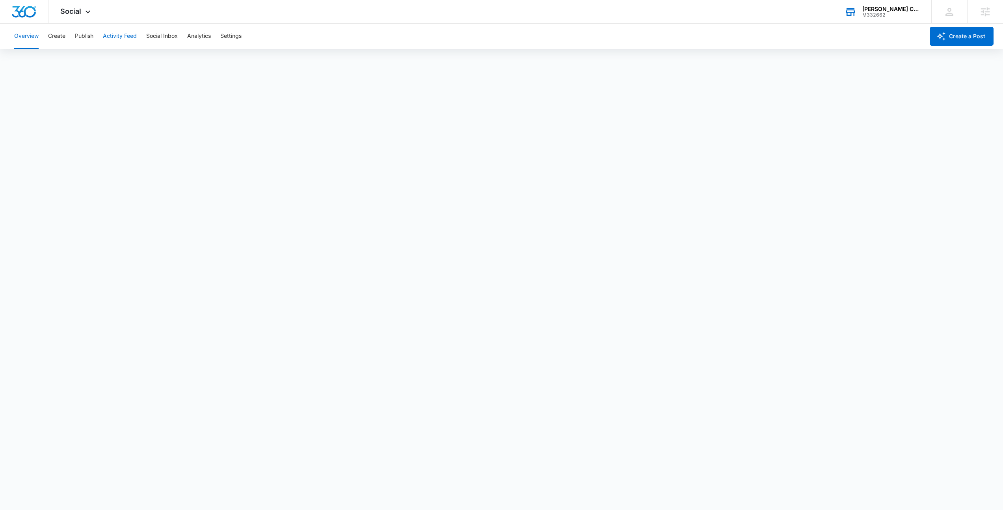
click at [112, 35] on button "Activity Feed" at bounding box center [120, 36] width 34 height 25
click at [165, 37] on button "Social Inbox" at bounding box center [162, 36] width 32 height 25
click at [113, 36] on button "Activity Feed" at bounding box center [120, 36] width 34 height 25
click at [197, 33] on button "Analytics" at bounding box center [199, 36] width 24 height 25
drag, startPoint x: 354, startPoint y: 52, endPoint x: 360, endPoint y: 52, distance: 5.5
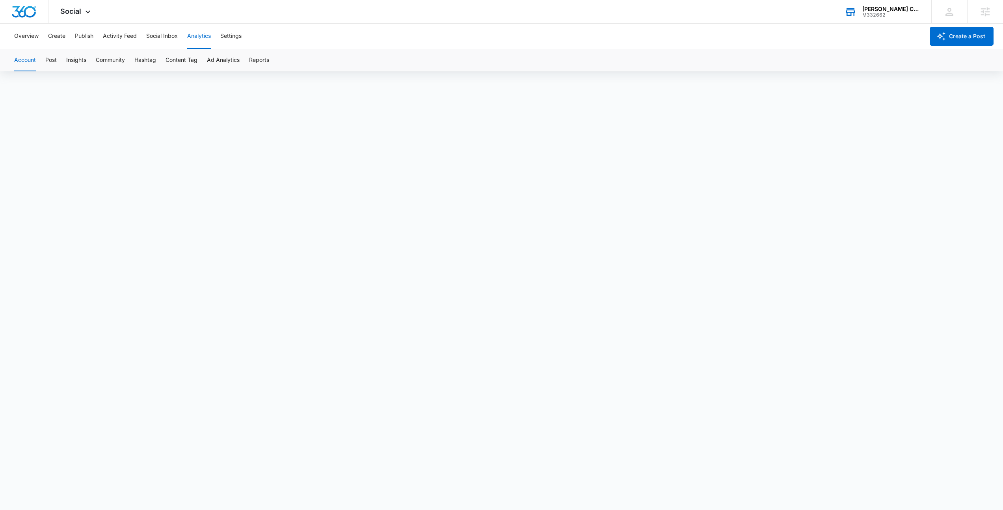
click at [355, 52] on div "Account Post Insights Community Hashtag Content Tag Ad Analytics Reports" at bounding box center [501, 60] width 984 height 22
click at [31, 41] on button "Overview" at bounding box center [26, 36] width 24 height 25
click at [221, 6] on div "Social Apps Reputation Websites Forms CRM Email Social Payments POS Content Ads…" at bounding box center [501, 12] width 1003 height 24
click at [195, 39] on button "Analytics" at bounding box center [199, 36] width 24 height 25
click at [177, 63] on button "Content Tag" at bounding box center [181, 60] width 32 height 22
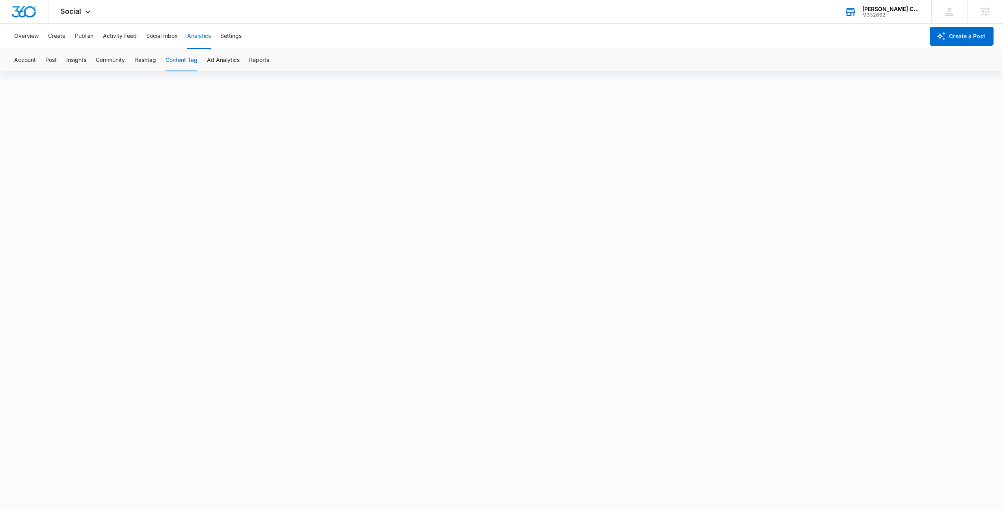
scroll to position [6, 0]
click at [142, 62] on button "Hashtag" at bounding box center [145, 60] width 22 height 22
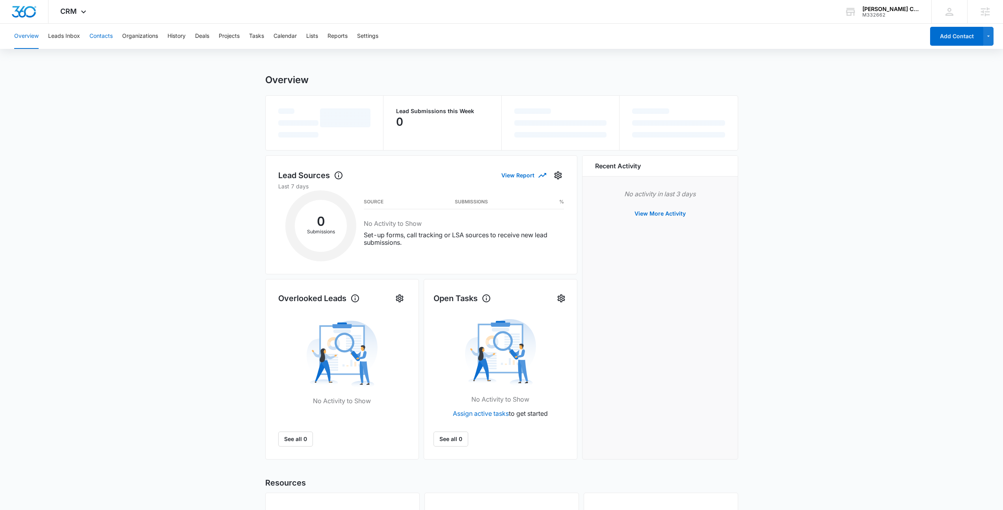
click at [94, 38] on button "Contacts" at bounding box center [100, 36] width 23 height 25
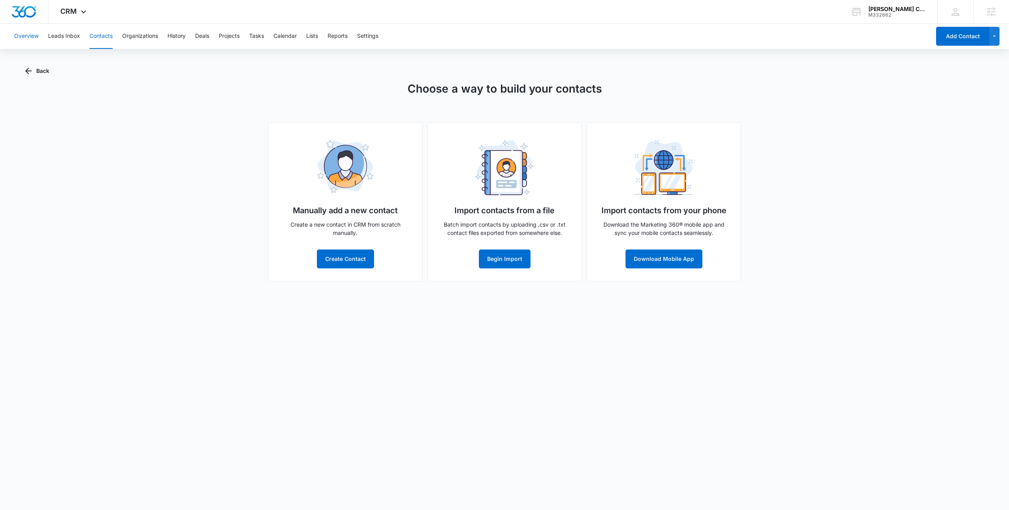
click at [28, 34] on button "Overview" at bounding box center [26, 36] width 24 height 25
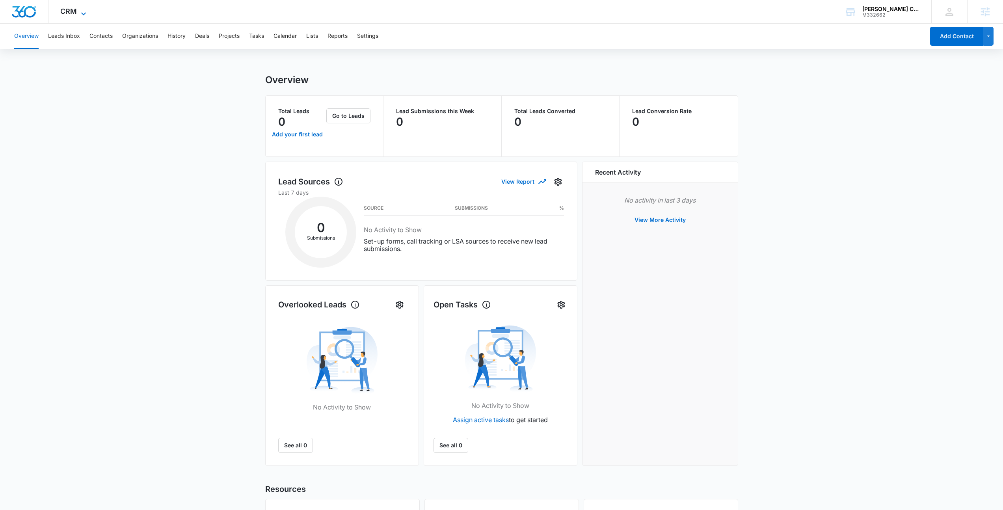
click at [71, 12] on span "CRM" at bounding box center [68, 11] width 17 height 8
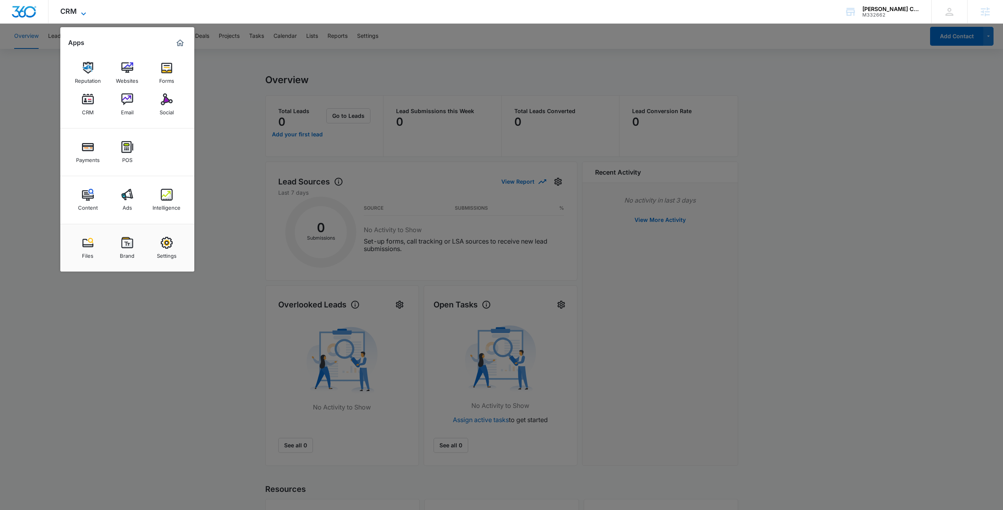
click at [74, 13] on span "CRM" at bounding box center [68, 11] width 17 height 8
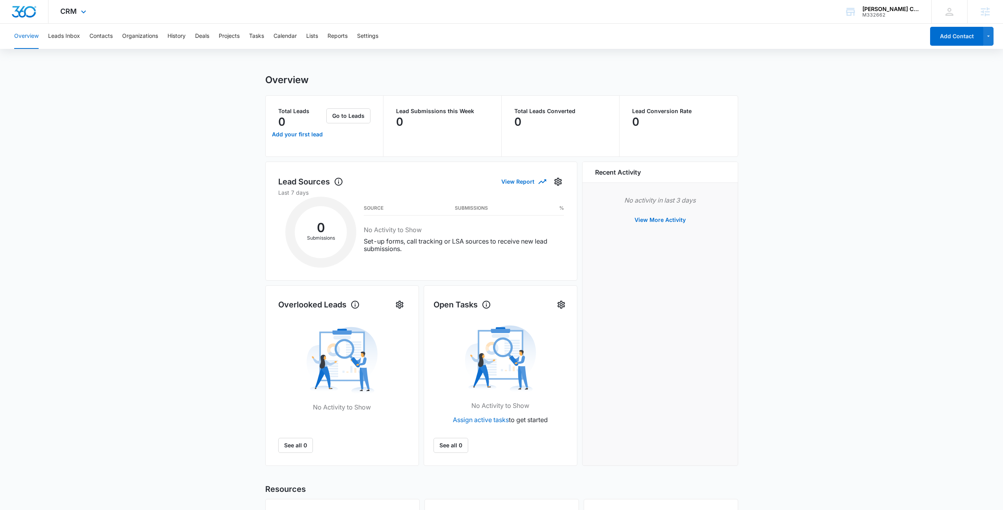
click at [204, 16] on div "CRM Apps Reputation Websites Forms CRM Email Social Payments POS Content Ads In…" at bounding box center [501, 12] width 1003 height 24
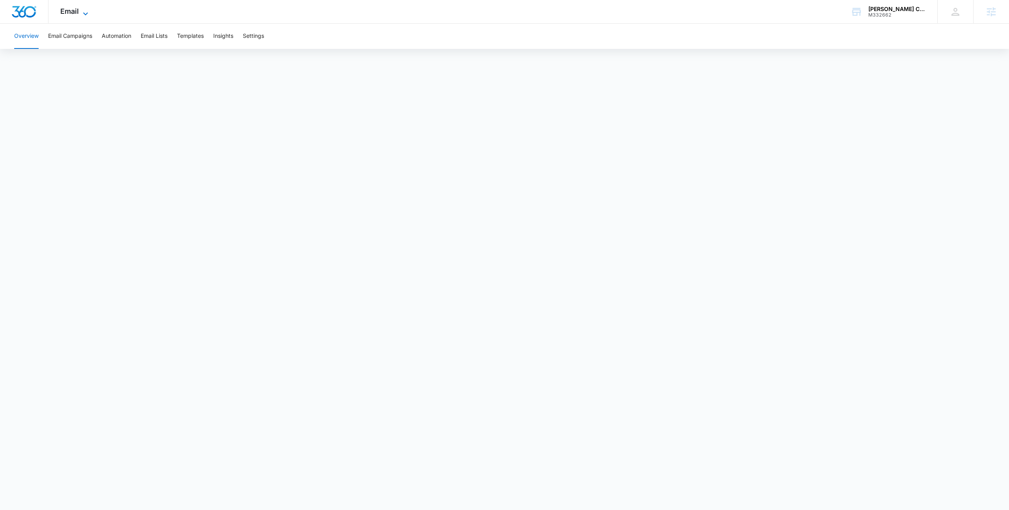
click at [70, 13] on span "Email" at bounding box center [69, 11] width 19 height 8
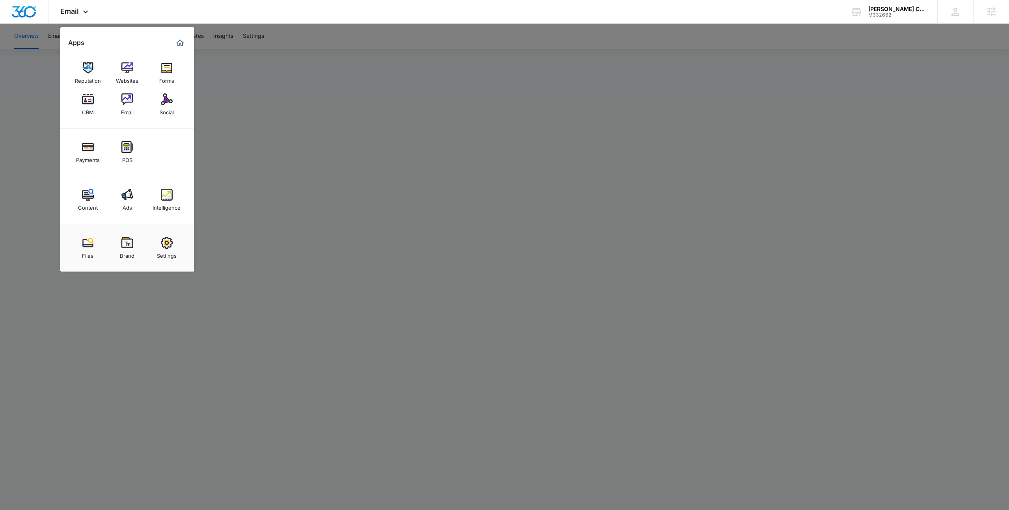
click at [274, 57] on div at bounding box center [504, 255] width 1009 height 510
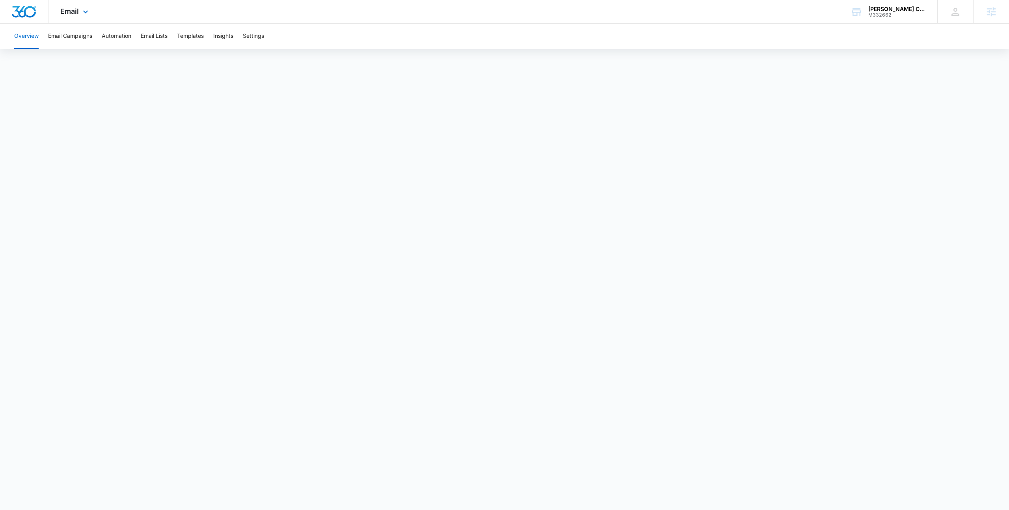
click at [145, 21] on div "Email Apps Reputation Websites Forms CRM Email Social Payments POS Content Ads …" at bounding box center [504, 12] width 1009 height 24
click at [100, 7] on div "Email Apps Reputation Websites Forms CRM Email Social Payments POS Content Ads …" at bounding box center [75, 11] width 54 height 23
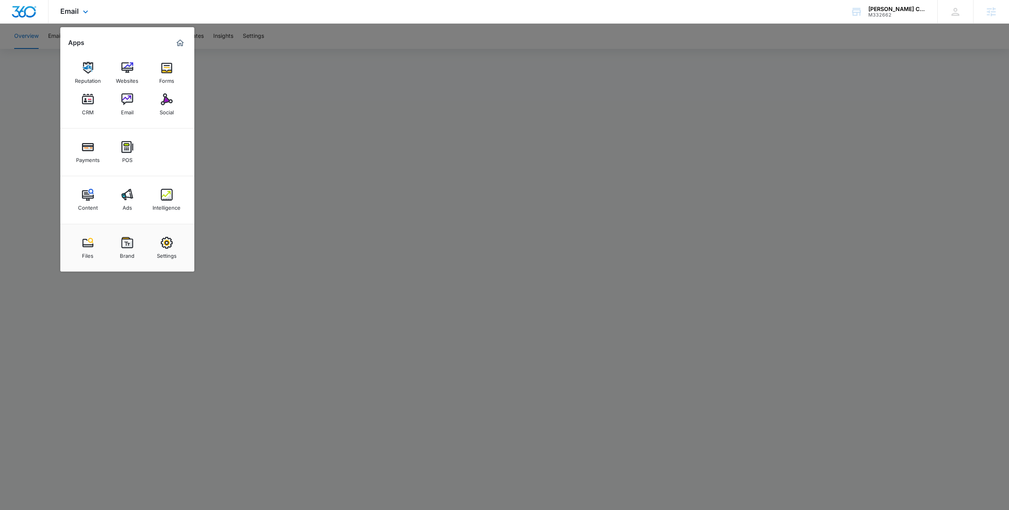
click at [100, 7] on div "Email Apps Reputation Websites Forms CRM Email Social Payments POS Content Ads …" at bounding box center [75, 11] width 54 height 23
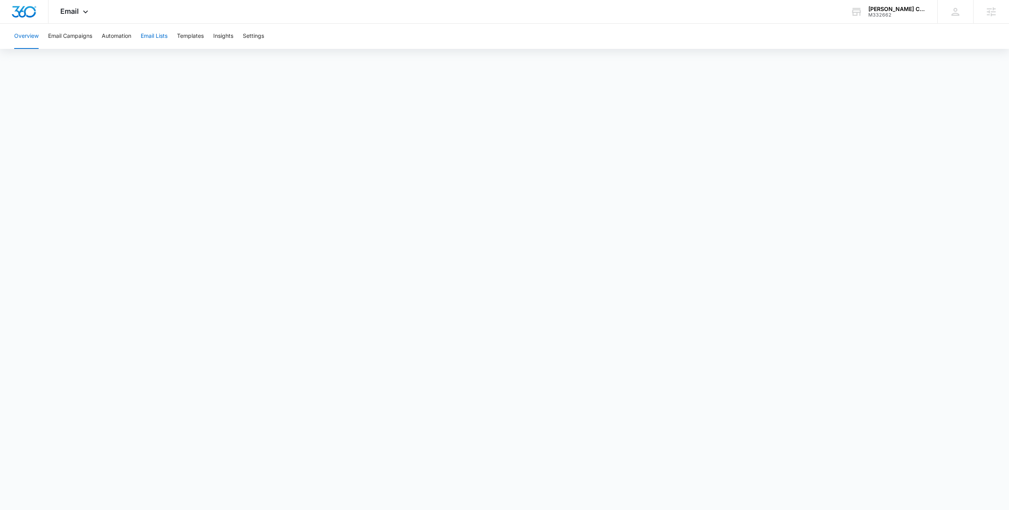
click at [157, 38] on button "Email Lists" at bounding box center [154, 36] width 27 height 25
click at [715, 45] on div "Overview Email Campaigns Automation Email Lists Templates Insights Settings" at bounding box center [504, 36] width 990 height 25
click at [288, 69] on div "Automatically populate your lists from the CRM. Simply create a CRM List , then…" at bounding box center [173, 62] width 331 height 15
click at [107, 37] on button "Automation" at bounding box center [117, 36] width 30 height 25
click at [312, 37] on div "Overview Email Campaigns Automation Email Lists Templates Insights Settings" at bounding box center [474, 36] width 930 height 25
